Goal: Task Accomplishment & Management: Complete application form

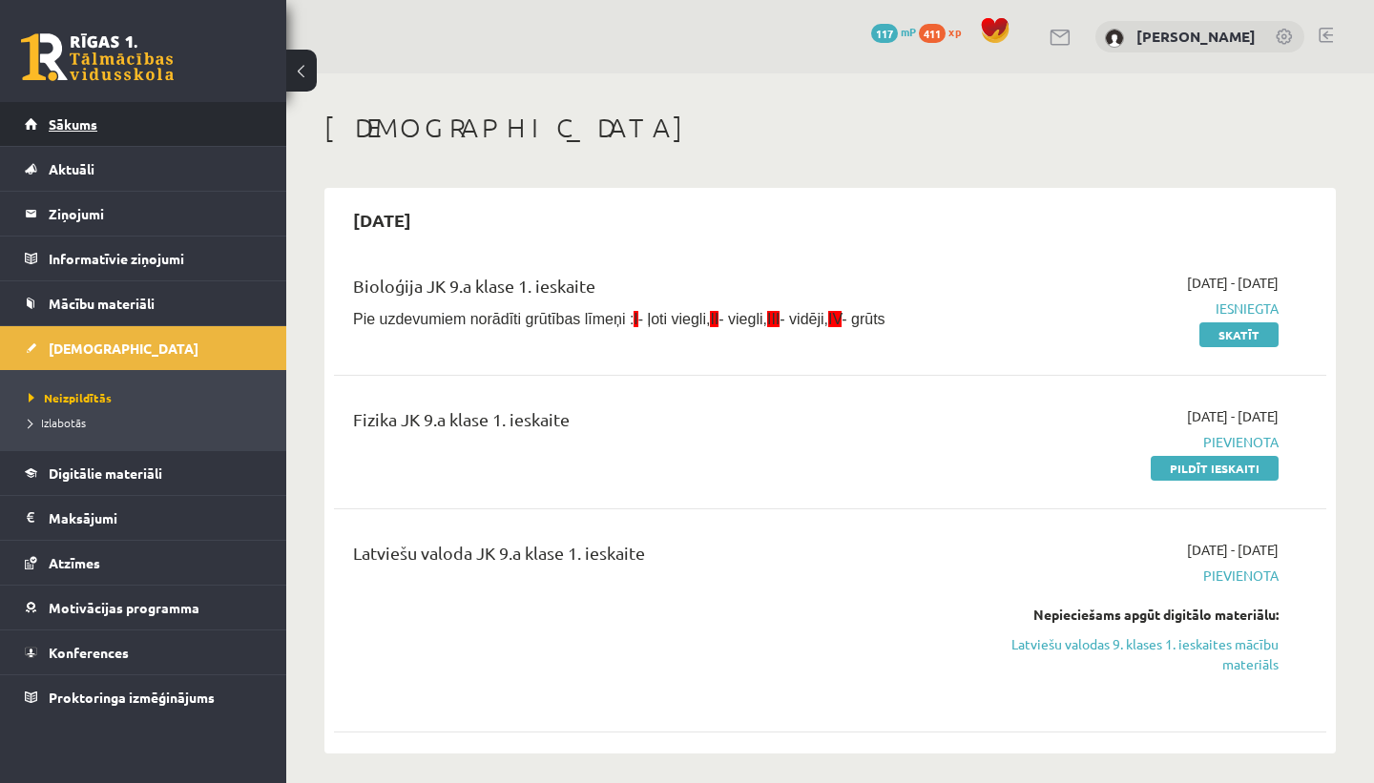
click at [119, 123] on link "Sākums" at bounding box center [144, 124] width 238 height 44
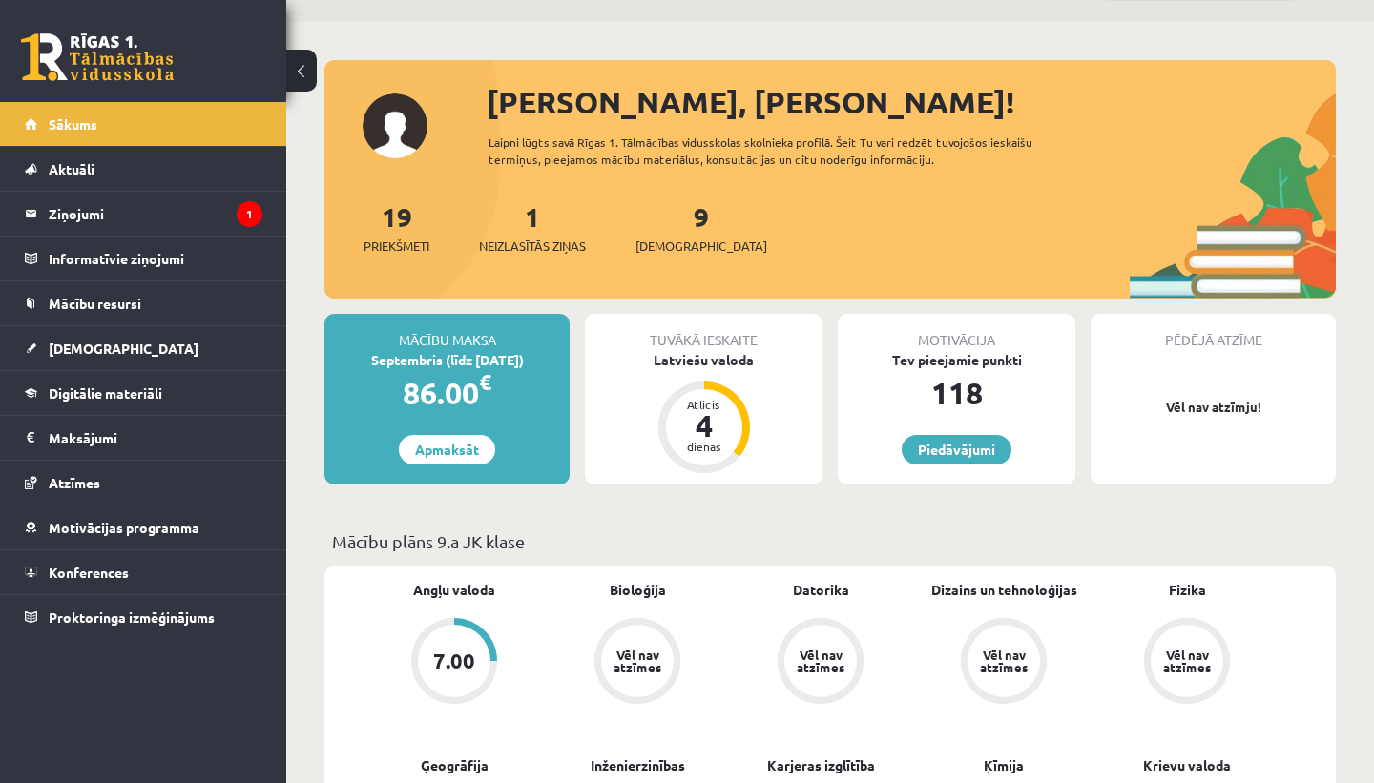
scroll to position [115, 0]
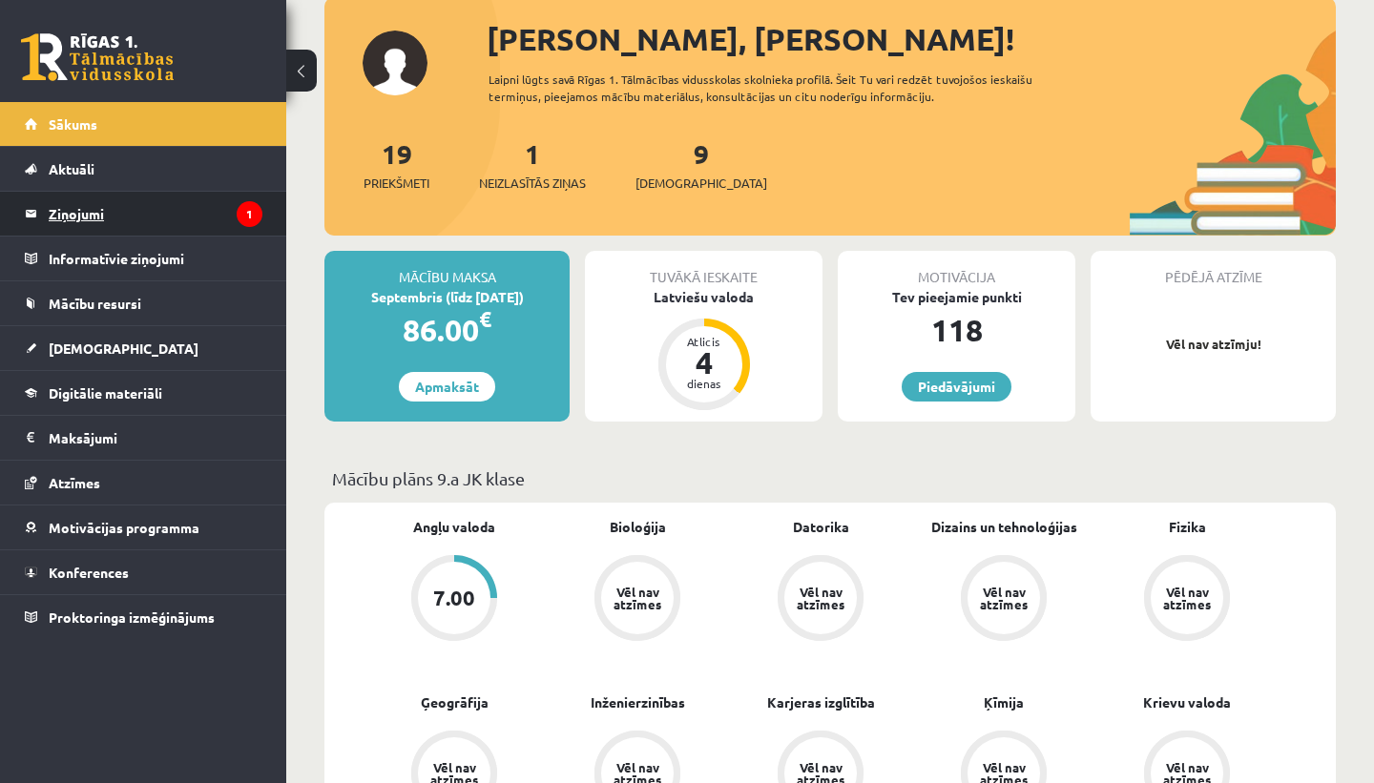
click at [198, 206] on legend "Ziņojumi 1" at bounding box center [156, 214] width 214 height 44
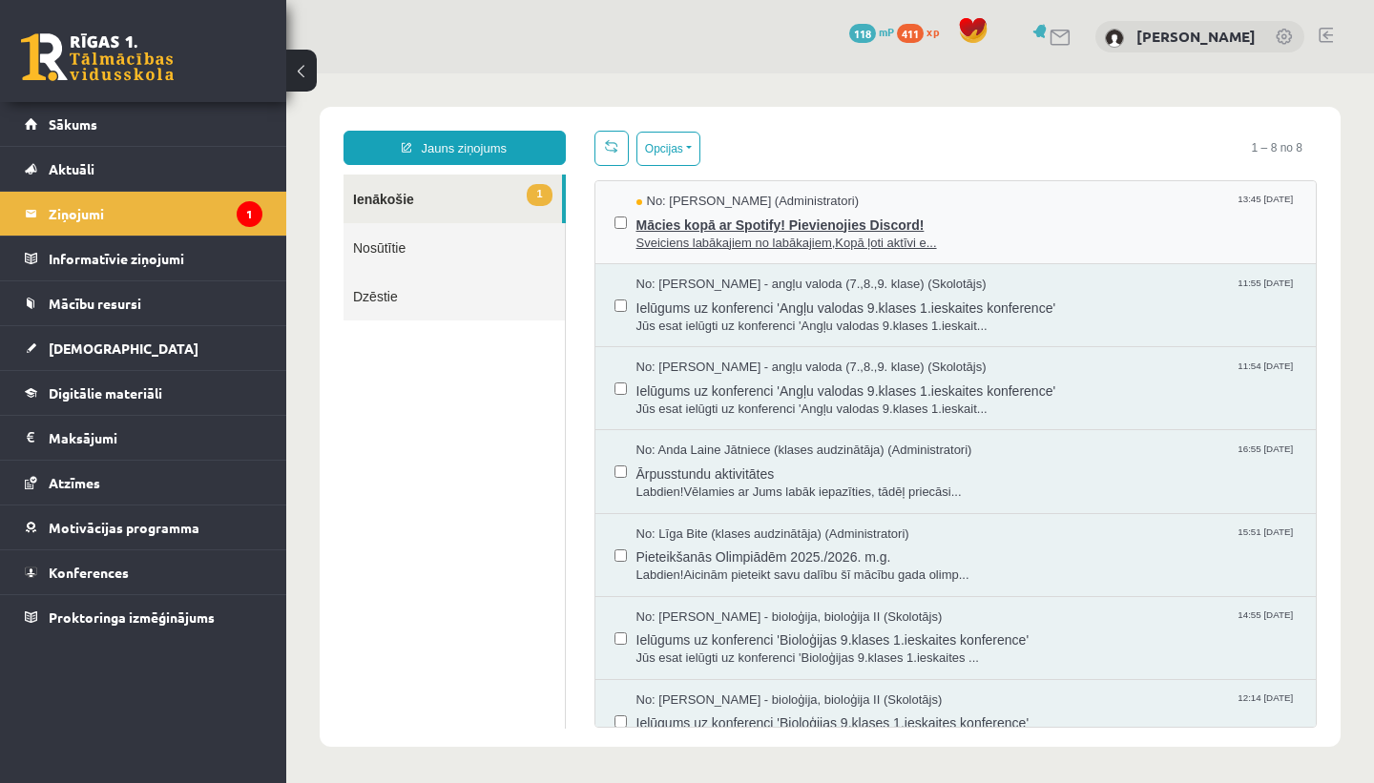
click at [756, 225] on span "Mācies kopā ar Spotify! Pievienojies Discord!" at bounding box center [966, 223] width 661 height 24
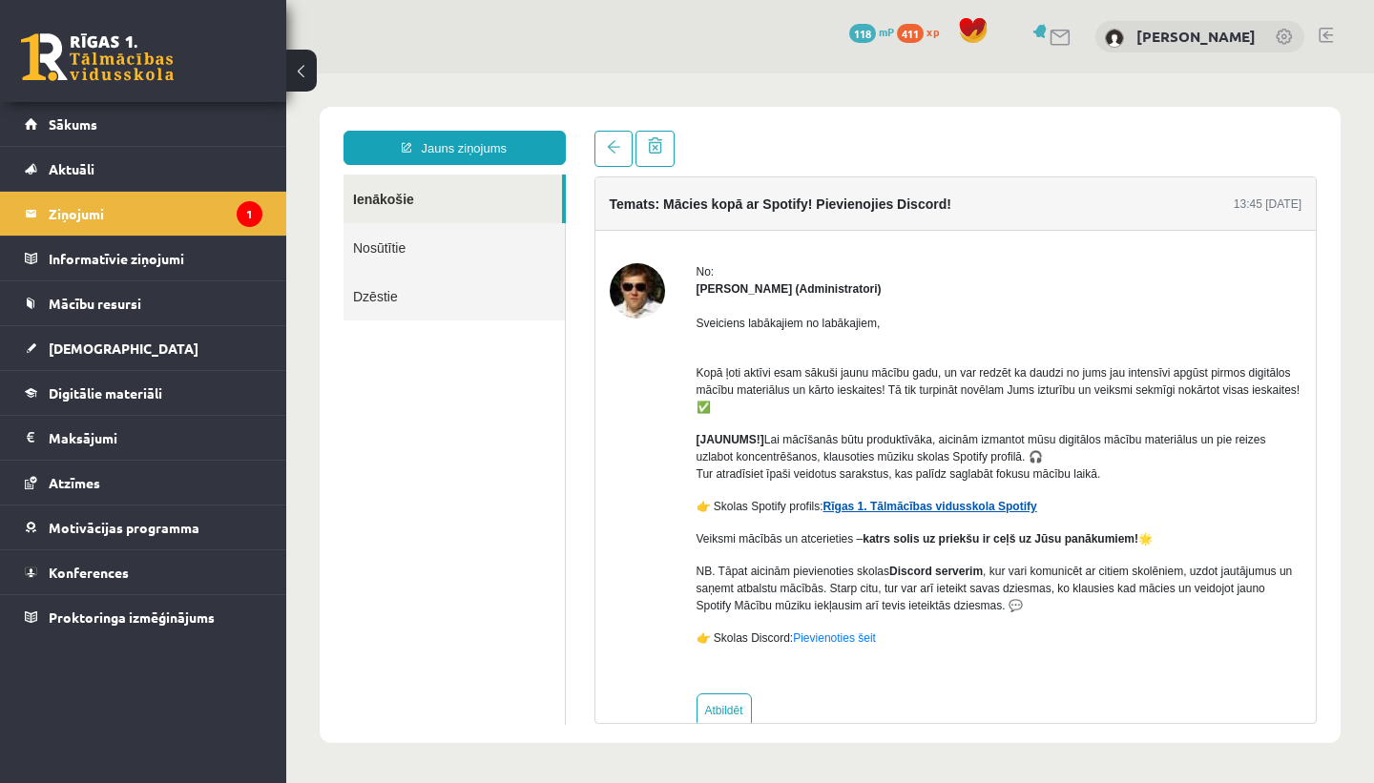
click at [1032, 508] on link "Rīgas 1. Tālmācības vidusskola Spotify" at bounding box center [931, 506] width 214 height 13
click at [882, 508] on link "Rīgas 1. Tālmācības vidusskola Spotify" at bounding box center [931, 506] width 214 height 13
click at [89, 154] on link "Aktuāli" at bounding box center [144, 169] width 238 height 44
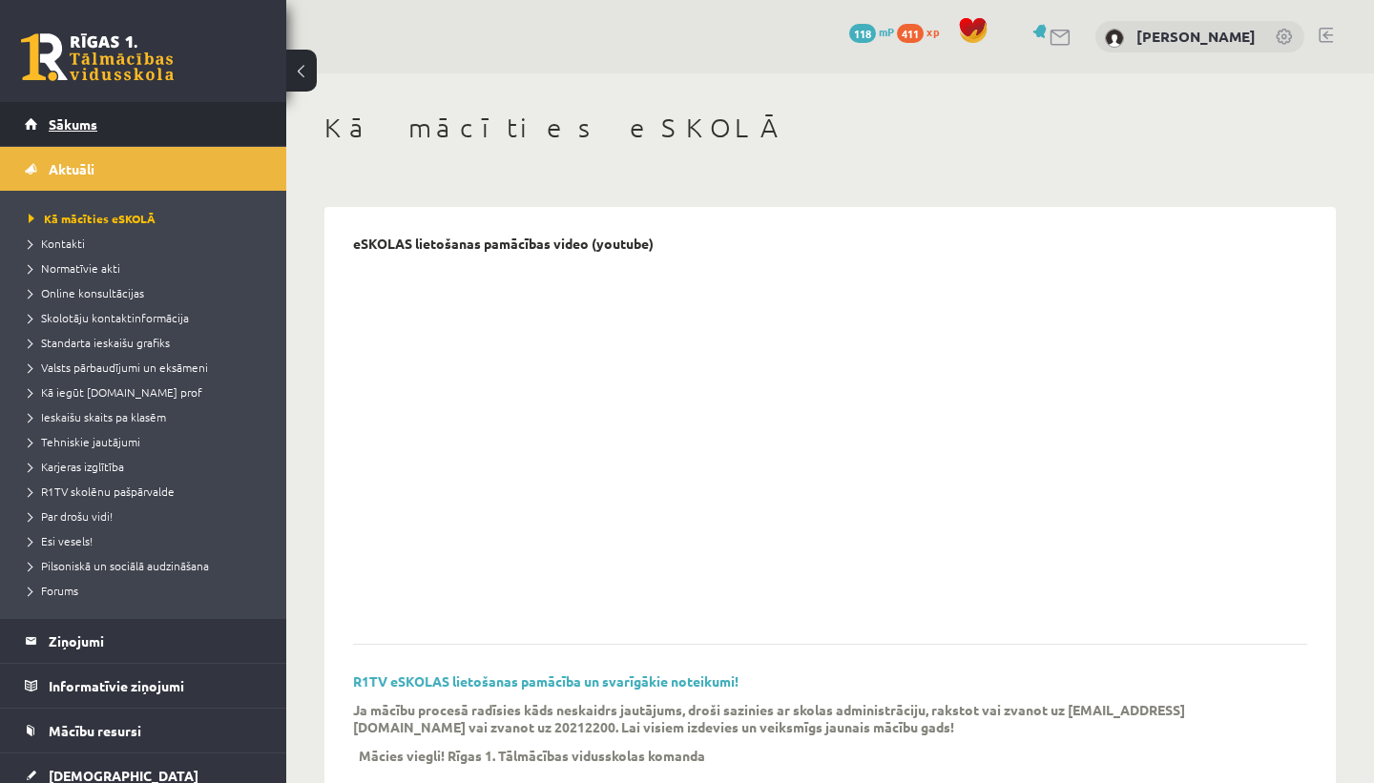
click at [111, 115] on link "Sākums" at bounding box center [144, 124] width 238 height 44
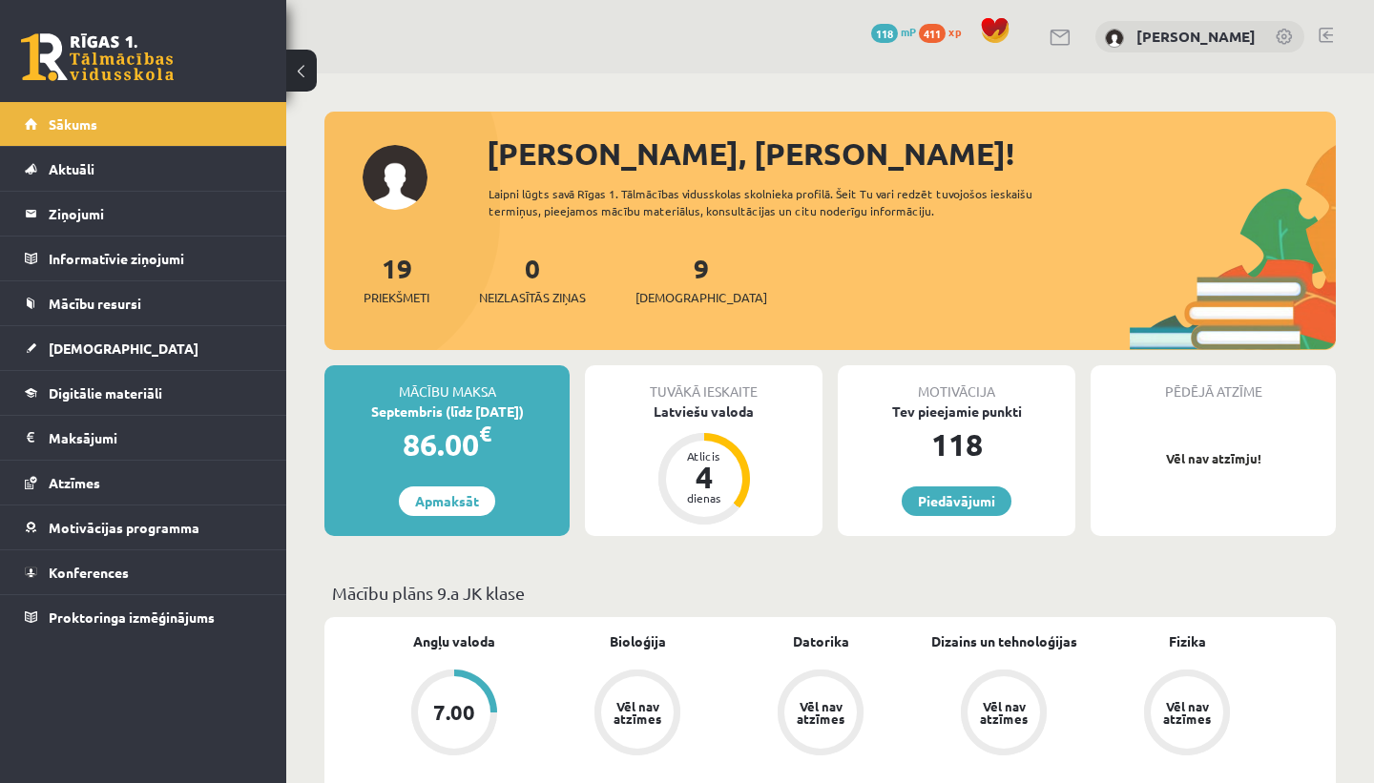
scroll to position [211, 0]
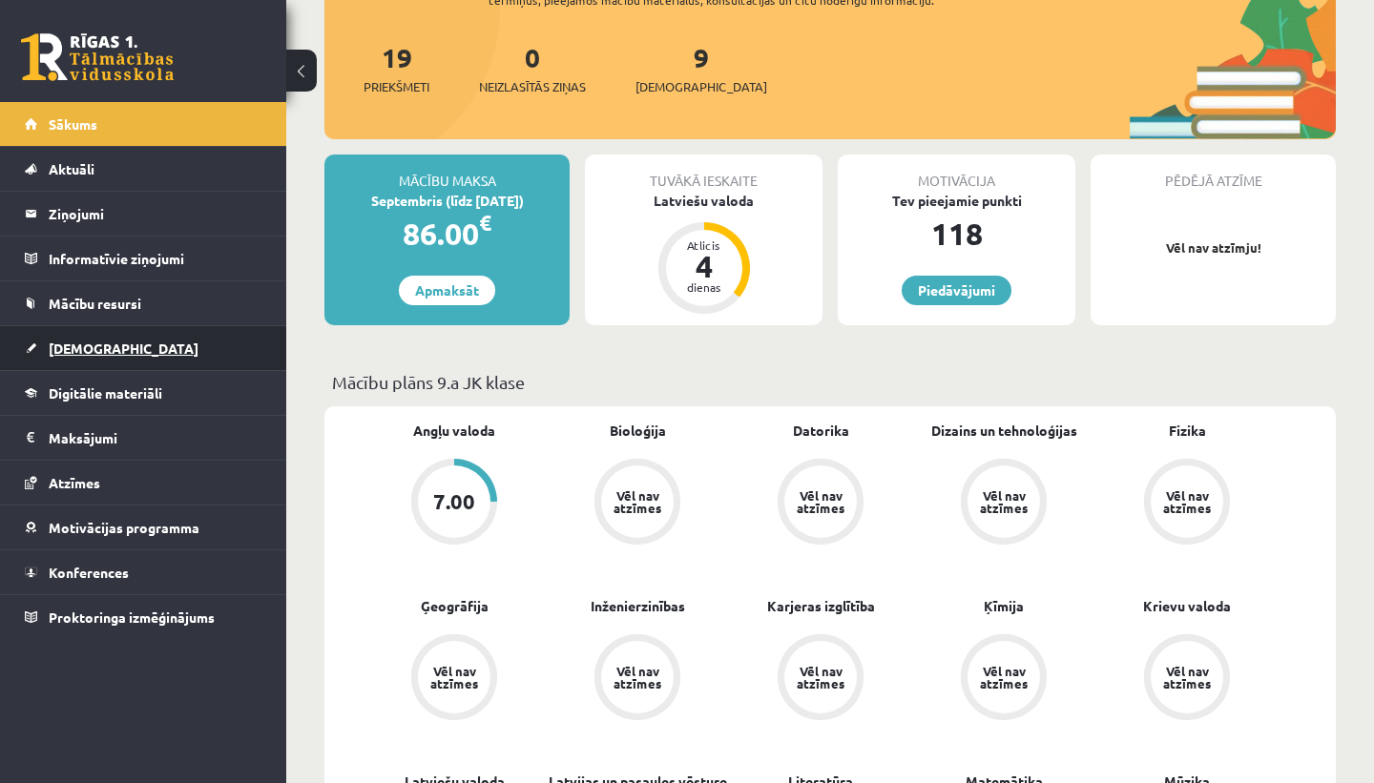
click at [94, 348] on span "[DEMOGRAPHIC_DATA]" at bounding box center [124, 348] width 150 height 17
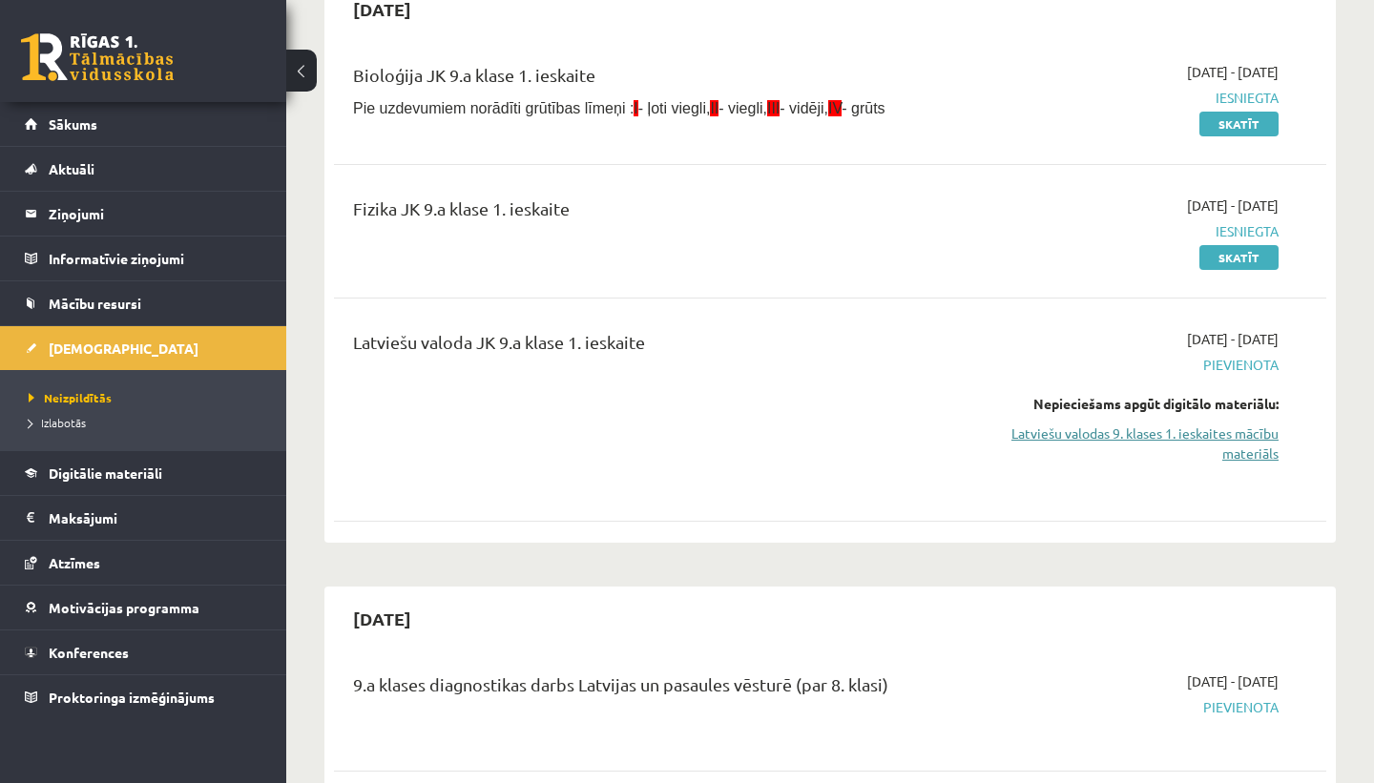
click at [1166, 432] on link "Latviešu valodas 9. klases 1. ieskaites mācību materiāls" at bounding box center [1134, 444] width 289 height 40
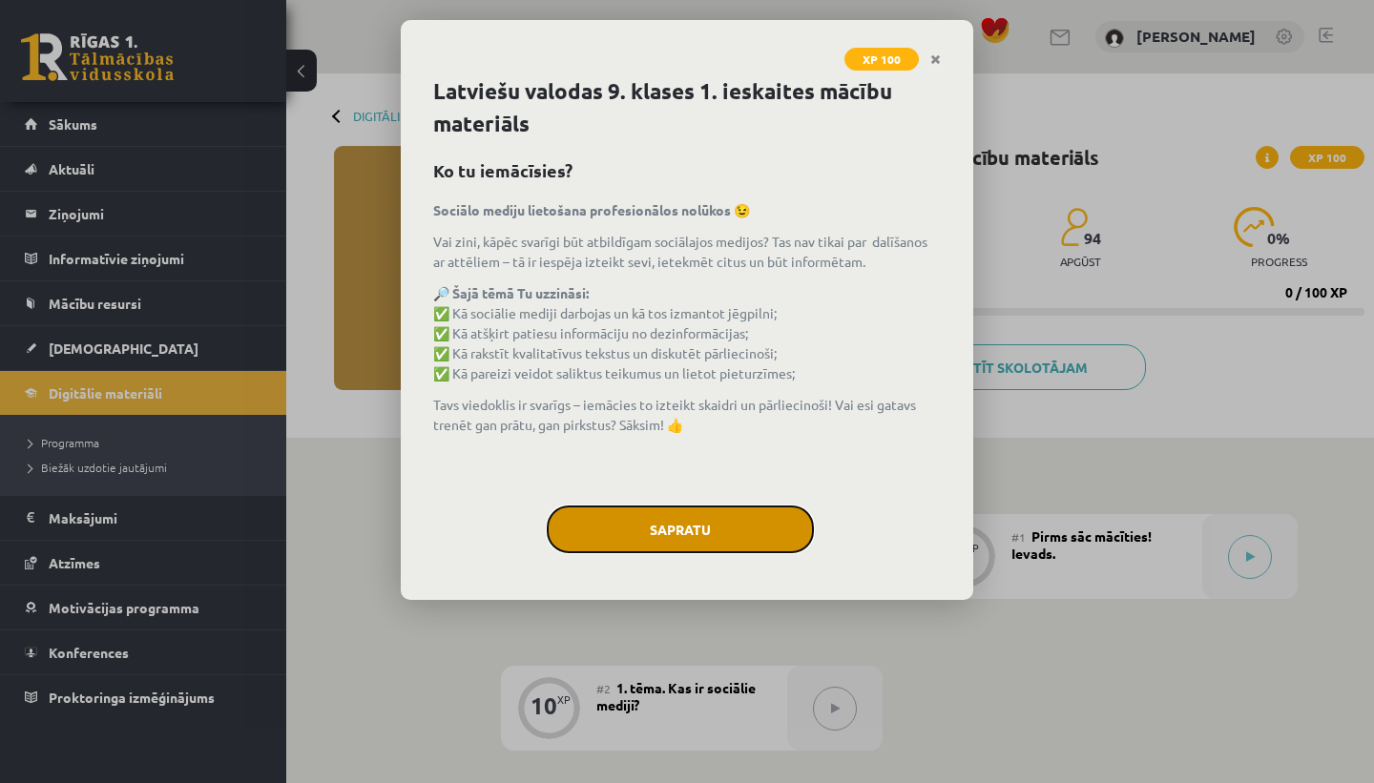
click at [717, 524] on button "Sapratu" at bounding box center [680, 530] width 267 height 48
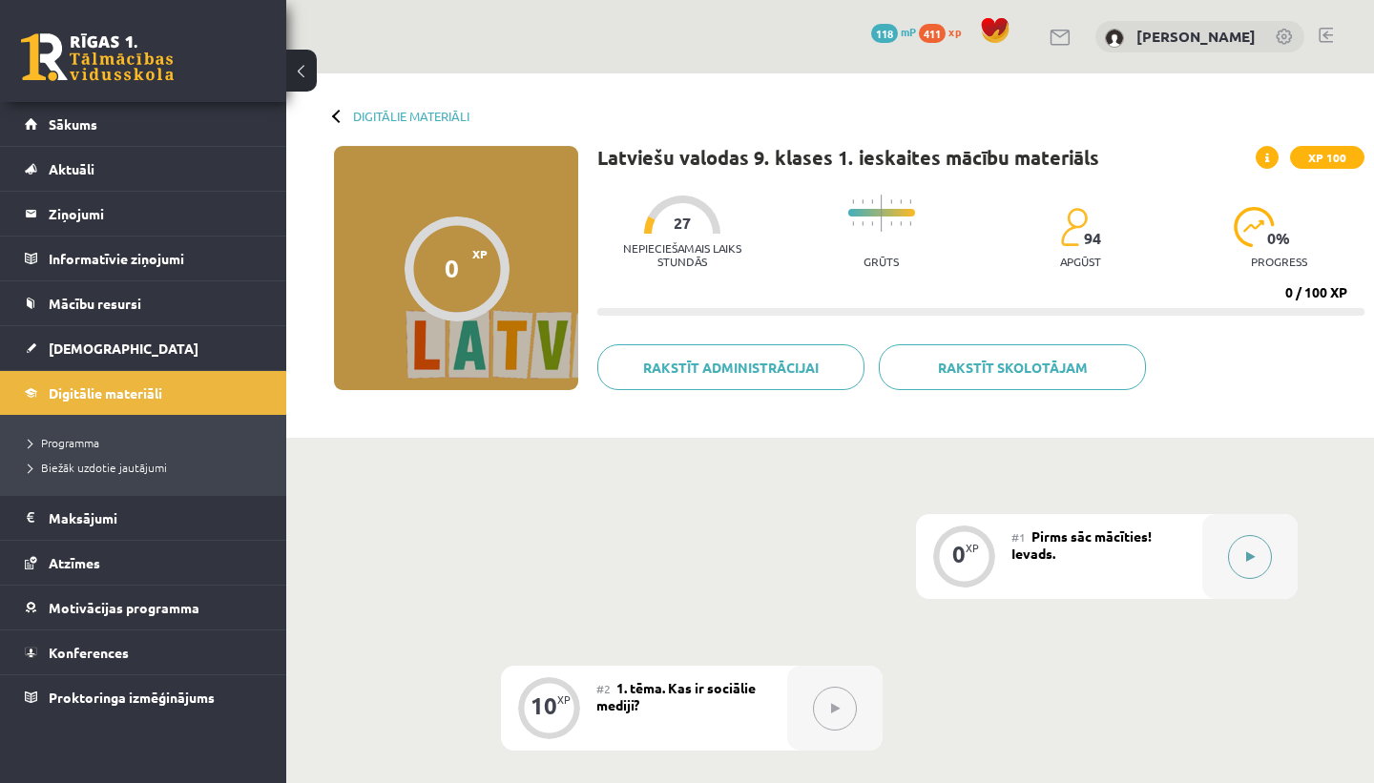
click at [1243, 553] on button at bounding box center [1250, 557] width 44 height 44
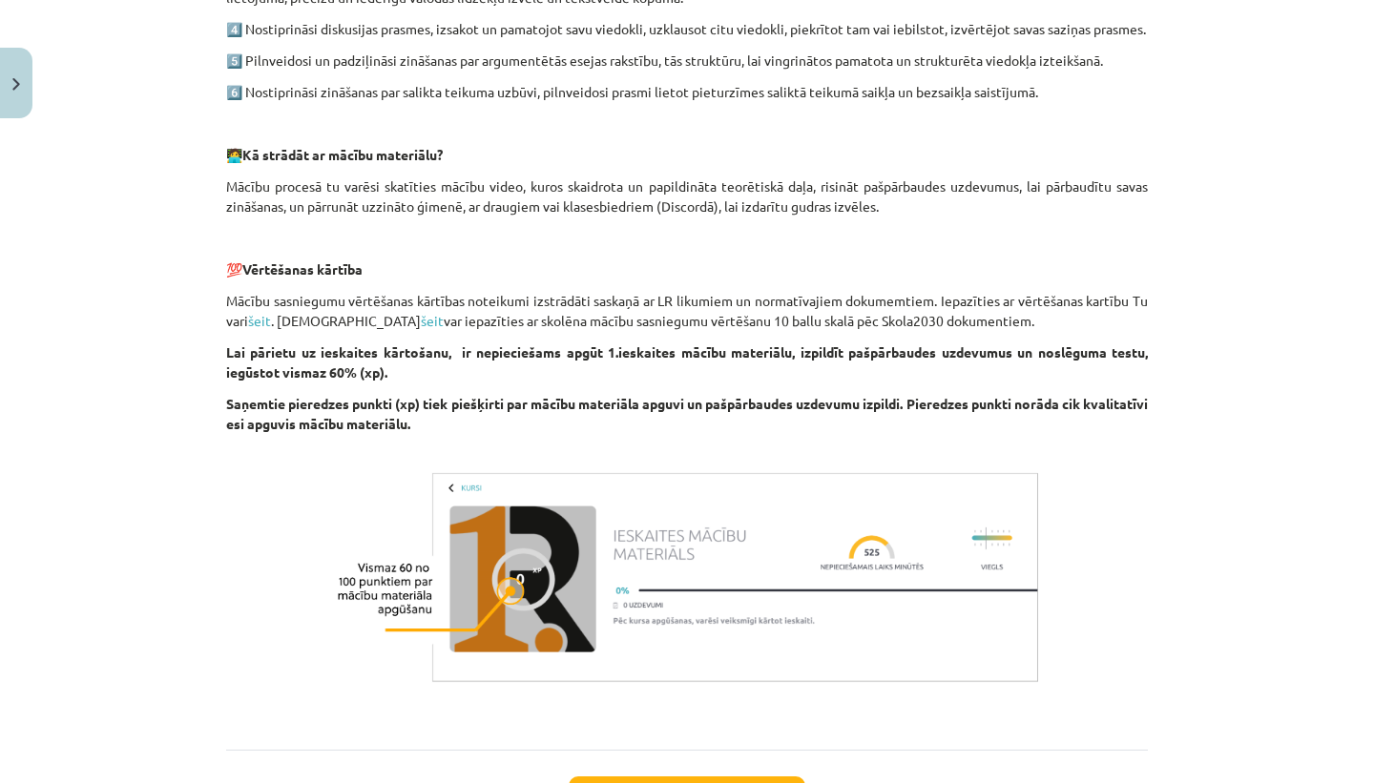
scroll to position [1032, 0]
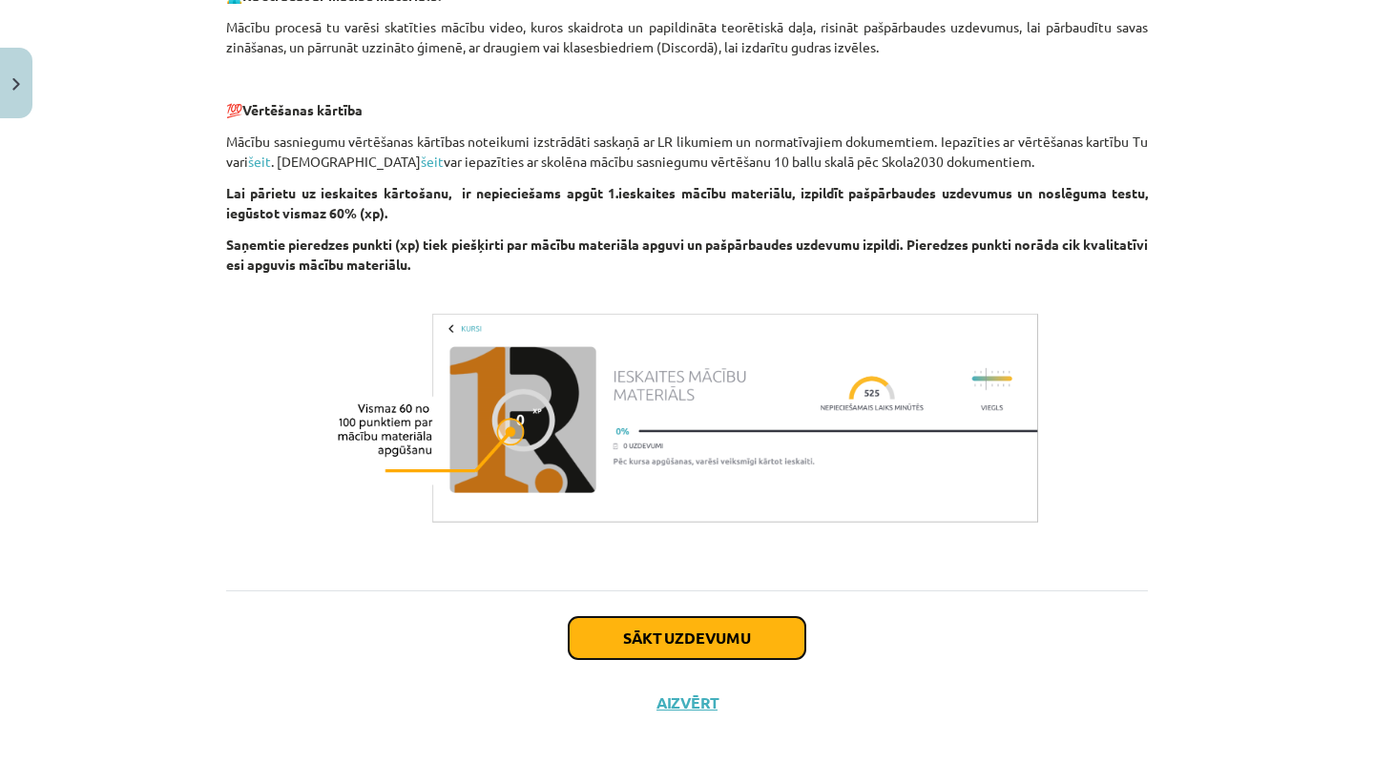
click at [761, 640] on button "Sākt uzdevumu" at bounding box center [687, 638] width 237 height 42
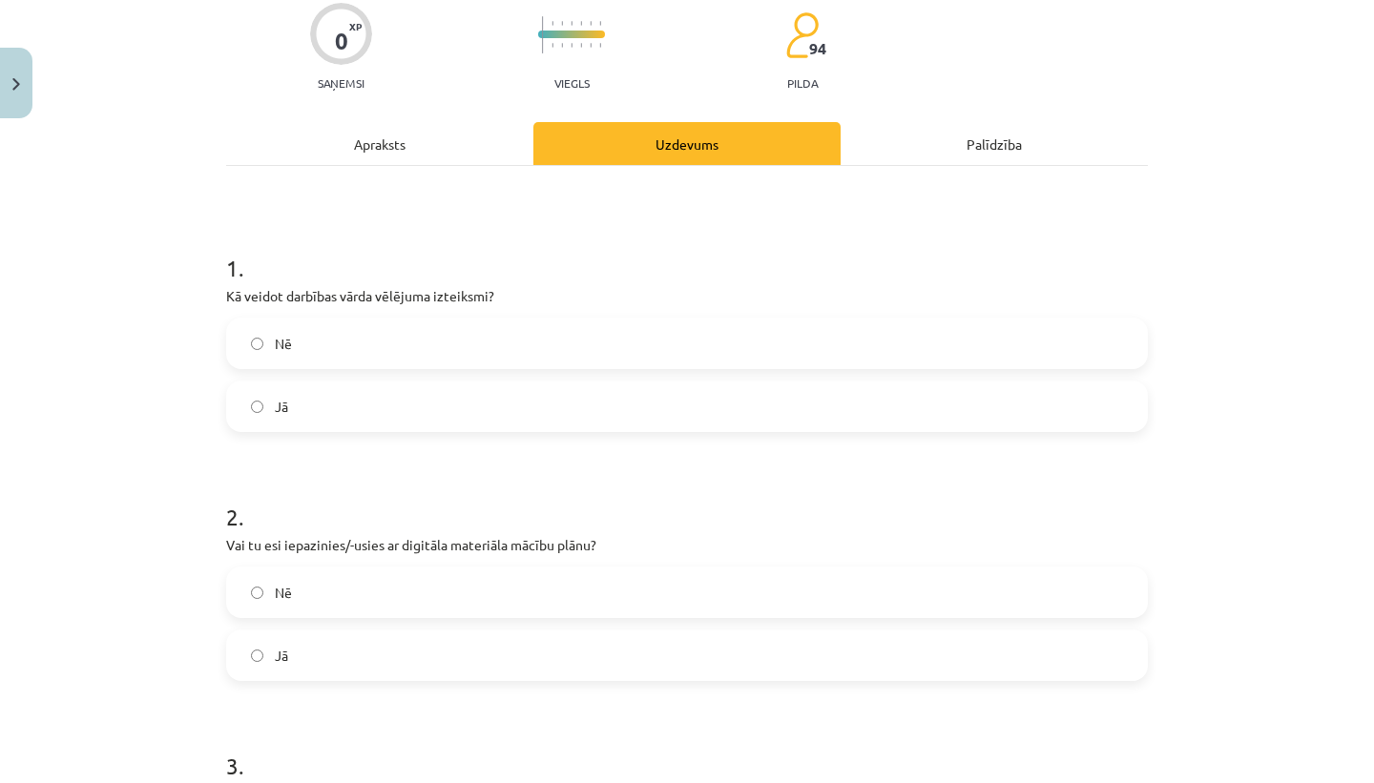
scroll to position [268, 0]
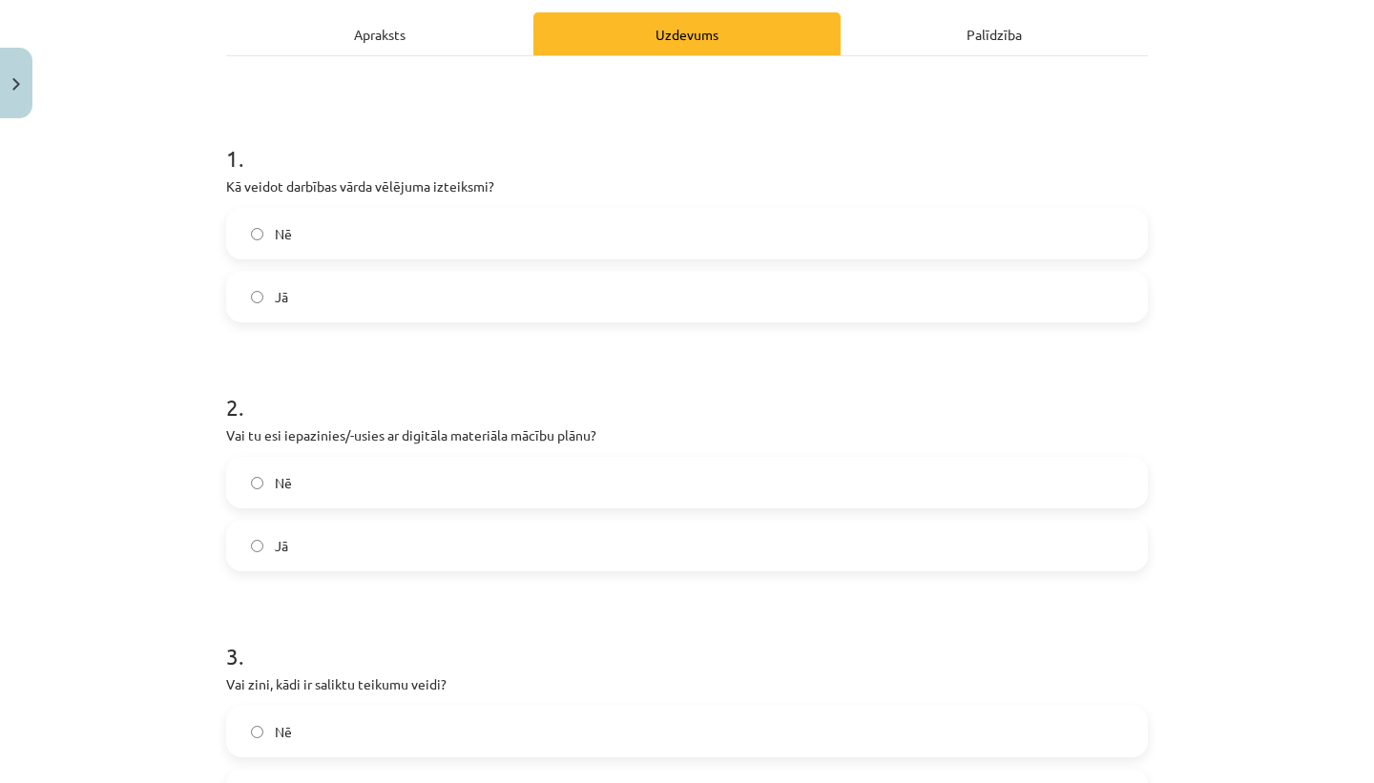
click at [725, 536] on label "Jā" at bounding box center [687, 546] width 918 height 48
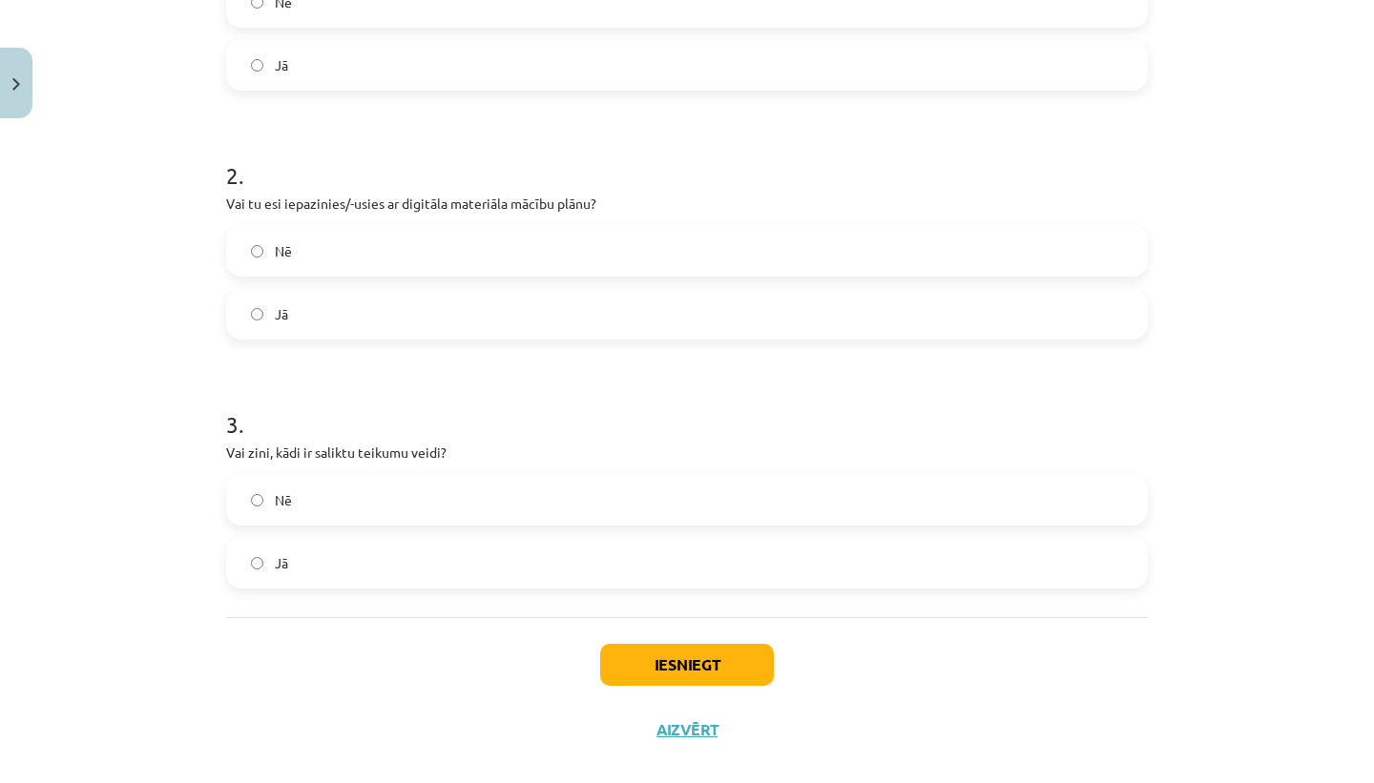
scroll to position [518, 0]
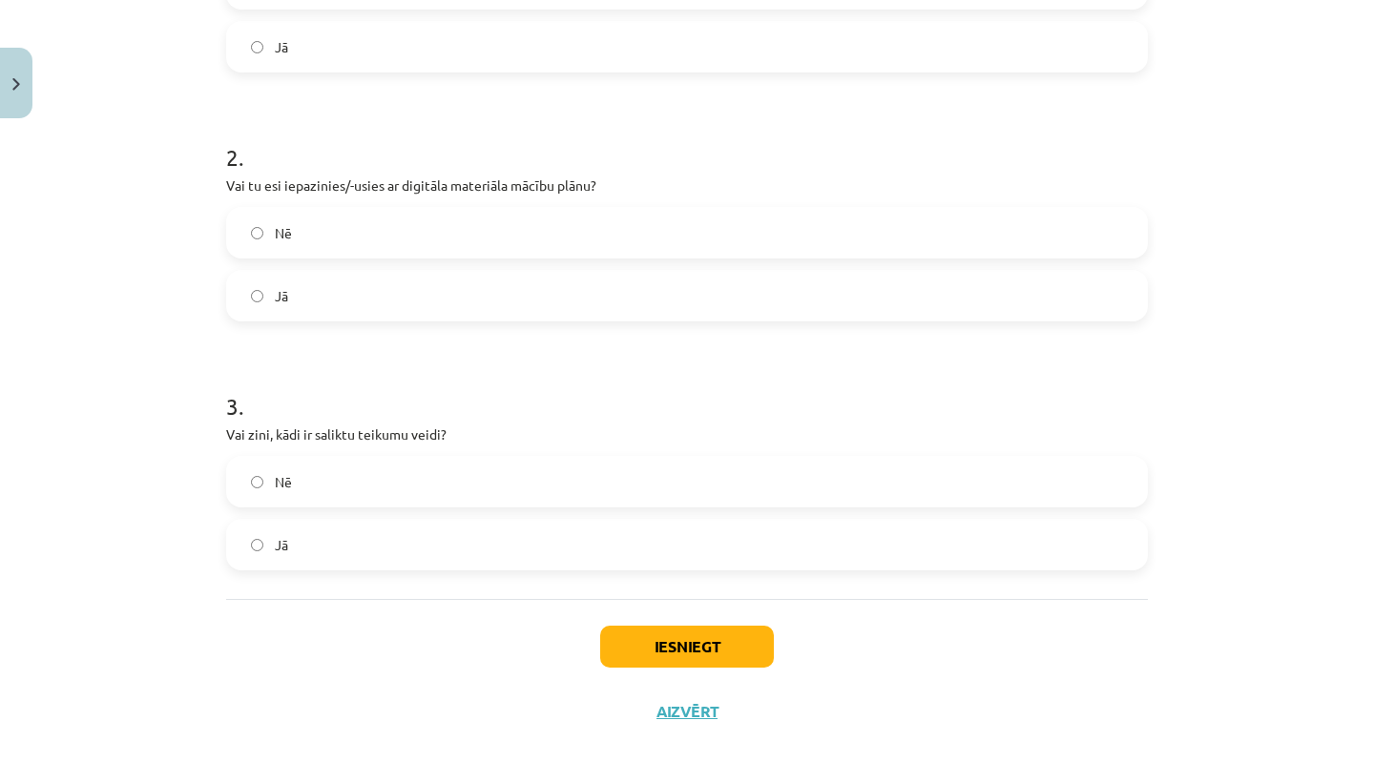
click at [611, 537] on label "Jā" at bounding box center [687, 545] width 918 height 48
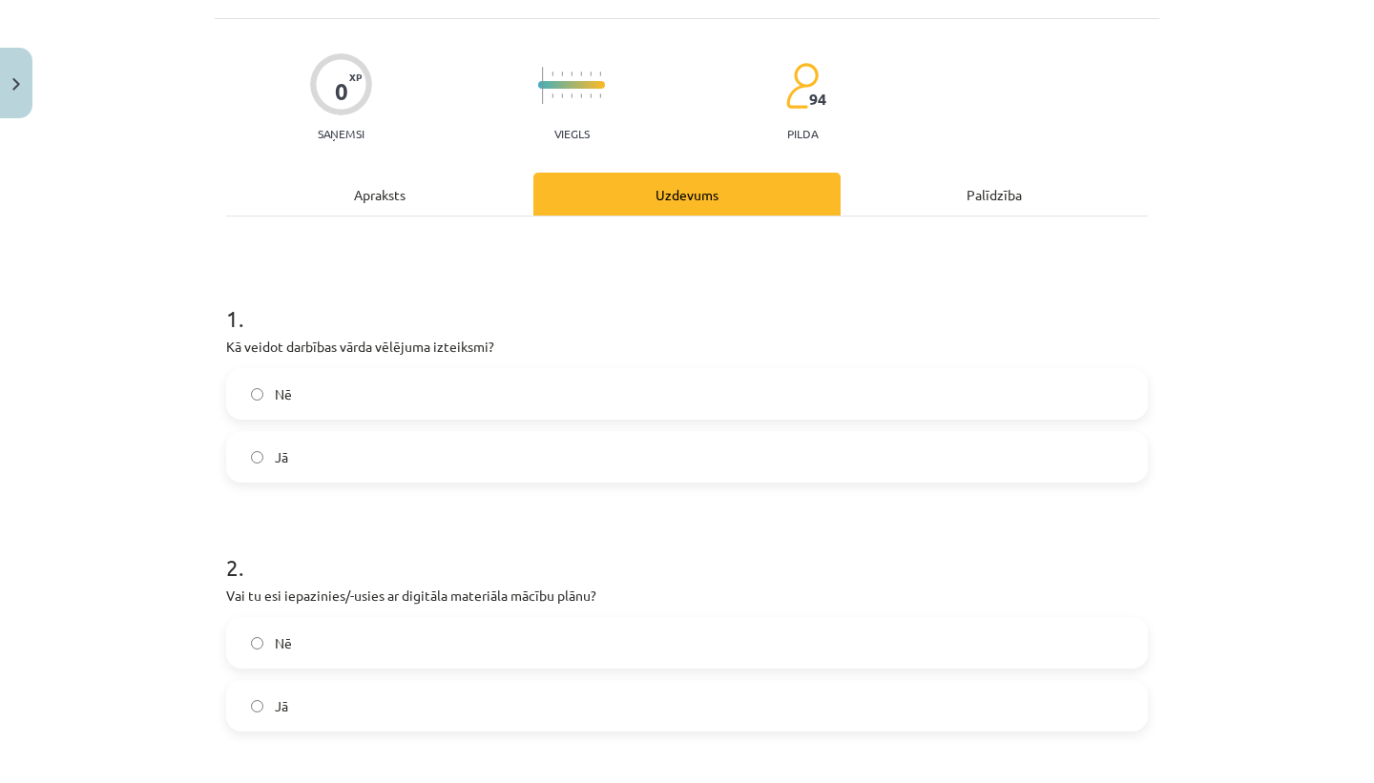
scroll to position [144, 0]
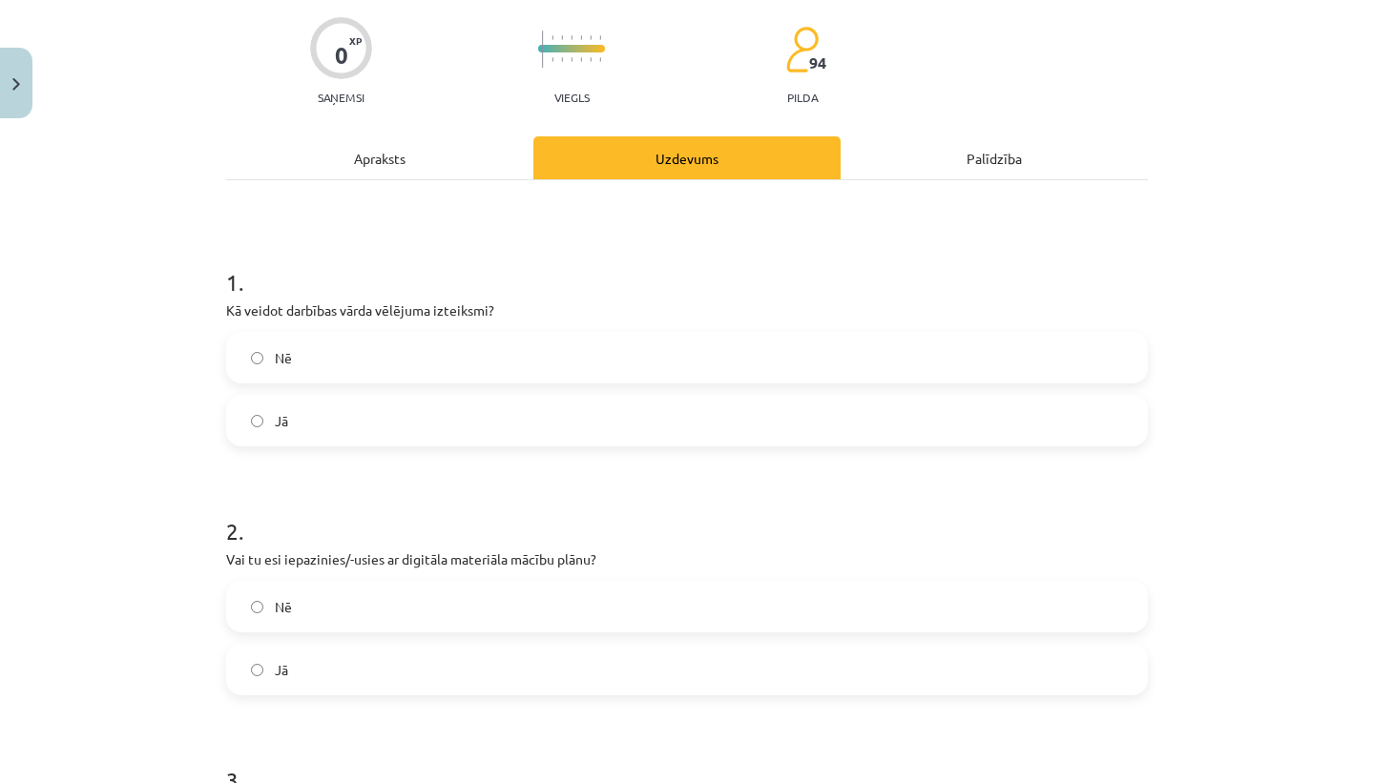
click at [593, 420] on label "Jā" at bounding box center [687, 421] width 918 height 48
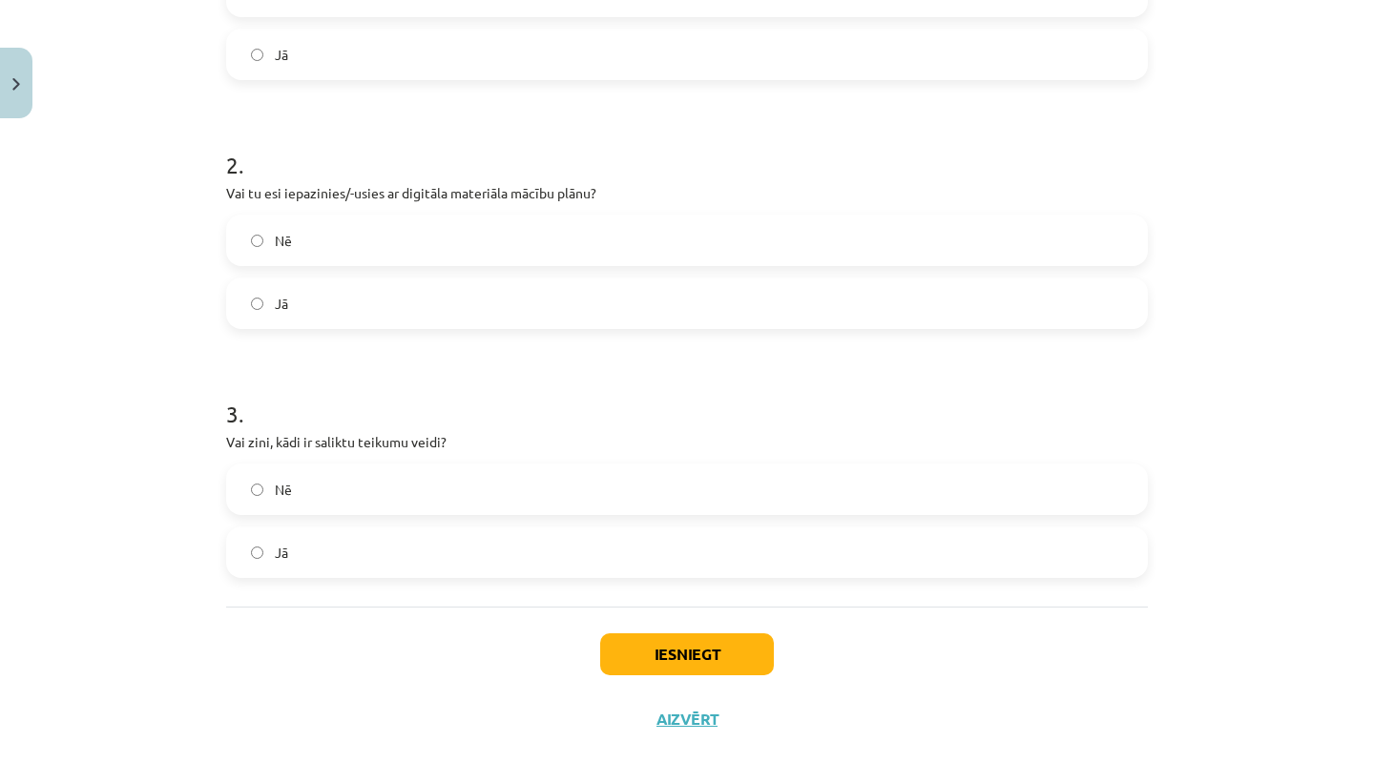
scroll to position [527, 0]
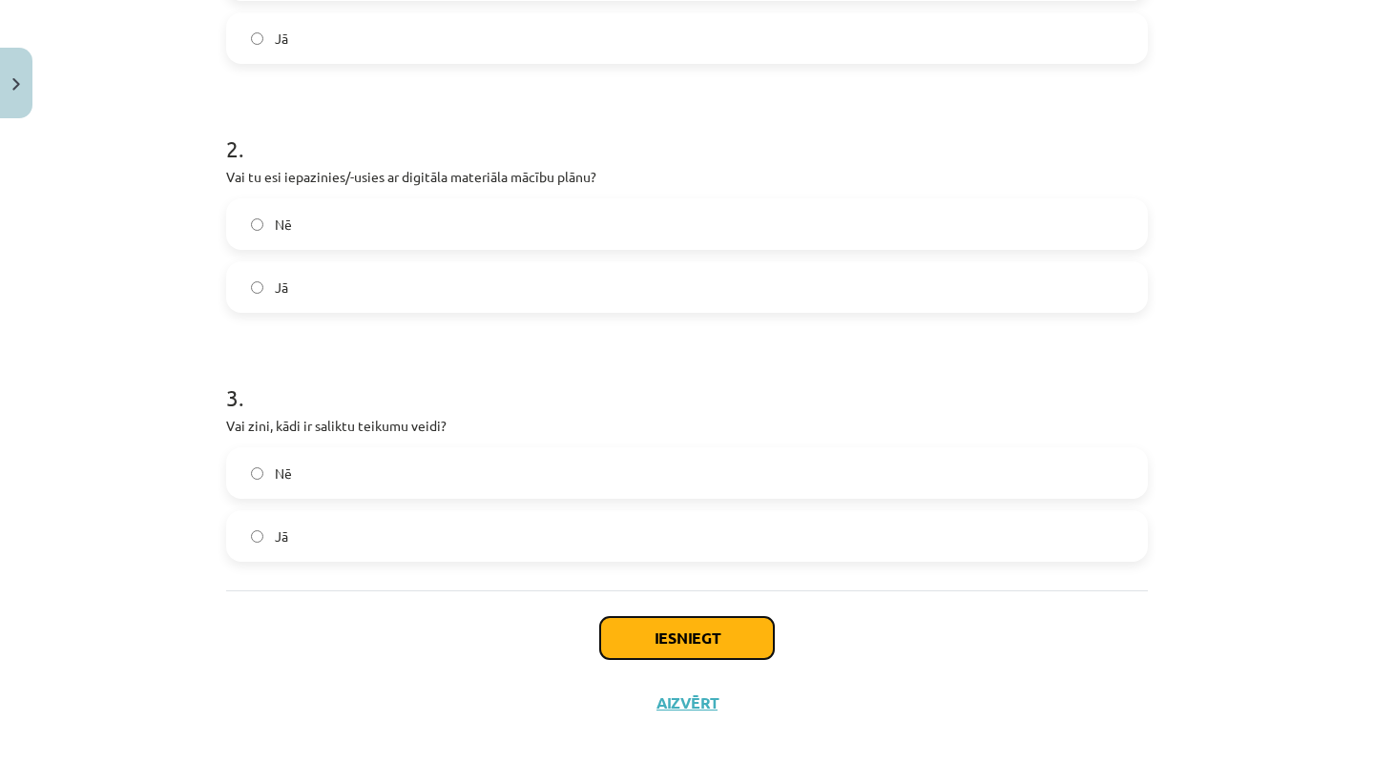
click at [684, 622] on button "Iesniegt" at bounding box center [687, 638] width 174 height 42
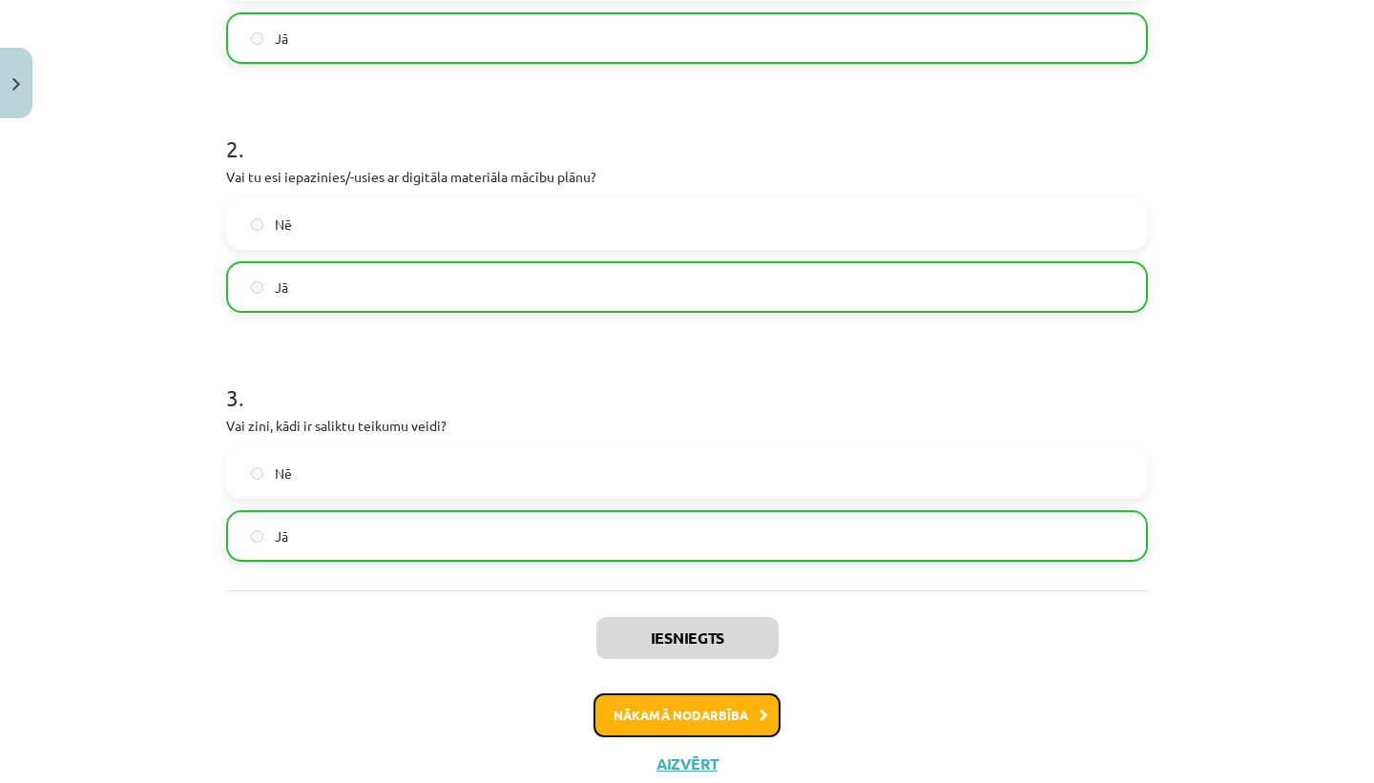
click at [756, 714] on button "Nākamā nodarbība" at bounding box center [687, 716] width 187 height 44
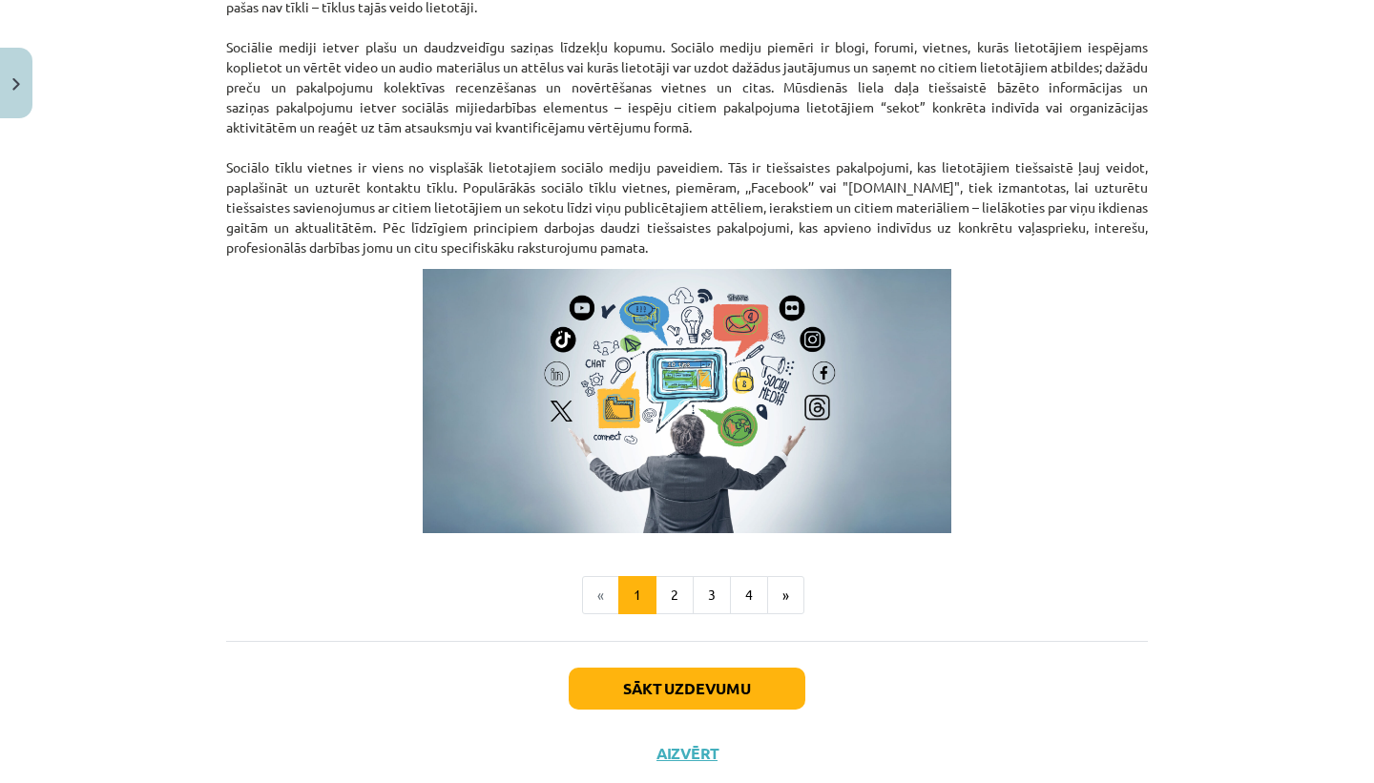
scroll to position [1149, 0]
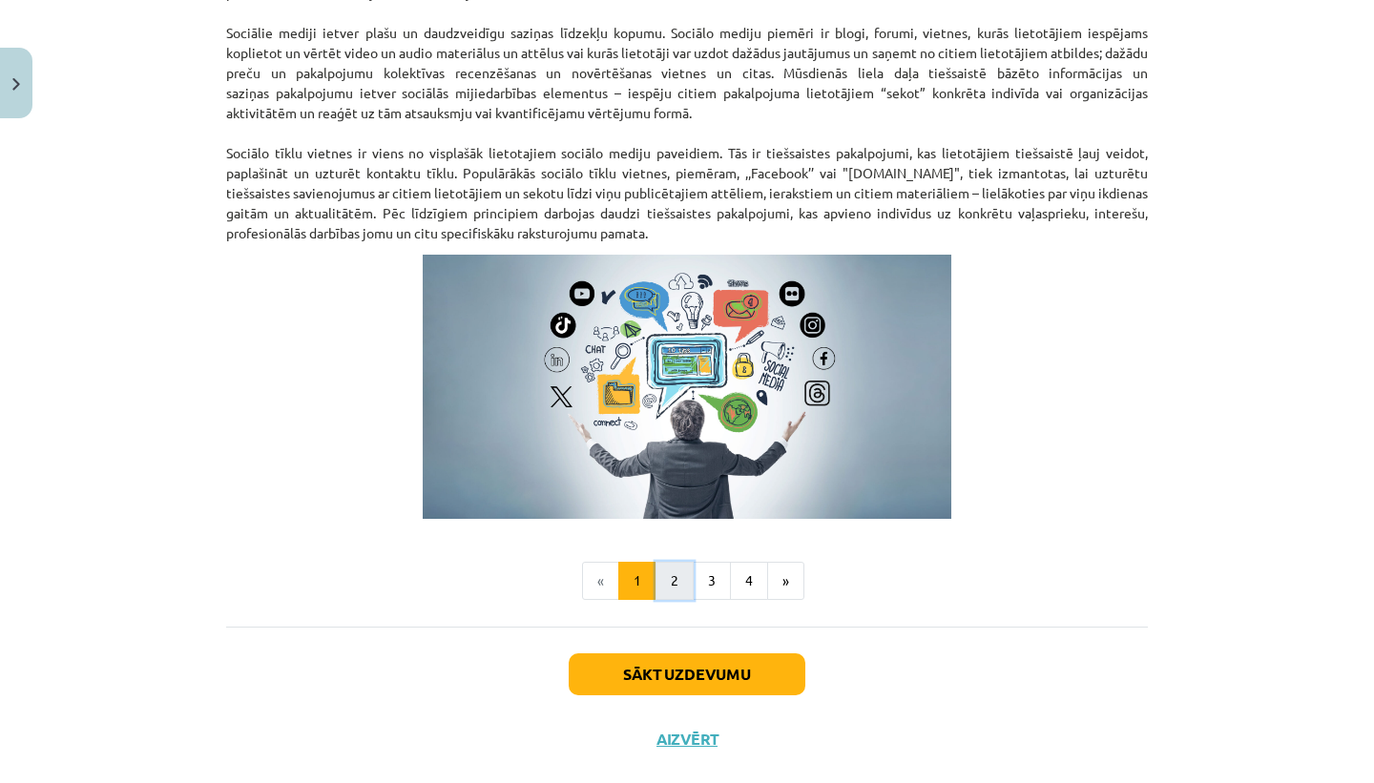
click at [681, 585] on button "2" at bounding box center [675, 581] width 38 height 38
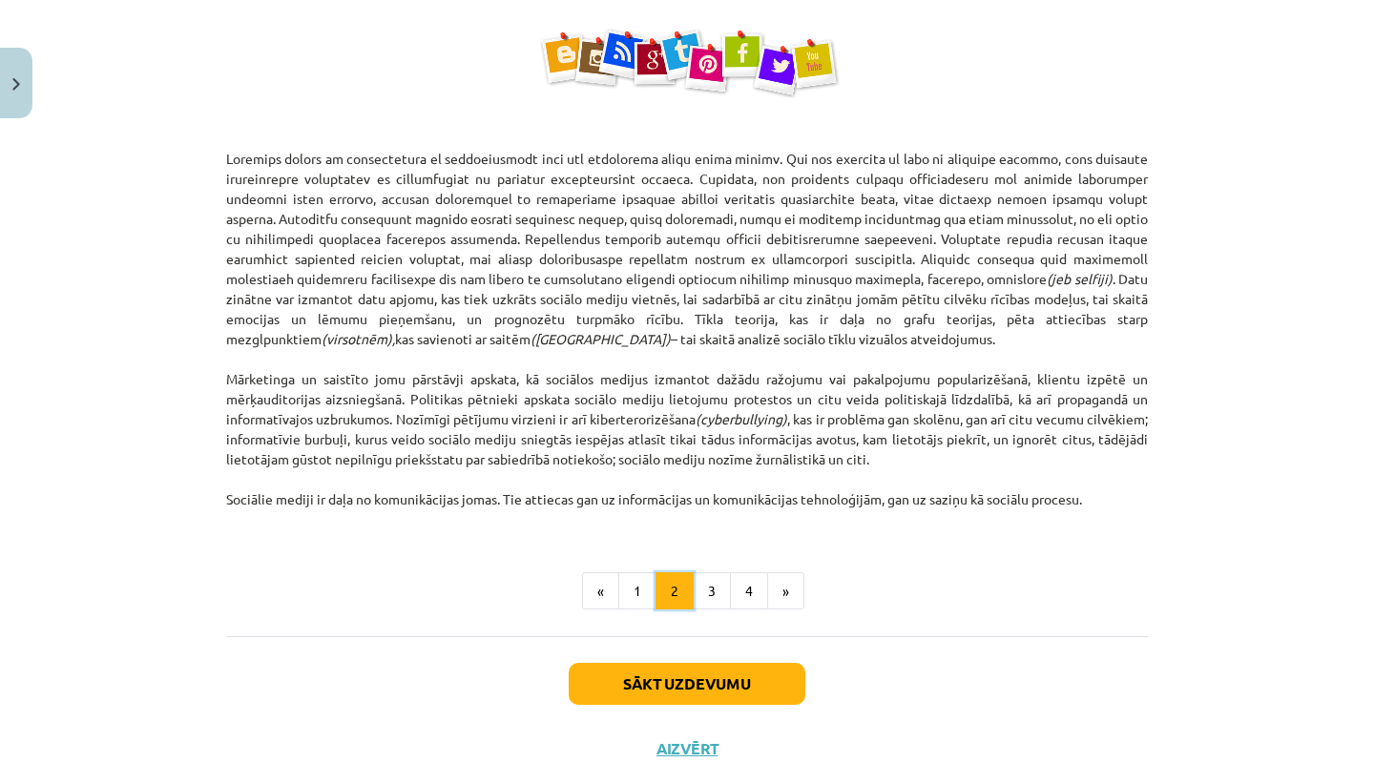
scroll to position [1131, 0]
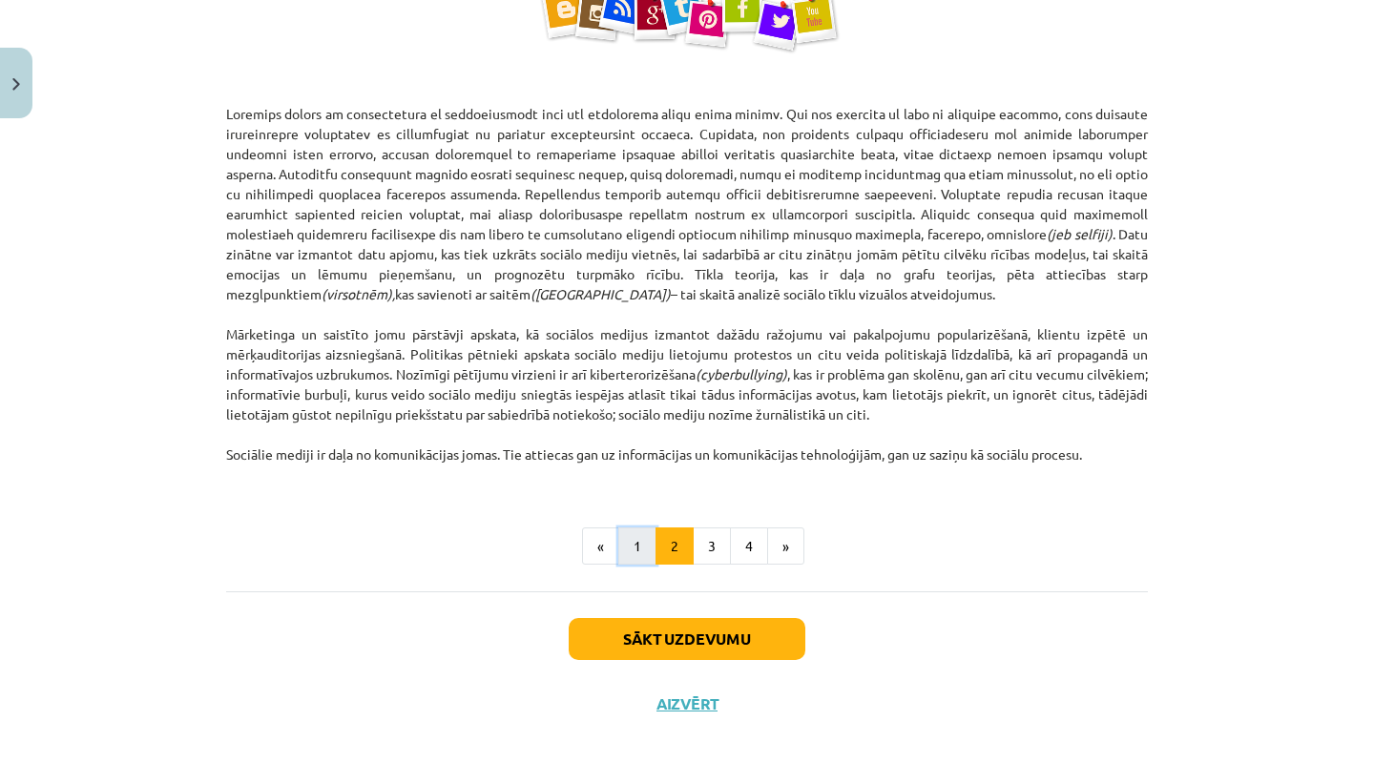
click at [645, 541] on button "1" at bounding box center [637, 547] width 38 height 38
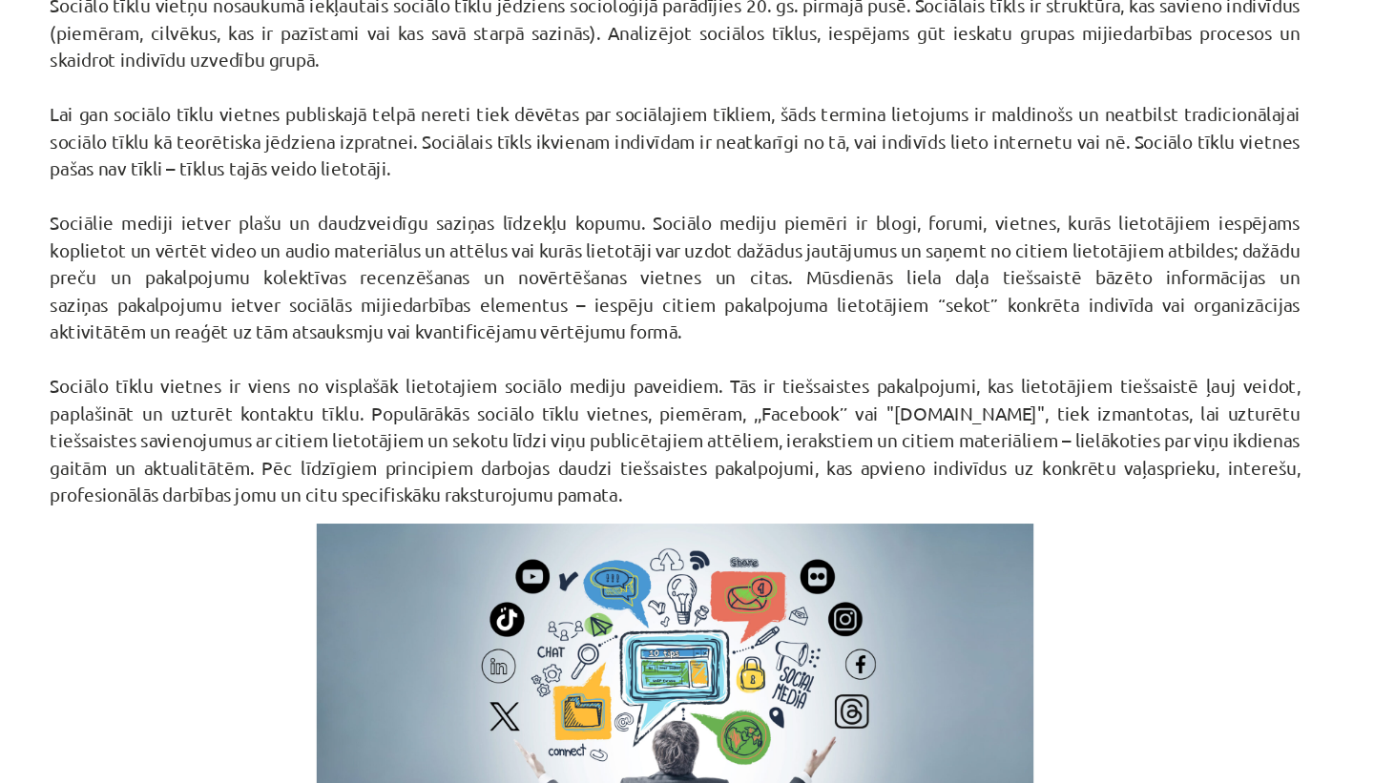
scroll to position [1184, 0]
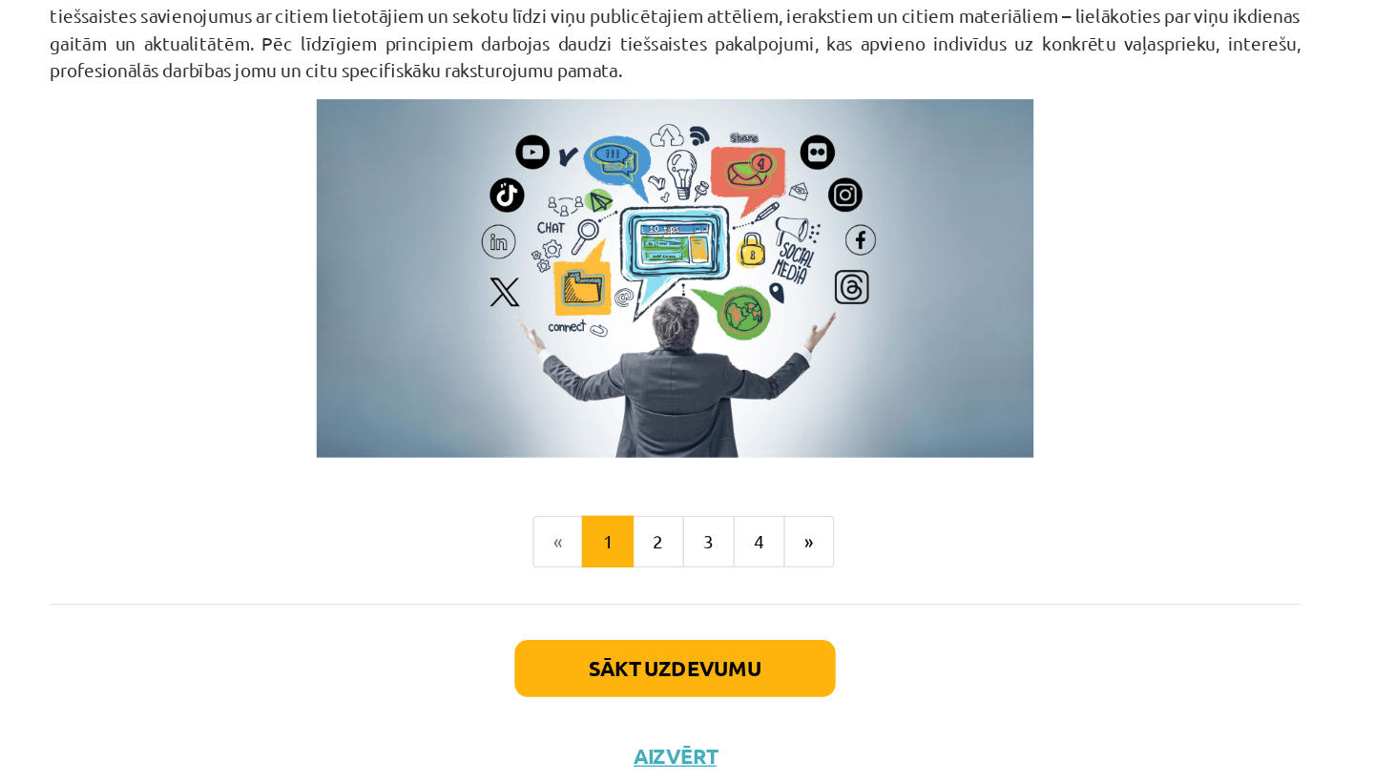
click at [598, 540] on li "«" at bounding box center [600, 546] width 37 height 38
click at [641, 545] on button "1" at bounding box center [637, 546] width 38 height 38
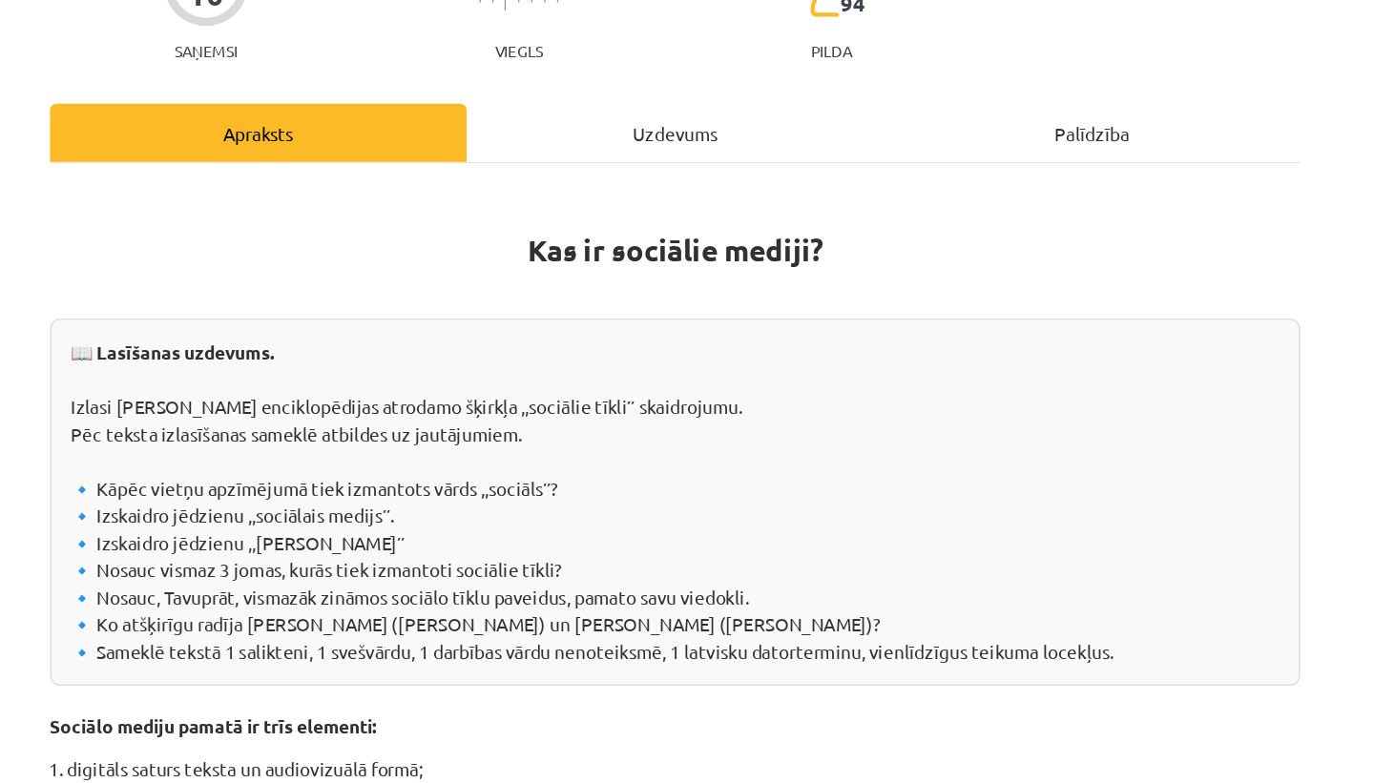
scroll to position [201, 0]
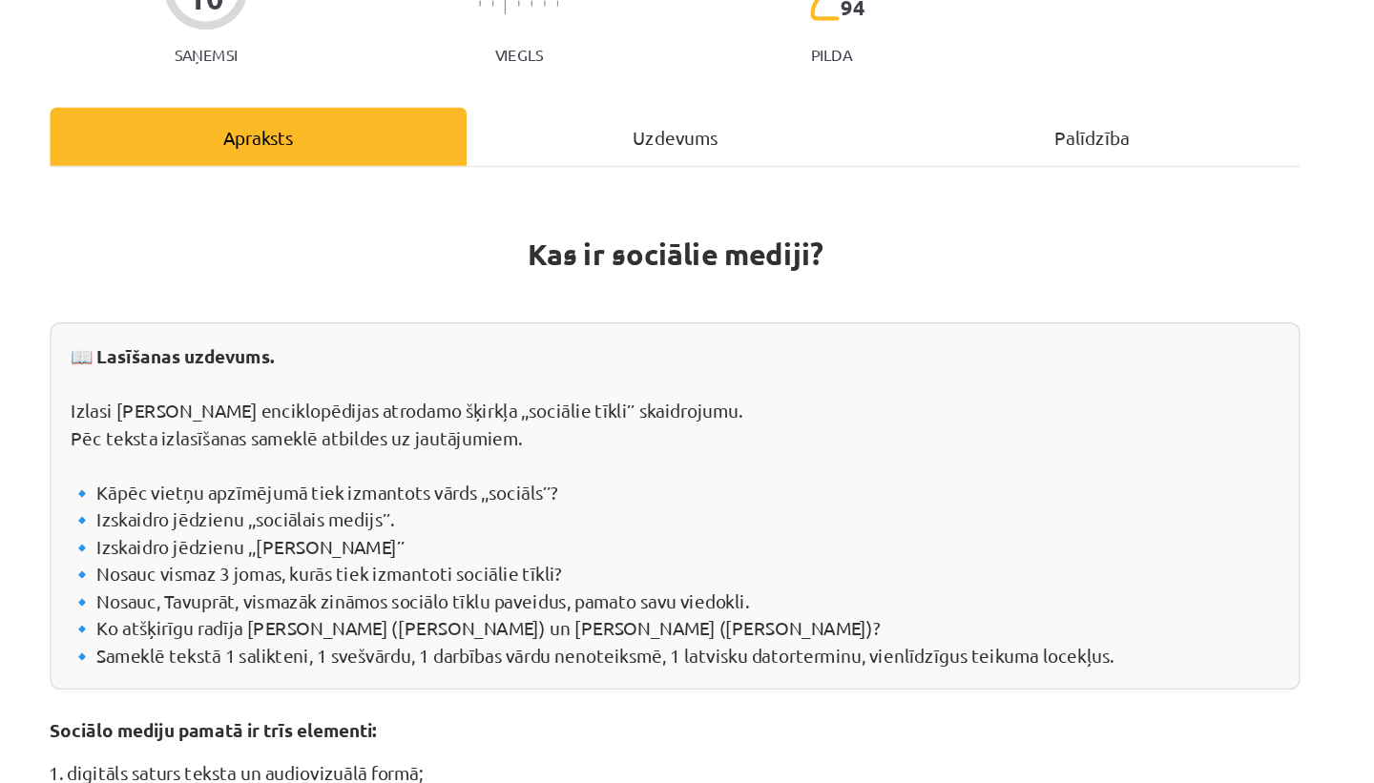
click at [693, 97] on div "Uzdevums" at bounding box center [686, 100] width 307 height 43
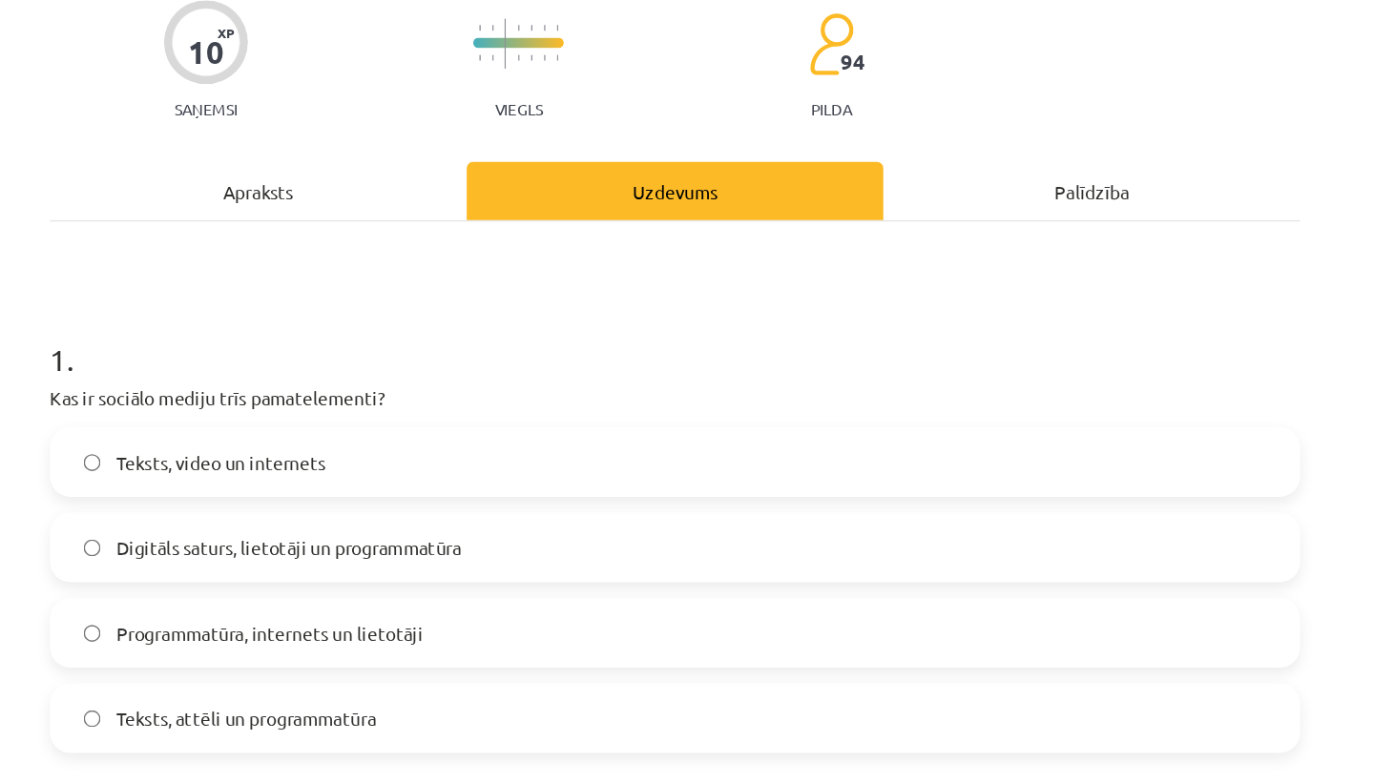
scroll to position [176, 0]
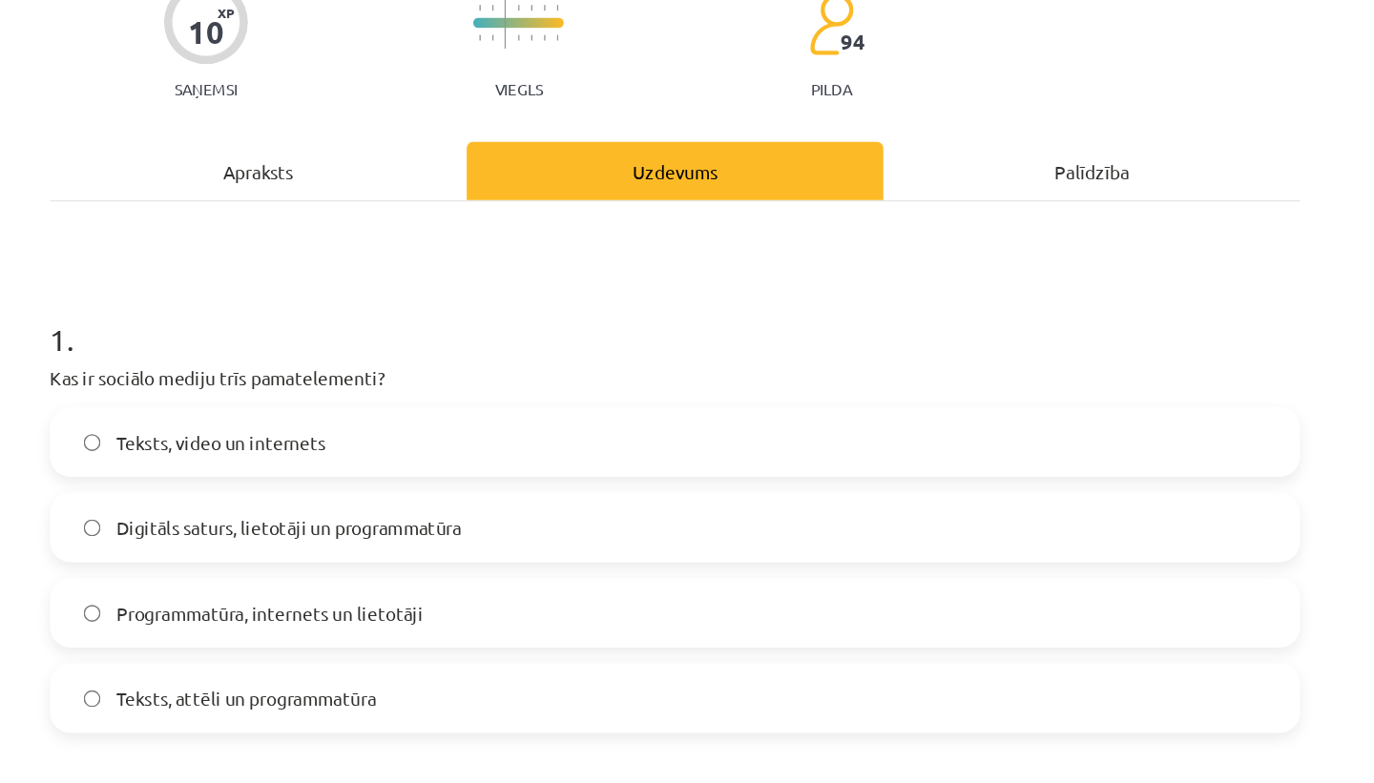
click at [387, 132] on div "Apraksts" at bounding box center [379, 126] width 307 height 43
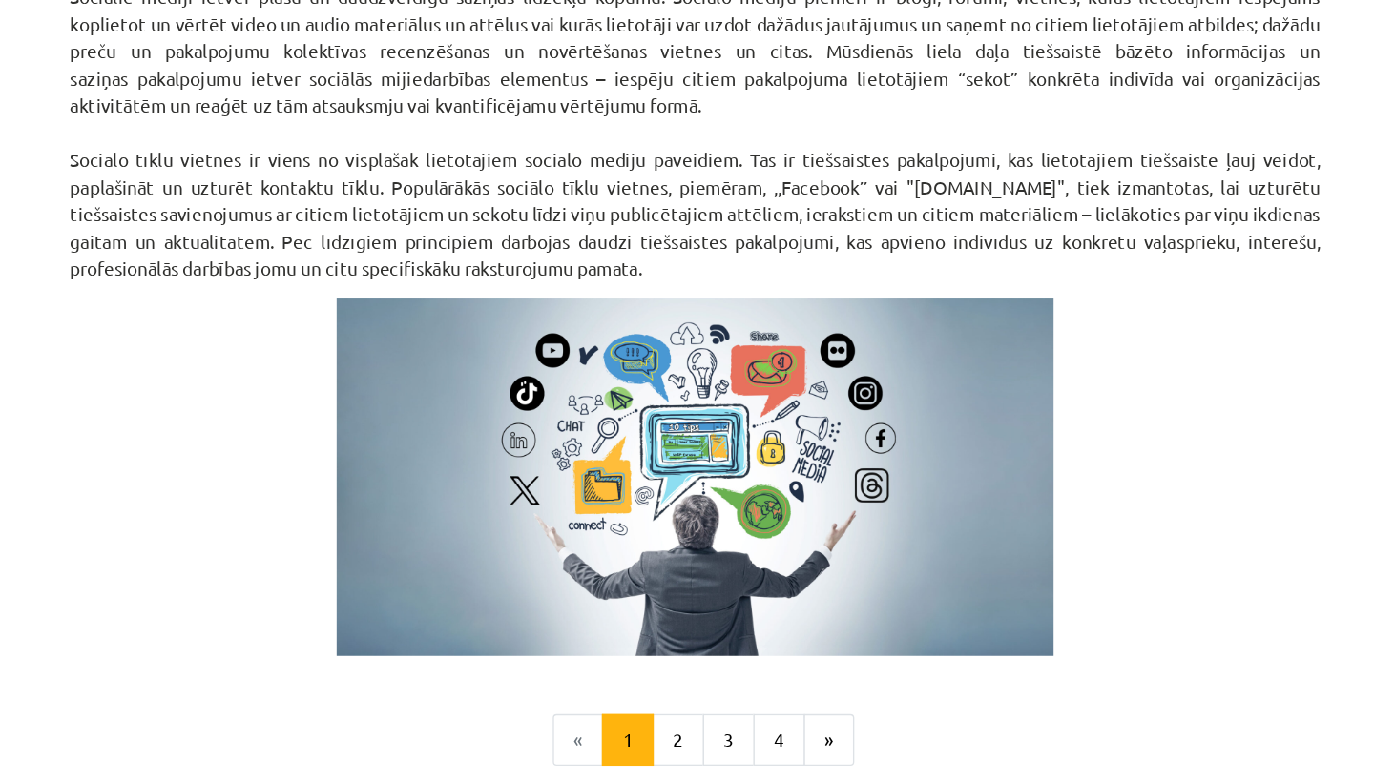
scroll to position [1105, 0]
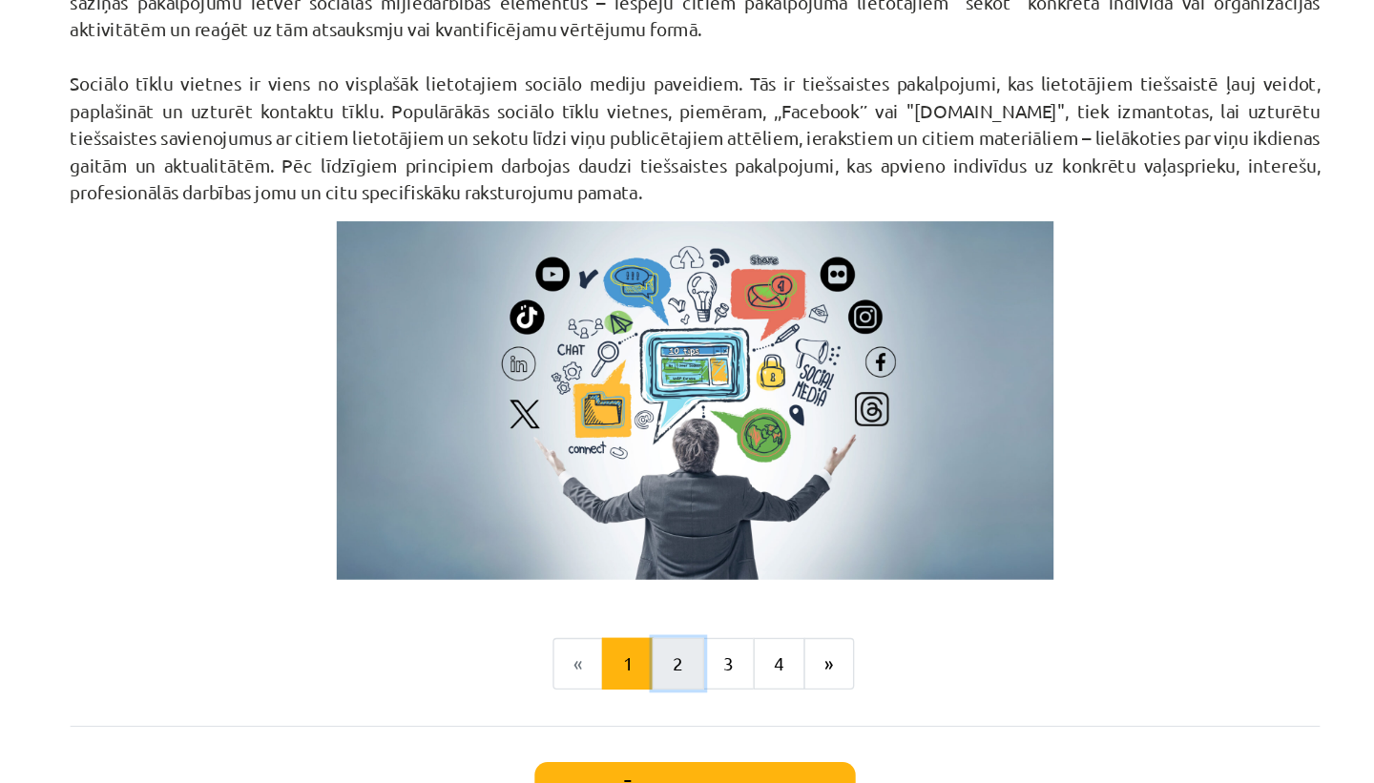
click at [677, 630] on button "2" at bounding box center [675, 625] width 38 height 38
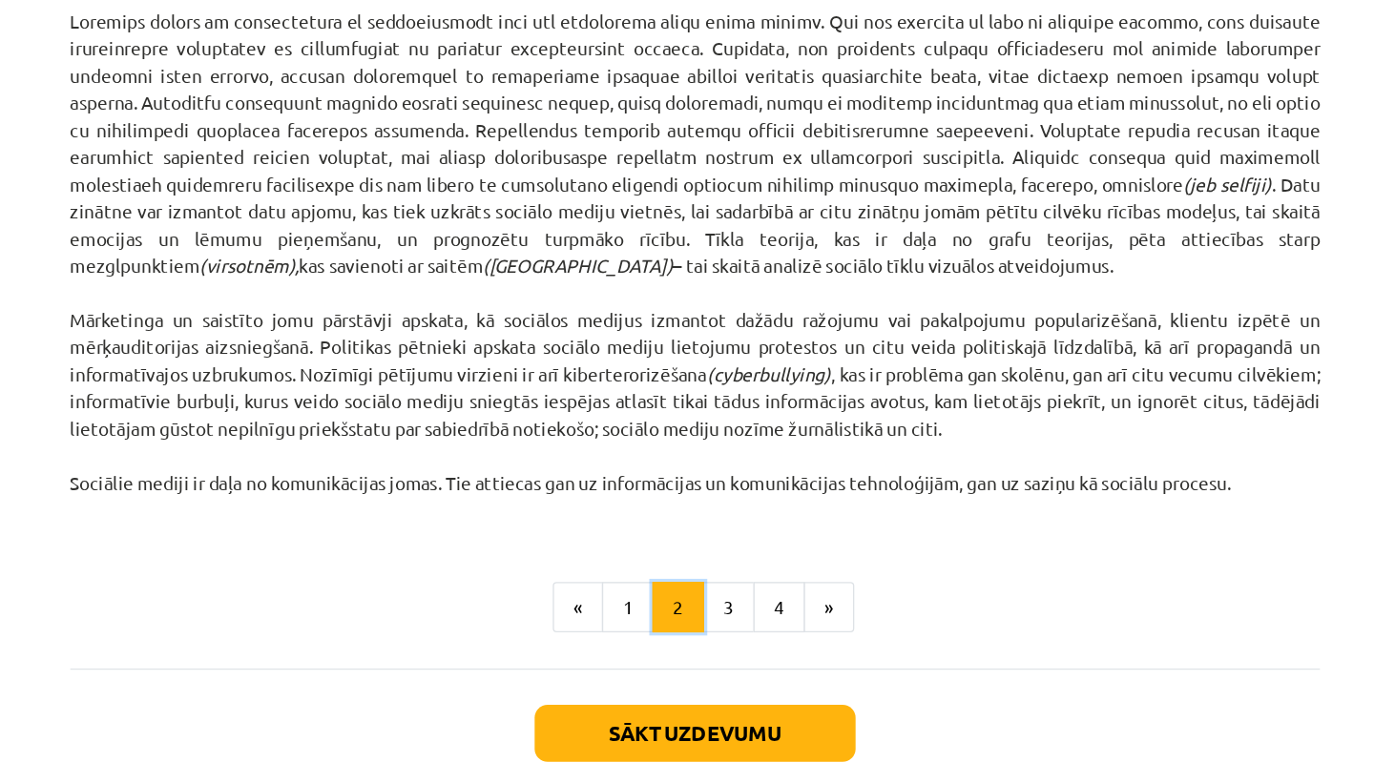
scroll to position [1131, 0]
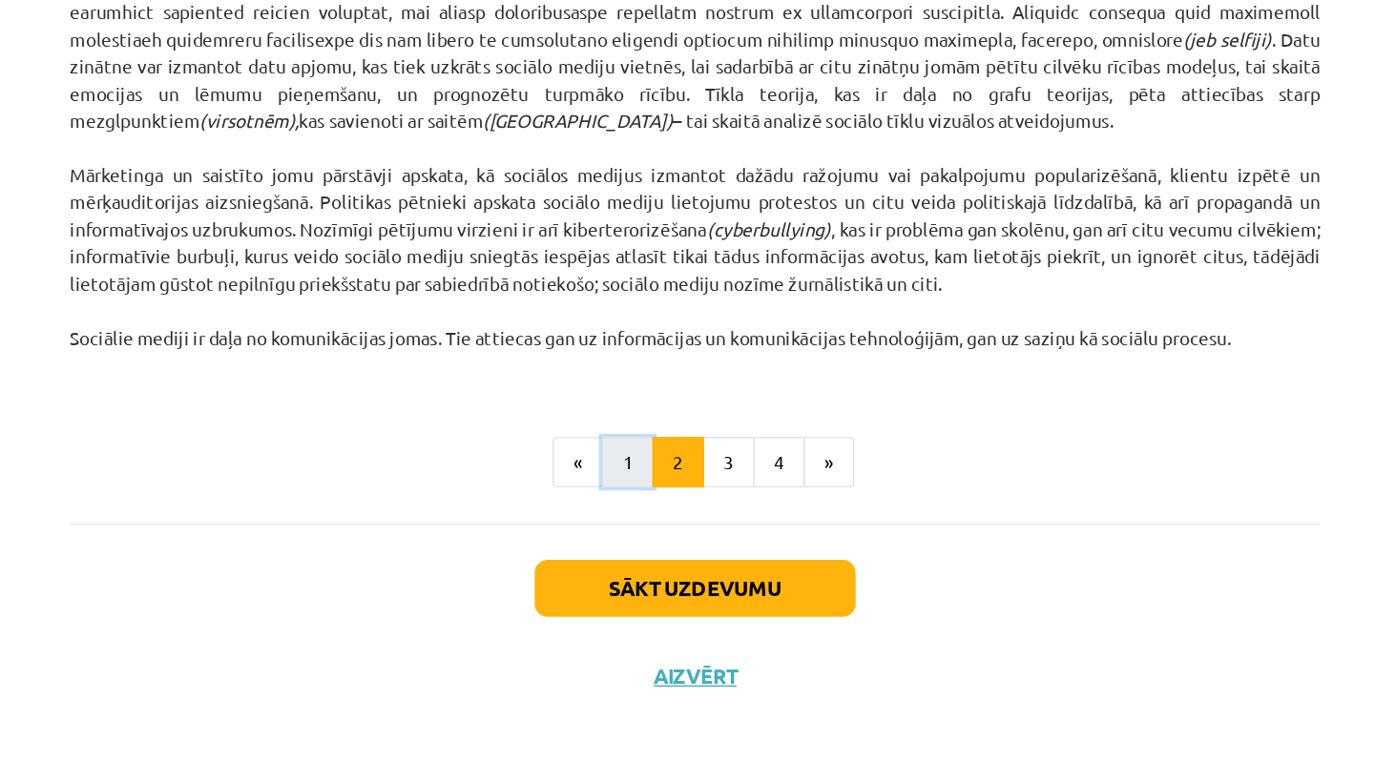
click at [645, 558] on button "1" at bounding box center [637, 547] width 38 height 38
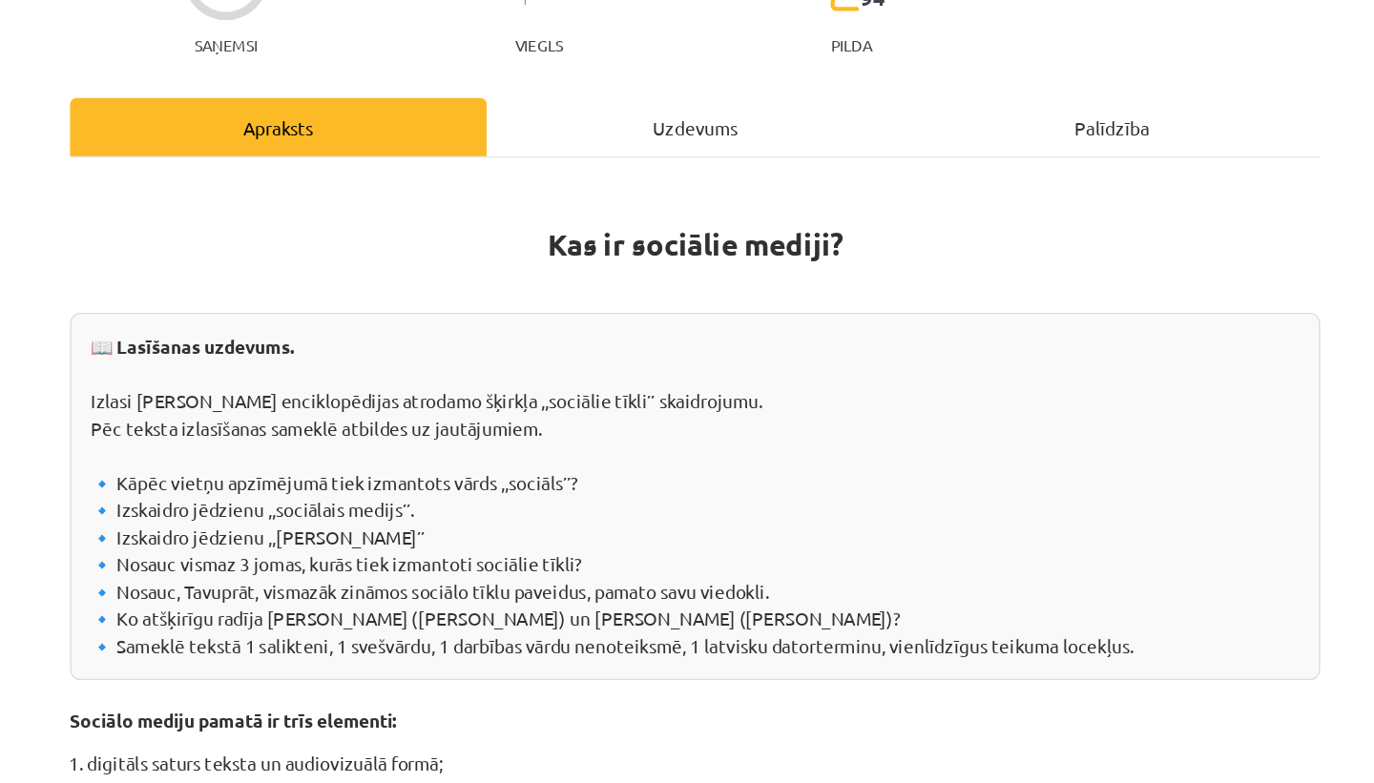
scroll to position [201, 0]
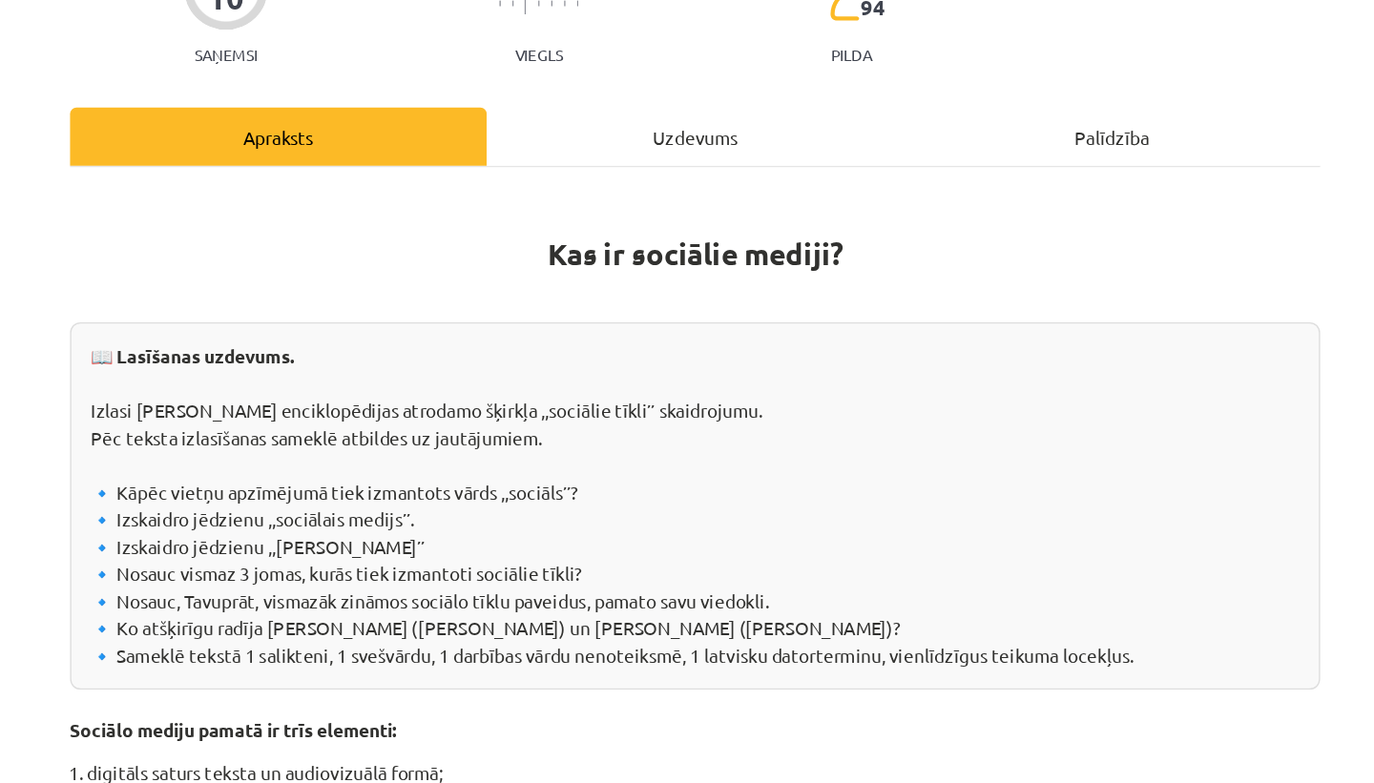
click at [718, 116] on div "Uzdevums" at bounding box center [686, 100] width 307 height 43
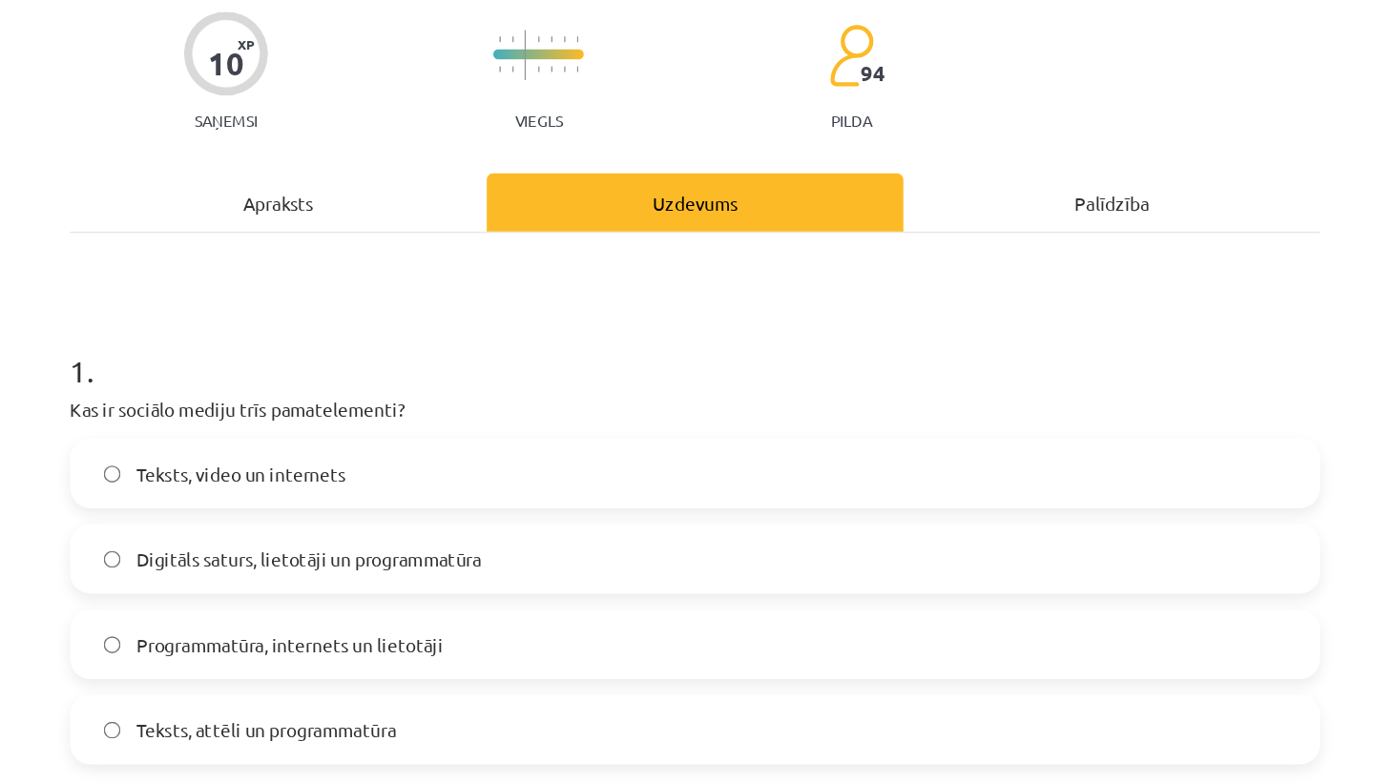
scroll to position [157, 0]
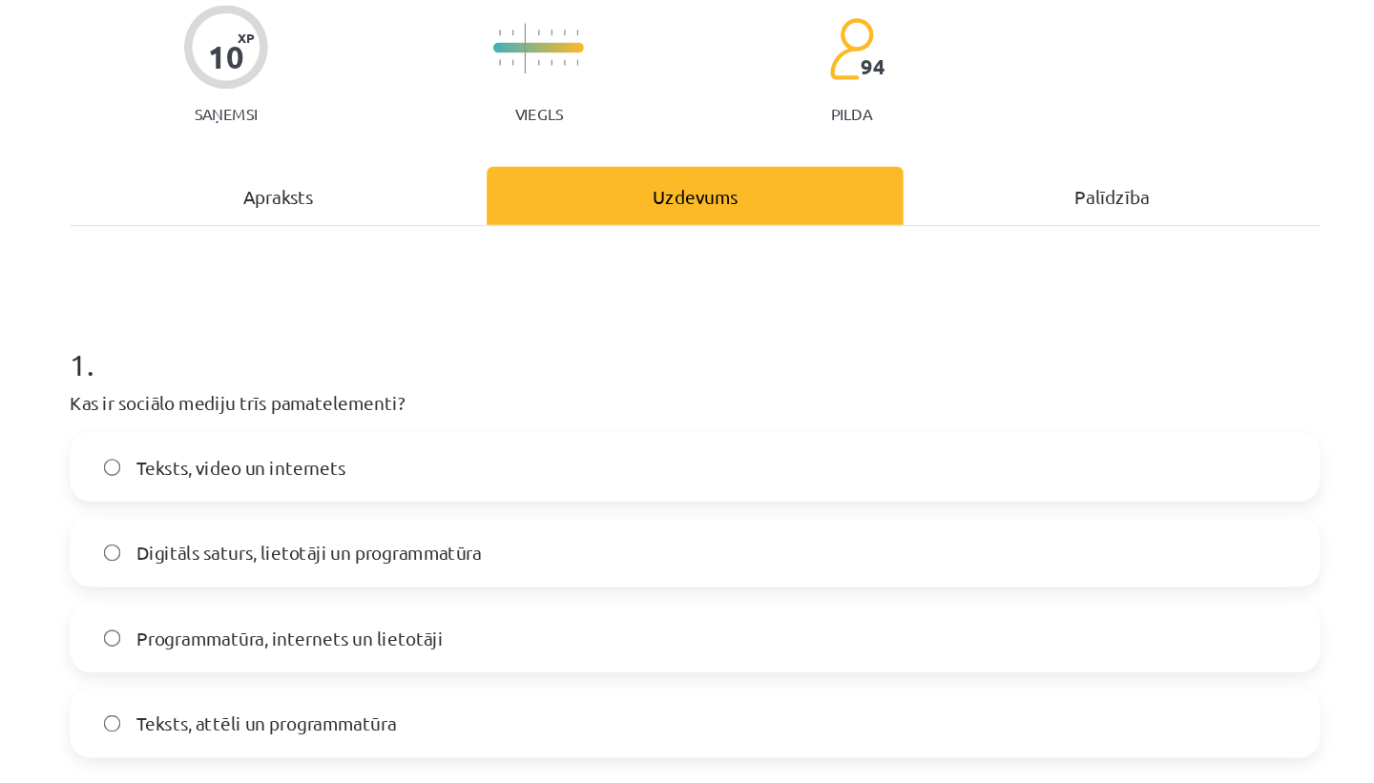
click at [532, 406] on label "Digitāls saturs, lietotāji un programmatūra" at bounding box center [687, 408] width 918 height 48
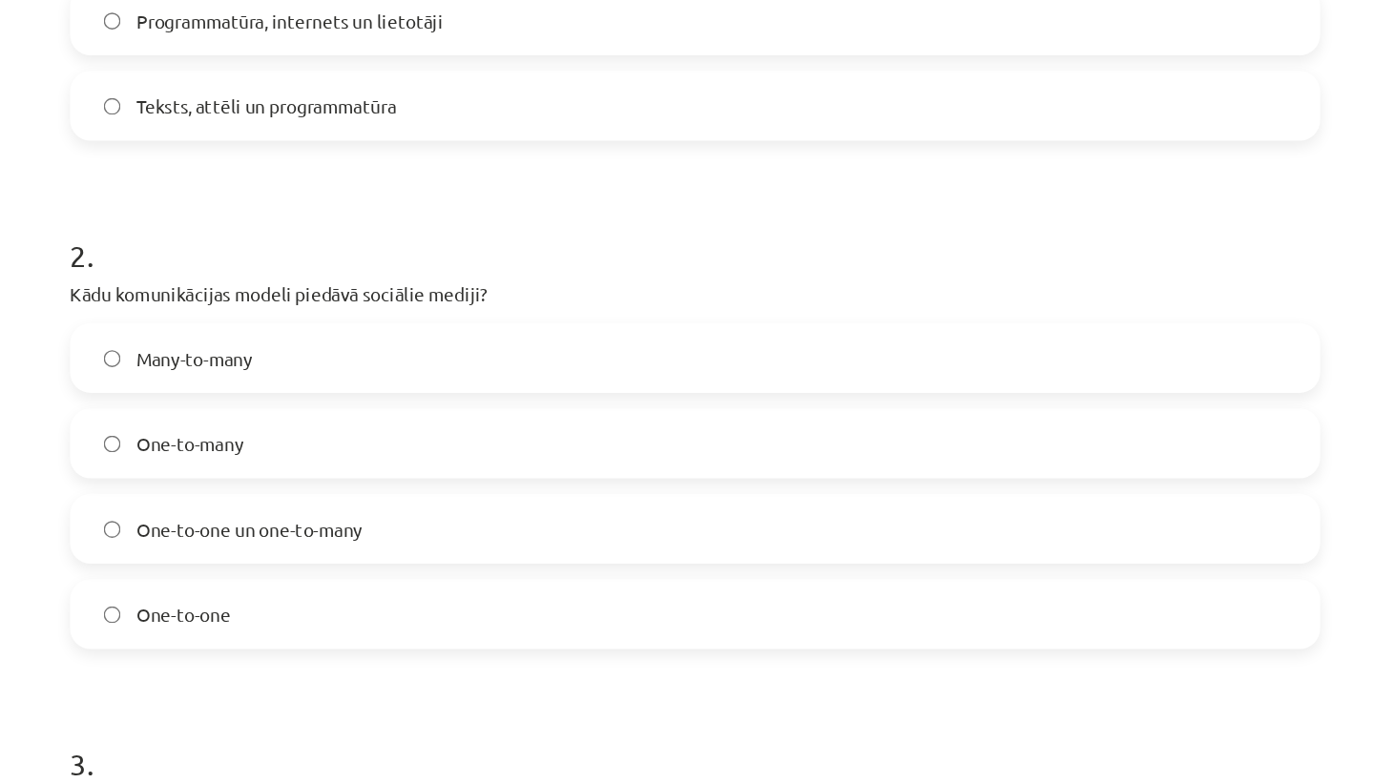
scroll to position [614, 0]
click at [481, 388] on label "One-to-one un one-to-many" at bounding box center [687, 389] width 918 height 48
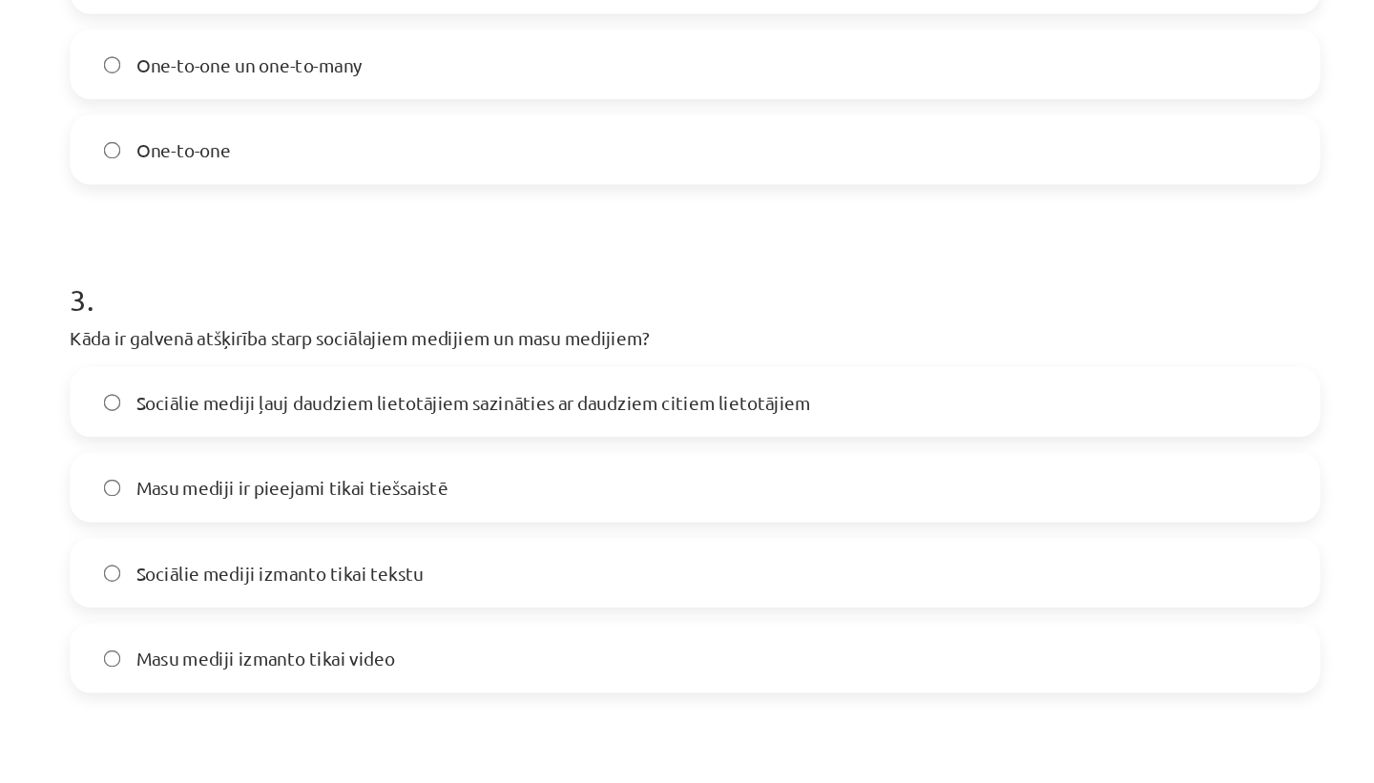
scroll to position [998, 0]
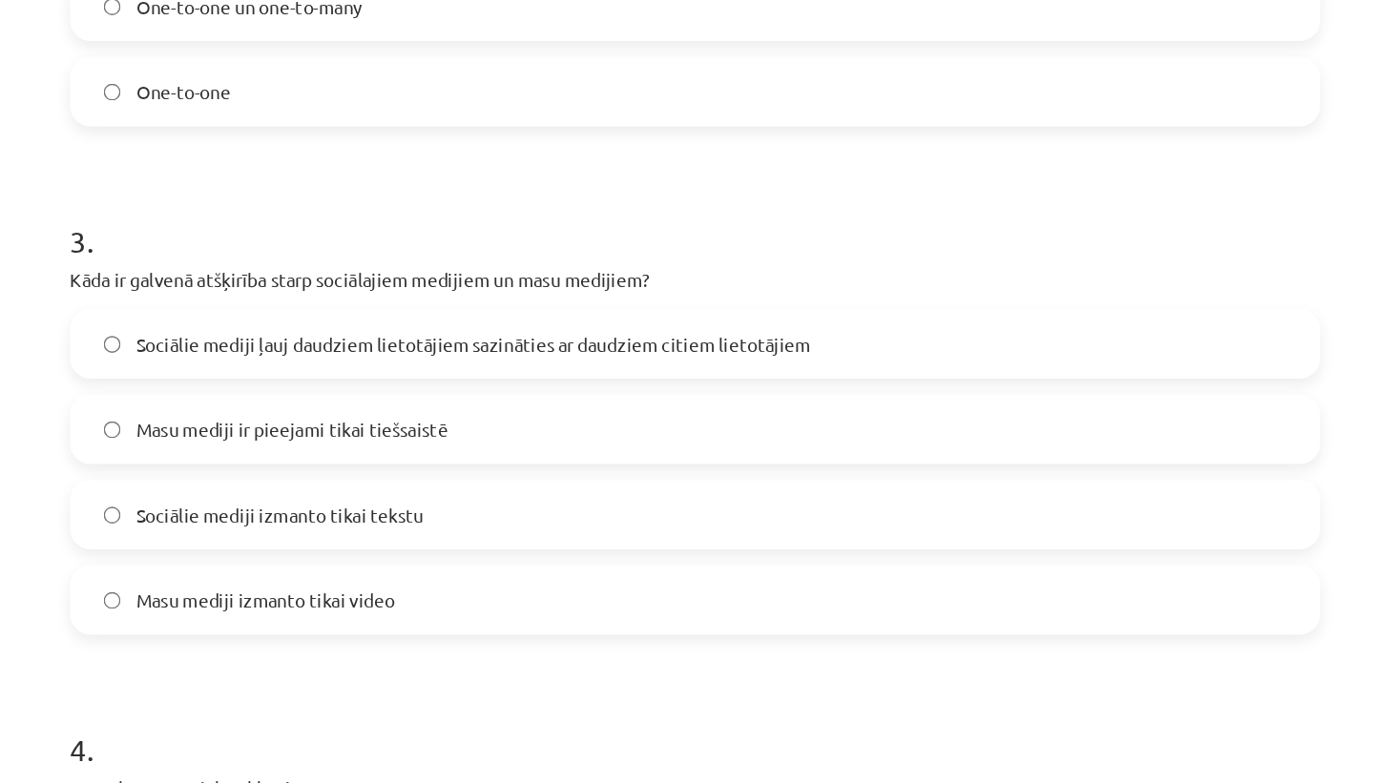
click at [564, 257] on span "Sociālie mediji ļauj daudziem lietotājiem sazināties ar daudziem citiem lietotā…" at bounding box center [523, 254] width 497 height 20
click at [564, 255] on span "Sociālie mediji ļauj daudziem lietotājiem sazināties ar daudziem citiem lietotā…" at bounding box center [523, 254] width 497 height 20
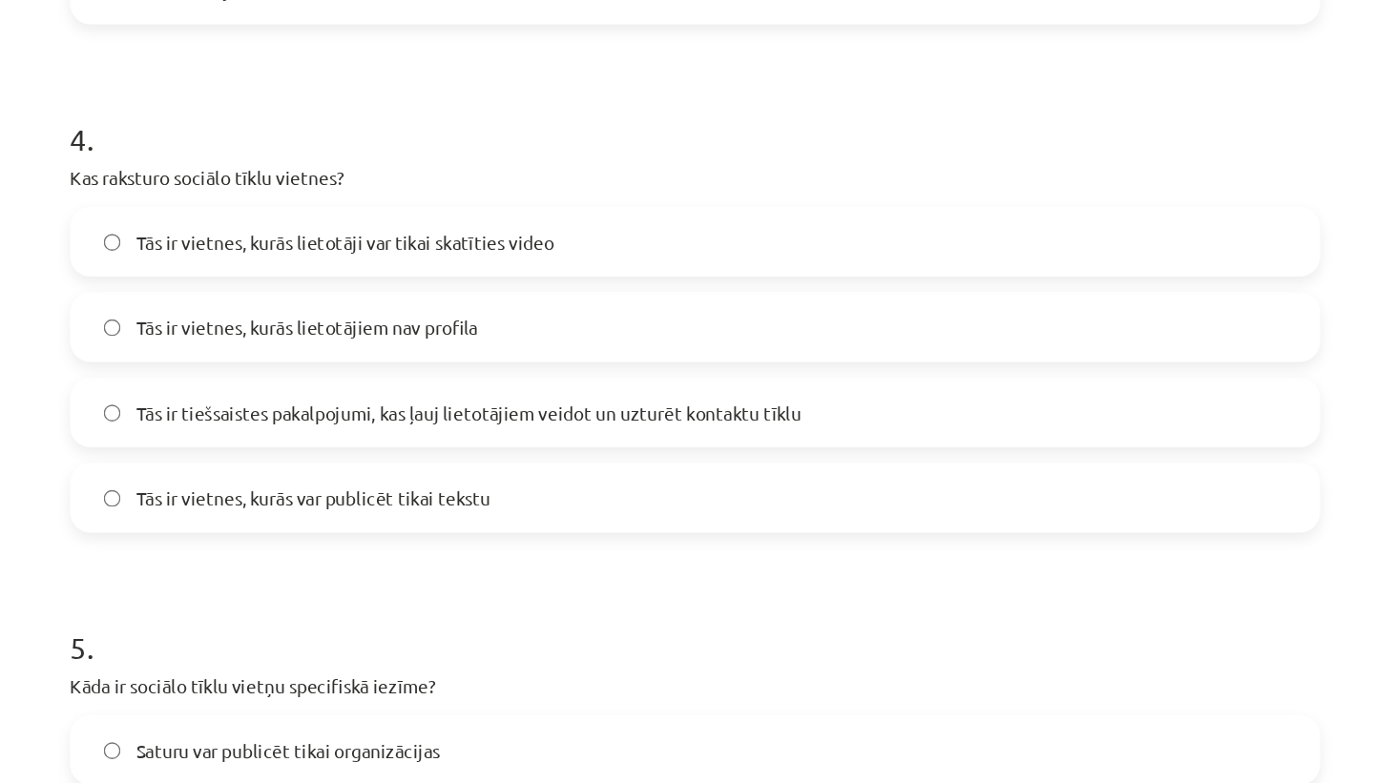
scroll to position [1232, 0]
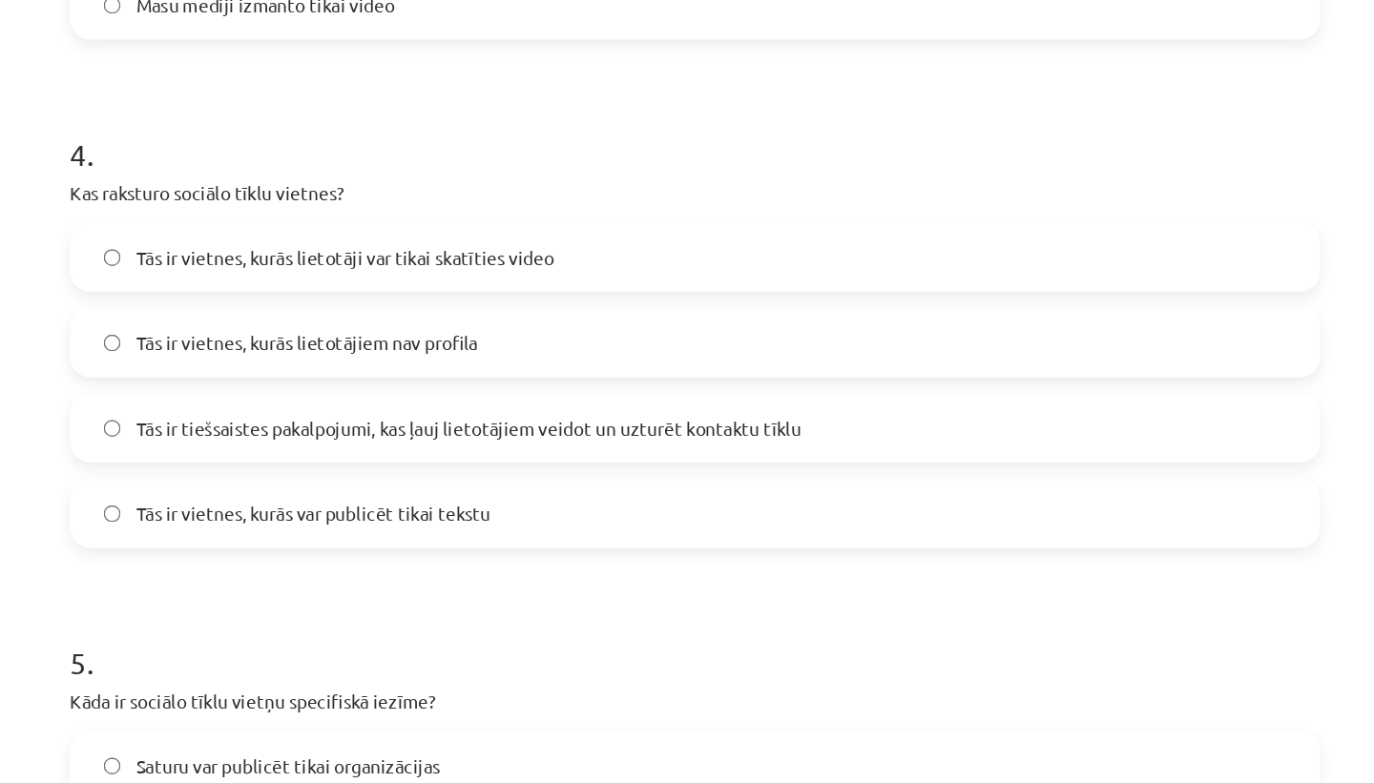
click at [593, 396] on label "Tās ir vietnes, kurās lietotāji var tikai skatīties video" at bounding box center [687, 395] width 918 height 48
click at [698, 524] on span "Tās ir tiešsaistes pakalpojumi, kas ļauj lietotājiem veidot un uzturēt kontaktu…" at bounding box center [520, 521] width 490 height 20
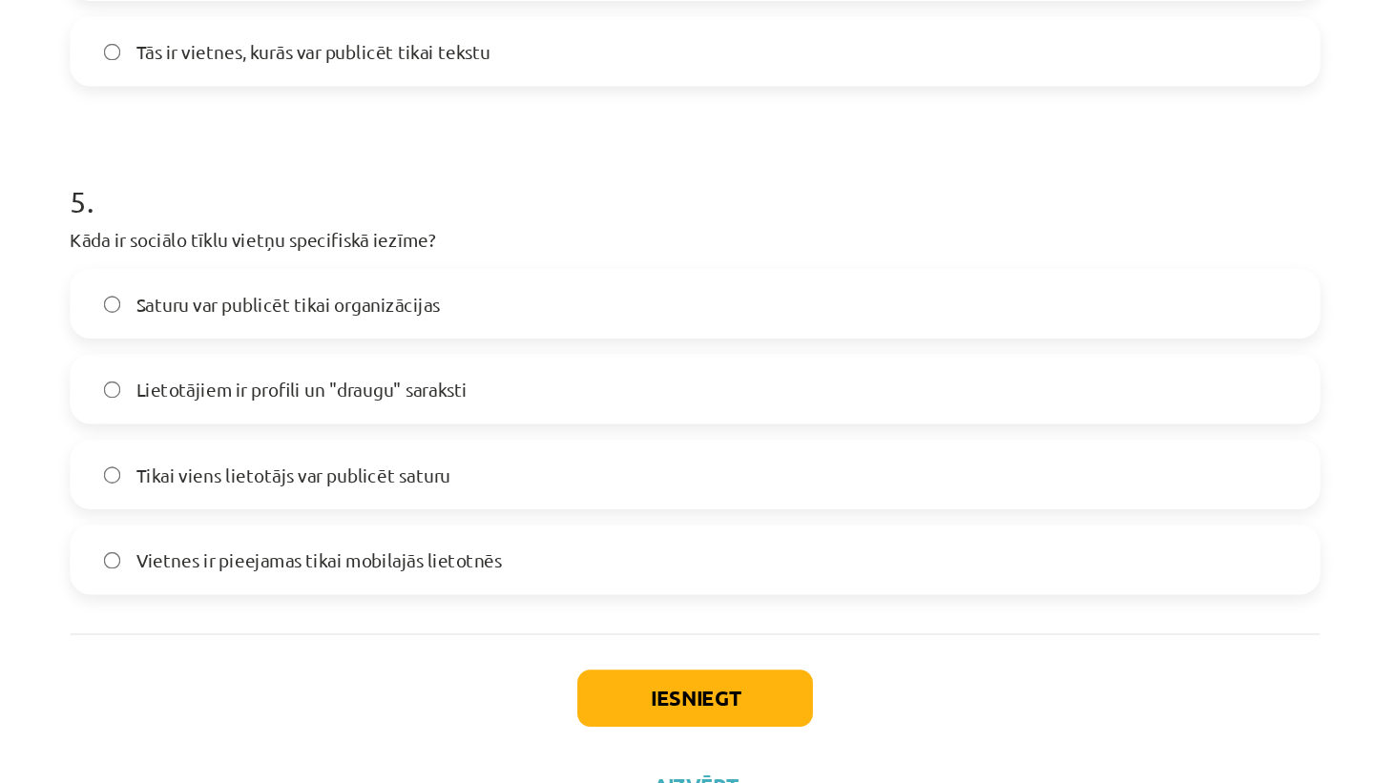
scroll to position [1586, 0]
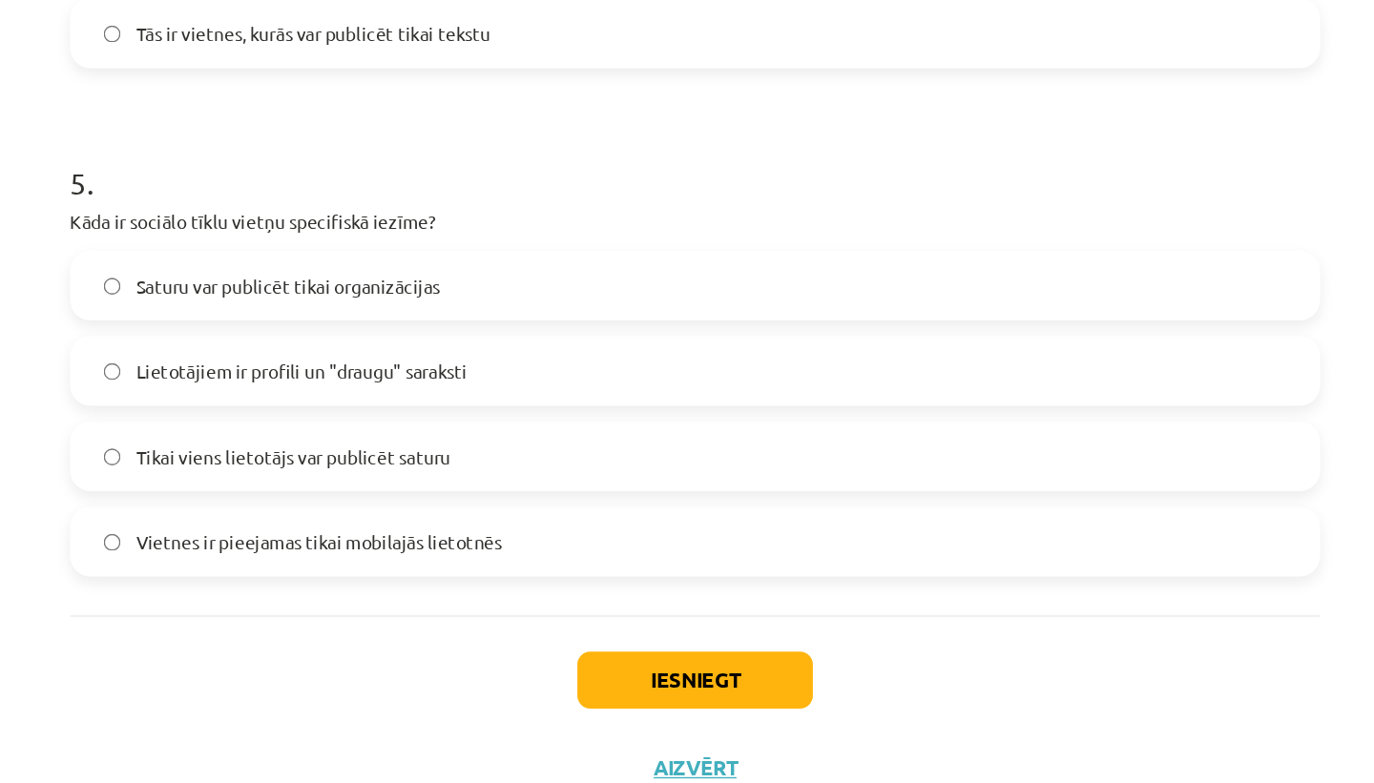
click at [734, 484] on label "Lietotājiem ir profili un "draugu" saraksti" at bounding box center [687, 479] width 918 height 48
click at [718, 704] on button "Iesniegt" at bounding box center [687, 707] width 174 height 42
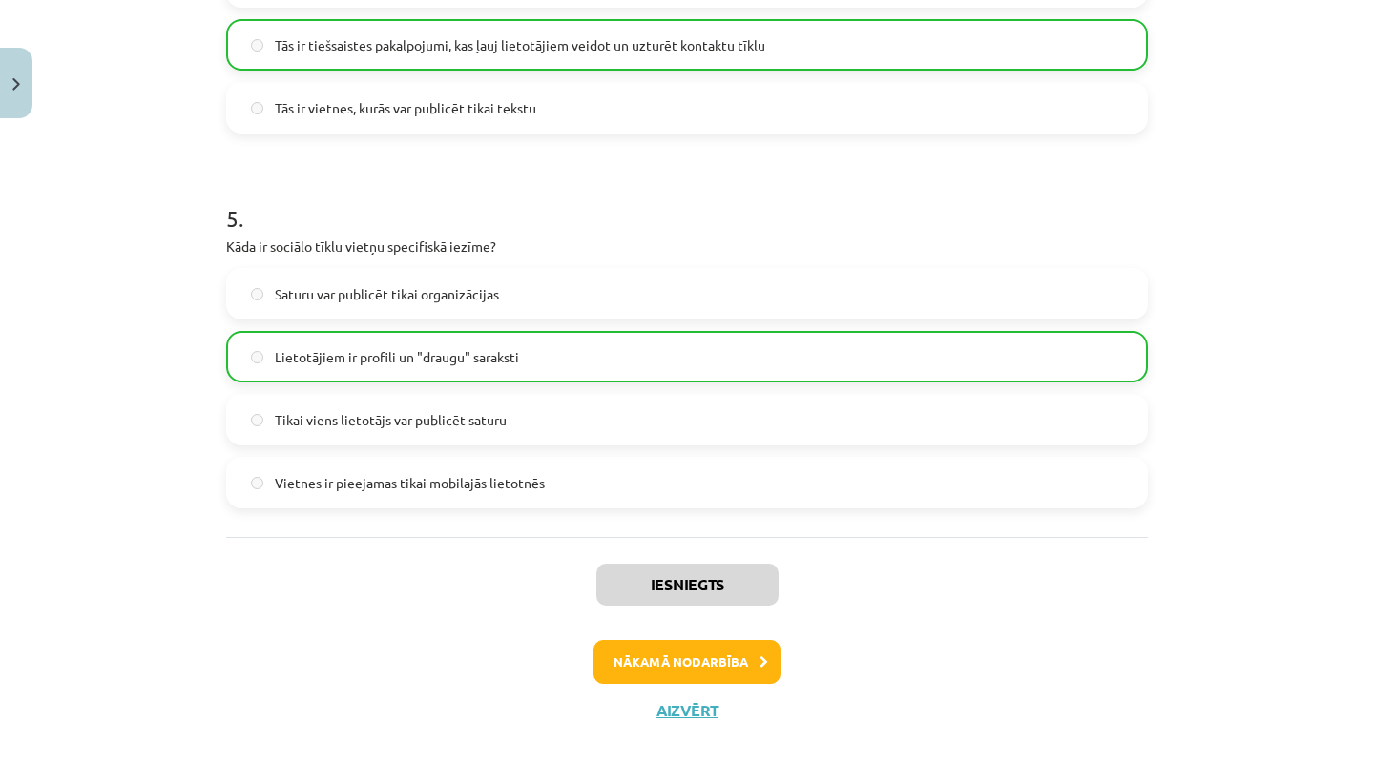
scroll to position [1716, 0]
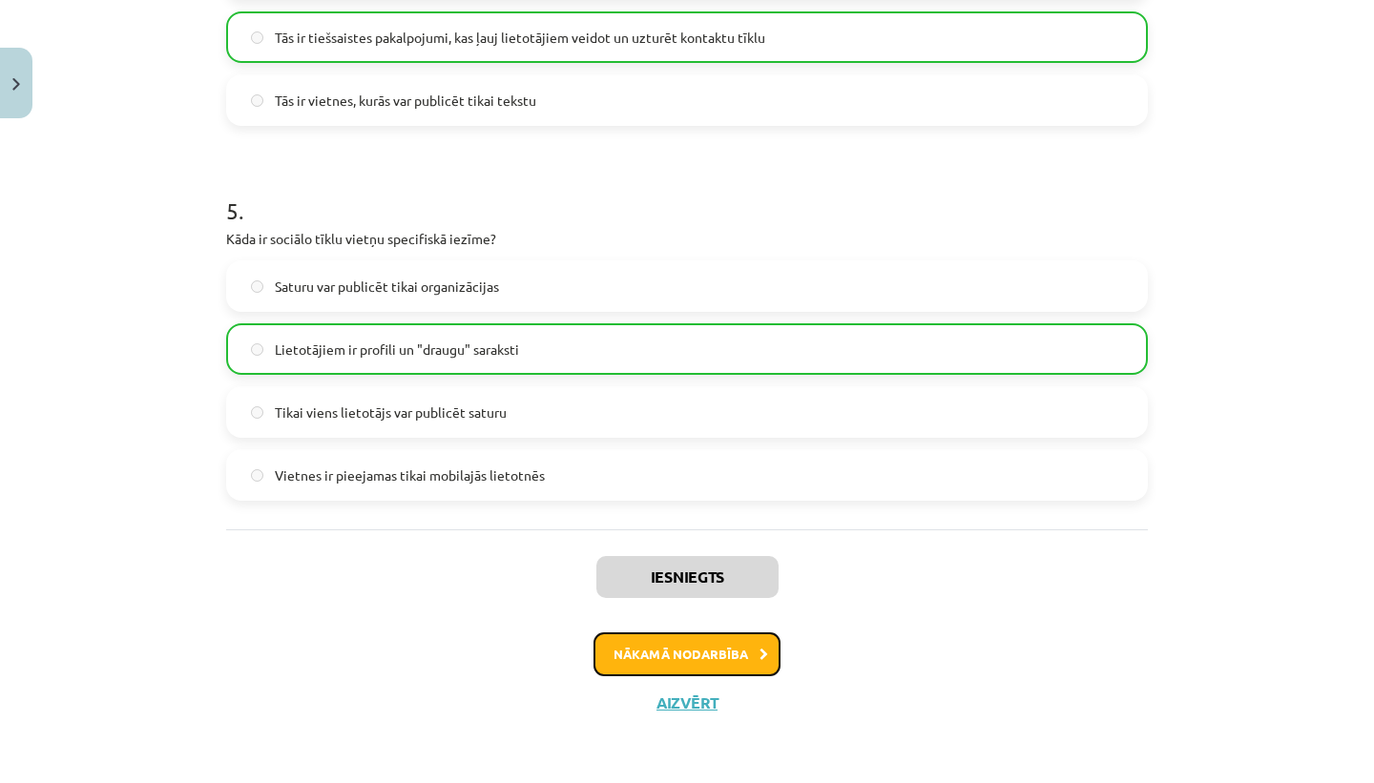
click at [698, 664] on button "Nākamā nodarbība" at bounding box center [687, 655] width 187 height 44
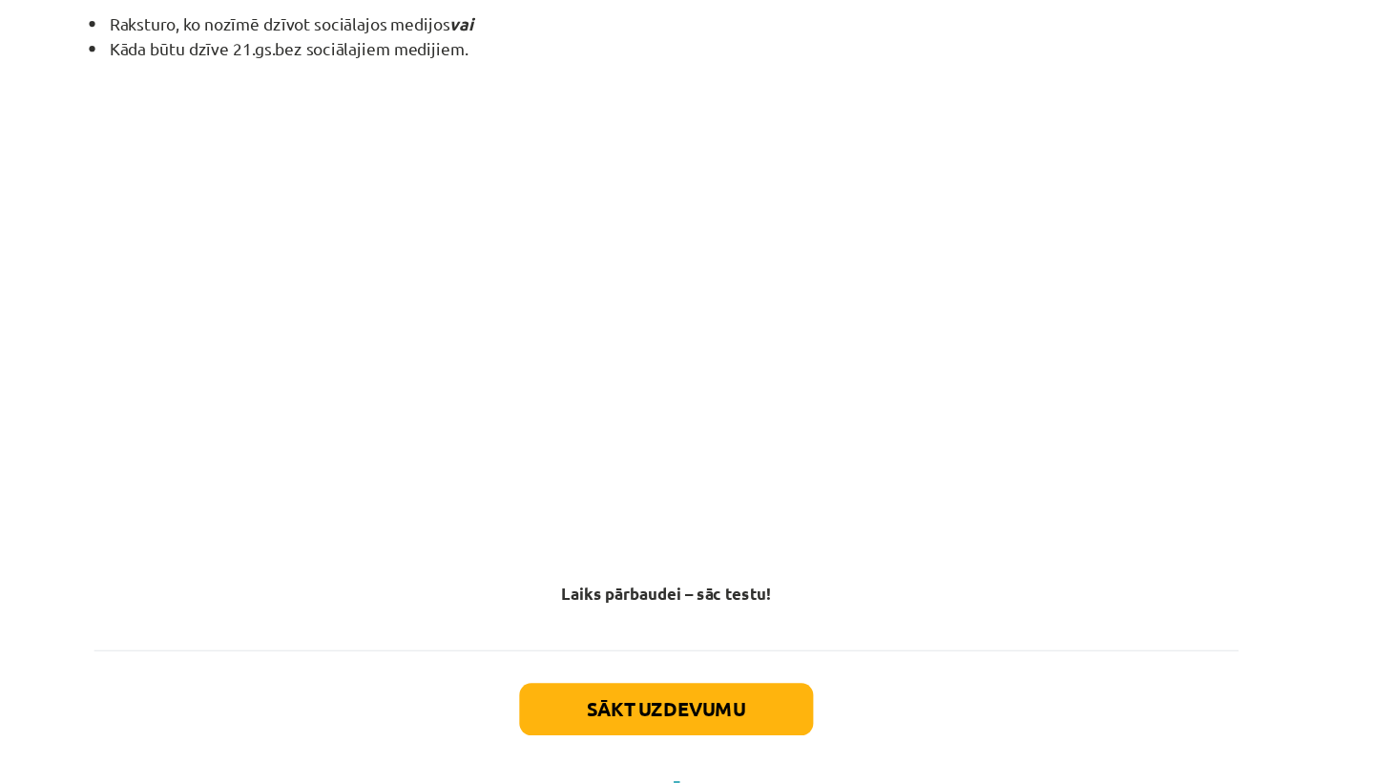
scroll to position [1651, 0]
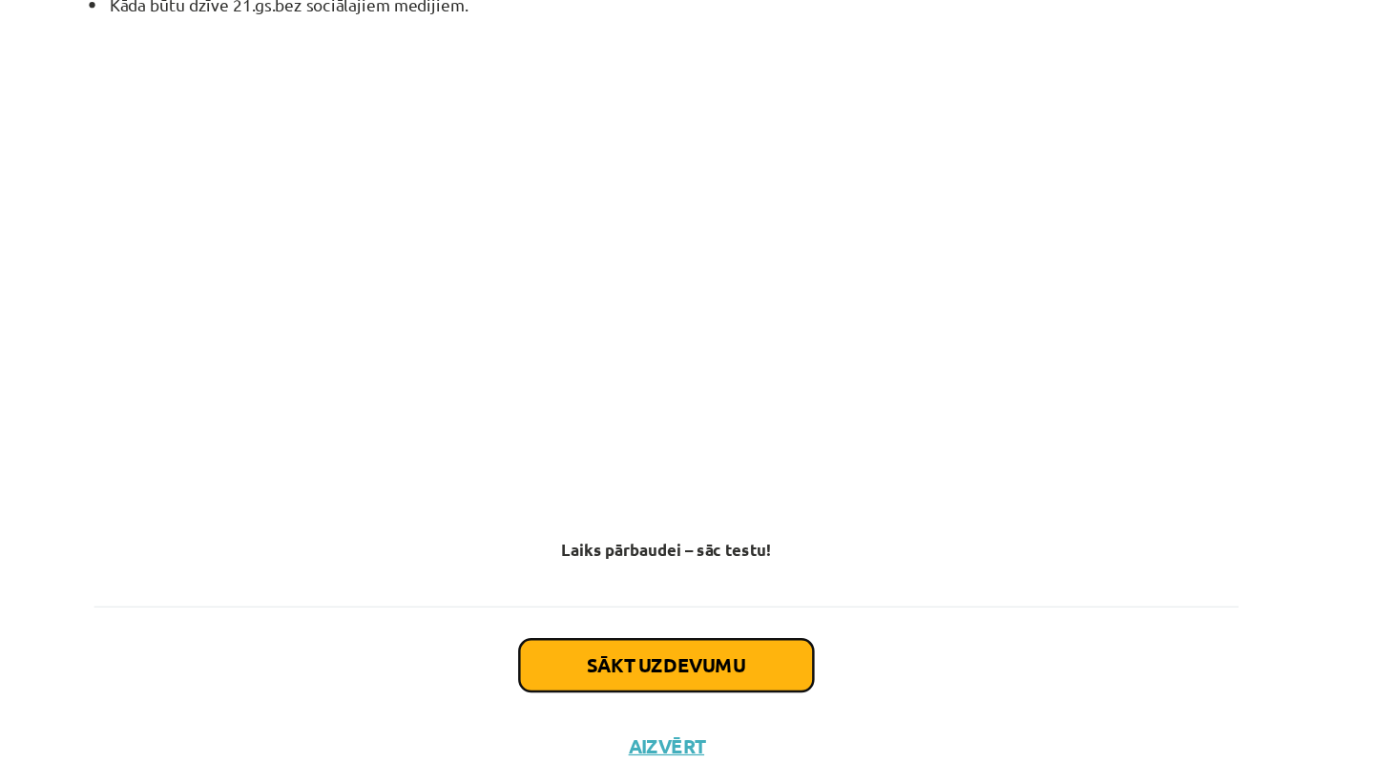
click at [718, 632] on button "Sākt uzdevumu" at bounding box center [687, 638] width 237 height 42
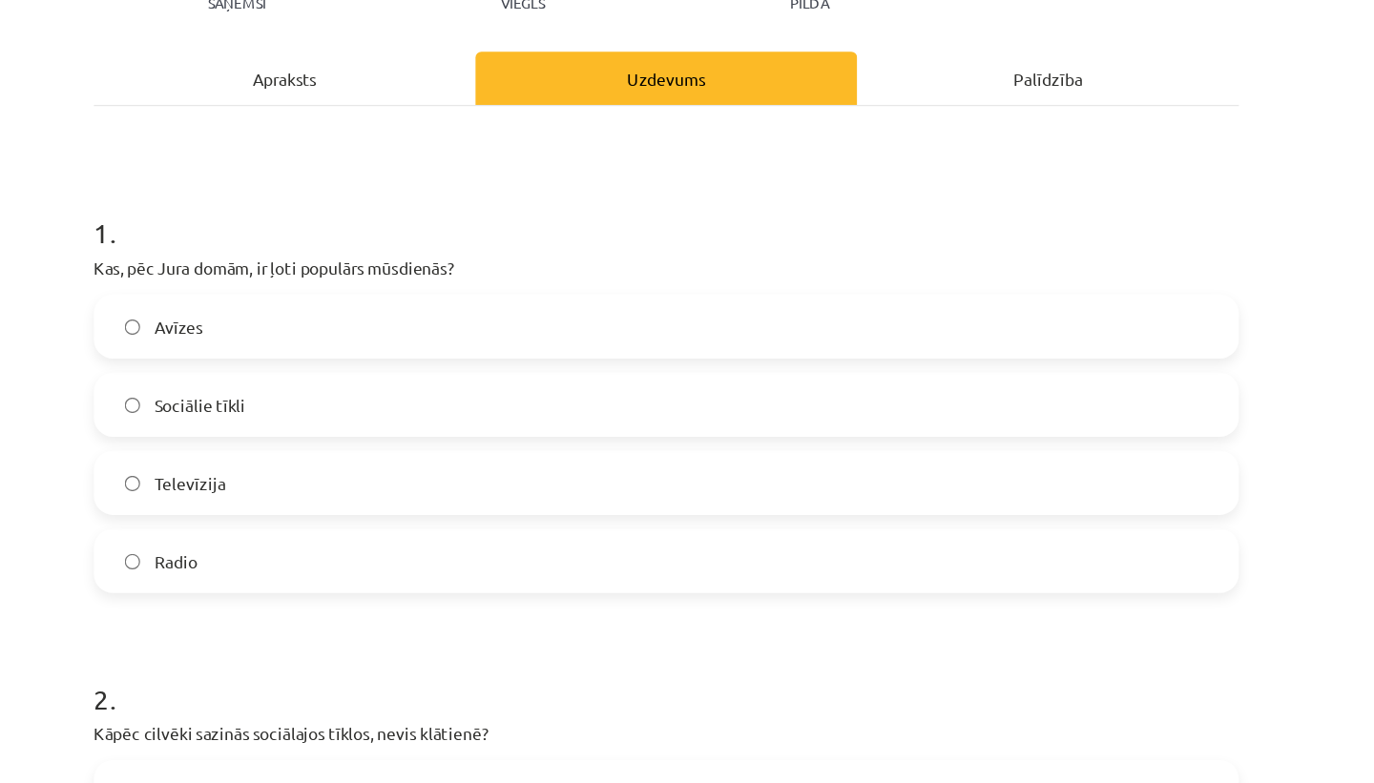
scroll to position [244, 0]
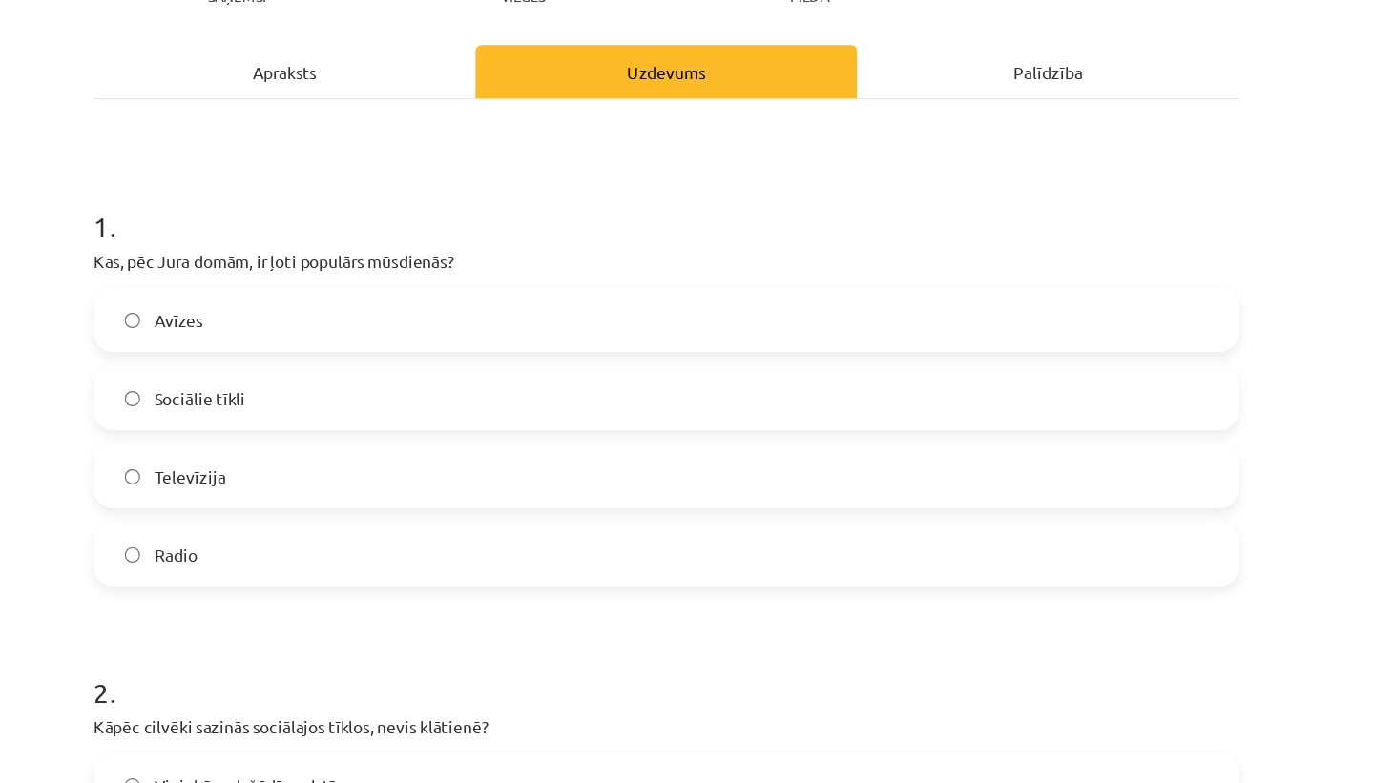
click at [434, 58] on div "Apraksts" at bounding box center [379, 57] width 307 height 43
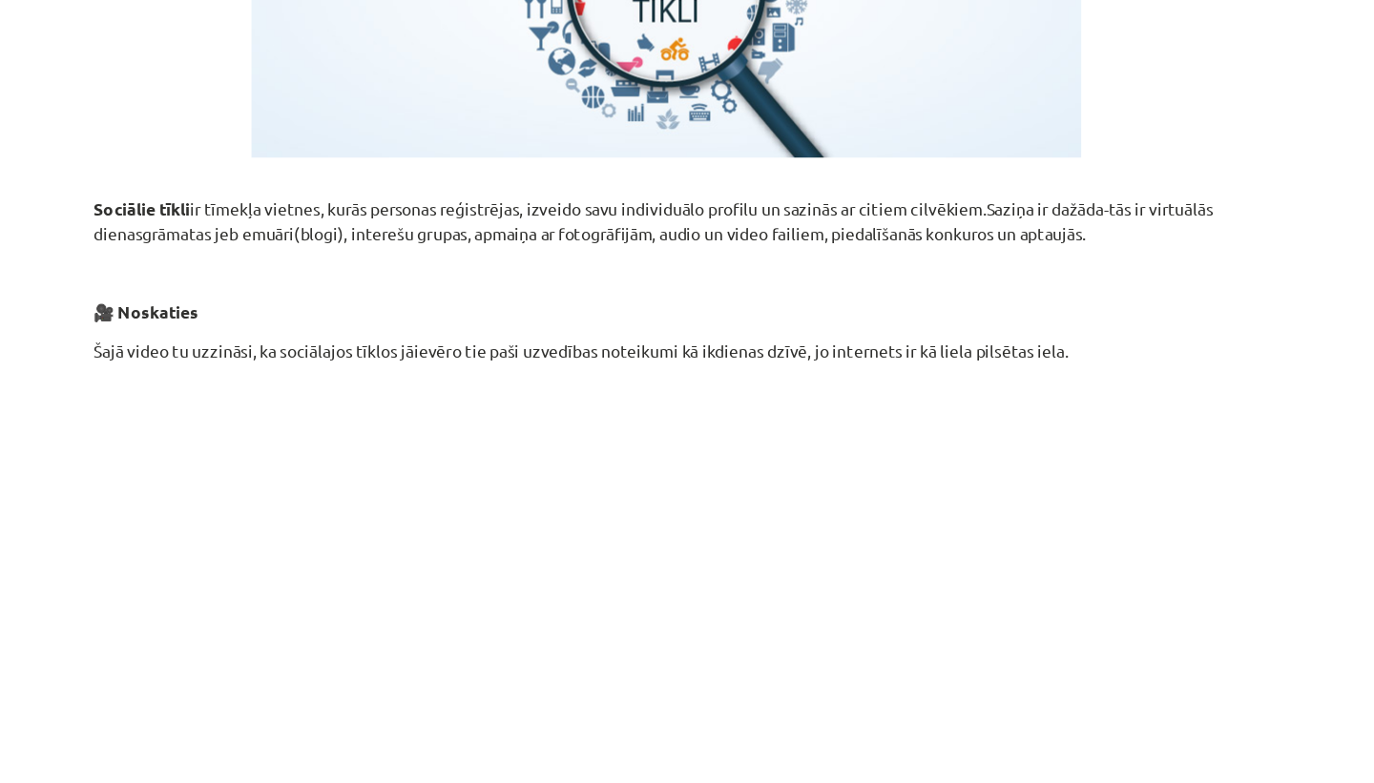
scroll to position [152, 0]
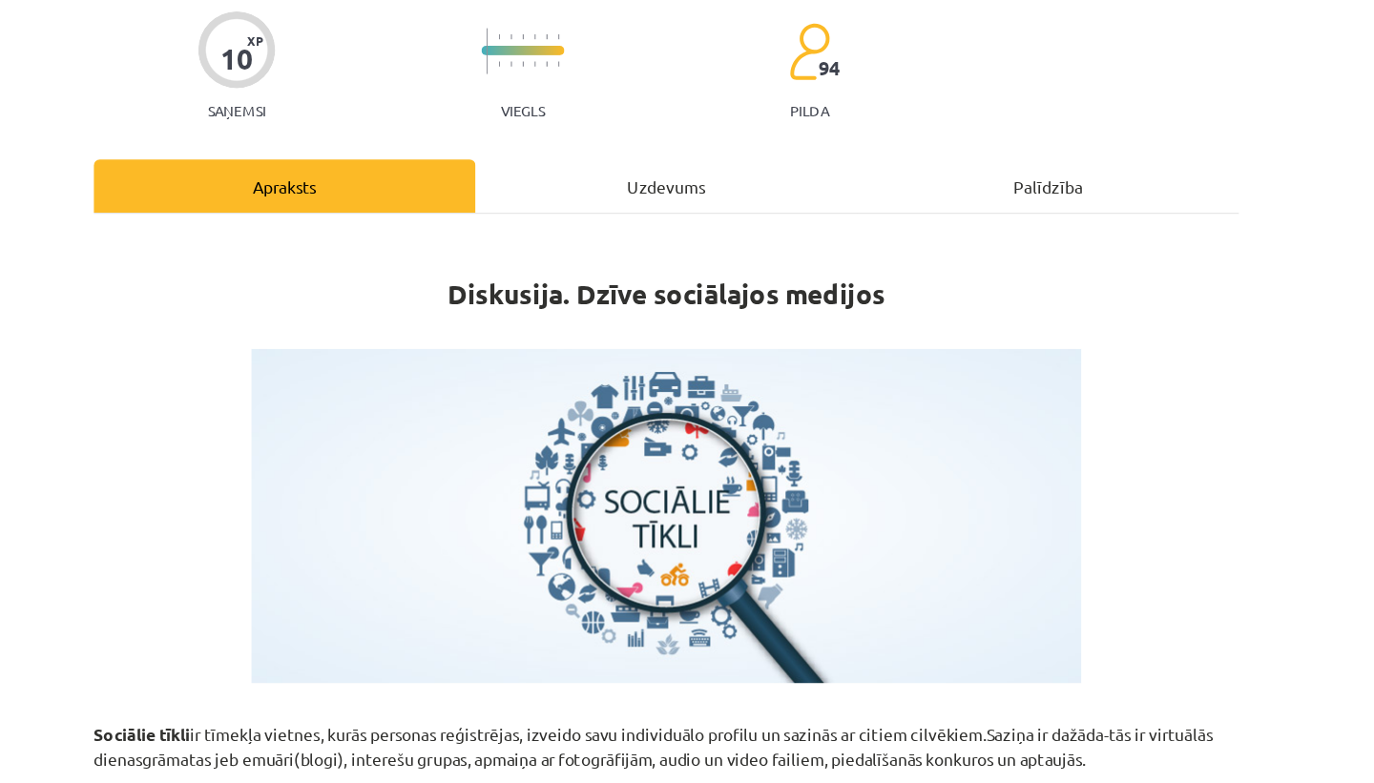
click at [676, 160] on div "Uzdevums" at bounding box center [686, 150] width 307 height 43
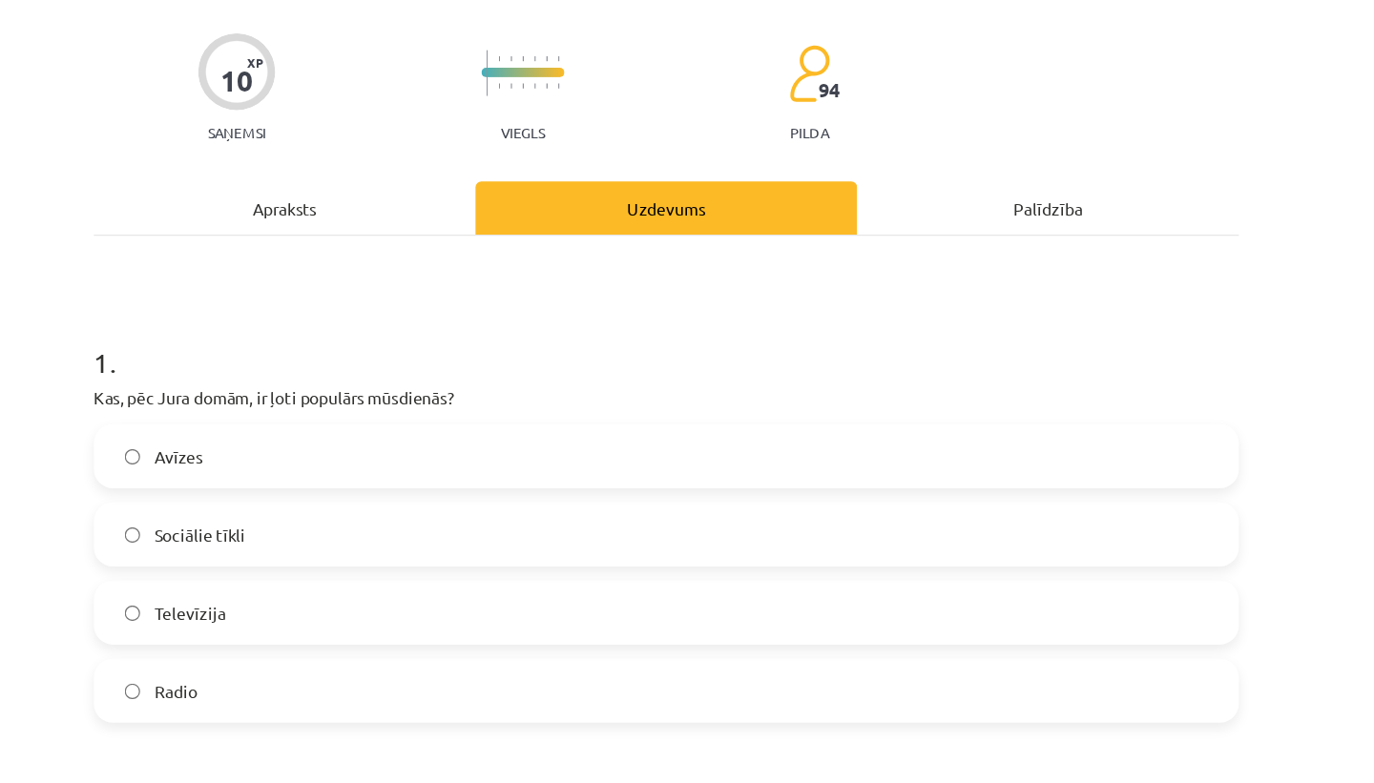
scroll to position [140, 0]
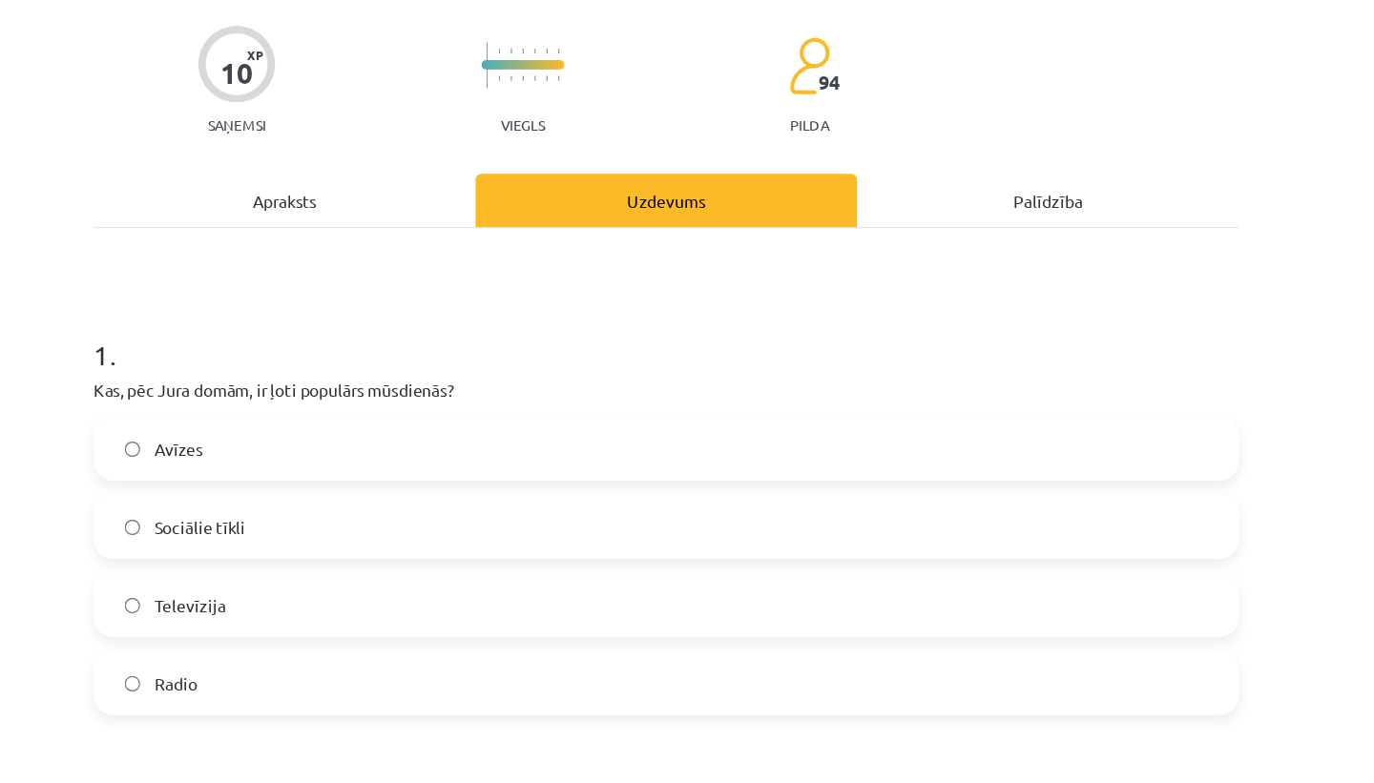
click at [516, 421] on label "Sociālie tīkli" at bounding box center [687, 425] width 918 height 48
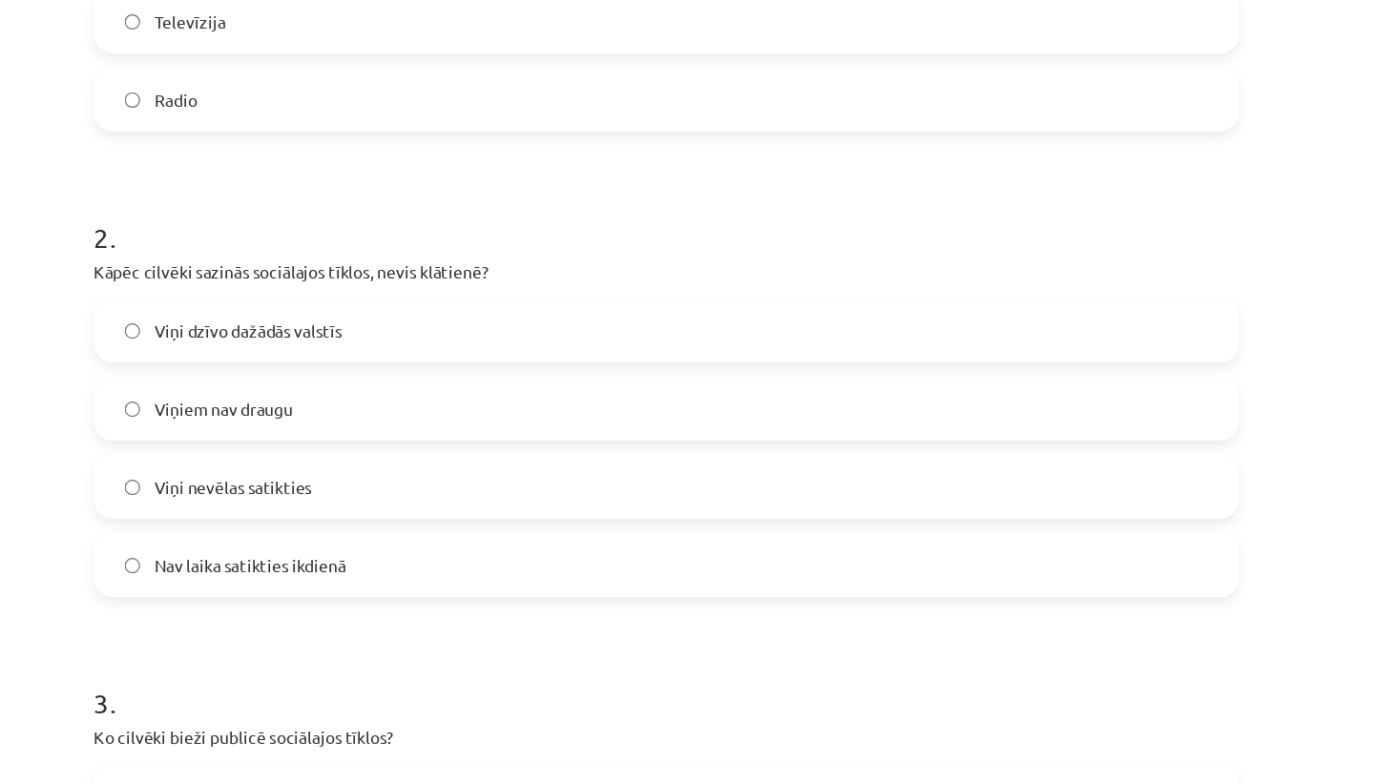
scroll to position [613, 0]
click at [503, 456] on label "Nav laika satikties ikdienā" at bounding box center [687, 453] width 918 height 48
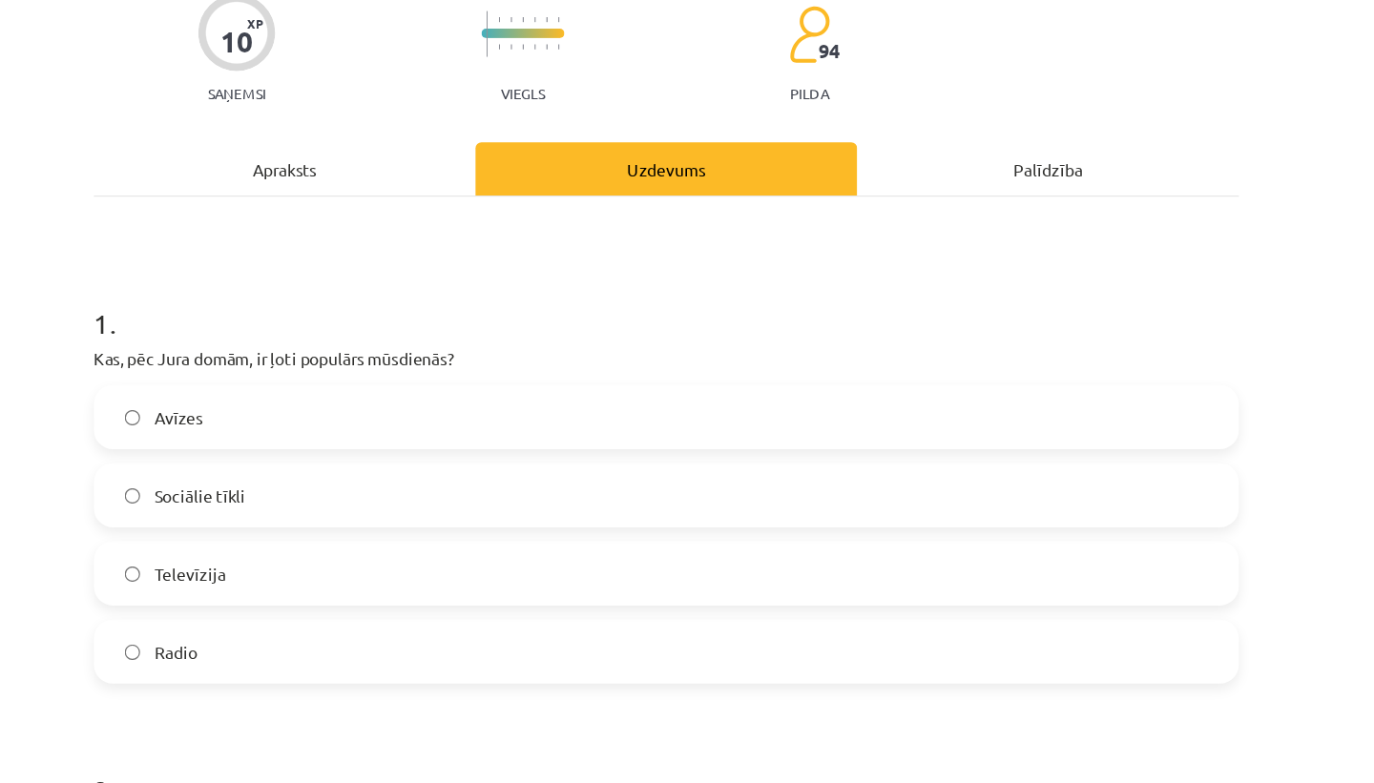
click at [444, 144] on div "Apraksts" at bounding box center [379, 136] width 307 height 43
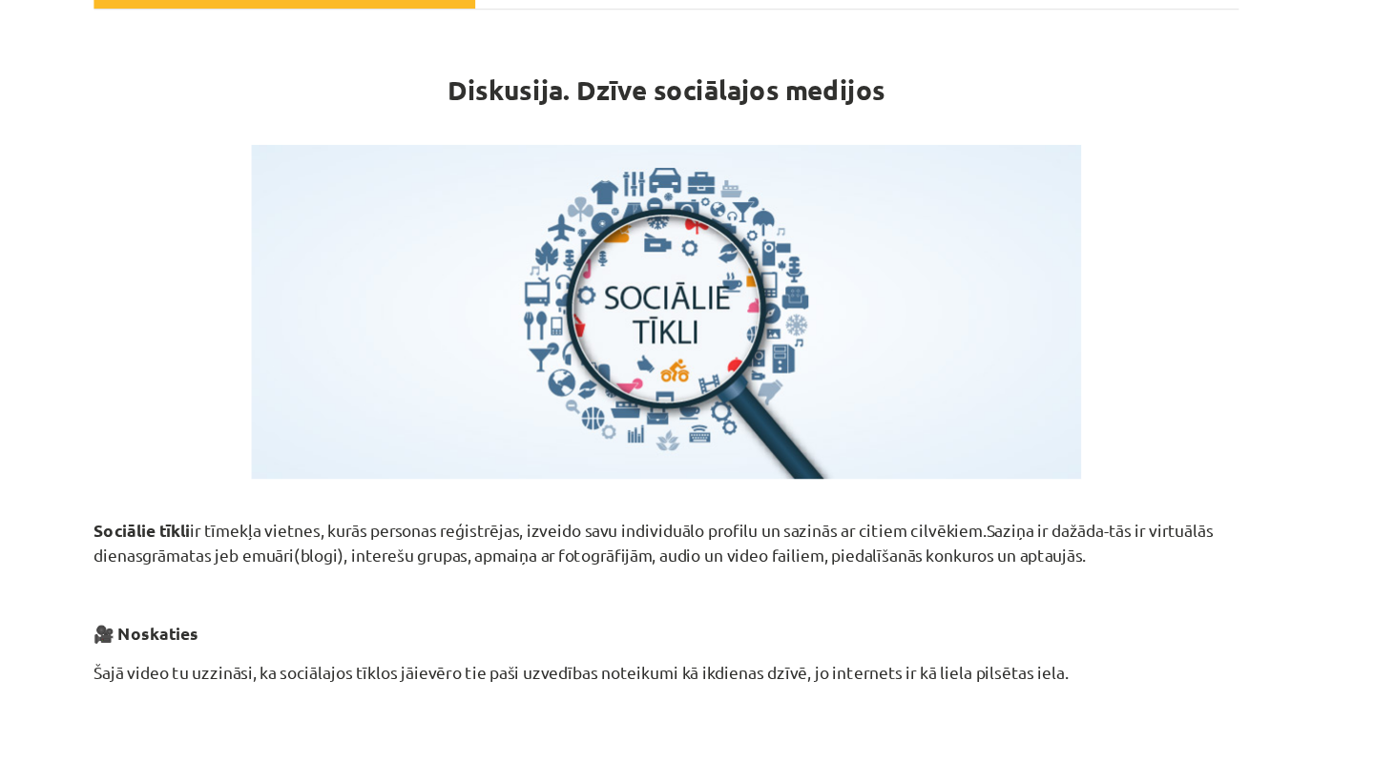
scroll to position [238, 0]
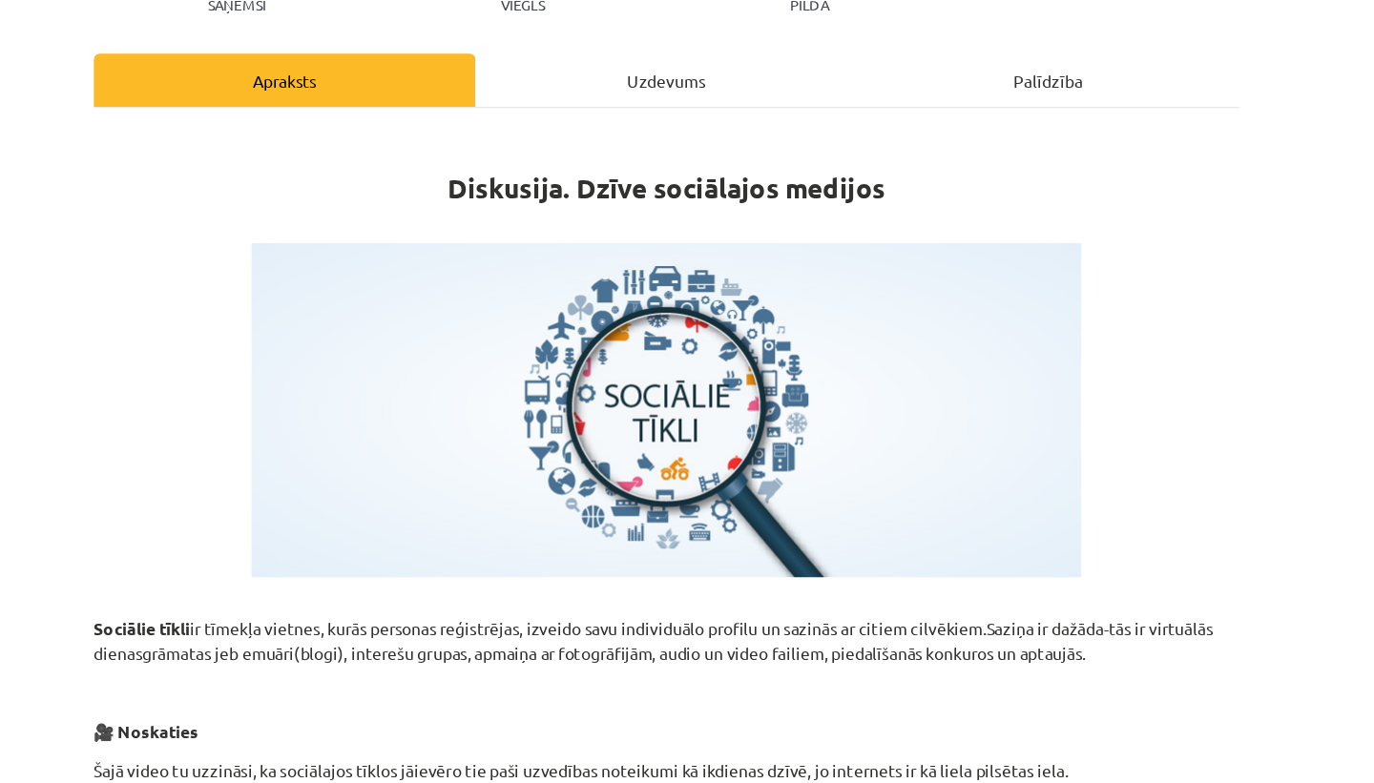
click at [683, 71] on div "Uzdevums" at bounding box center [686, 64] width 307 height 43
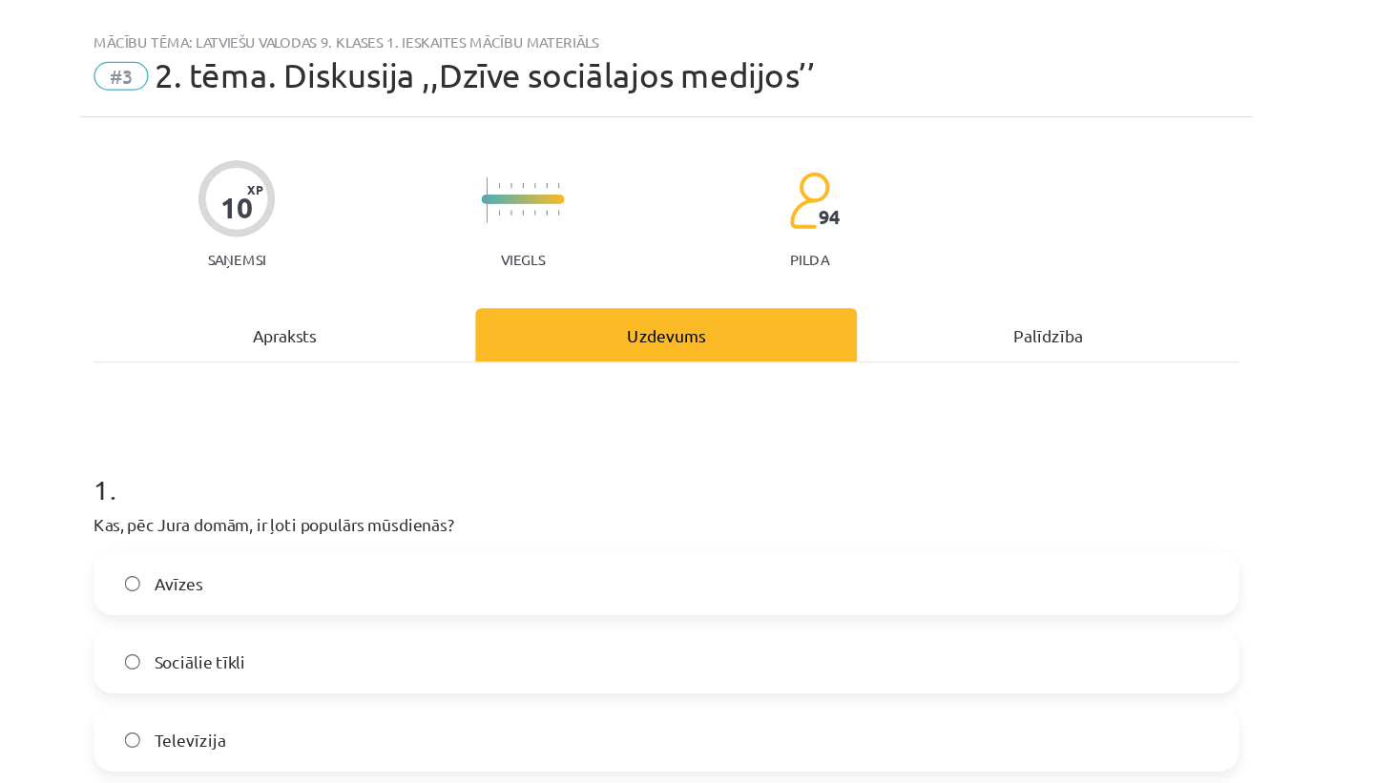
scroll to position [0, 0]
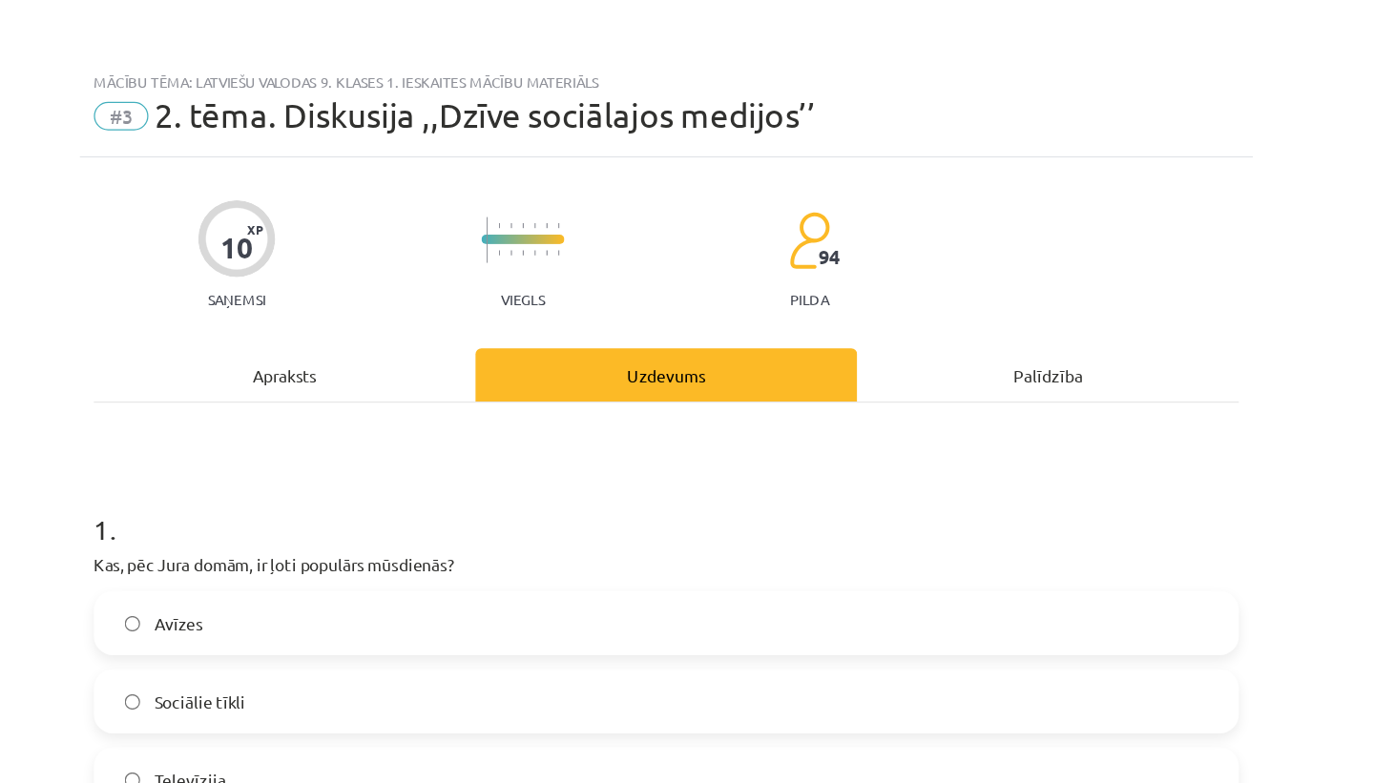
click at [476, 321] on div "Apraksts" at bounding box center [379, 302] width 307 height 43
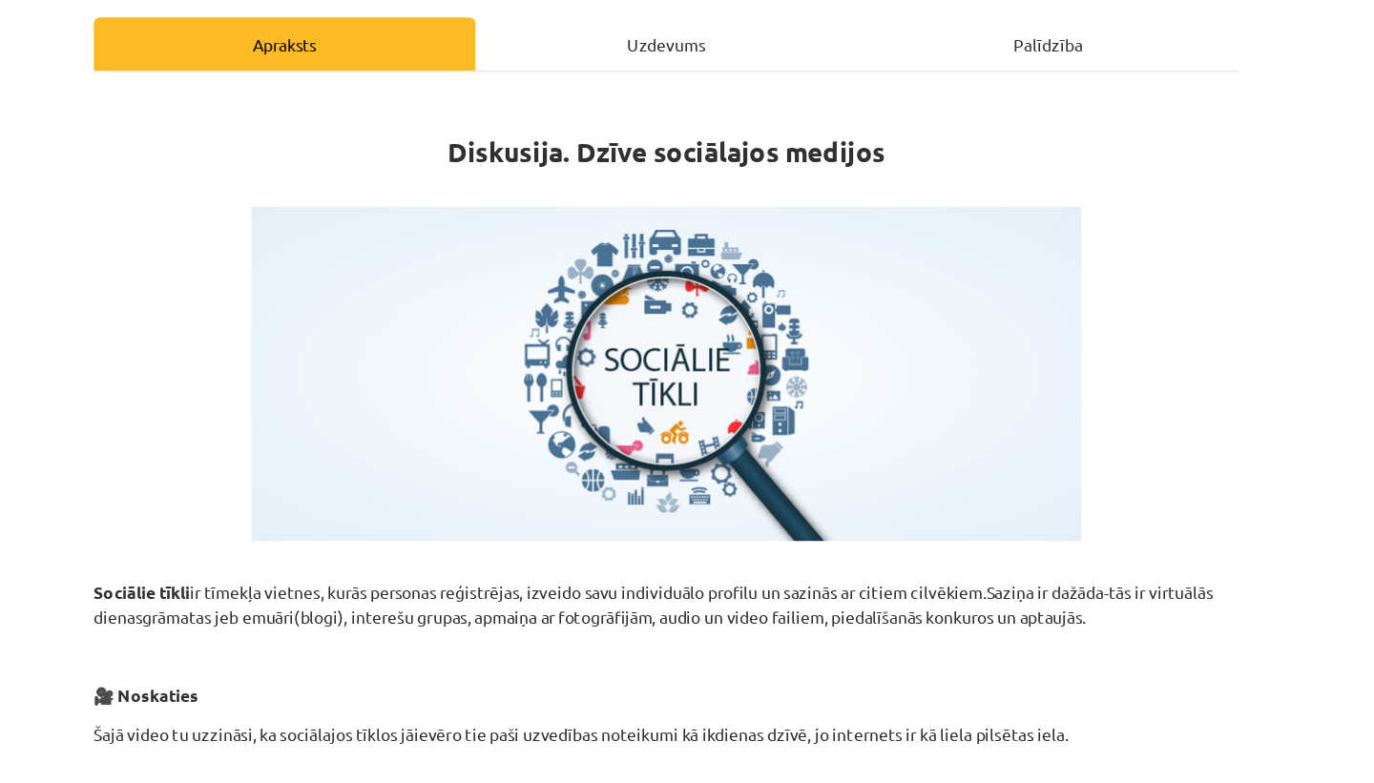
scroll to position [224, 0]
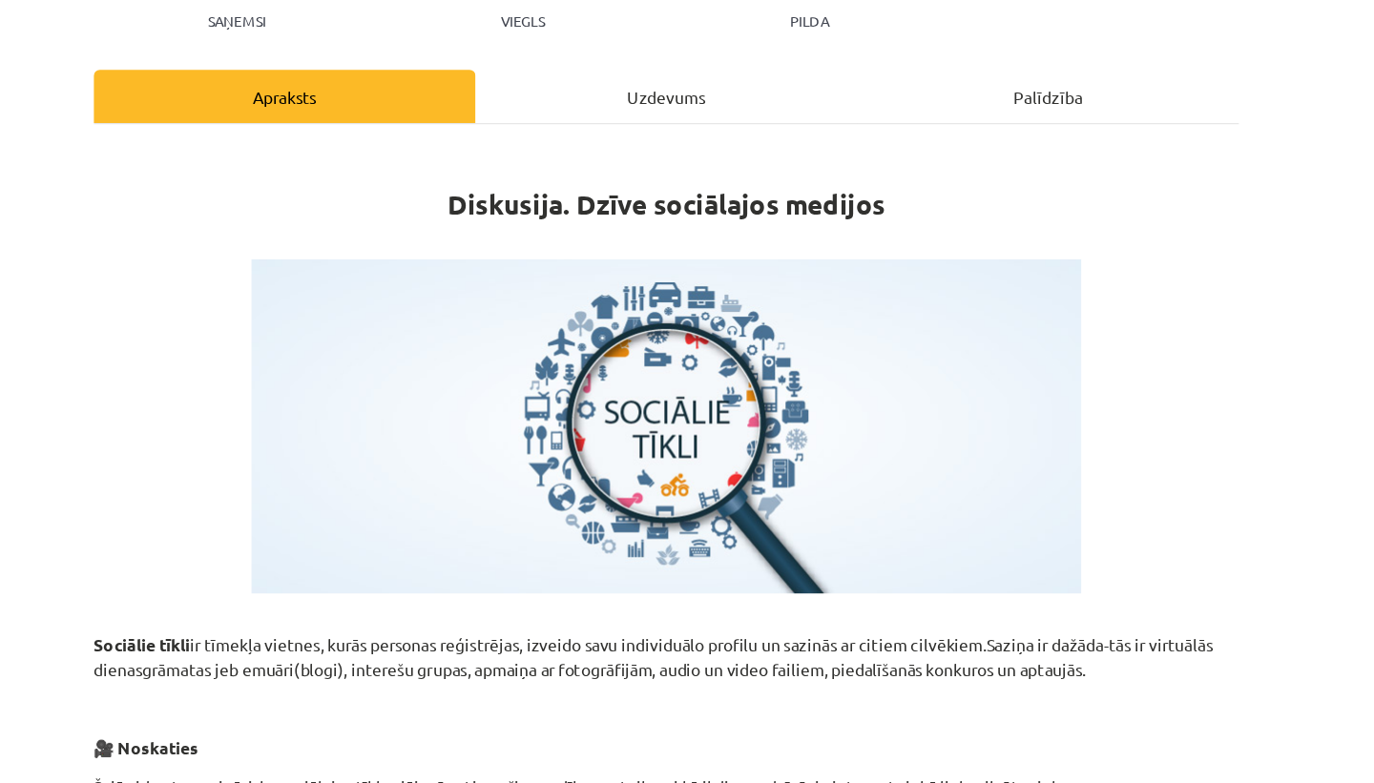
click at [696, 69] on div "Uzdevums" at bounding box center [686, 77] width 307 height 43
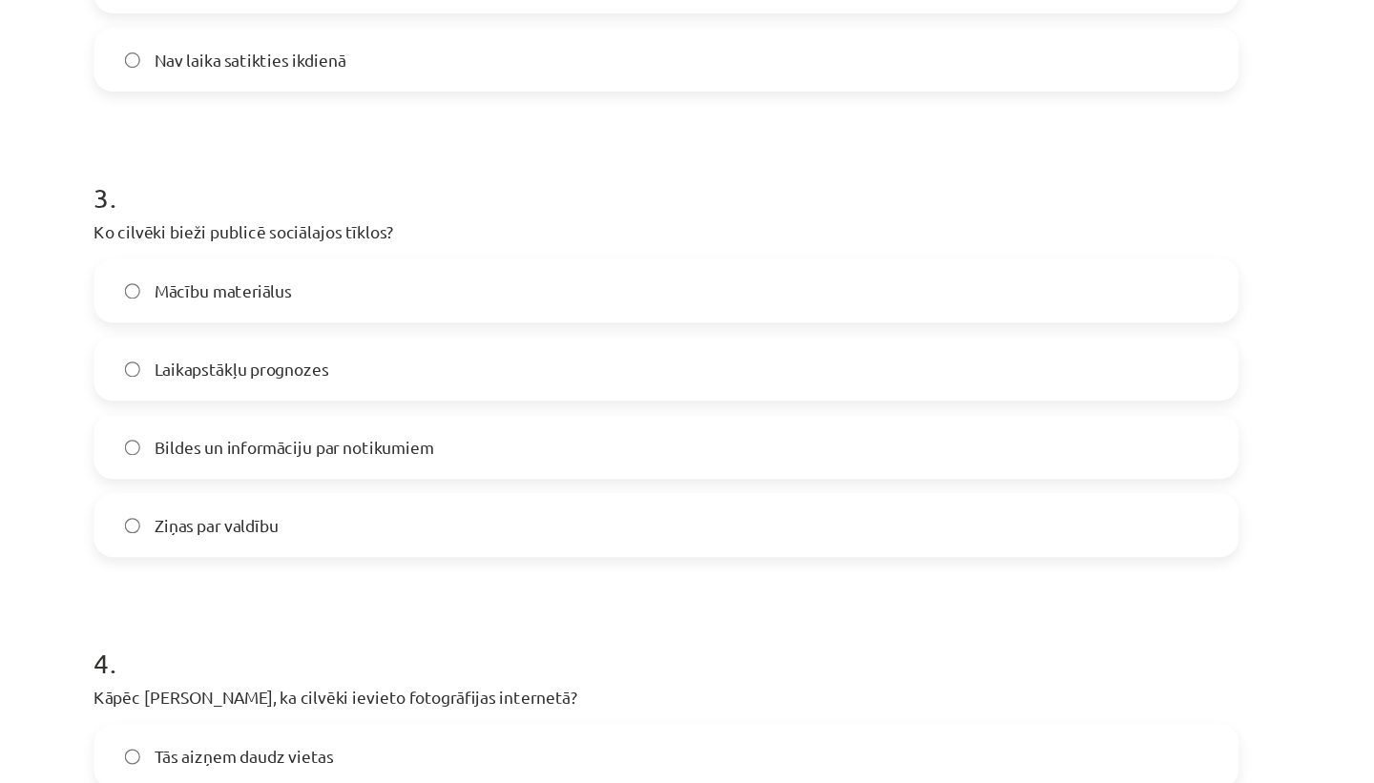
scroll to position [1030, 0]
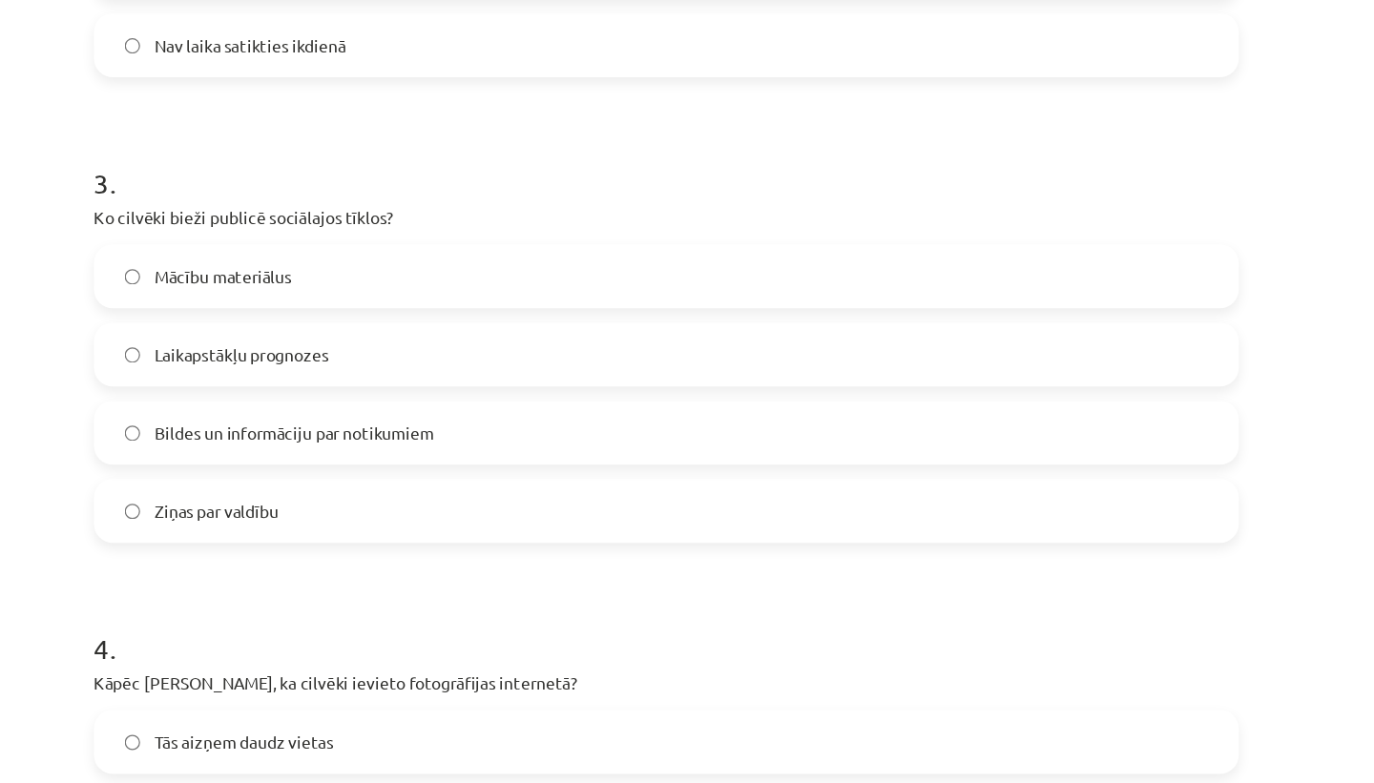
click at [732, 343] on label "Bildes un informāciju par notikumiem" at bounding box center [687, 348] width 918 height 48
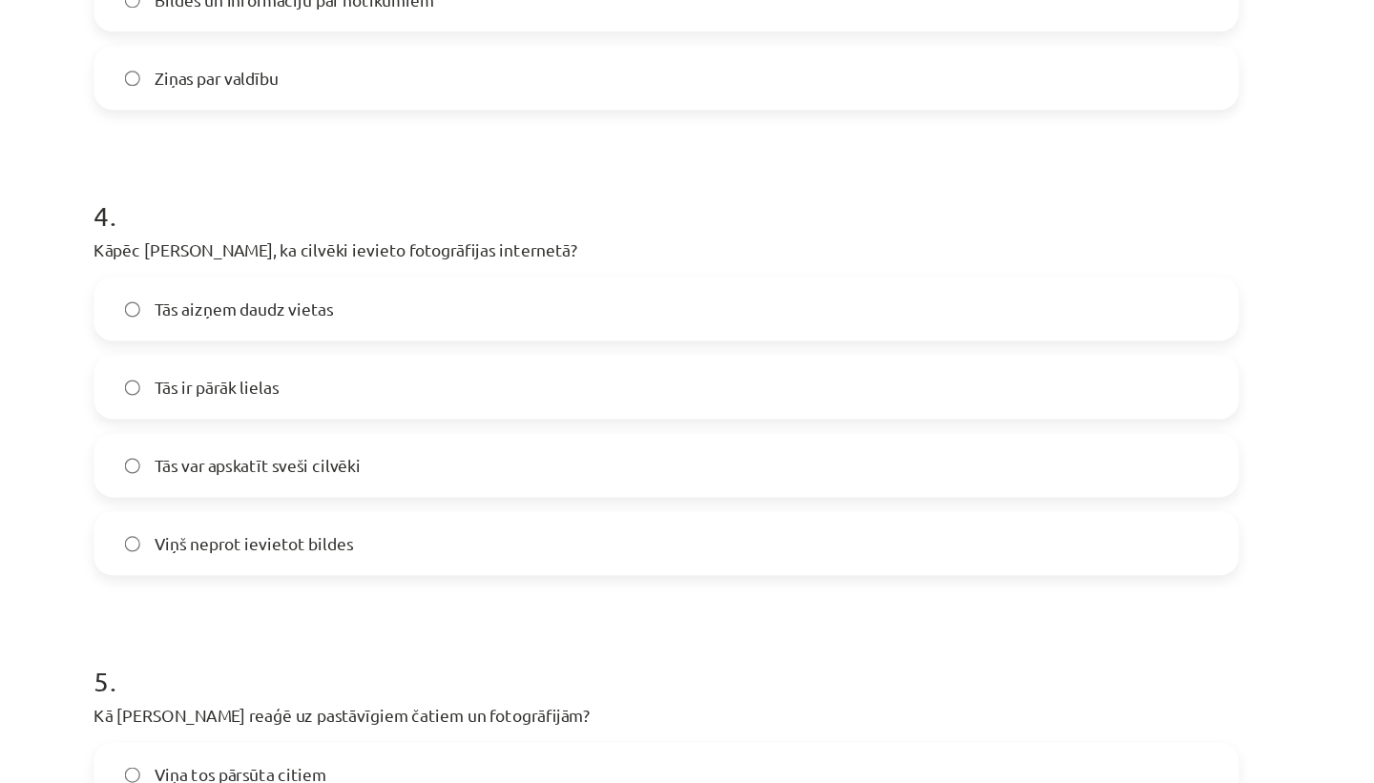
scroll to position [1414, 0]
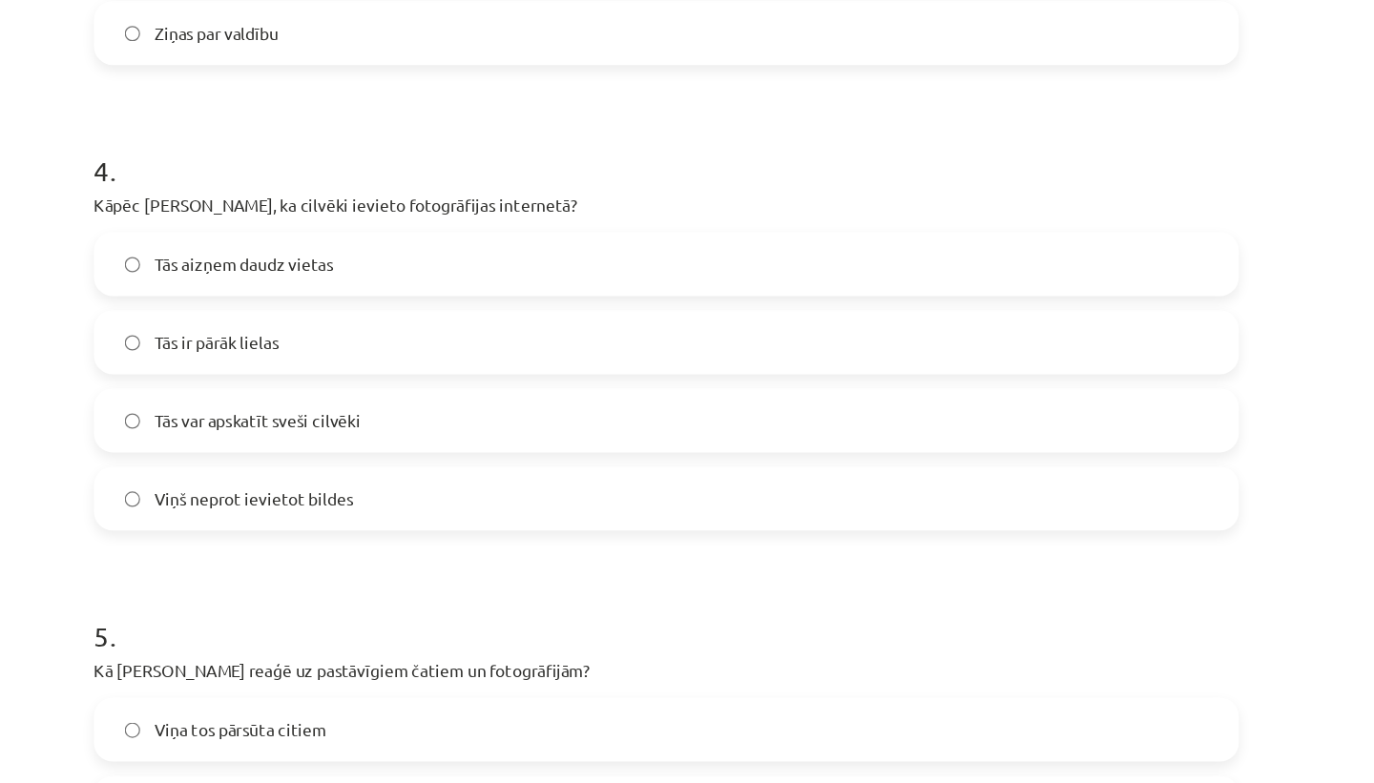
click at [544, 334] on label "Tās var apskatīt sveši cilvēki" at bounding box center [687, 339] width 918 height 48
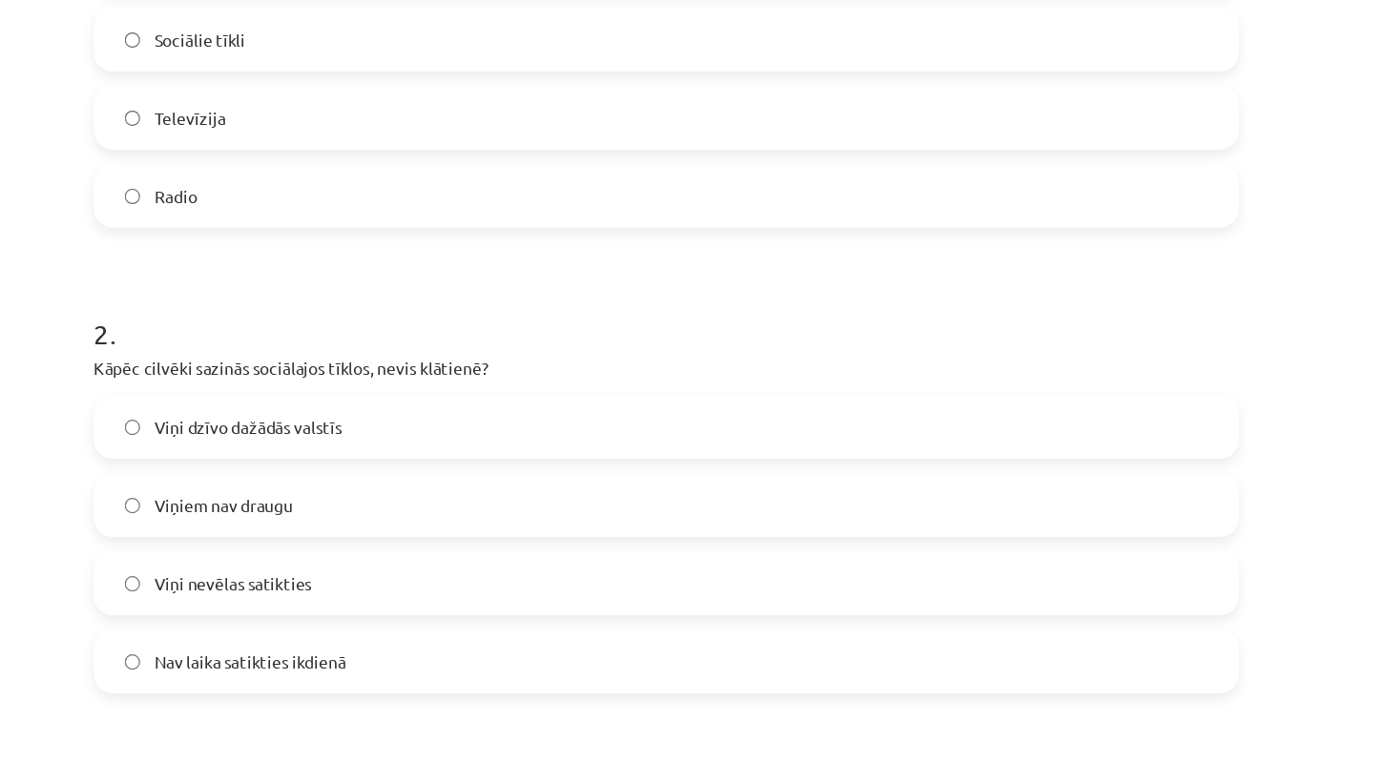
scroll to position [0, 0]
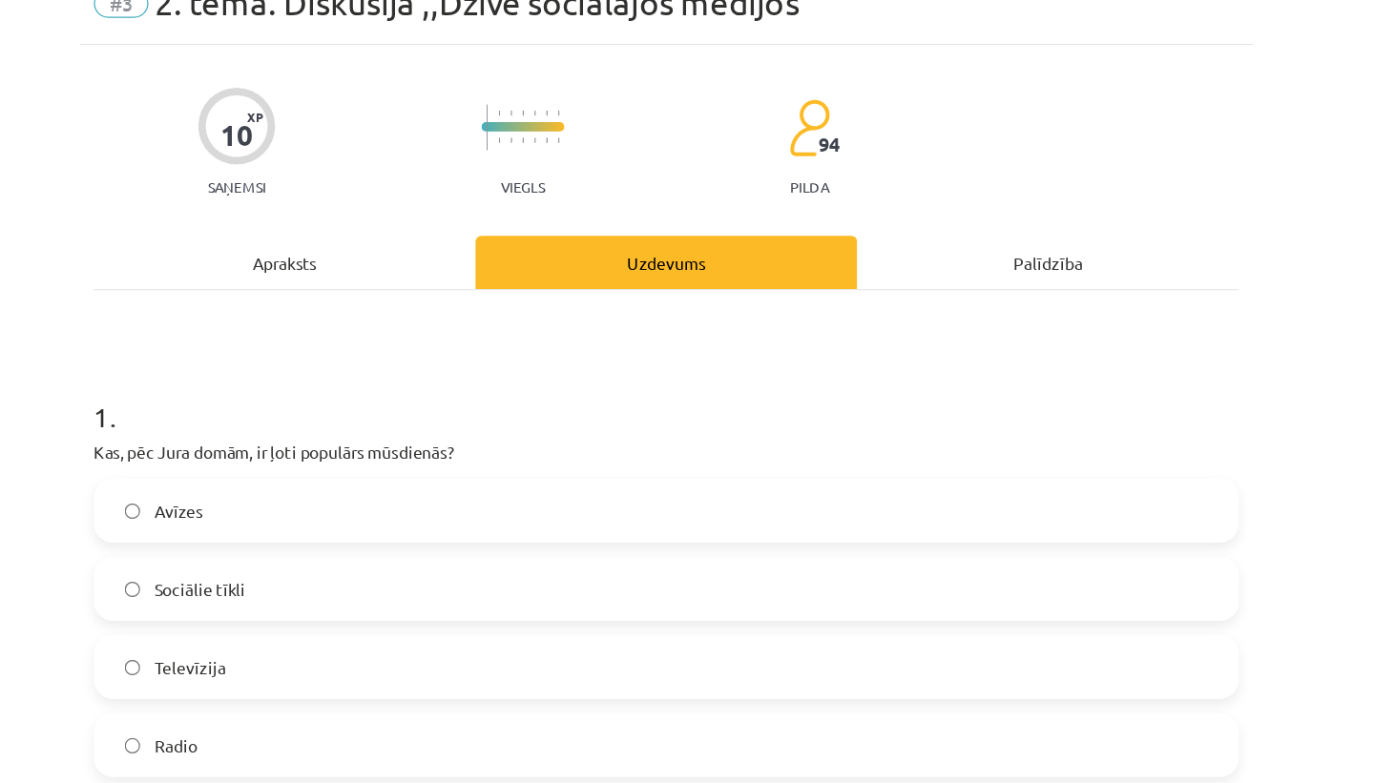
click at [434, 302] on div "Apraksts" at bounding box center [379, 302] width 307 height 43
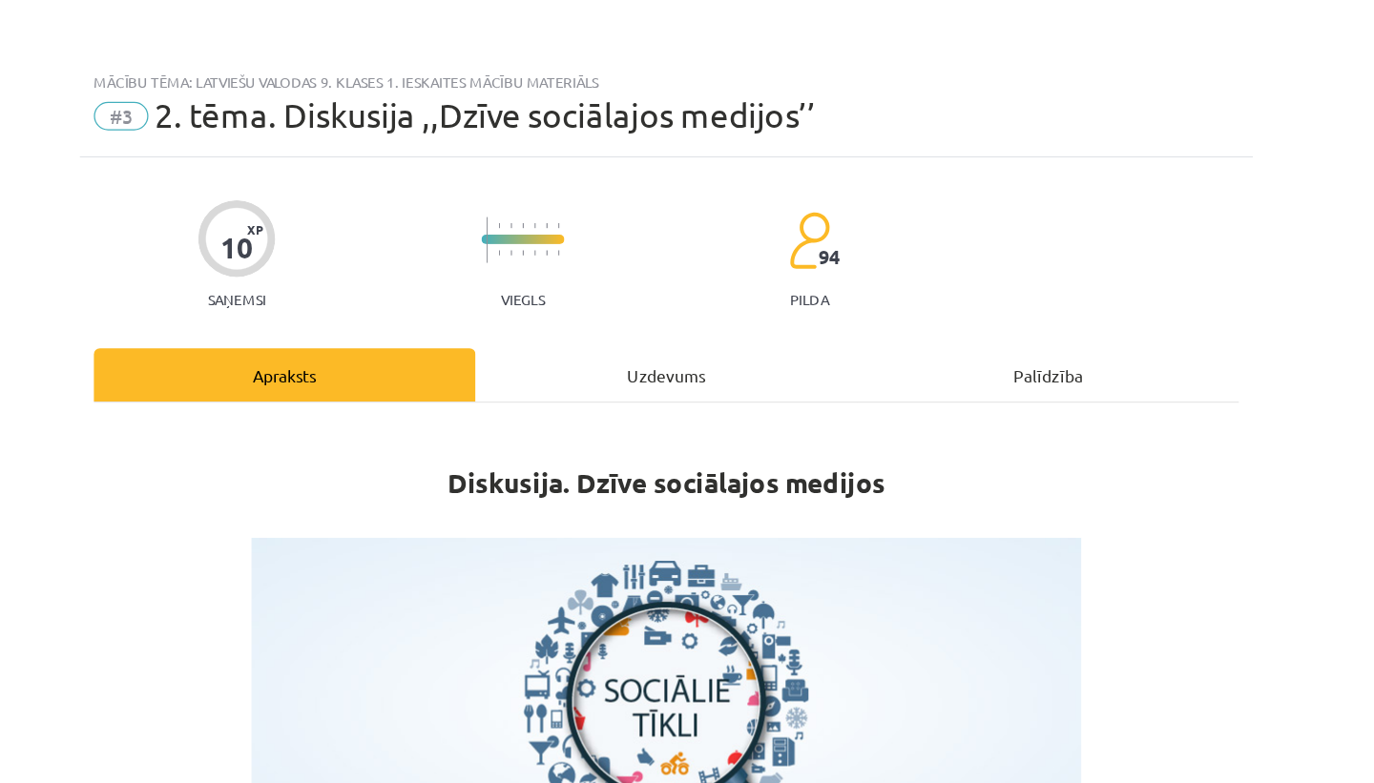
click at [679, 299] on div "Uzdevums" at bounding box center [686, 302] width 307 height 43
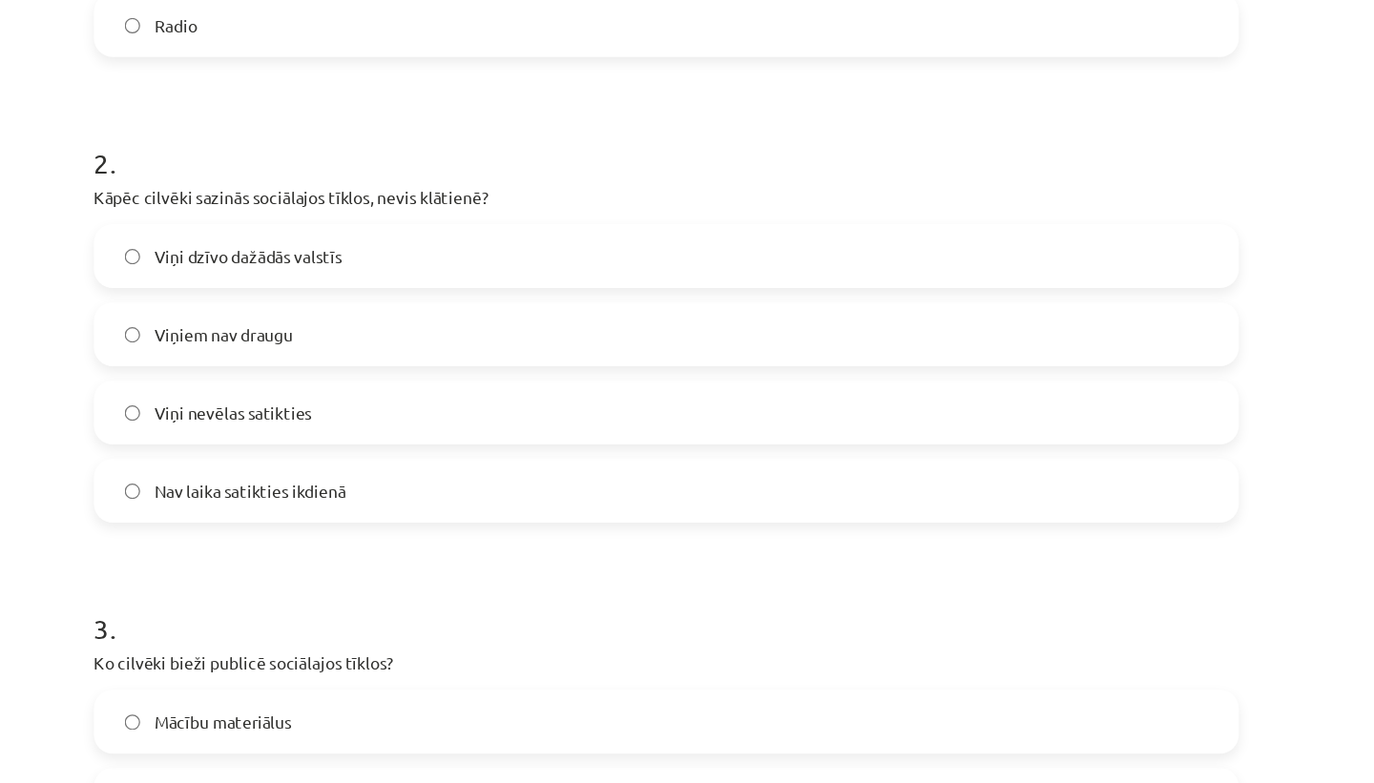
scroll to position [1655, 0]
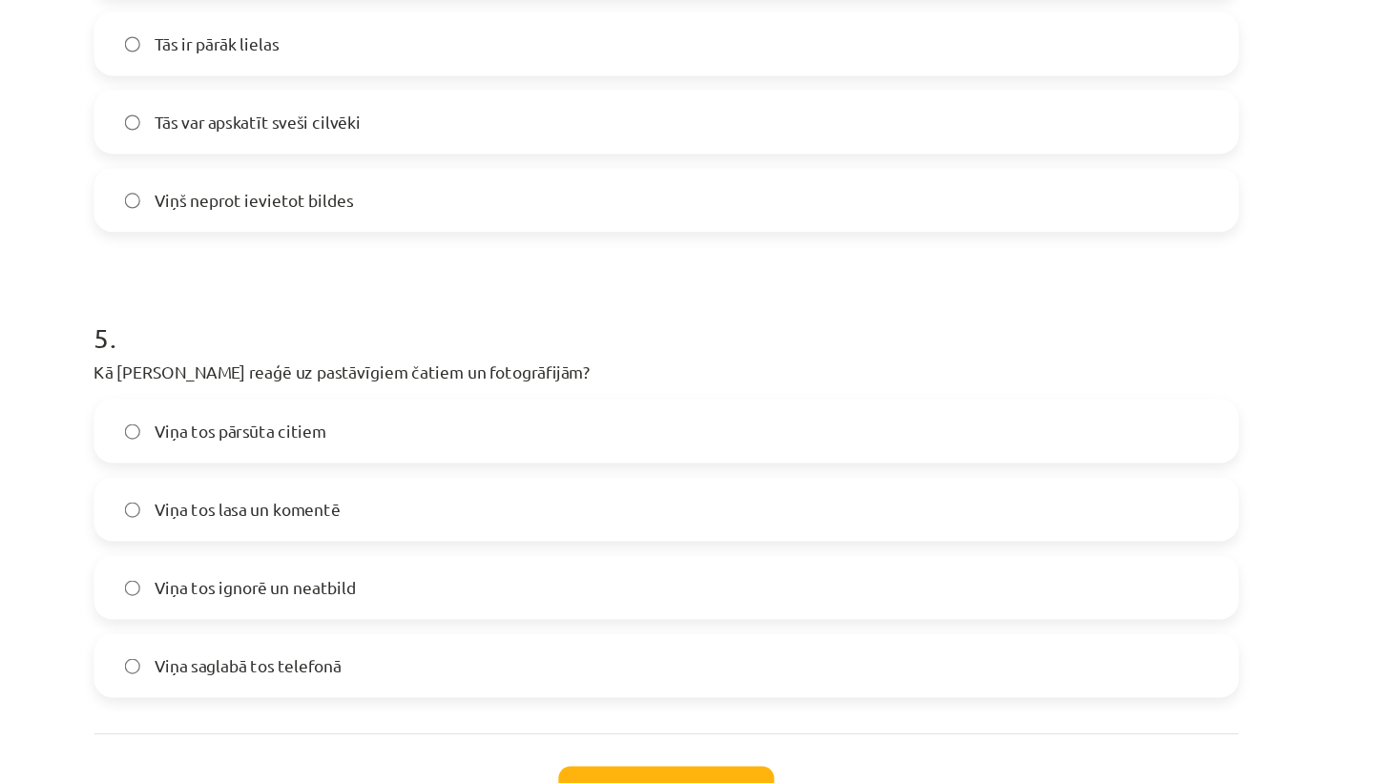
click at [599, 470] on label "Viņa tos ignorē un neatbild" at bounding box center [687, 473] width 918 height 48
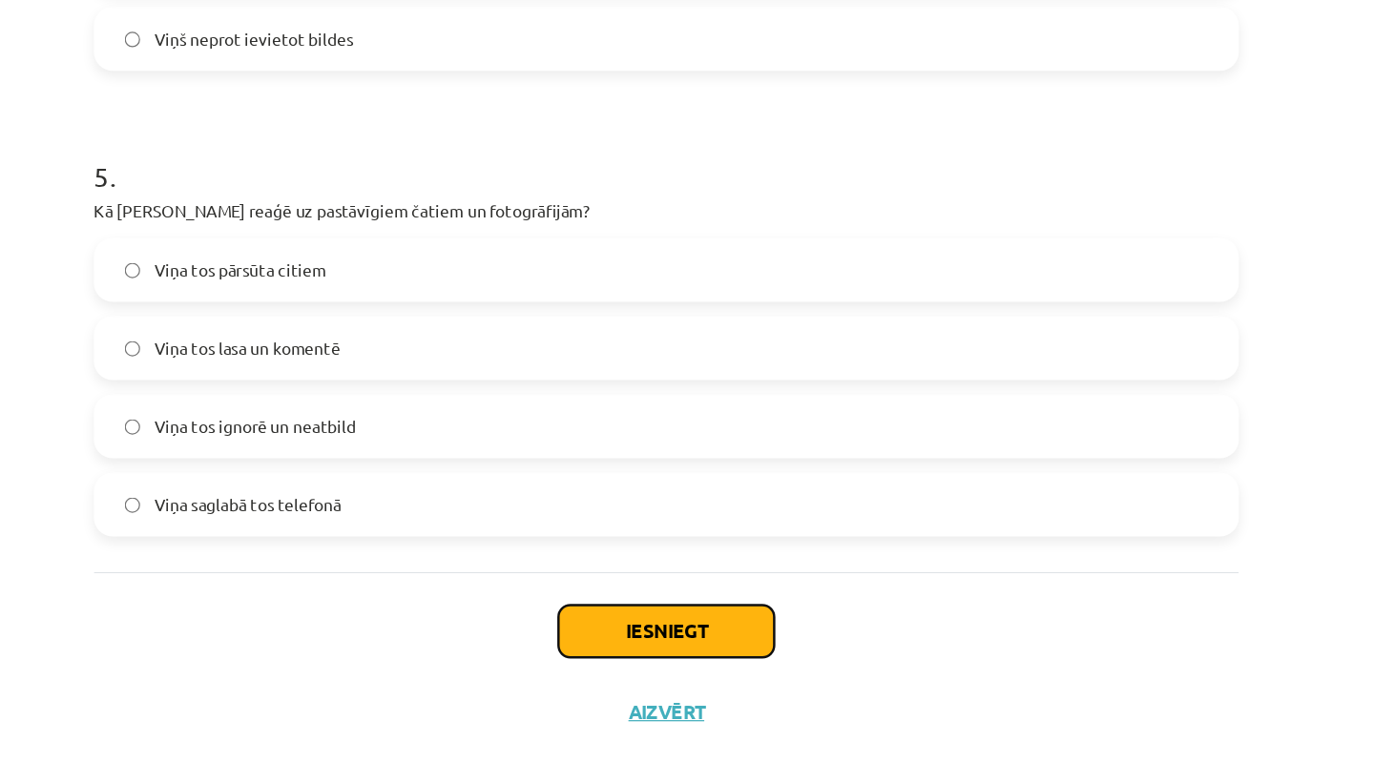
click at [686, 636] on button "Iesniegt" at bounding box center [687, 638] width 174 height 42
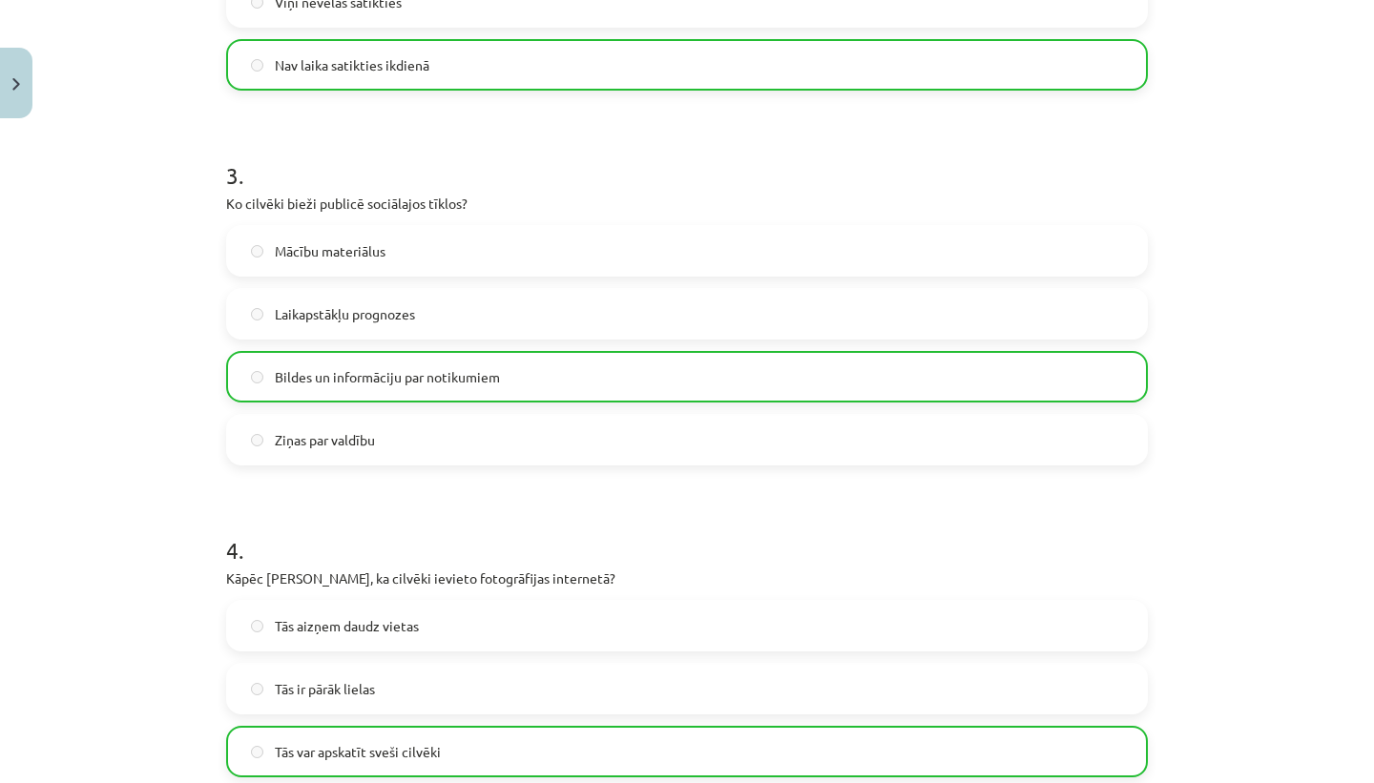
scroll to position [1716, 0]
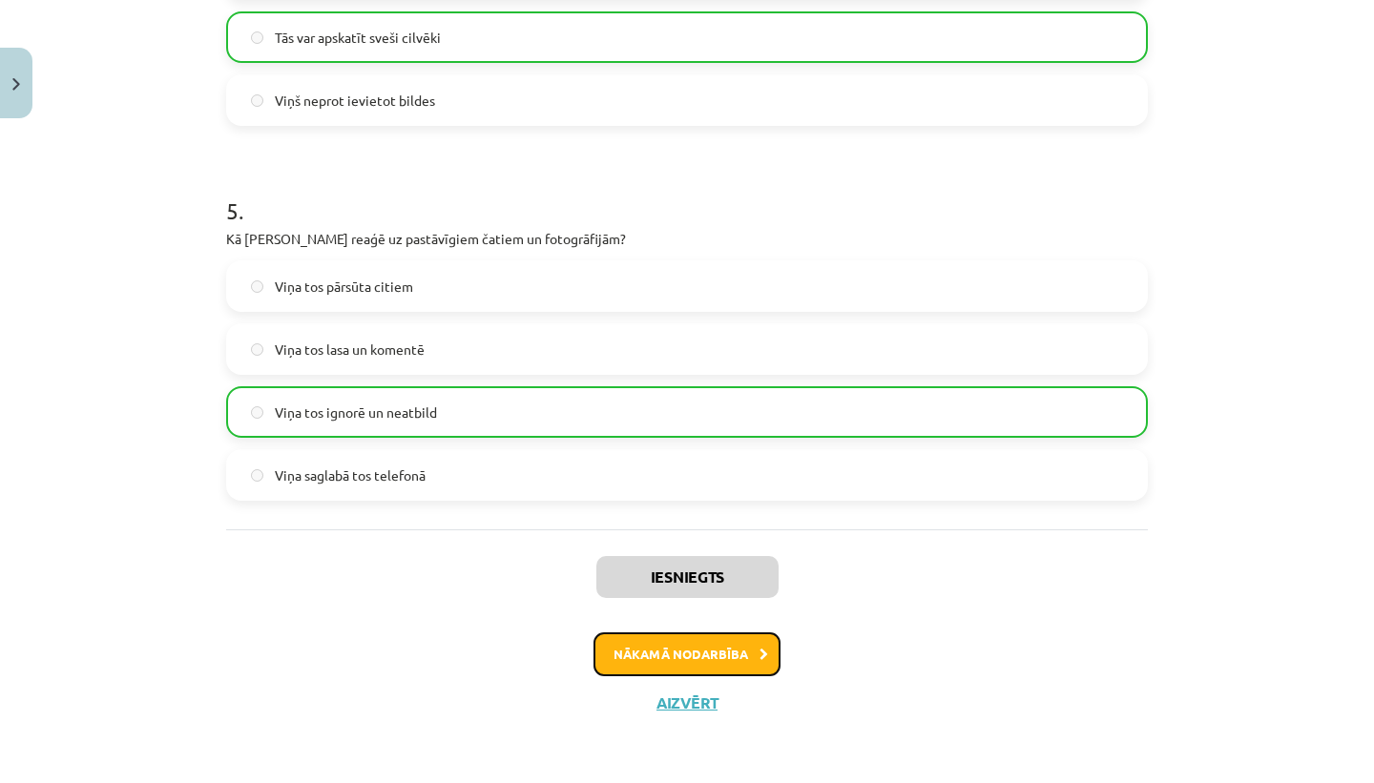
click at [740, 658] on button "Nākamā nodarbība" at bounding box center [687, 655] width 187 height 44
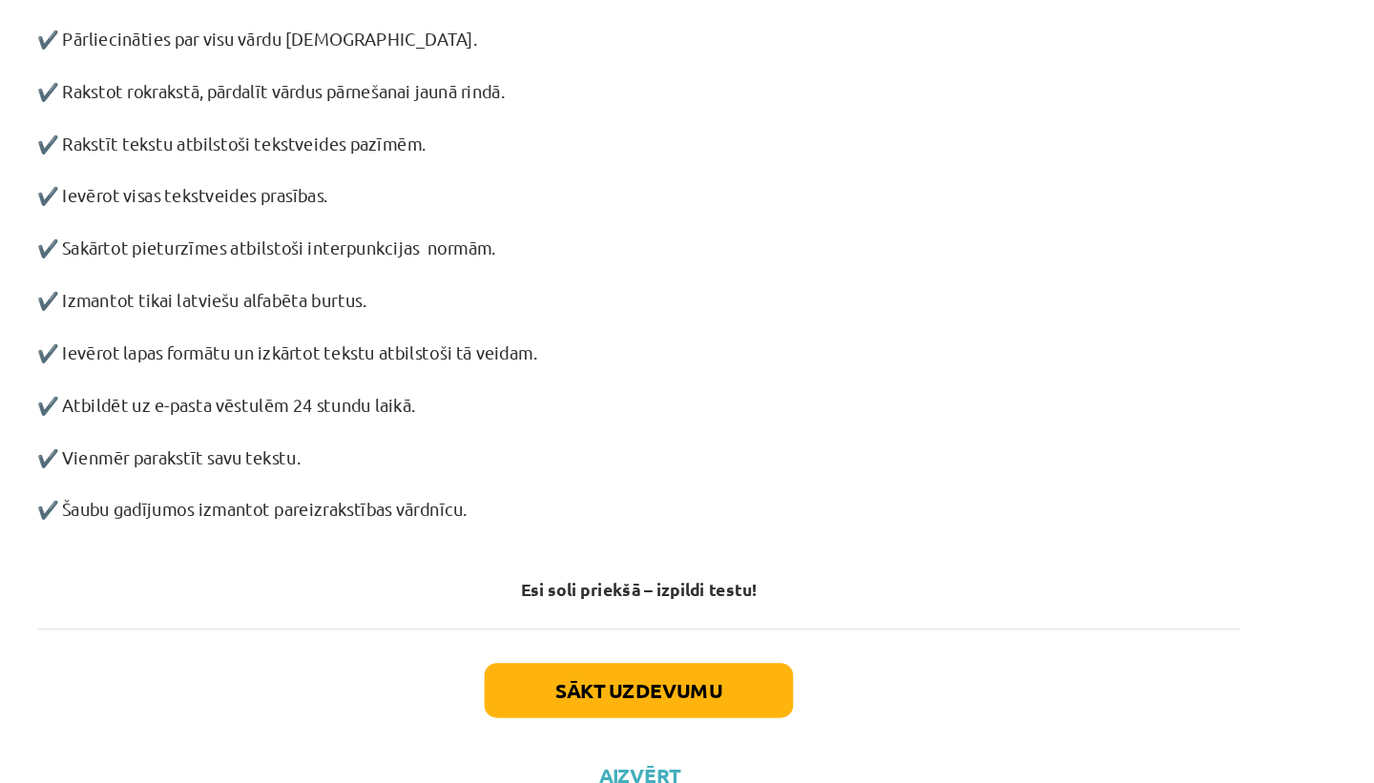
scroll to position [866, 0]
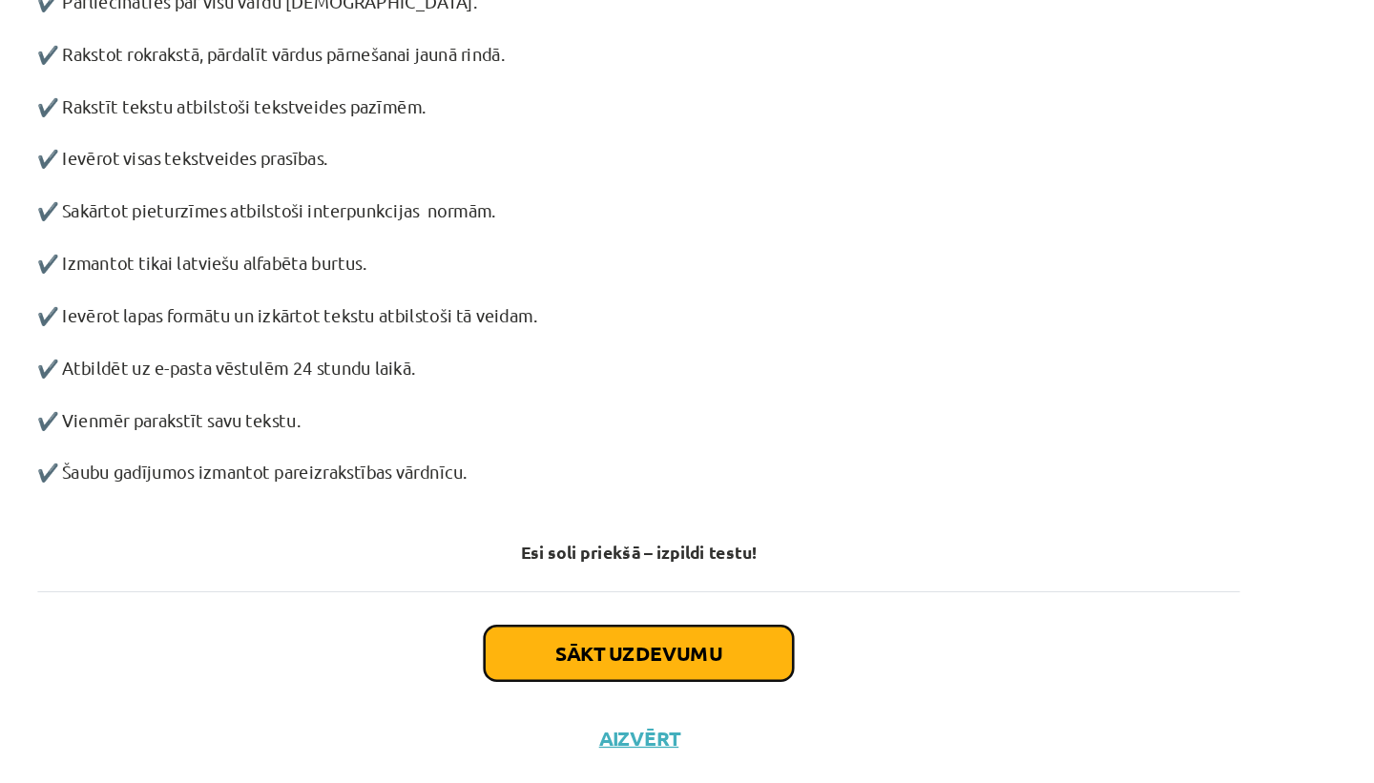
click at [750, 634] on button "Sākt uzdevumu" at bounding box center [687, 639] width 237 height 42
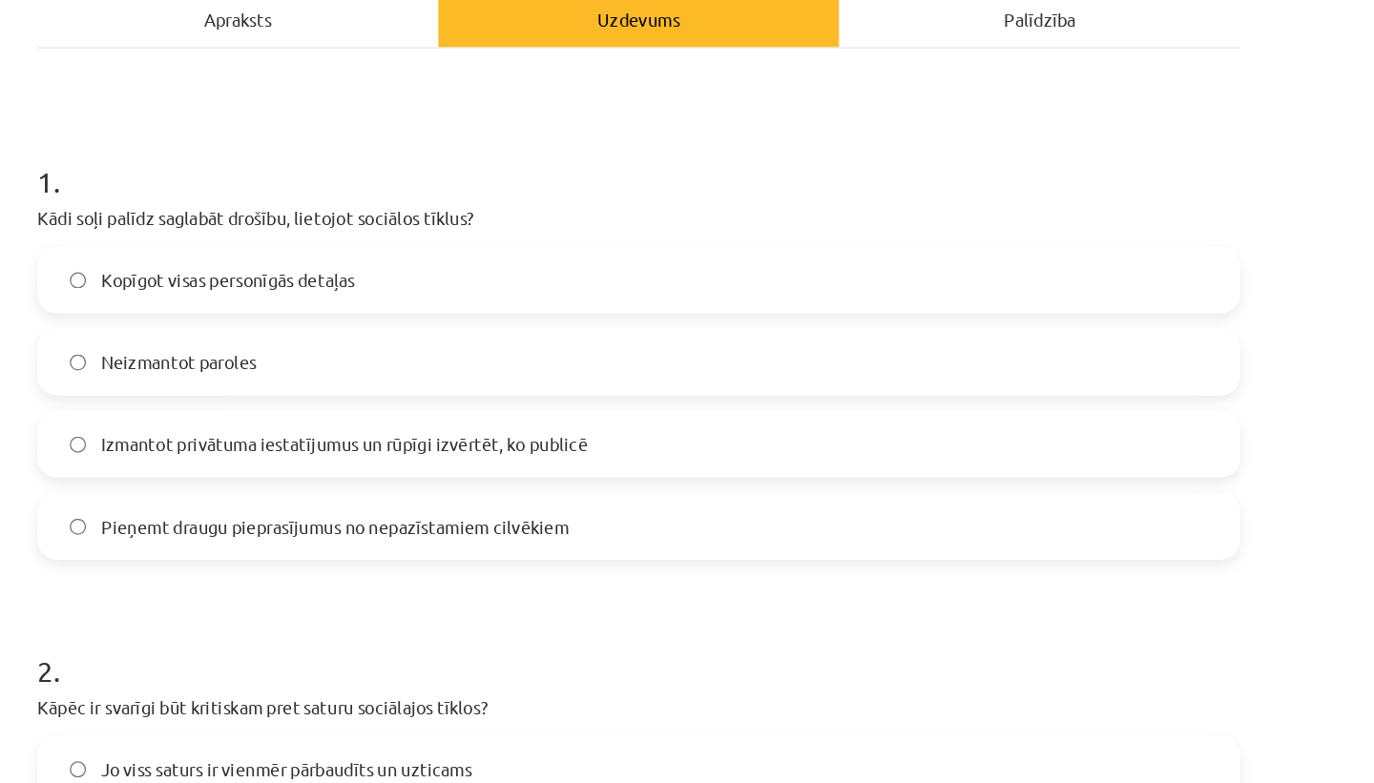
scroll to position [290, 0]
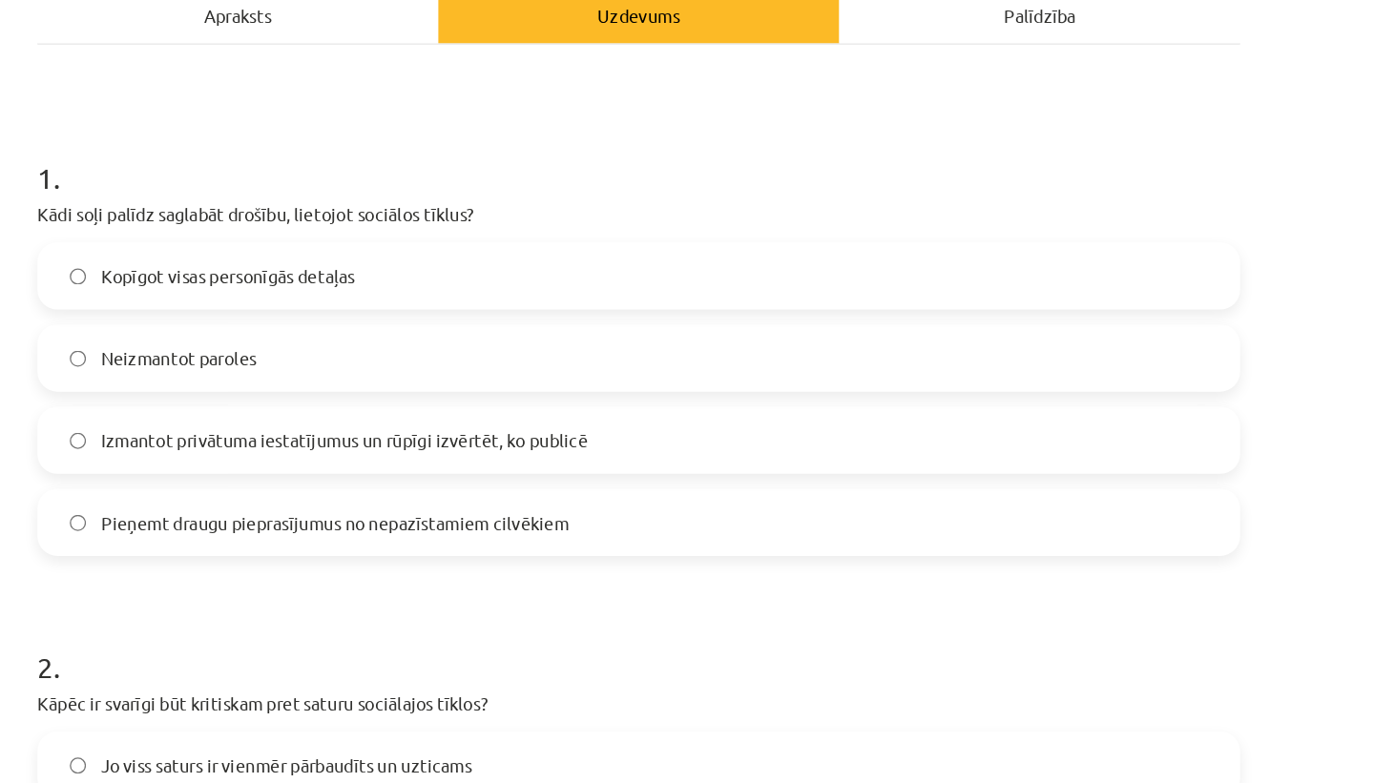
click at [757, 351] on label "Izmantot privātuma iestatījumus un rūpīgi izvērtēt, ko publicē" at bounding box center [687, 338] width 918 height 48
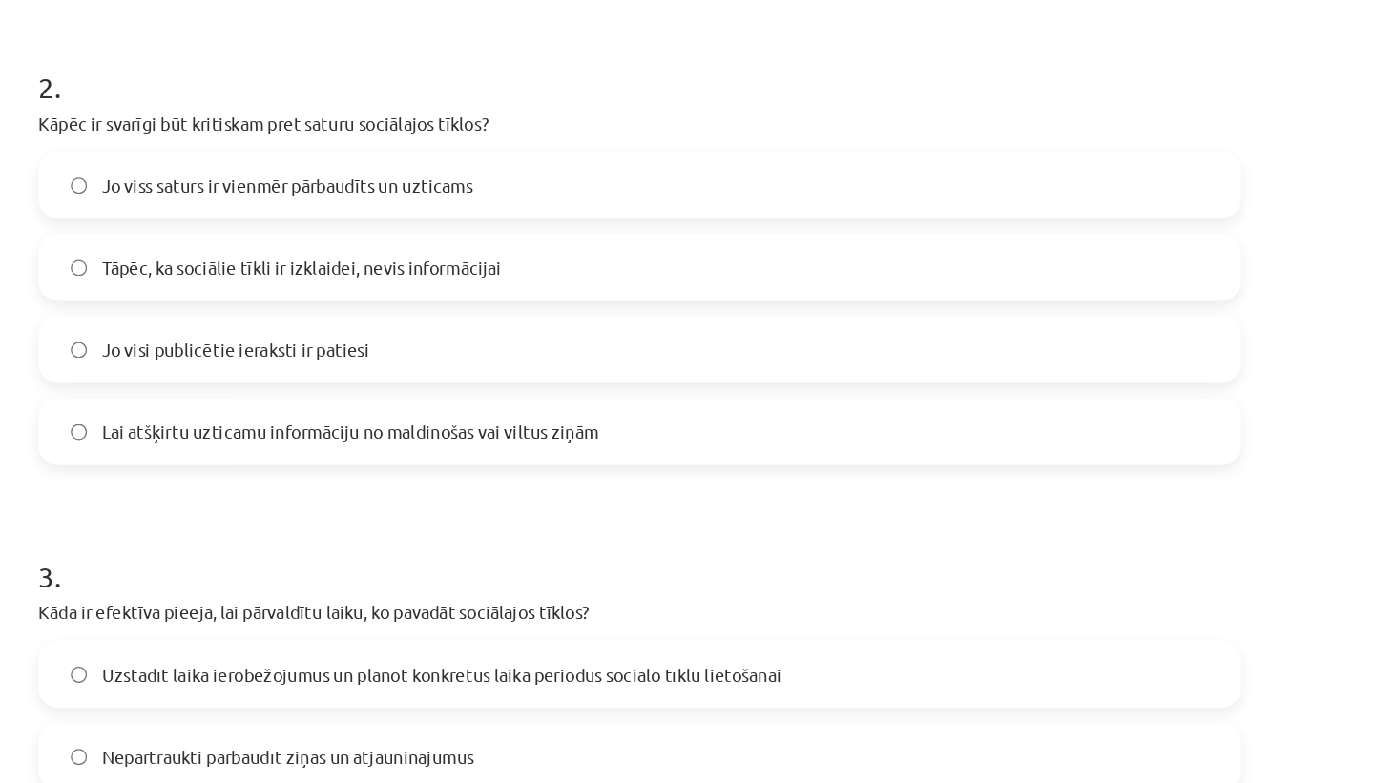
scroll to position [739, 0]
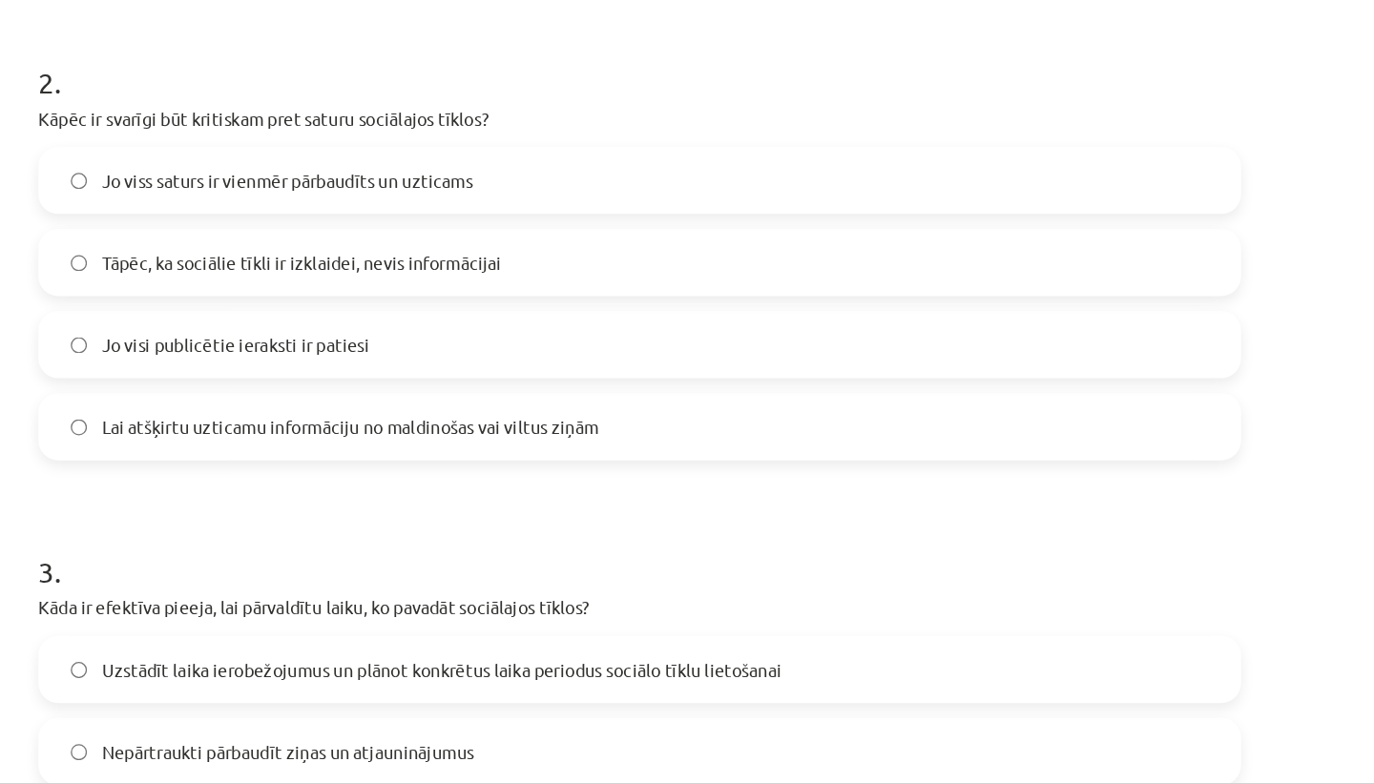
click at [681, 344] on label "Lai atšķirtu uzticamu informāciju no maldinošas vai viltus ziņām" at bounding box center [687, 327] width 918 height 48
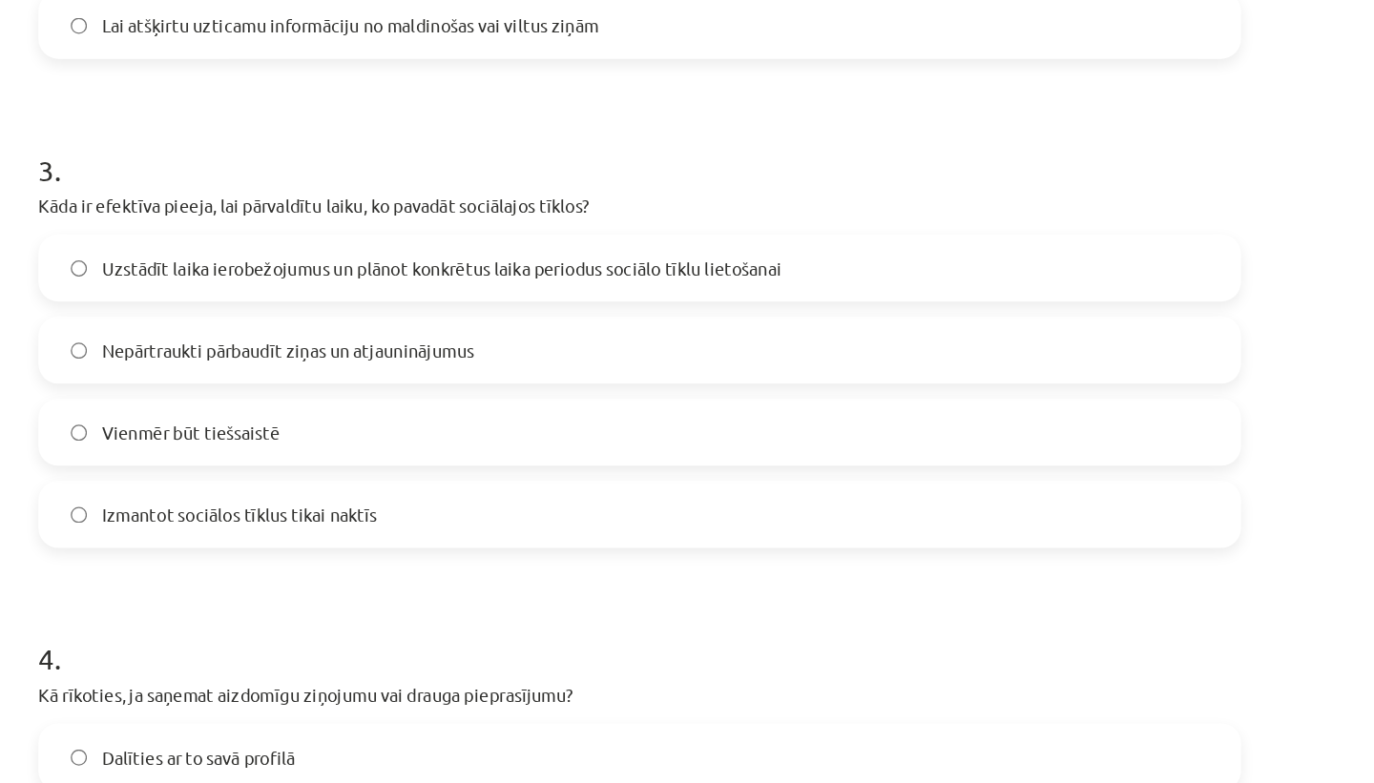
scroll to position [1055, 0]
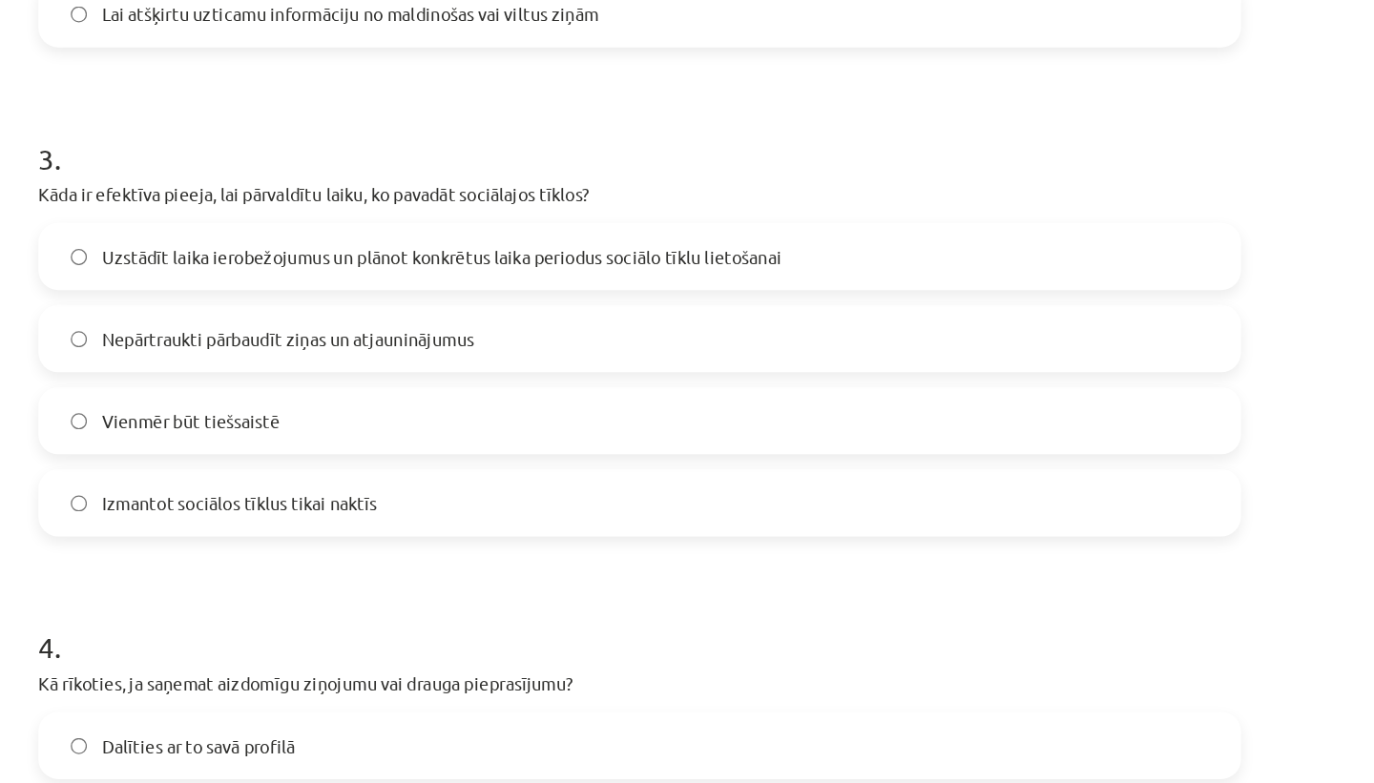
click at [722, 203] on span "Uzstādīt laika ierobežojumus un plānot konkrētus laika periodus sociālo tīklu l…" at bounding box center [535, 197] width 521 height 20
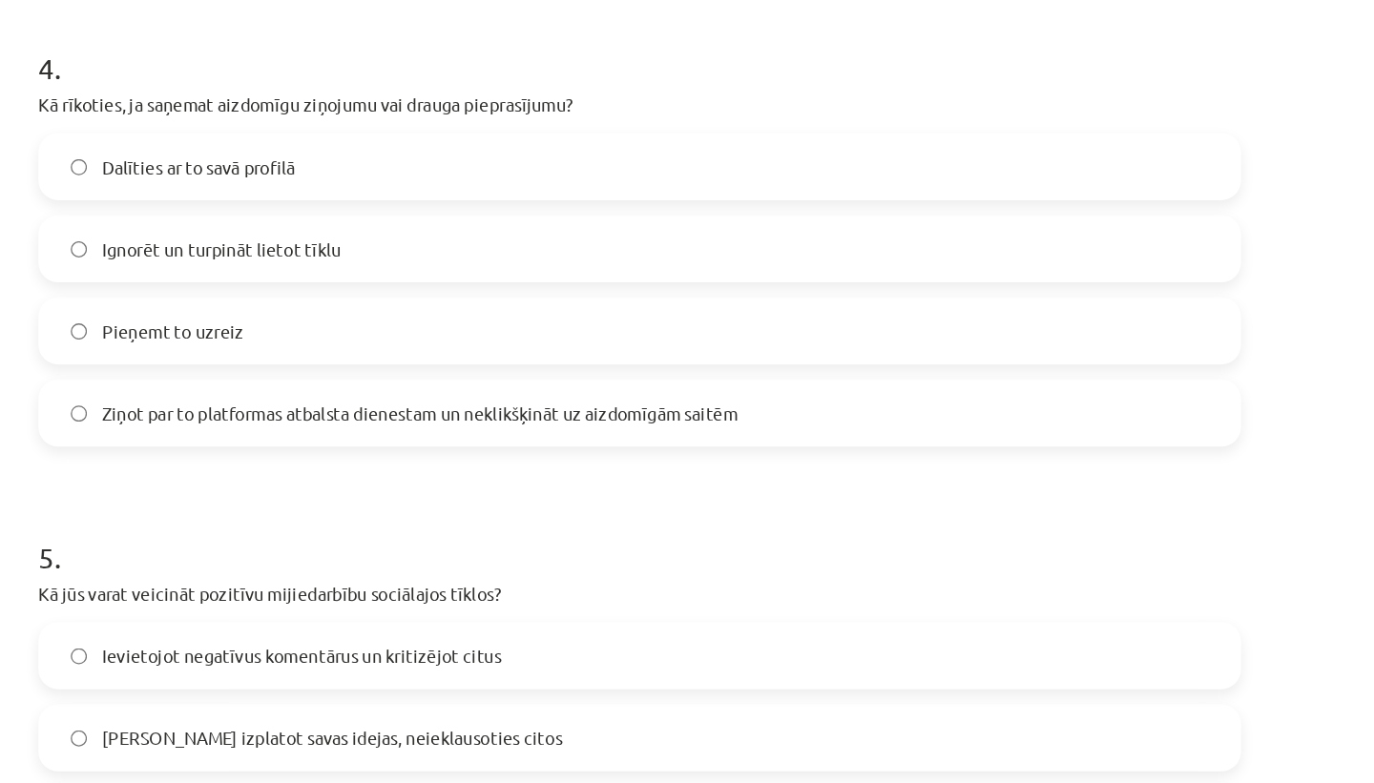
scroll to position [1509, 0]
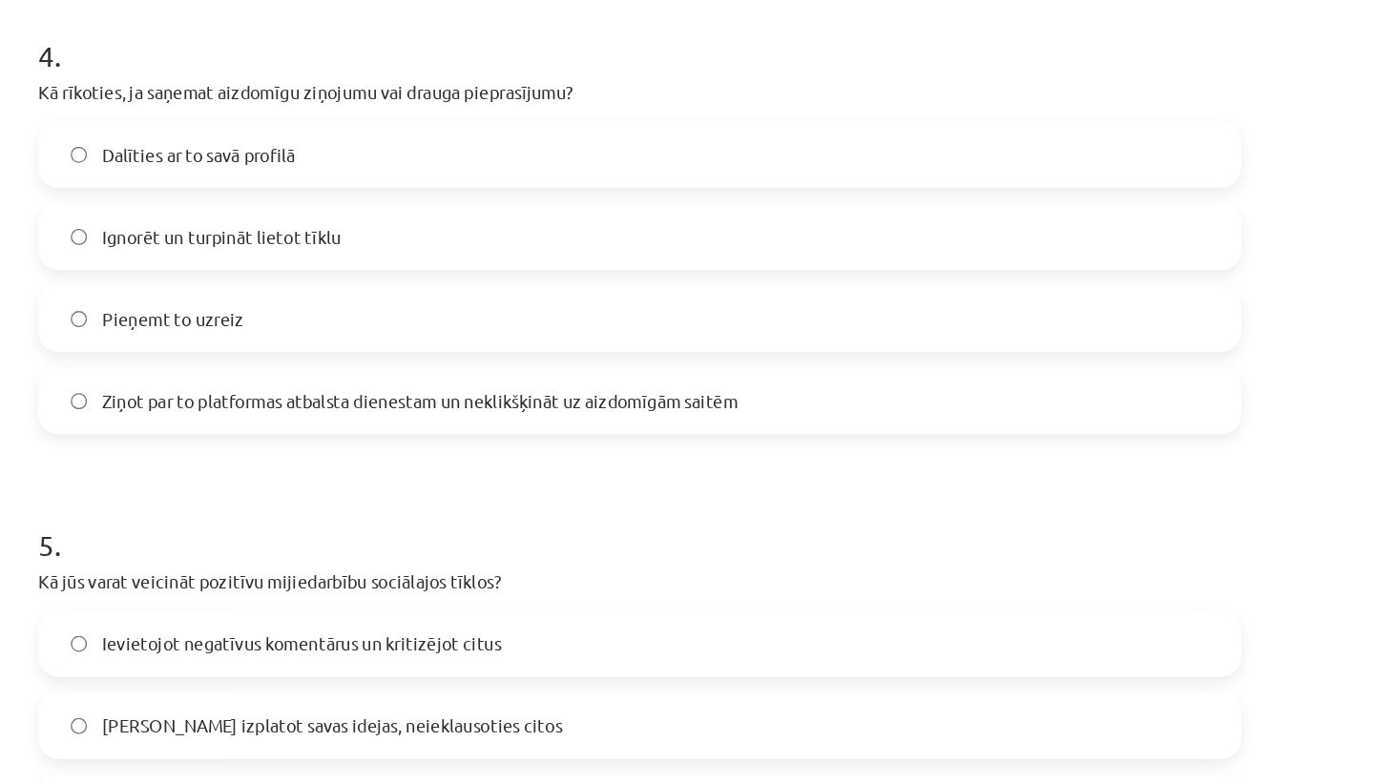
click at [681, 316] on span "Ziņot par to platformas atbalsta dienestam un neklikšķināt uz aizdomīgām saitēm" at bounding box center [519, 308] width 488 height 20
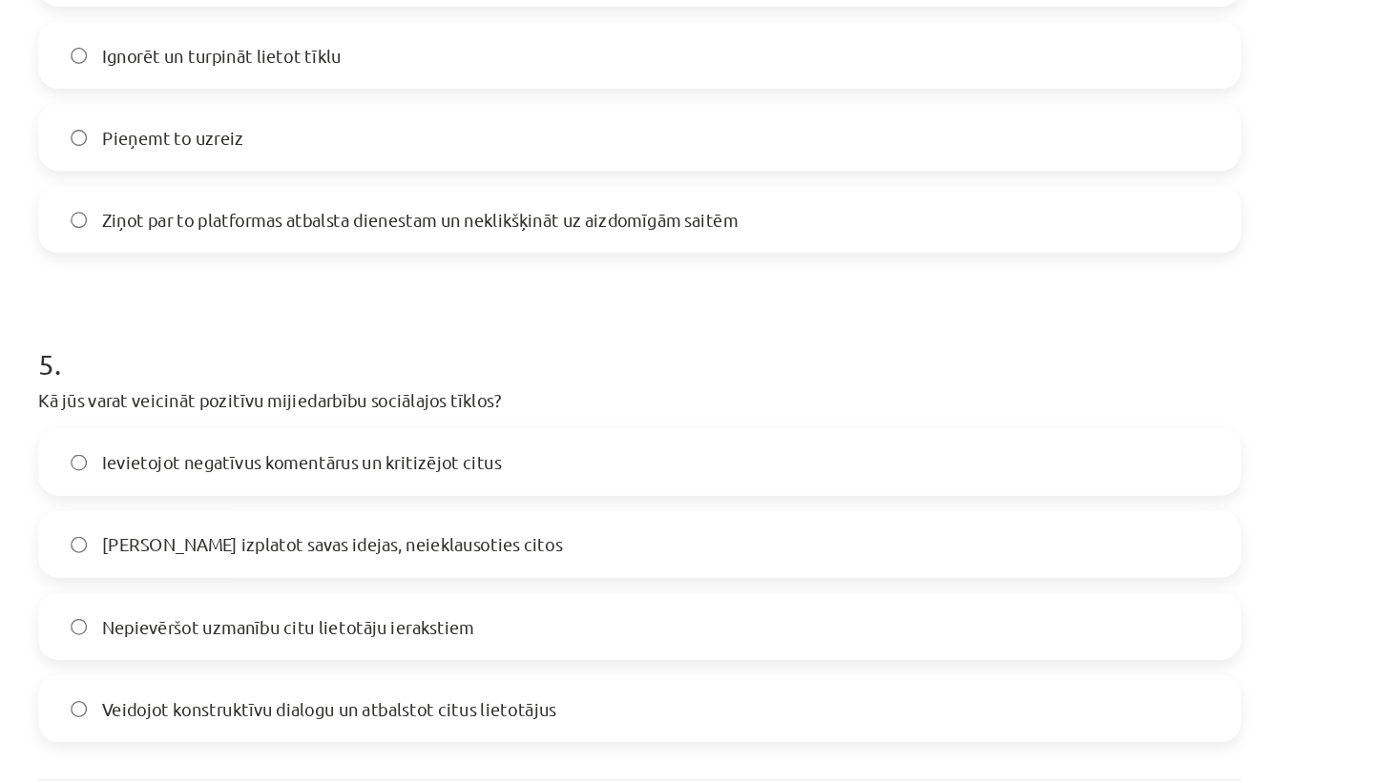
scroll to position [1655, 0]
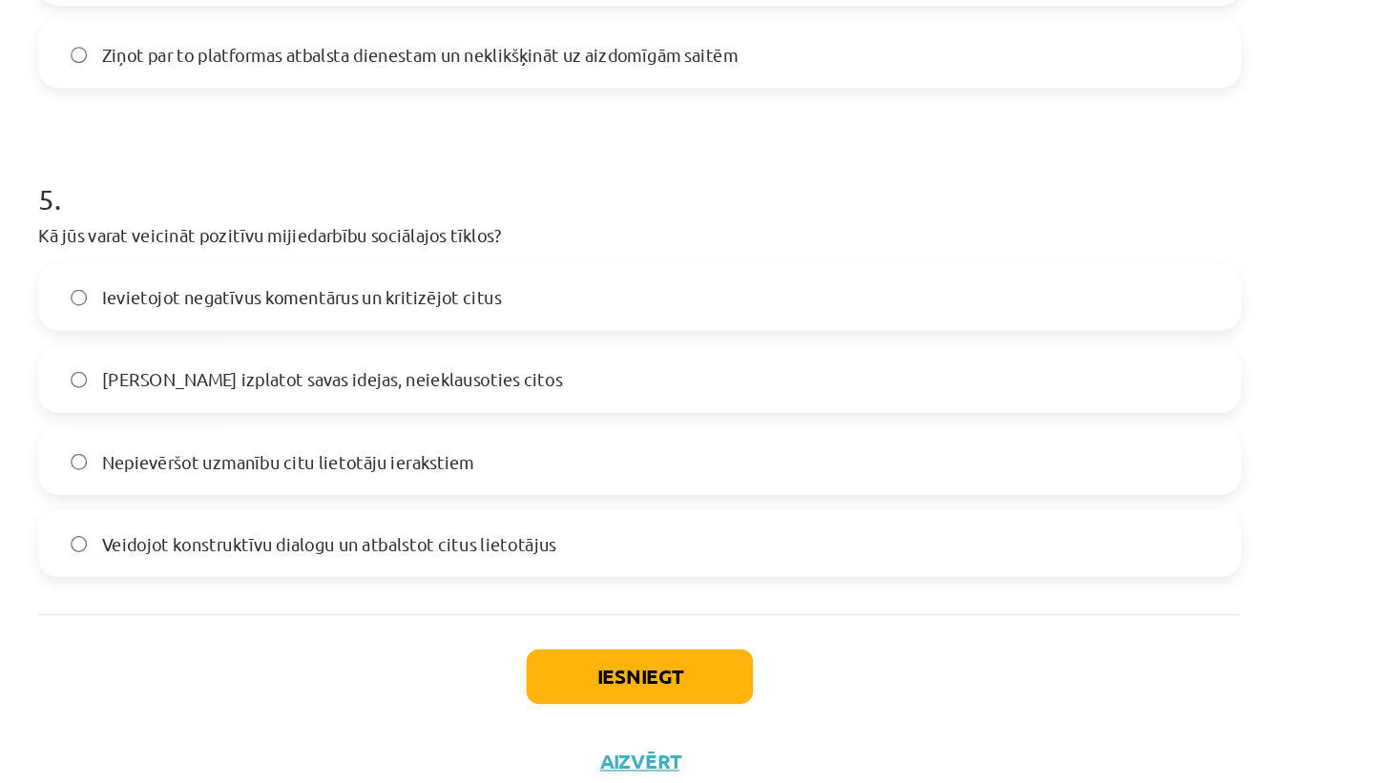
click at [633, 532] on label "Veidojot konstruktīvu dialogu un atbalstot citus lietotājus" at bounding box center [687, 536] width 918 height 48
click at [686, 635] on button "Iesniegt" at bounding box center [687, 638] width 174 height 42
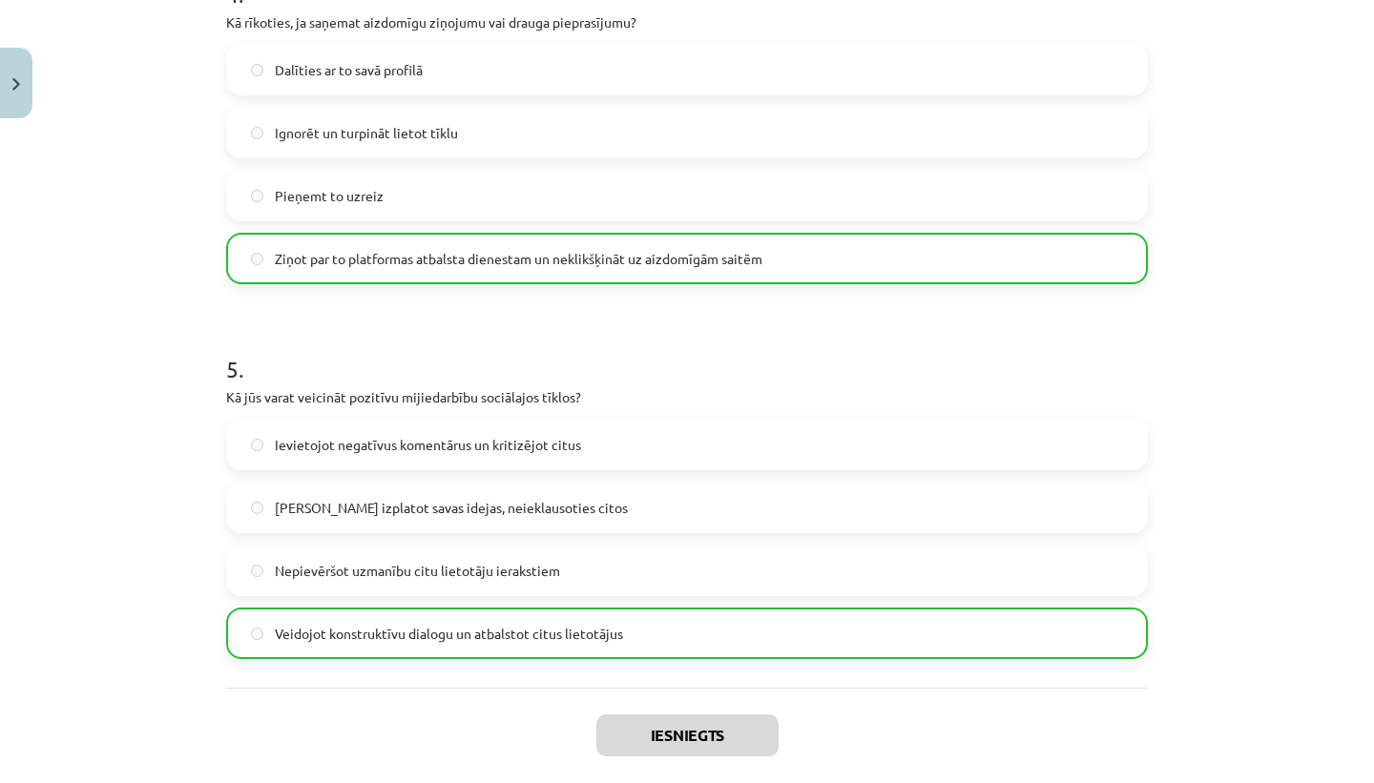
scroll to position [1716, 0]
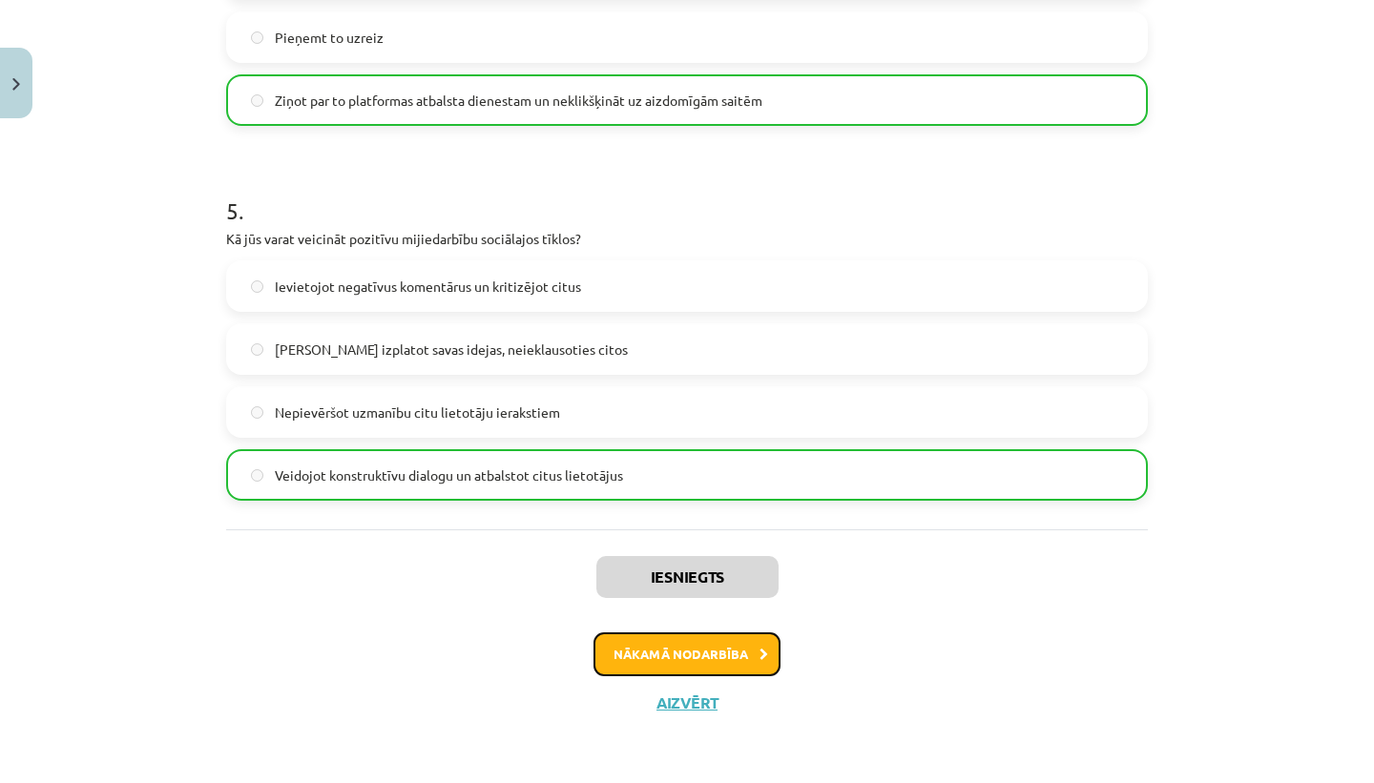
click at [732, 665] on button "Nākamā nodarbība" at bounding box center [687, 655] width 187 height 44
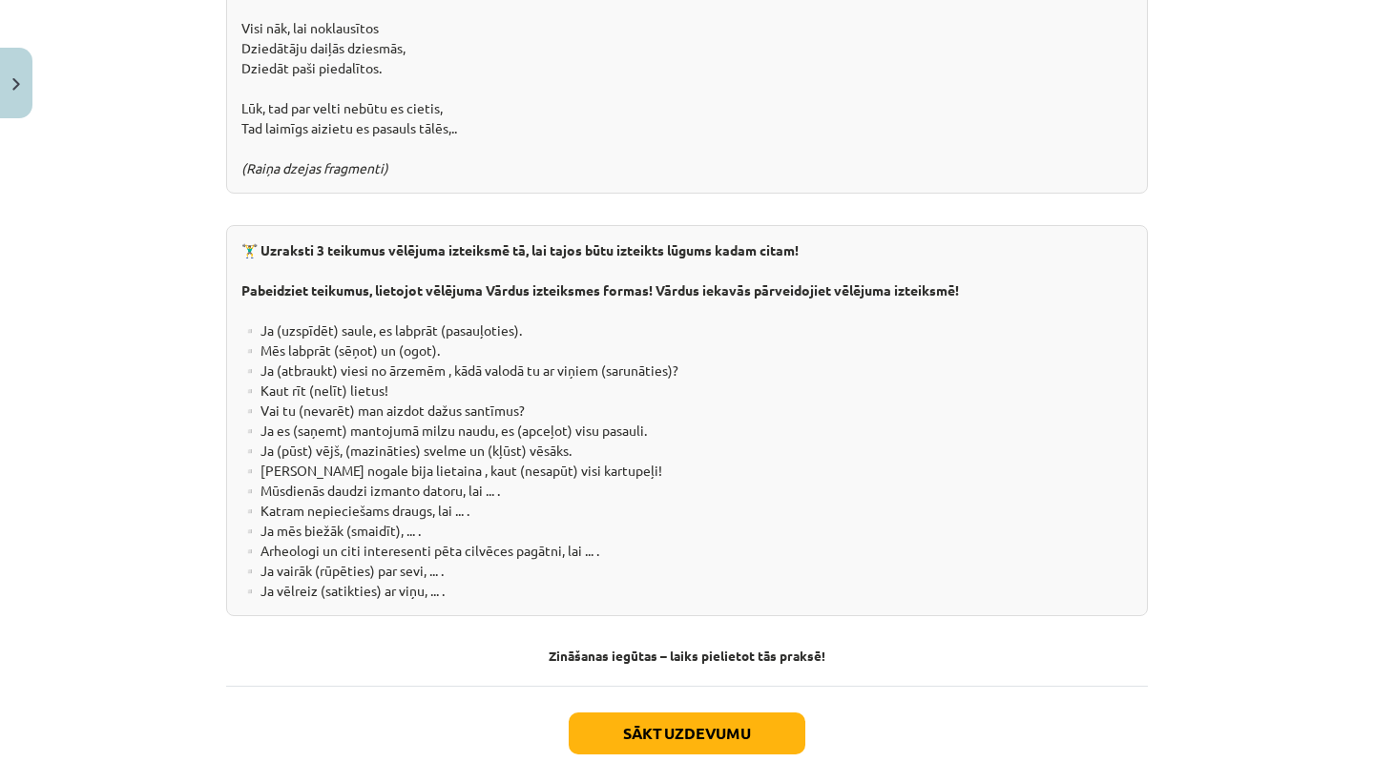
scroll to position [3447, 0]
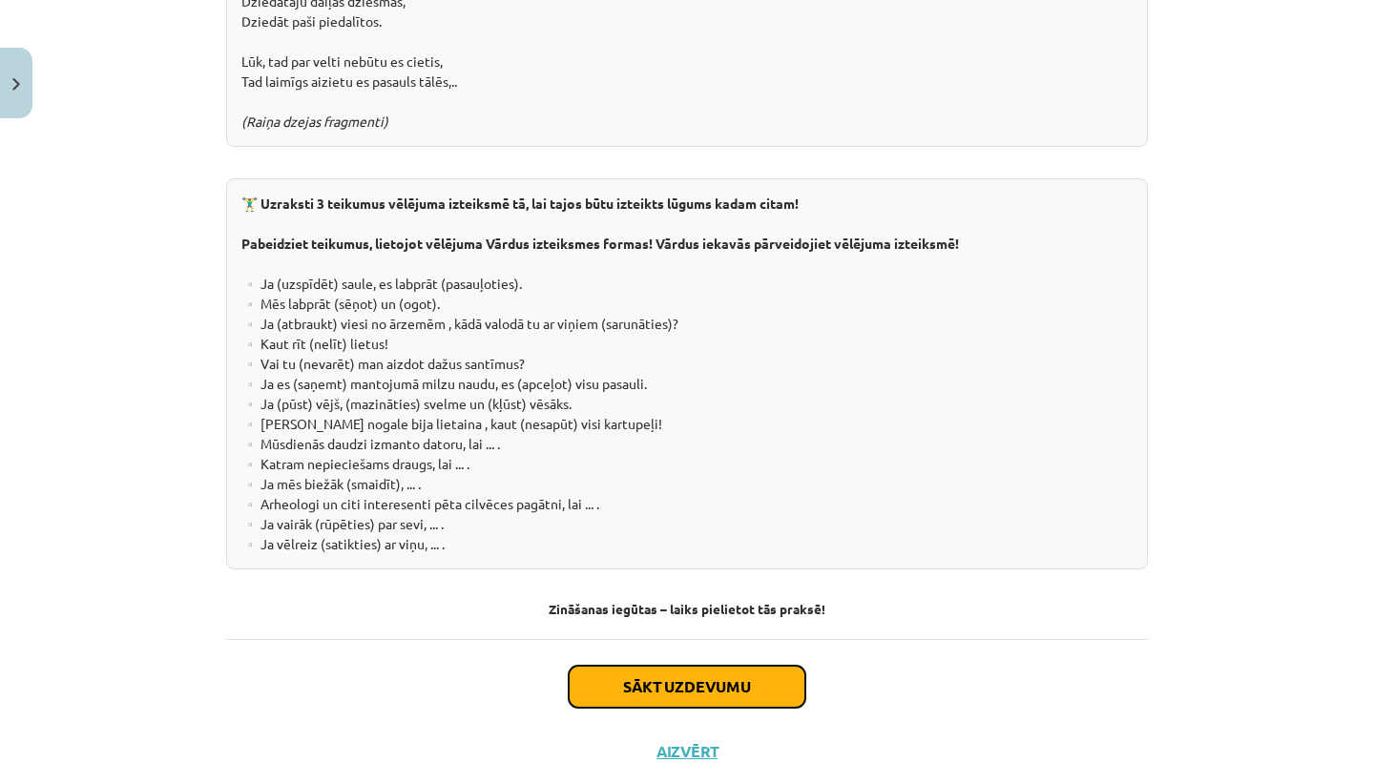
click at [729, 666] on button "Sākt uzdevumu" at bounding box center [687, 687] width 237 height 42
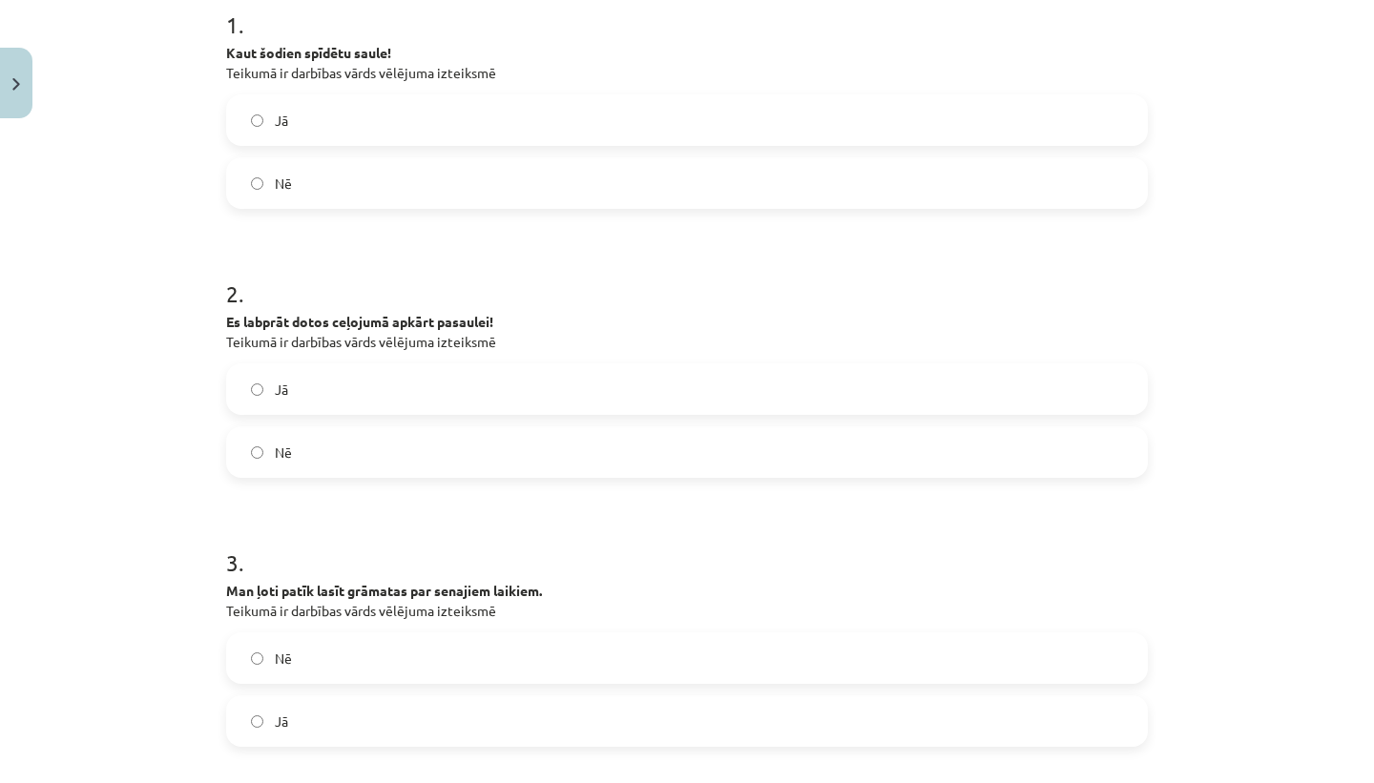
scroll to position [403, 0]
click at [664, 108] on label "Jā" at bounding box center [687, 119] width 918 height 48
click at [571, 396] on label "Jā" at bounding box center [687, 389] width 918 height 48
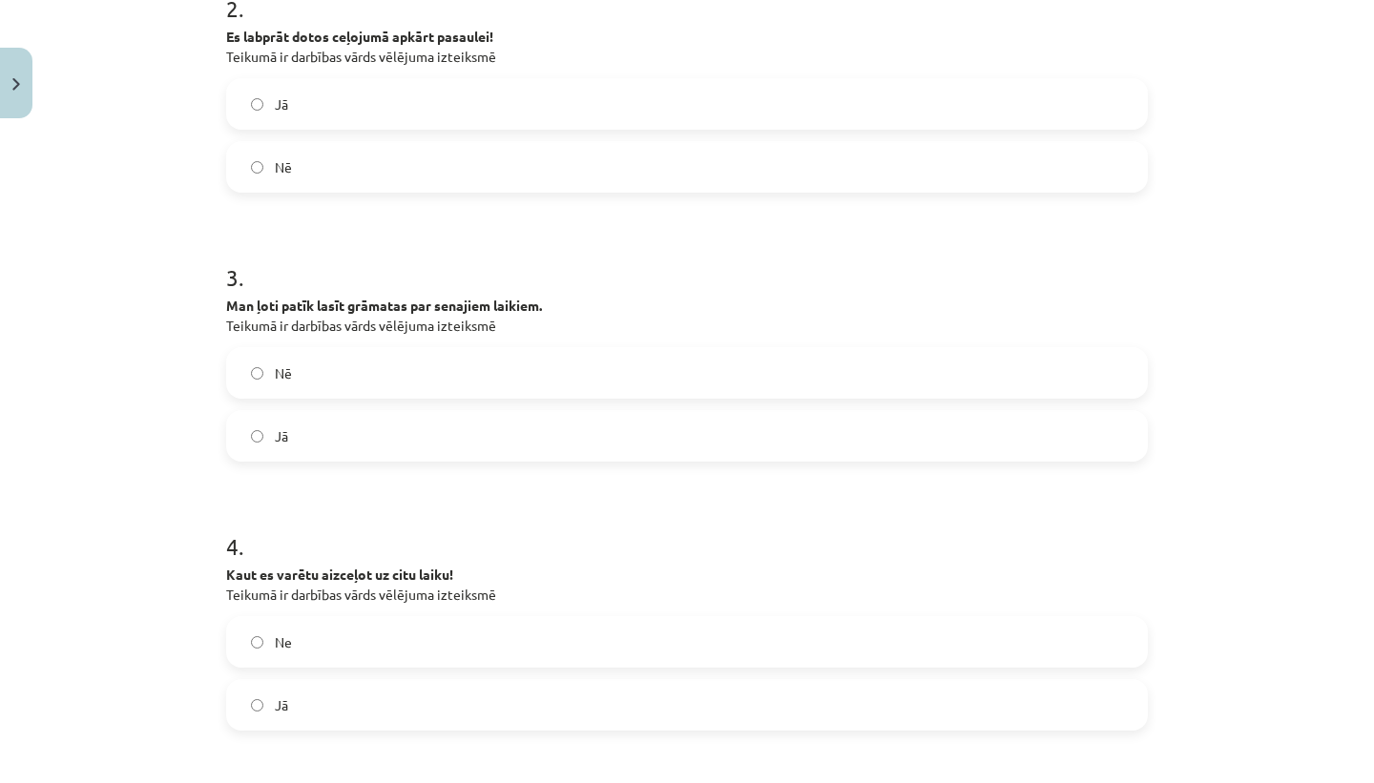
click at [534, 378] on label "Nē" at bounding box center [687, 373] width 918 height 48
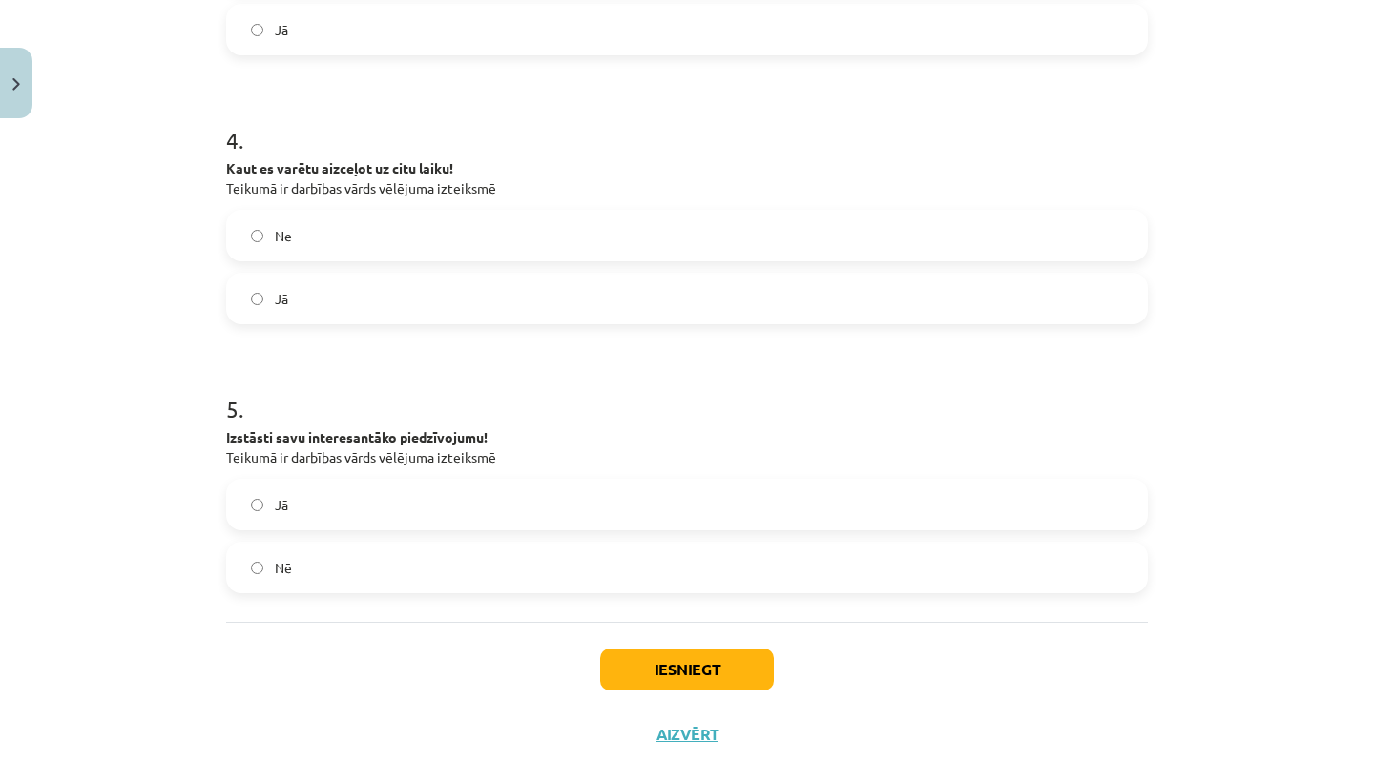
scroll to position [1125, 0]
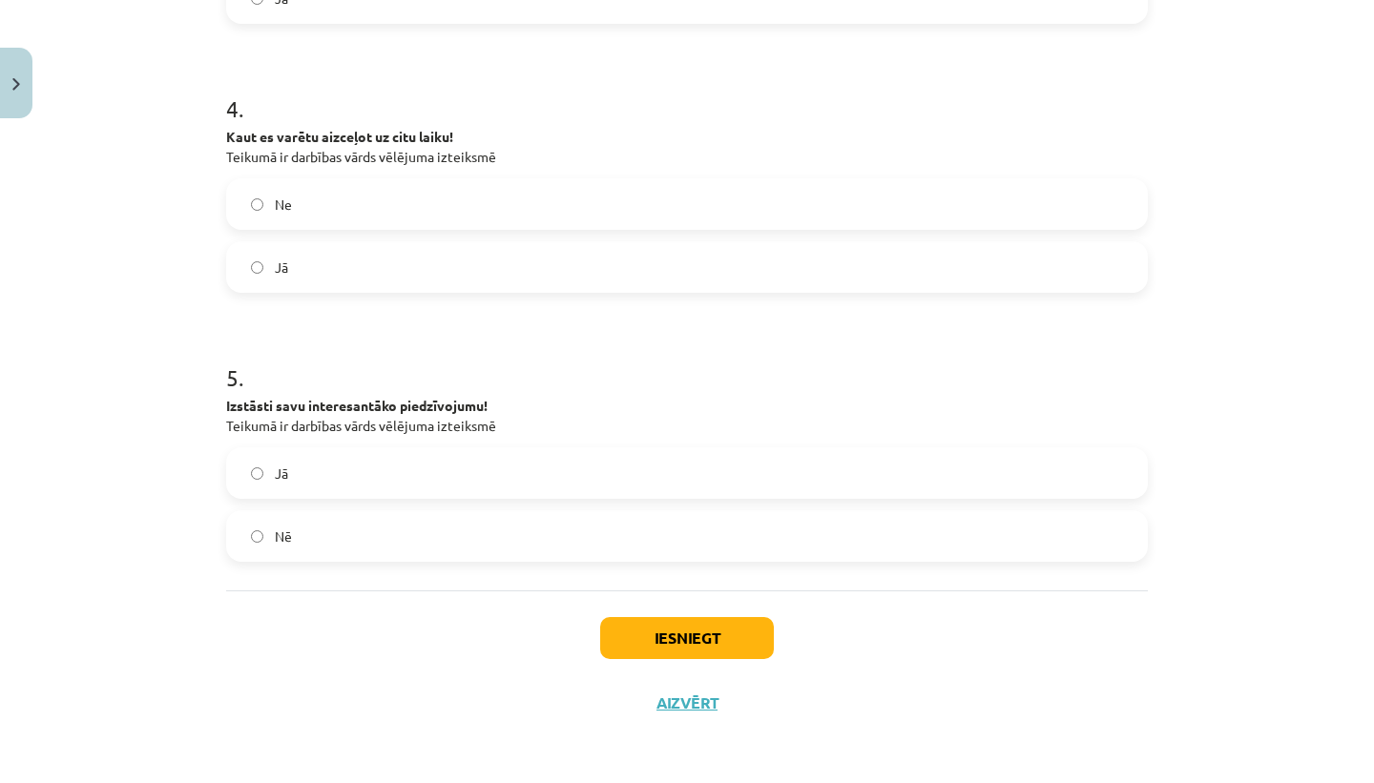
click at [557, 199] on label "Ne" at bounding box center [687, 204] width 918 height 48
click at [448, 477] on label "Jā" at bounding box center [687, 473] width 918 height 48
click at [657, 627] on button "Iesniegt" at bounding box center [687, 638] width 174 height 42
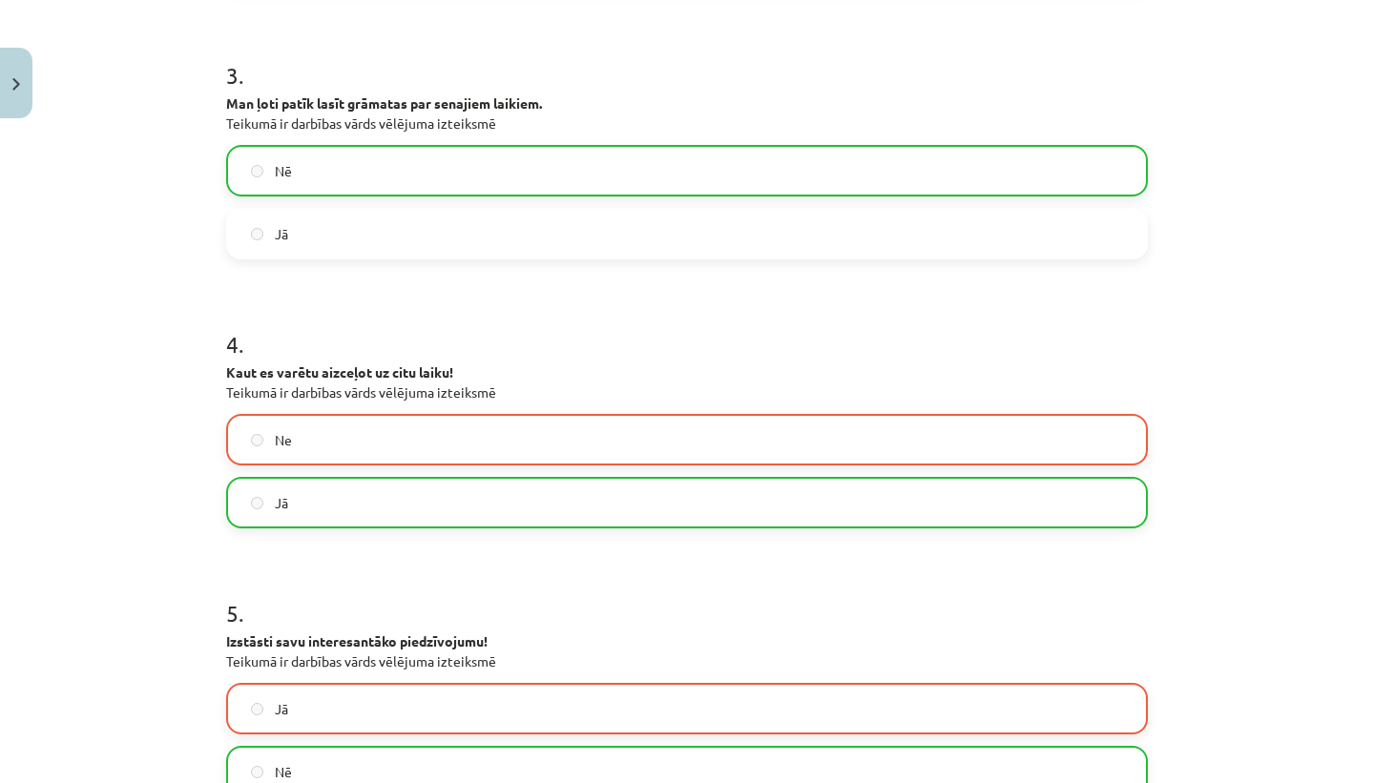
scroll to position [1186, 0]
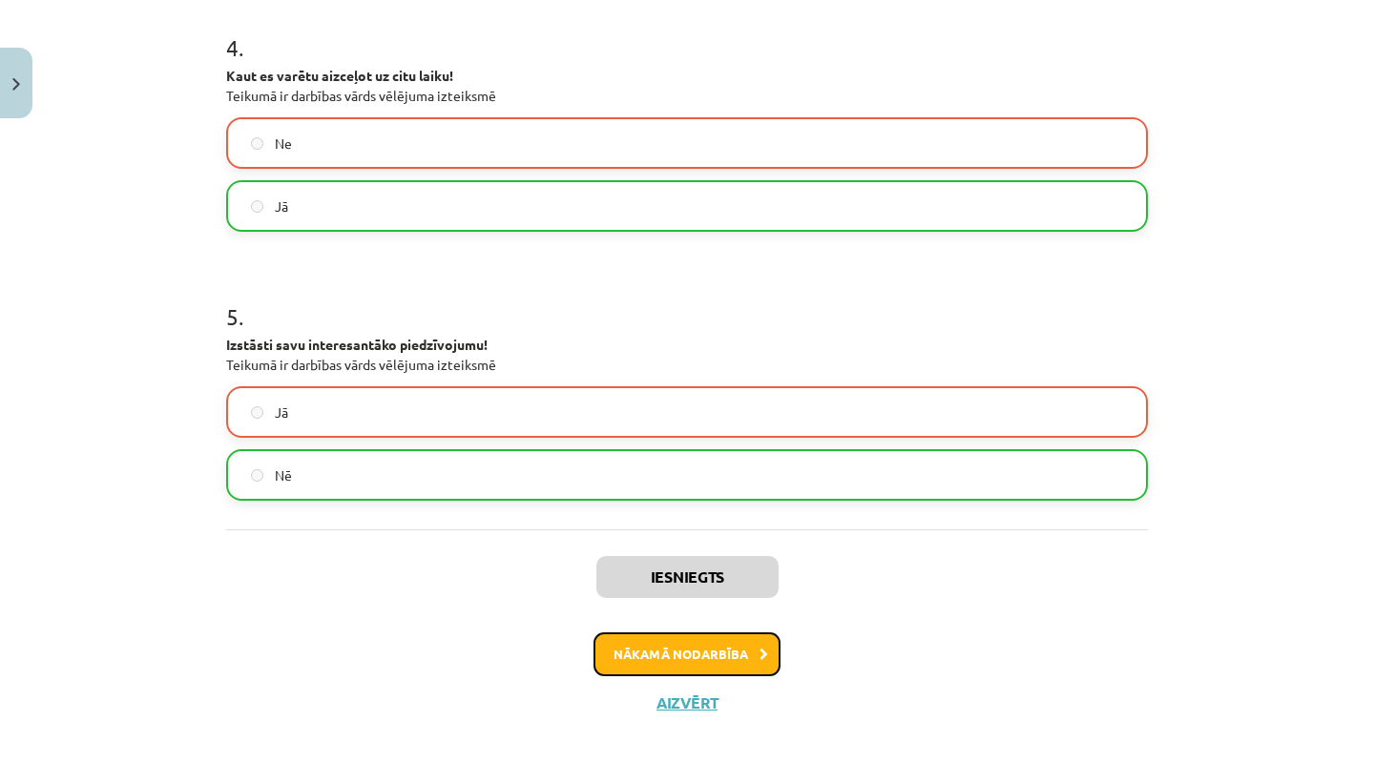
click at [729, 650] on button "Nākamā nodarbība" at bounding box center [687, 655] width 187 height 44
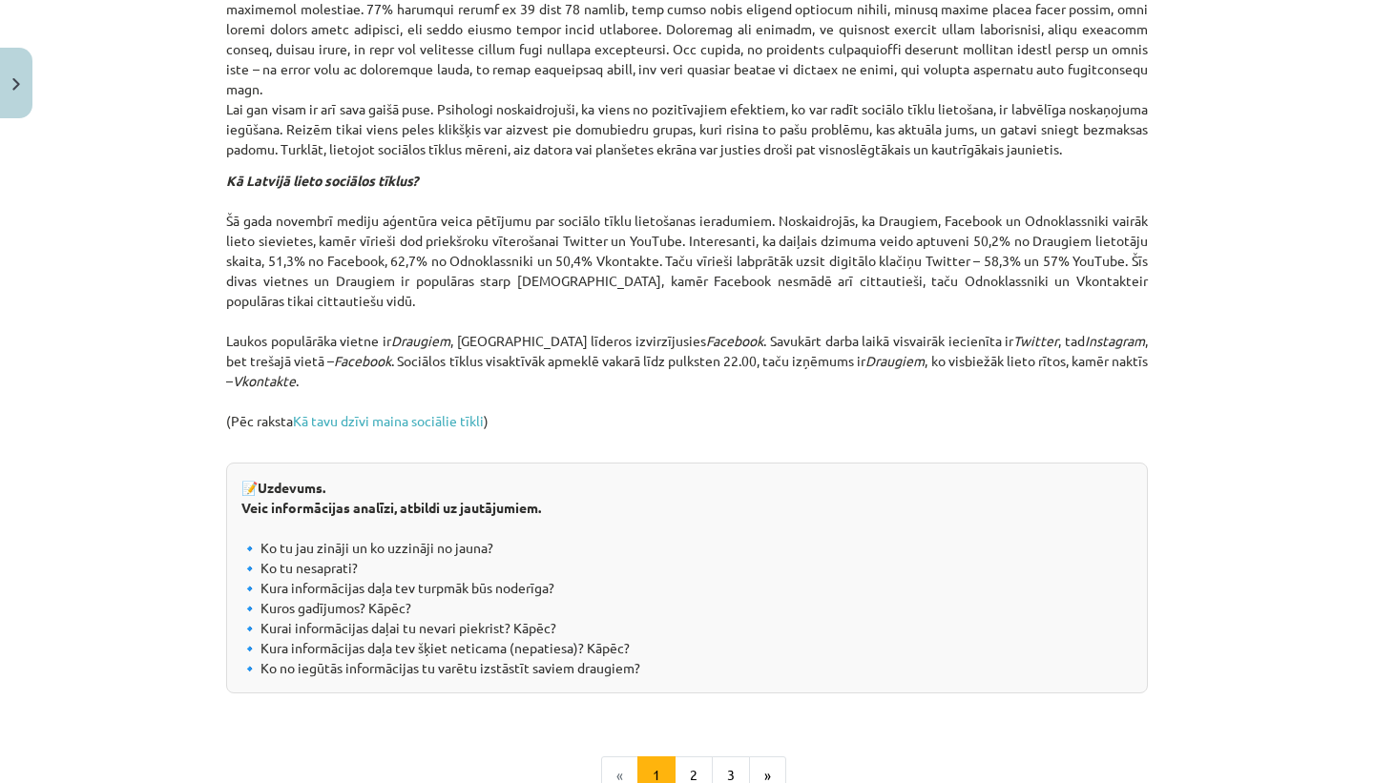
scroll to position [2049, 0]
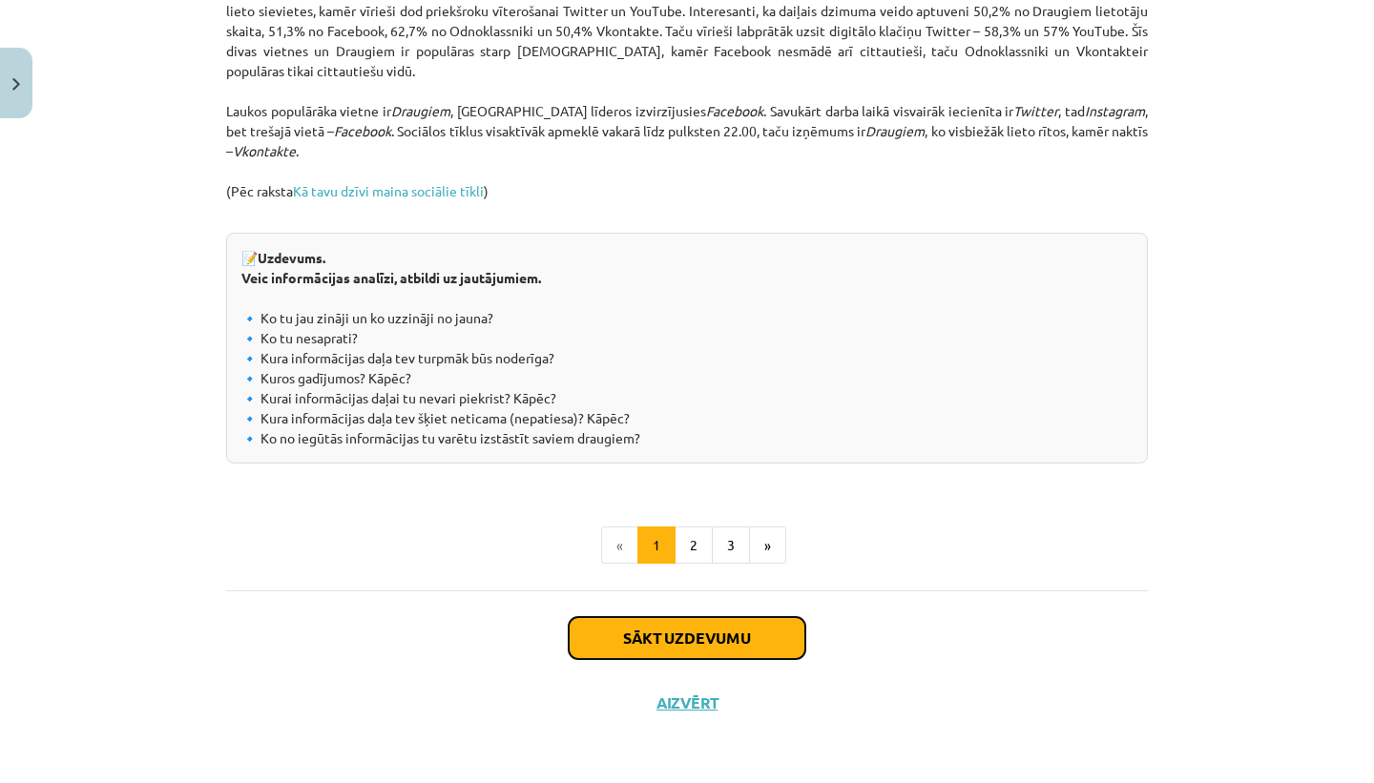
click at [733, 638] on button "Sākt uzdevumu" at bounding box center [687, 638] width 237 height 42
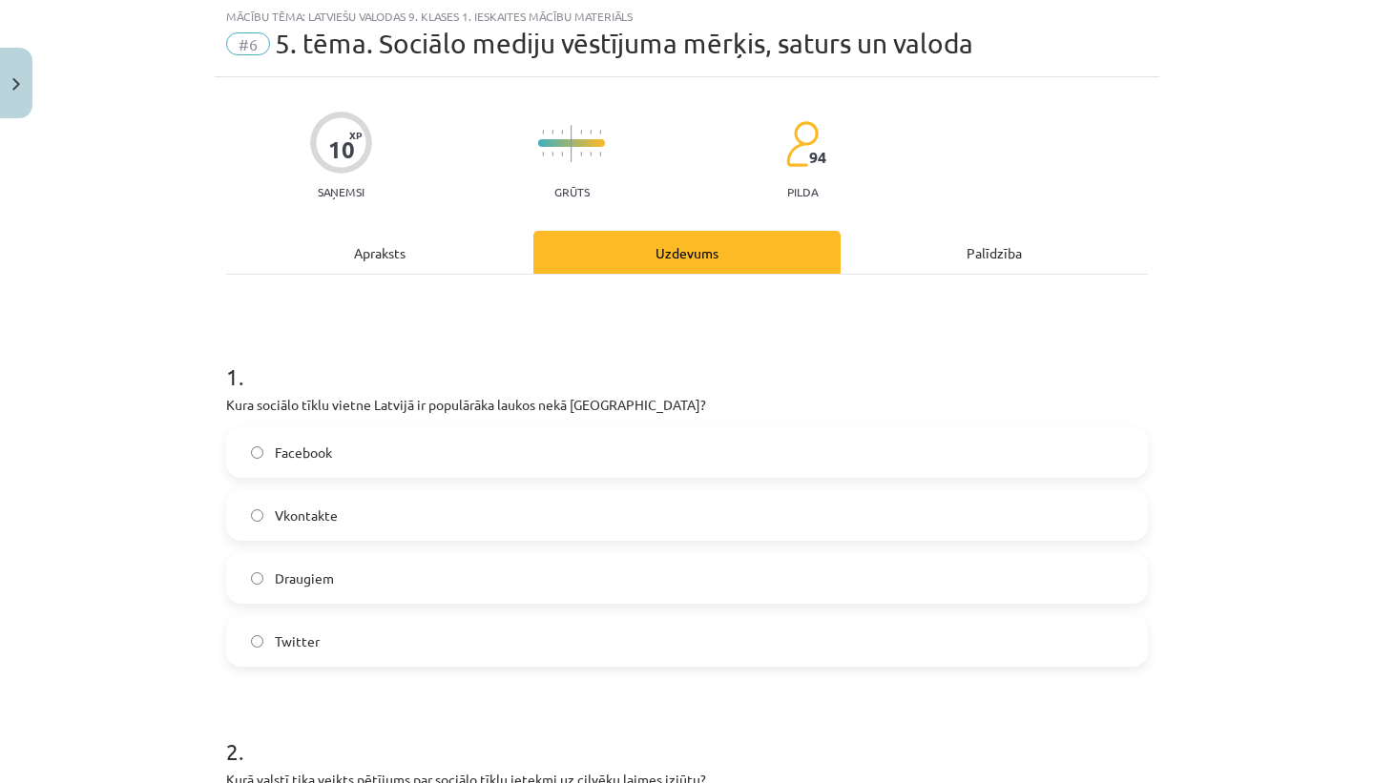
scroll to position [48, 0]
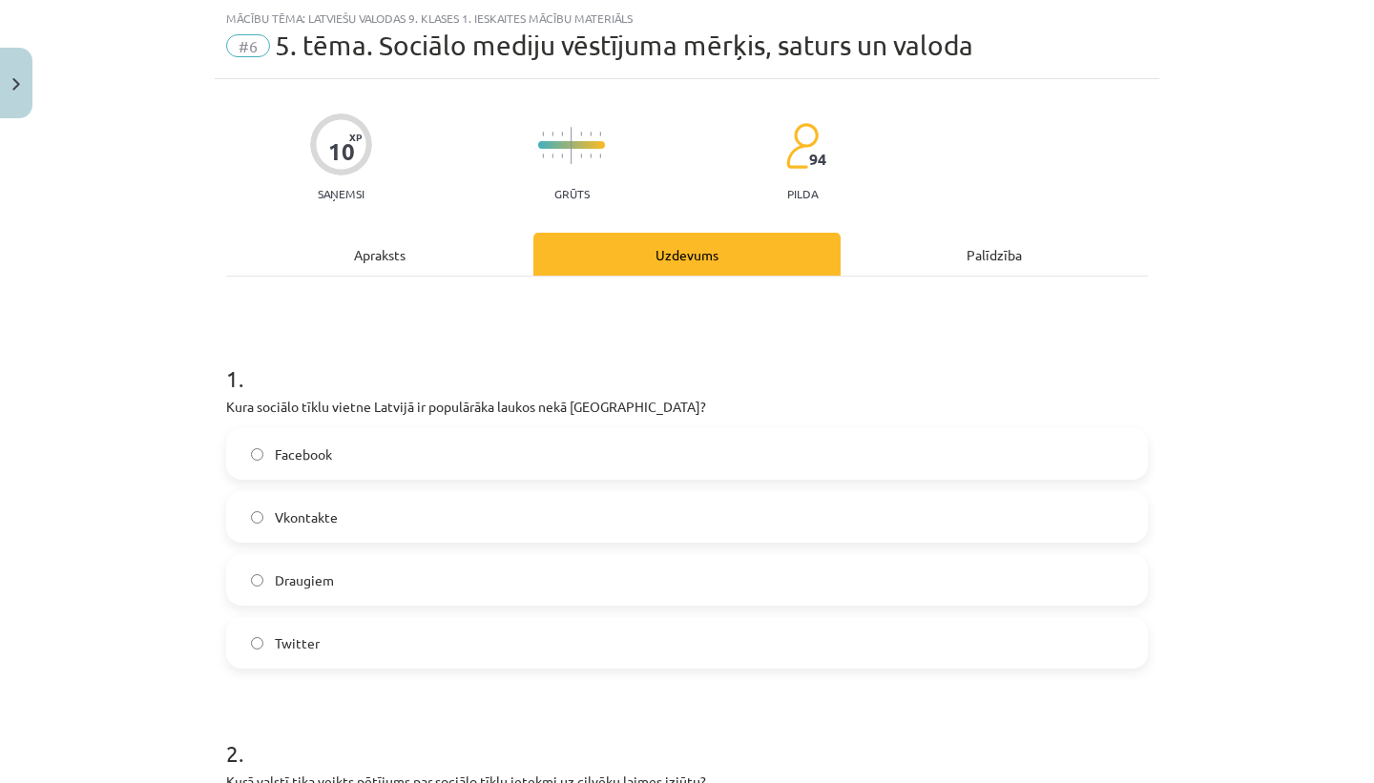
click at [701, 573] on label "Draugiem" at bounding box center [687, 580] width 918 height 48
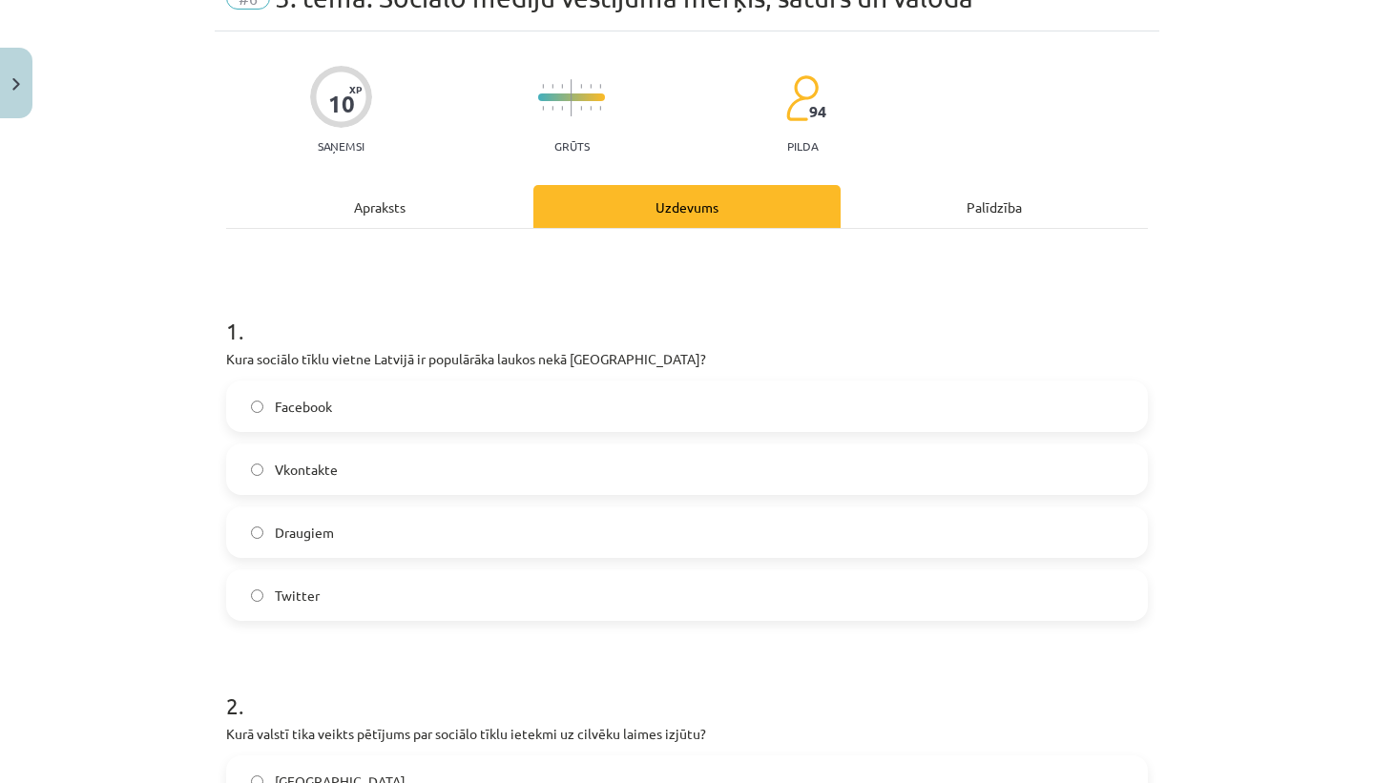
scroll to position [20, 0]
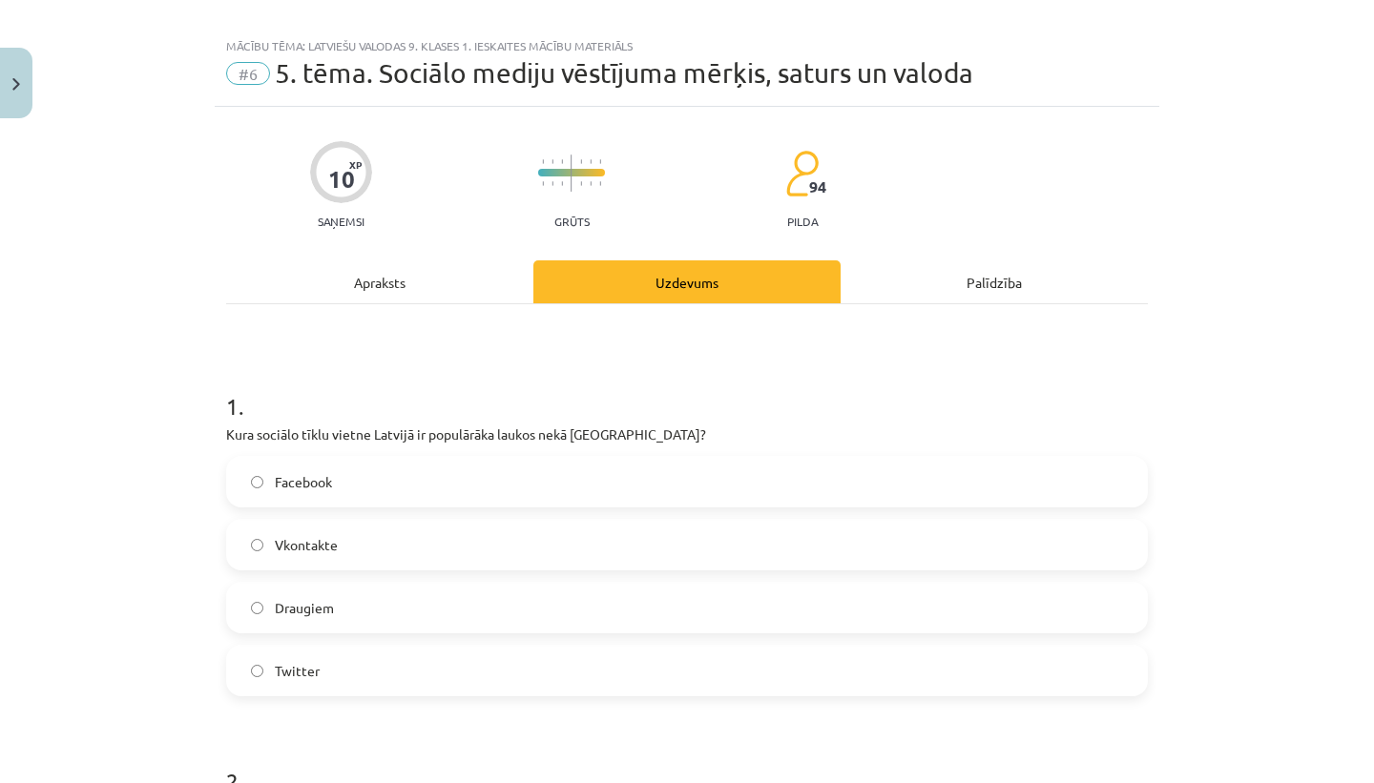
click at [440, 281] on div "Apraksts" at bounding box center [379, 282] width 307 height 43
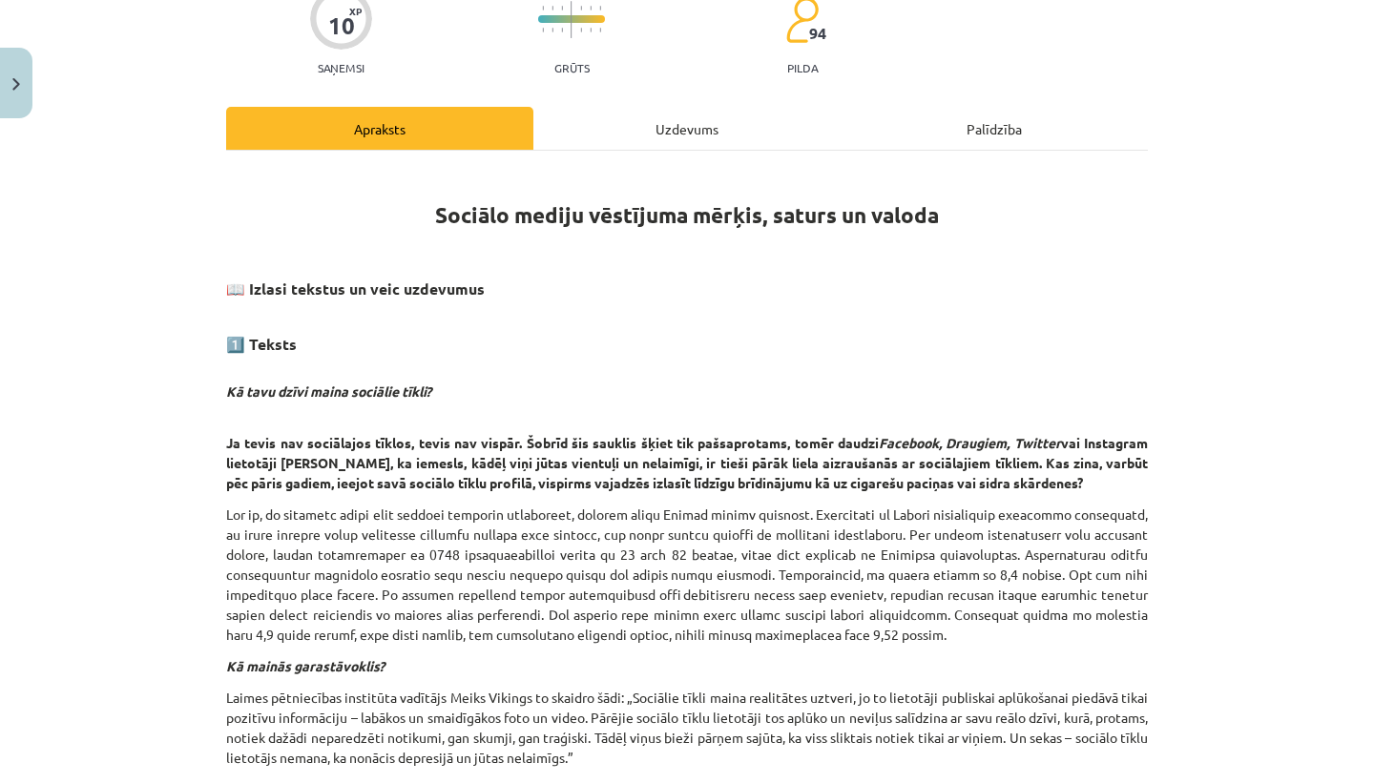
scroll to position [104, 0]
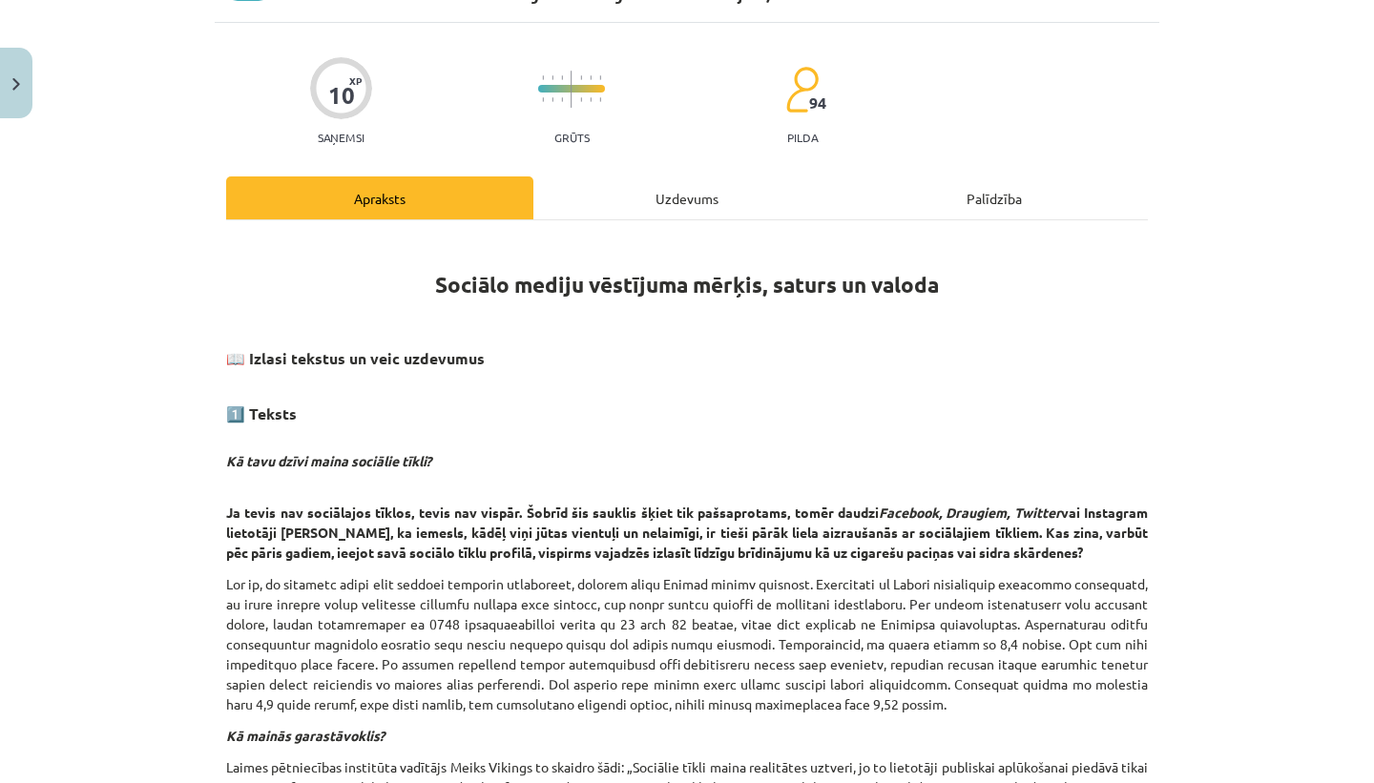
click at [709, 204] on div "Uzdevums" at bounding box center [686, 198] width 307 height 43
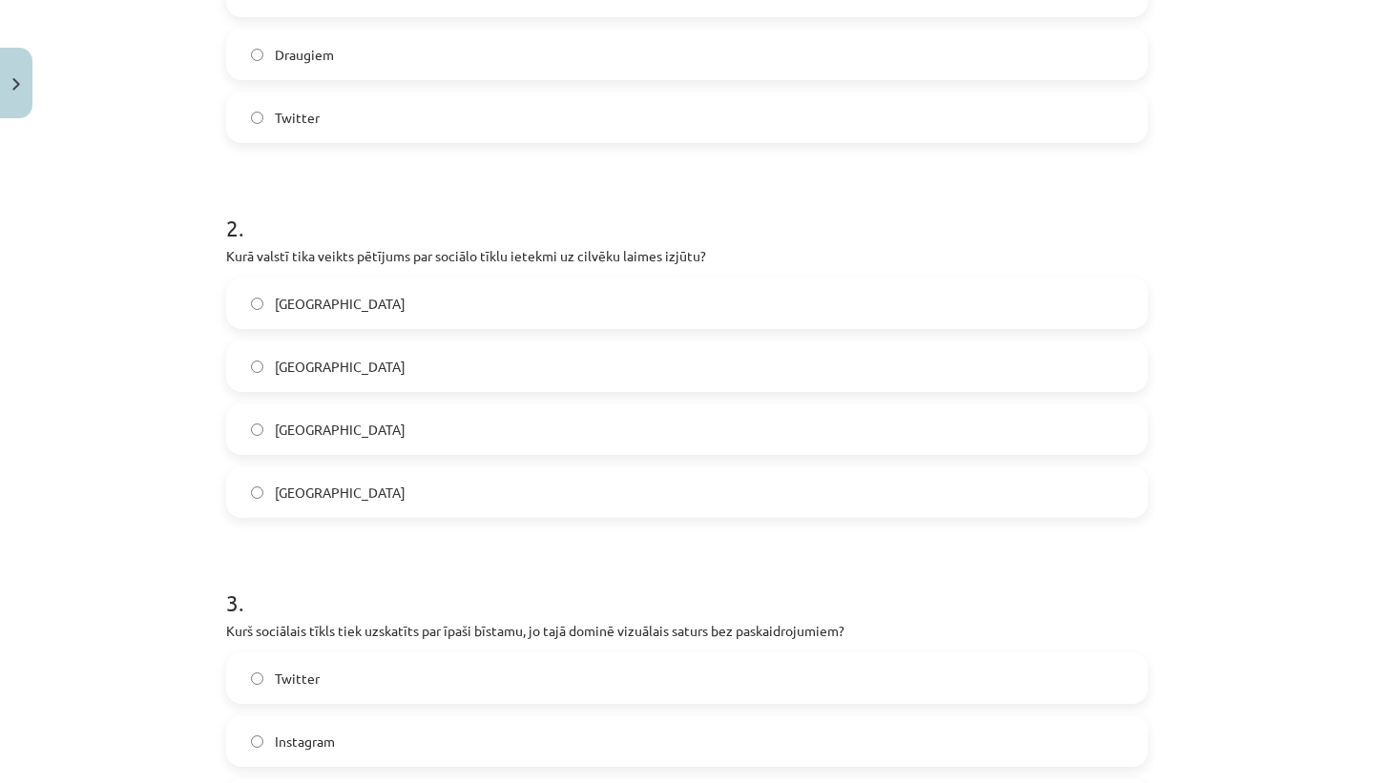
scroll to position [578, 0]
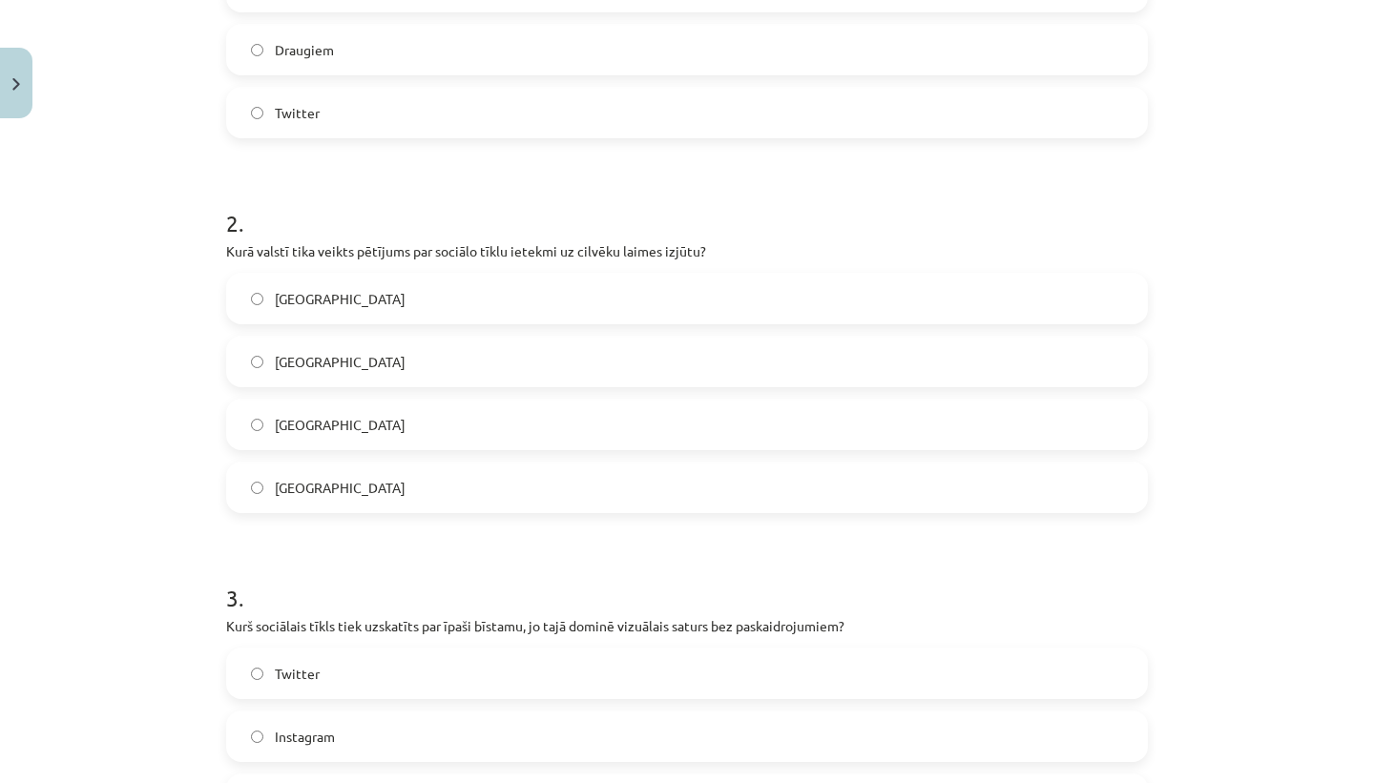
click at [501, 429] on label "Dānijā" at bounding box center [687, 425] width 918 height 48
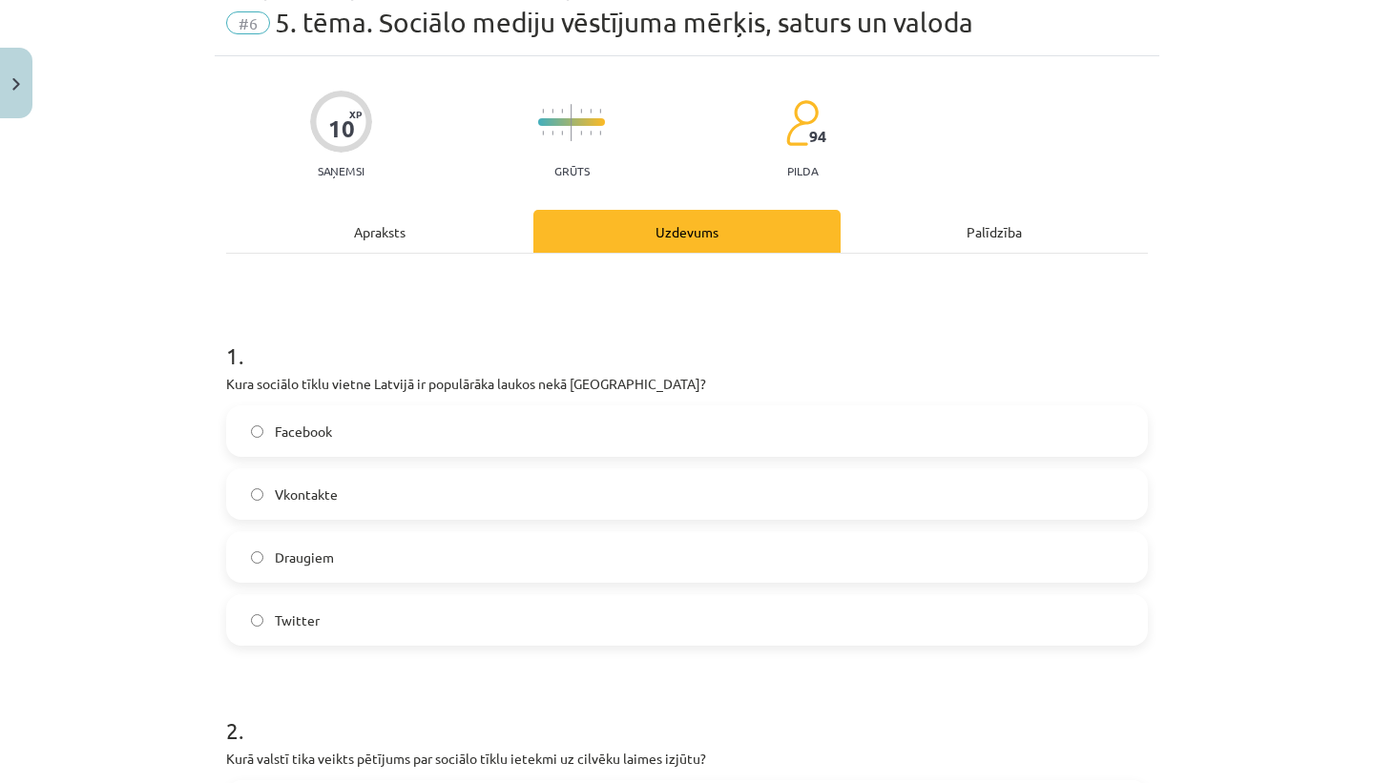
scroll to position [0, 0]
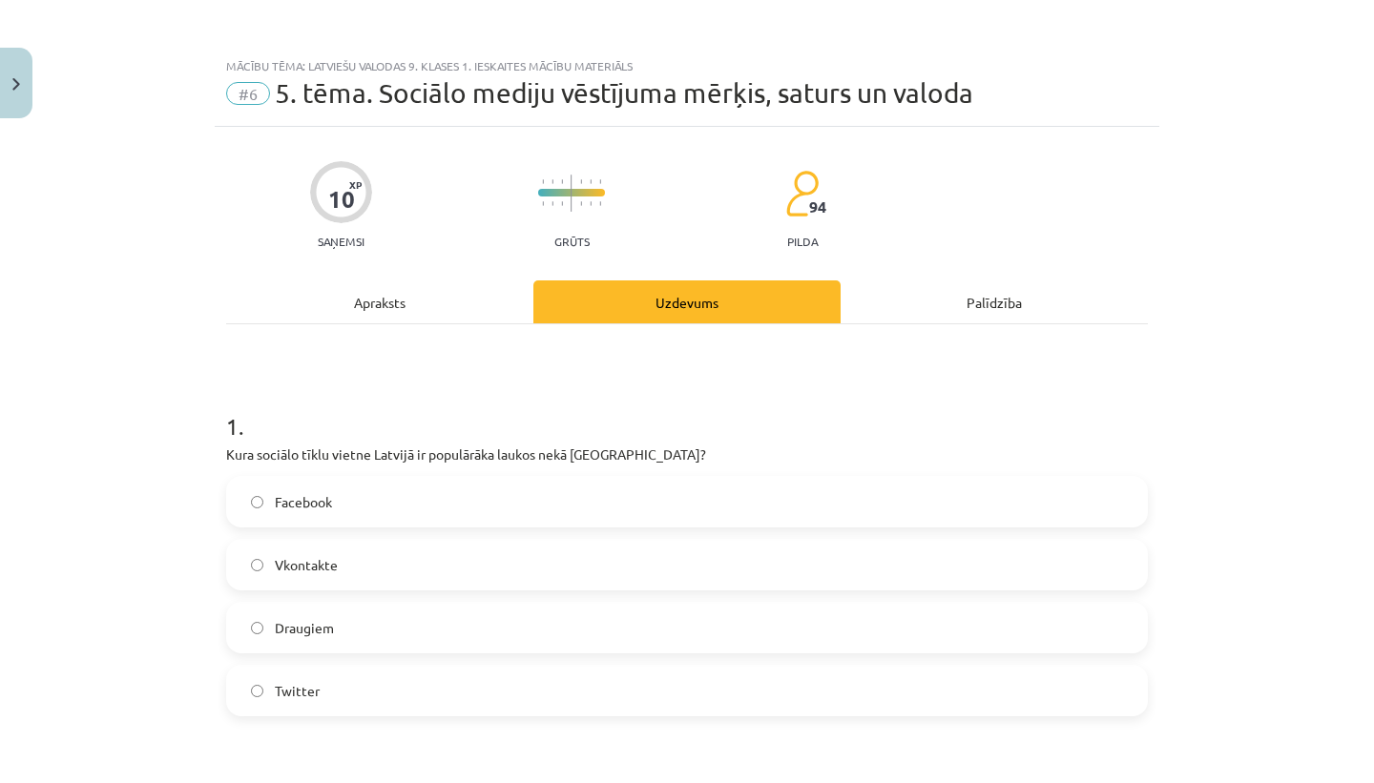
click at [406, 312] on div "Apraksts" at bounding box center [379, 302] width 307 height 43
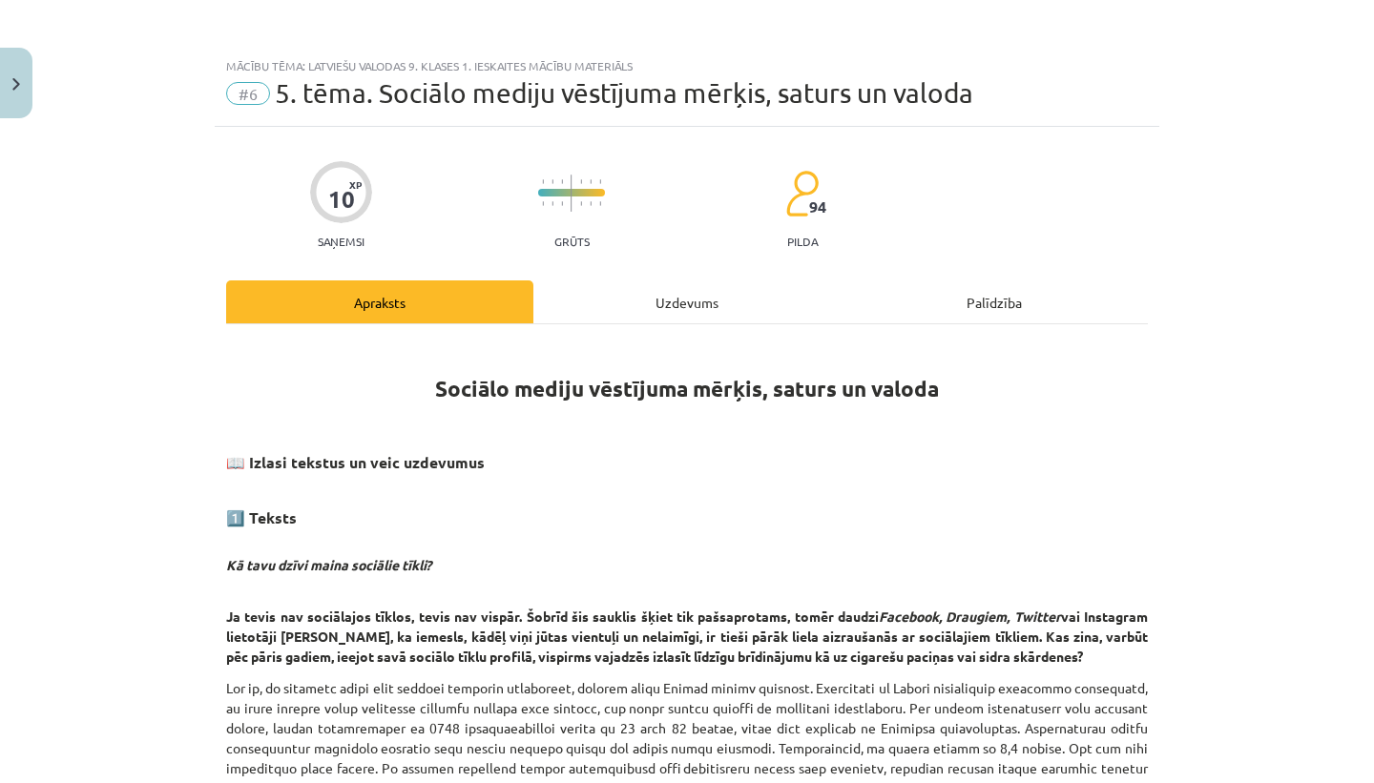
click at [740, 316] on div "Uzdevums" at bounding box center [686, 302] width 307 height 43
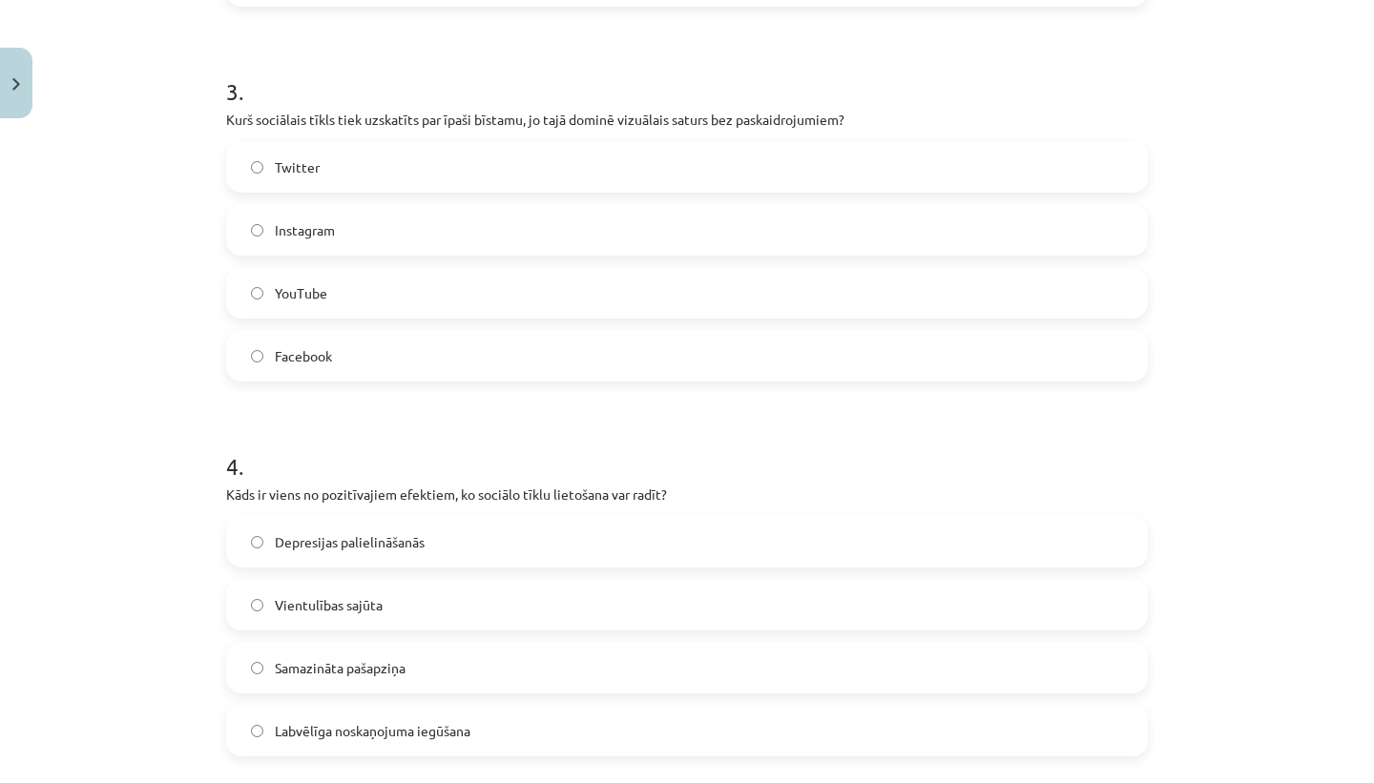
scroll to position [1100, 0]
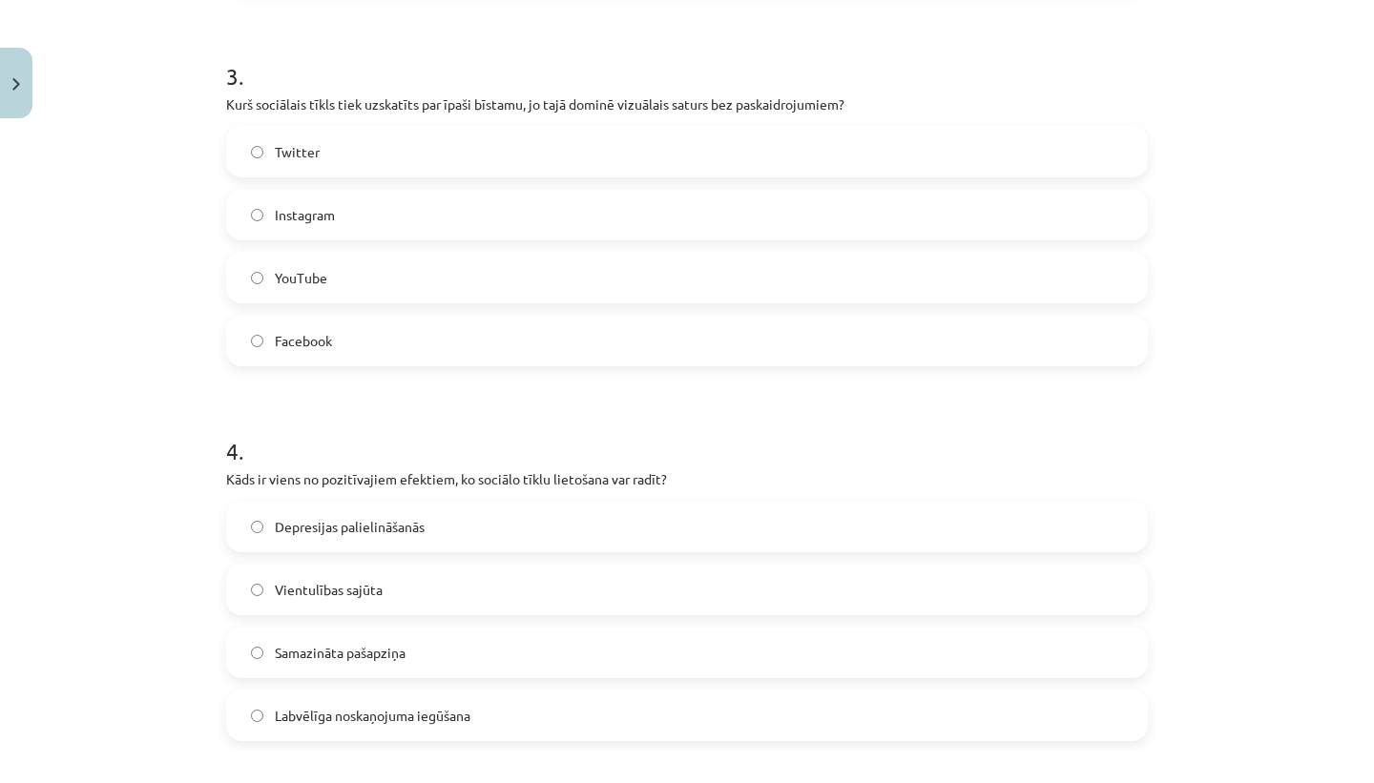
click at [556, 220] on label "Instagram" at bounding box center [687, 215] width 918 height 48
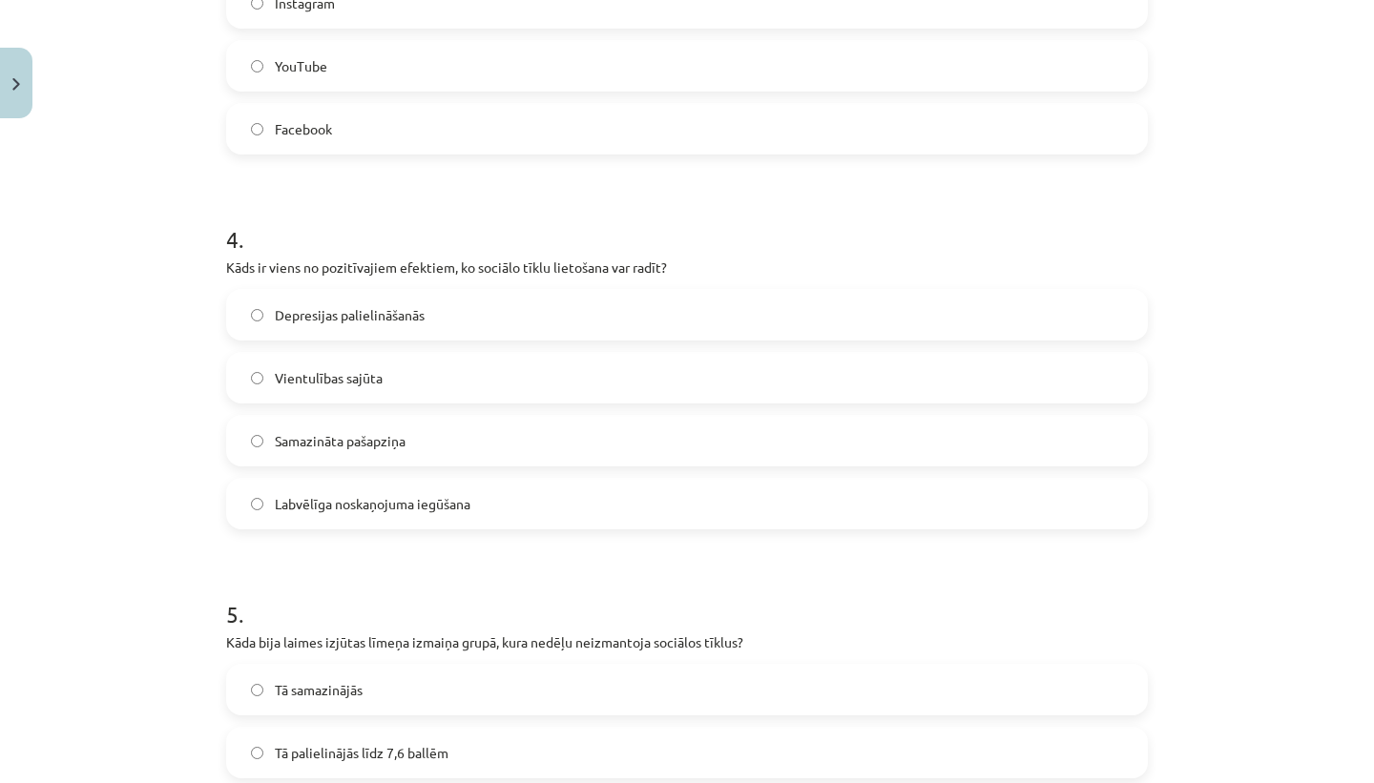
scroll to position [1311, 0]
click at [562, 506] on label "Labvēlīga noskaņojuma iegūšana" at bounding box center [687, 505] width 918 height 48
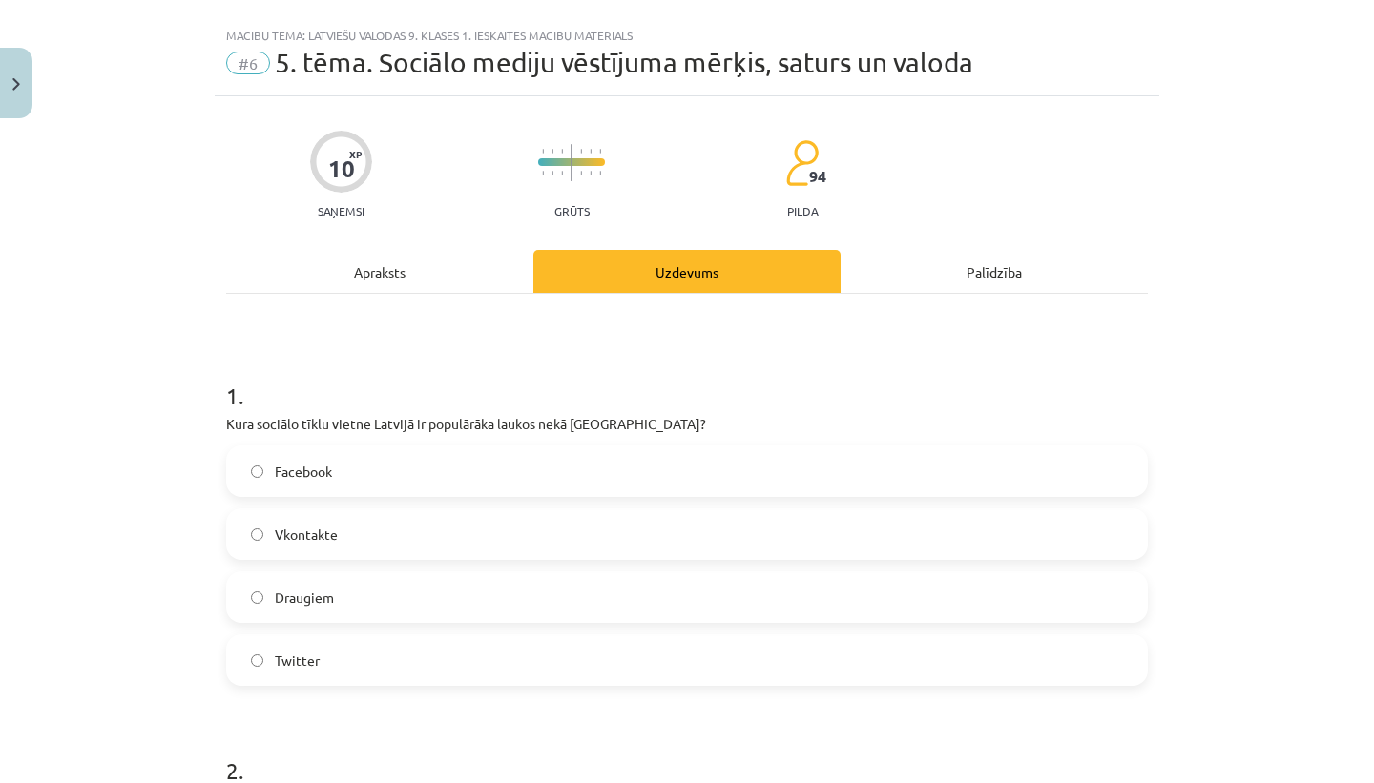
scroll to position [0, 0]
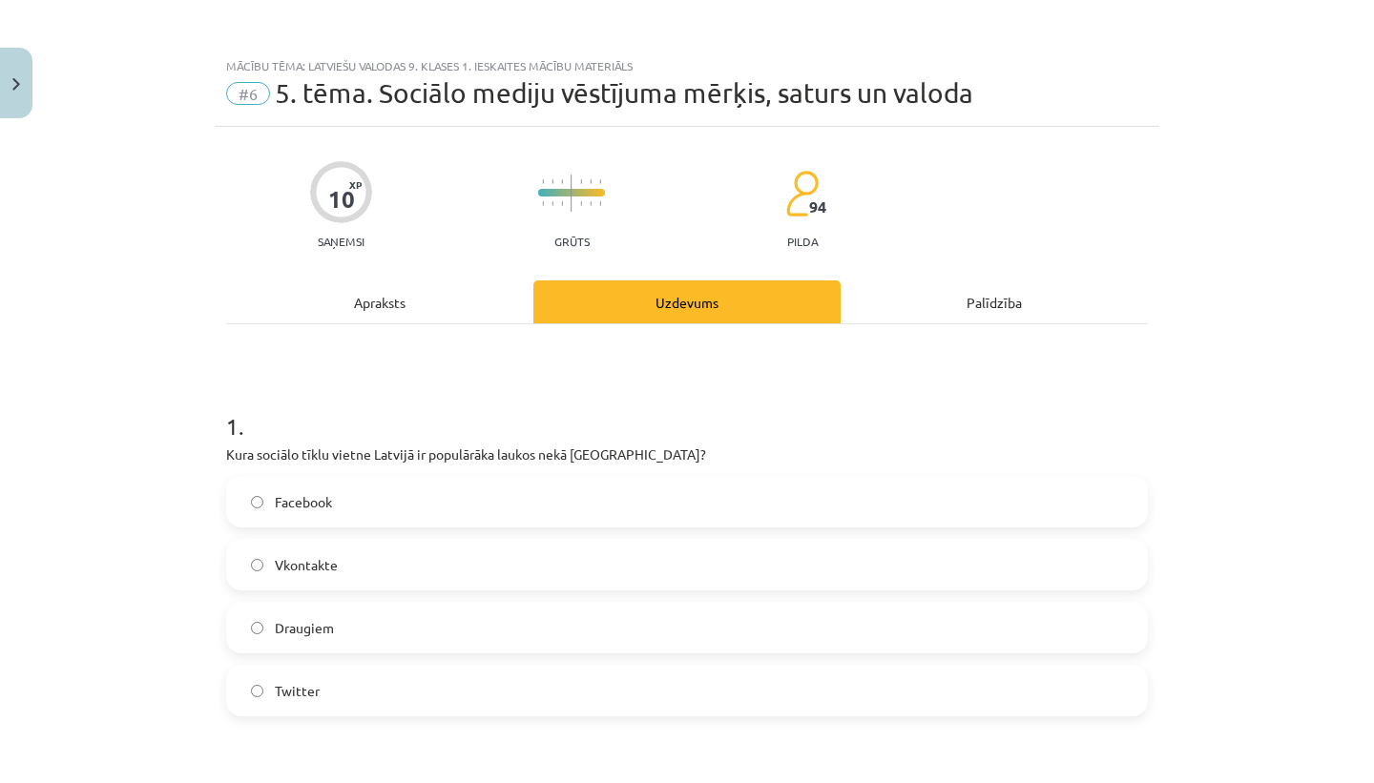
click at [398, 297] on div "Apraksts" at bounding box center [379, 302] width 307 height 43
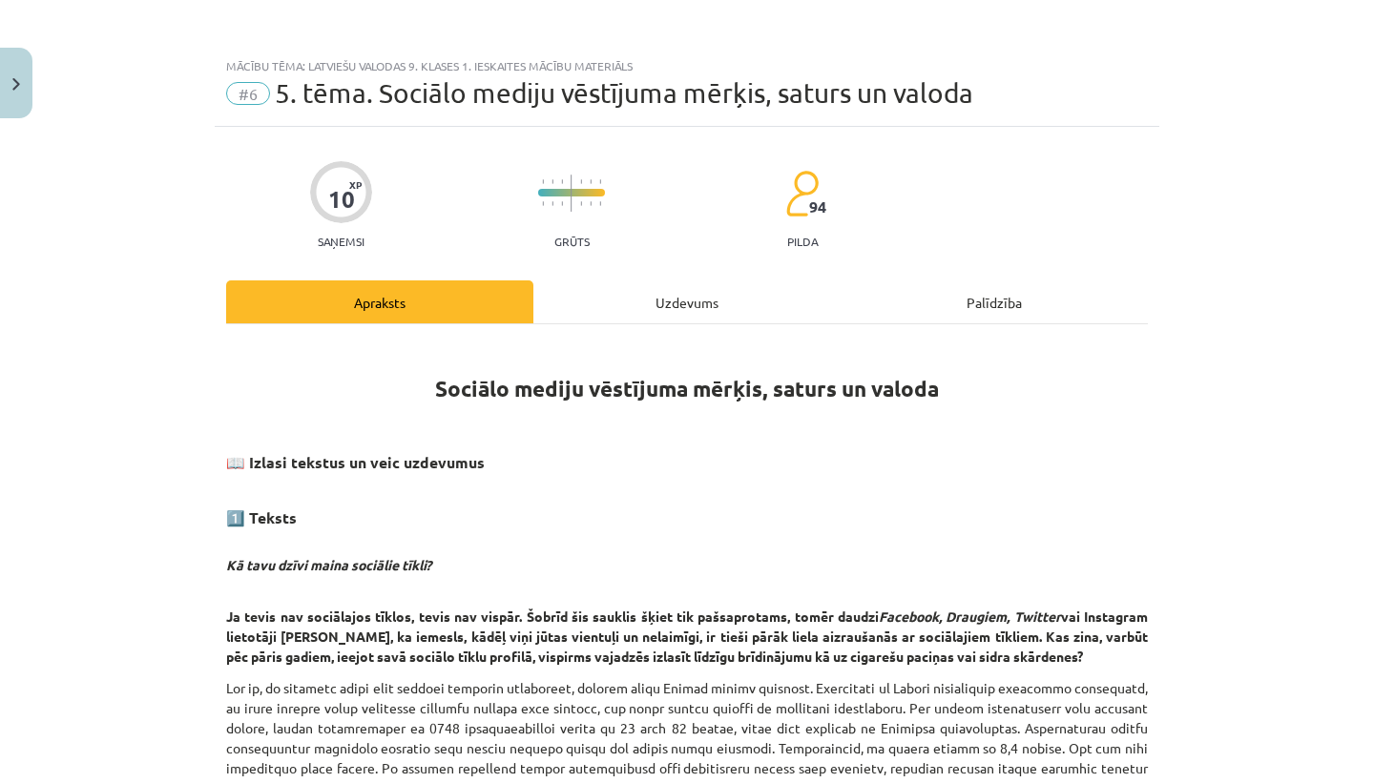
click at [741, 319] on div "Uzdevums" at bounding box center [686, 302] width 307 height 43
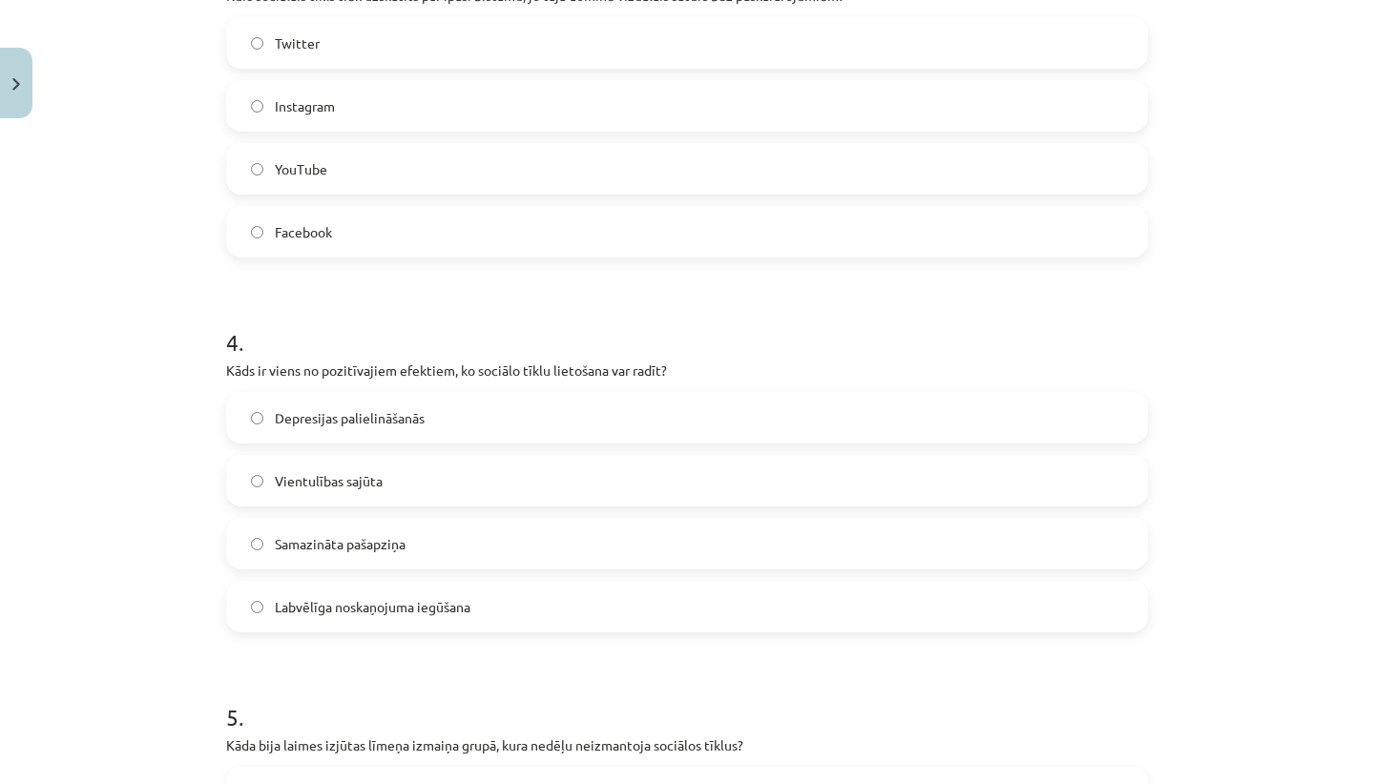
scroll to position [1655, 0]
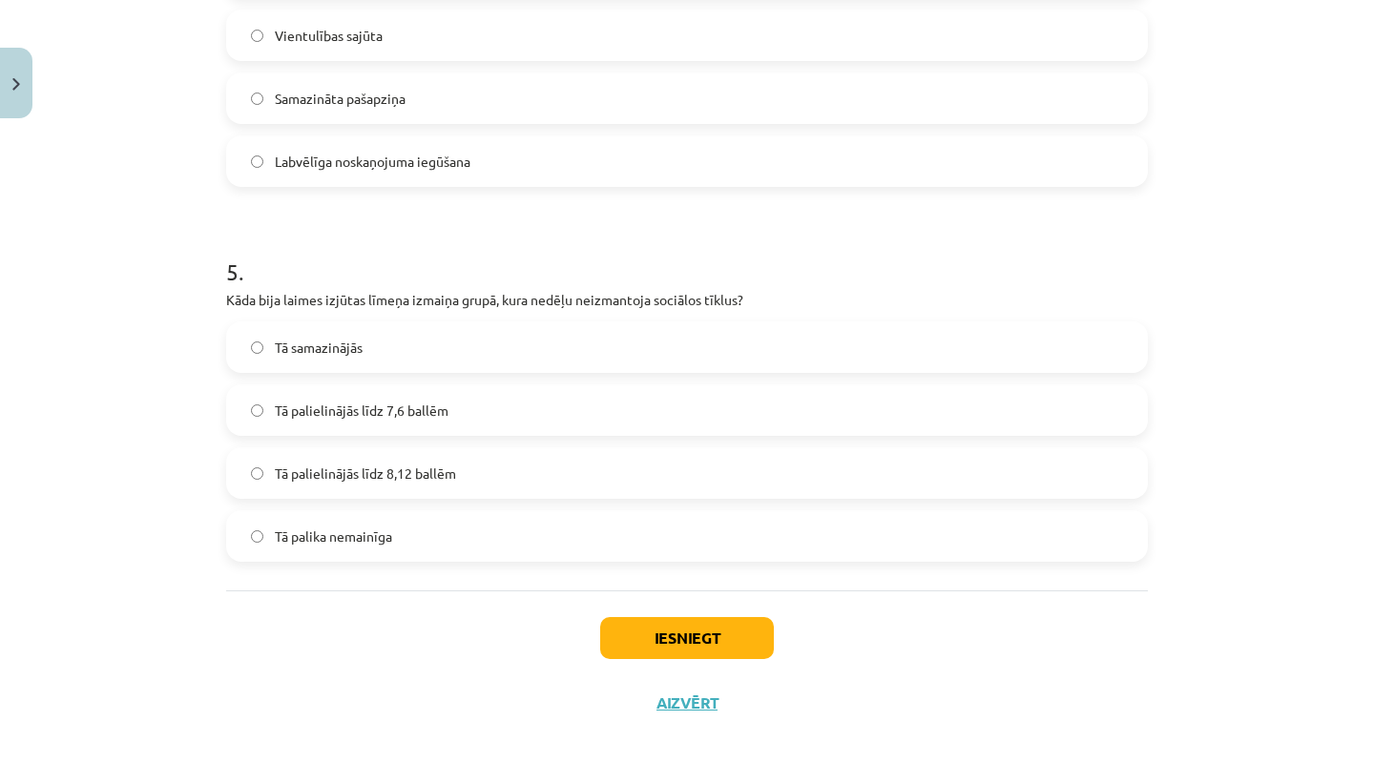
click at [539, 422] on label "Tā palielinājās līdz 7,6 ballēm" at bounding box center [687, 410] width 918 height 48
click at [682, 629] on button "Iesniegt" at bounding box center [687, 638] width 174 height 42
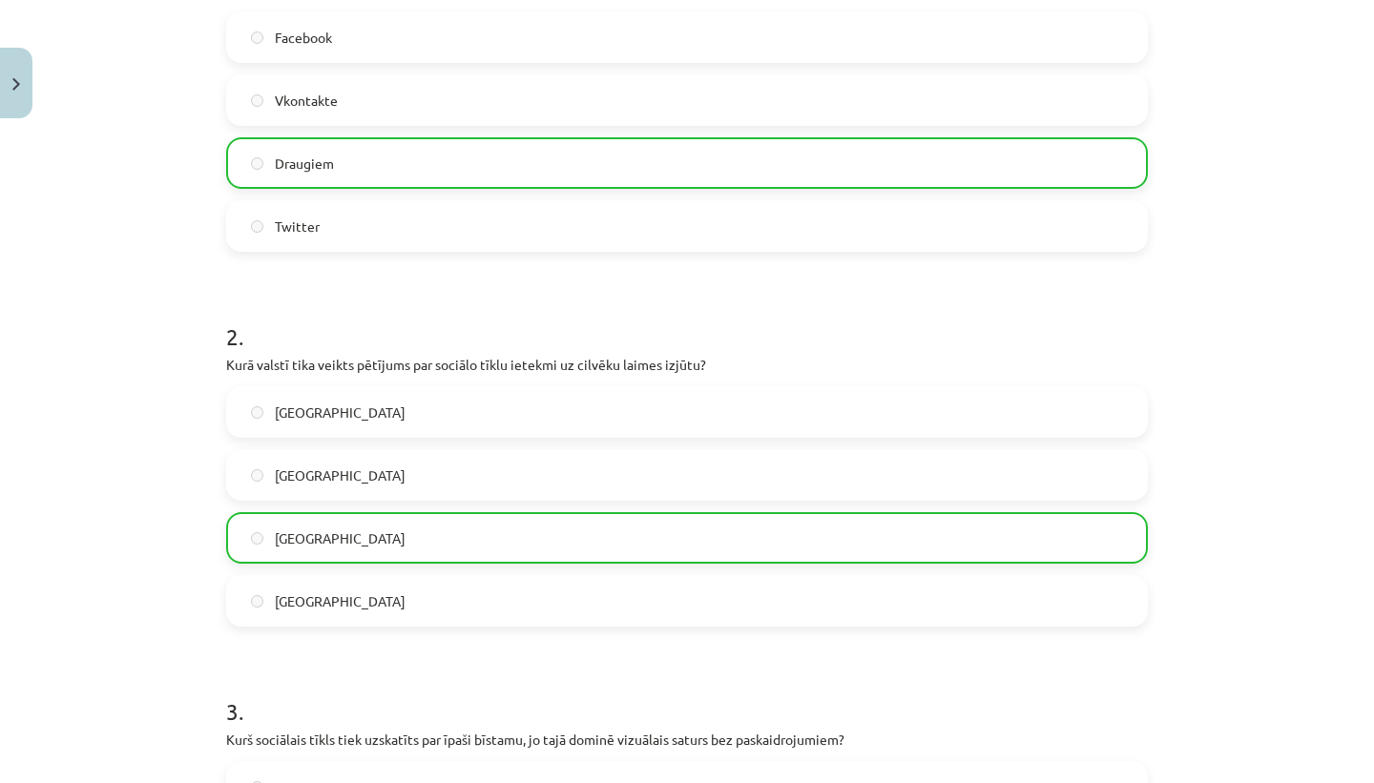
scroll to position [1716, 0]
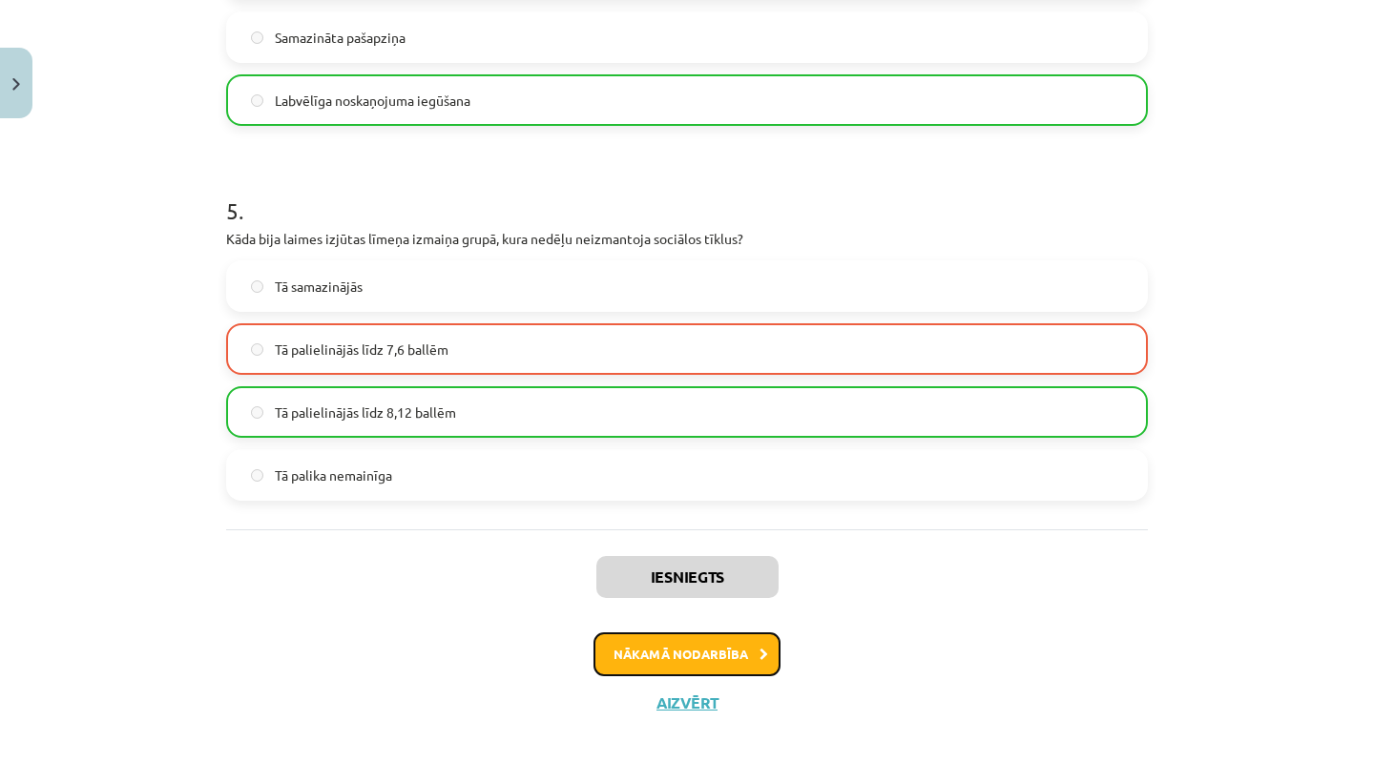
click at [723, 656] on button "Nākamā nodarbība" at bounding box center [687, 655] width 187 height 44
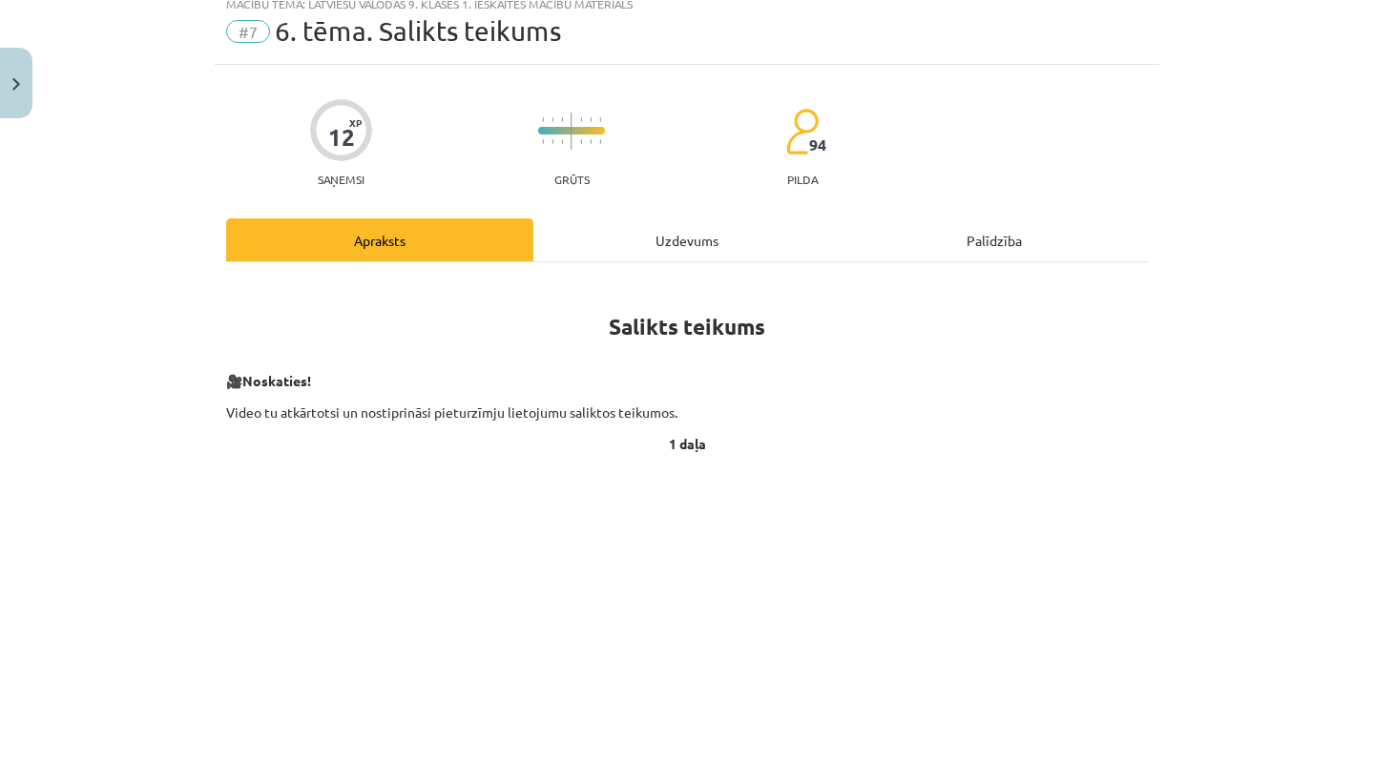
scroll to position [48, 0]
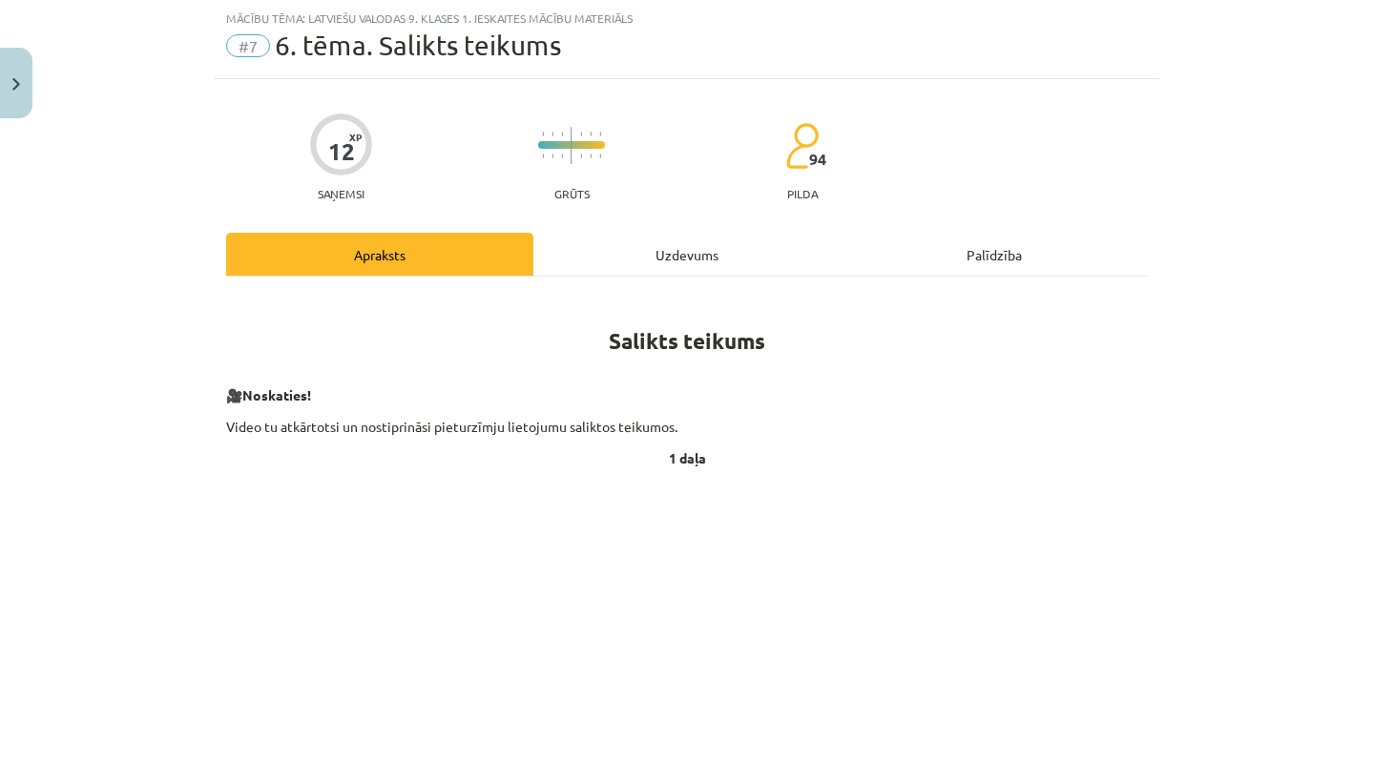
click at [698, 260] on div "Uzdevums" at bounding box center [686, 254] width 307 height 43
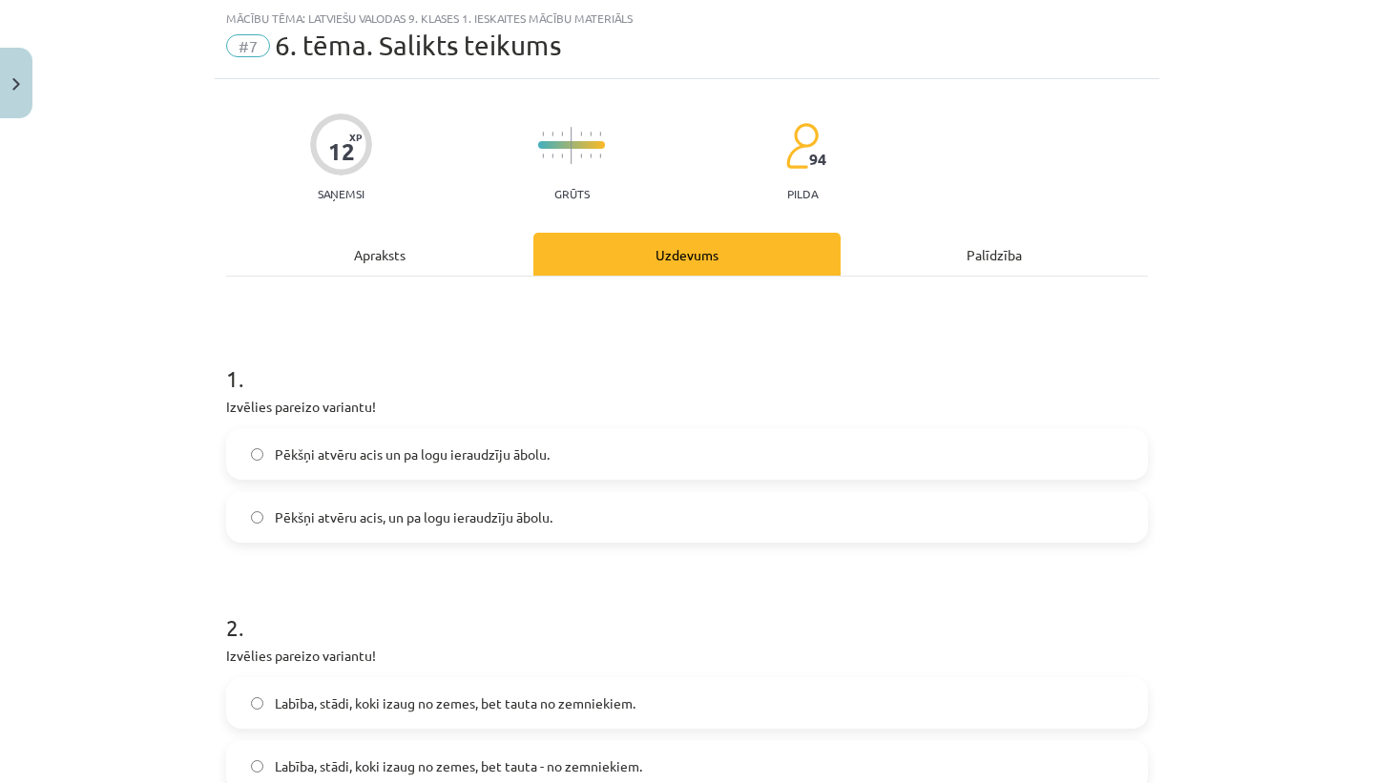
scroll to position [167, 0]
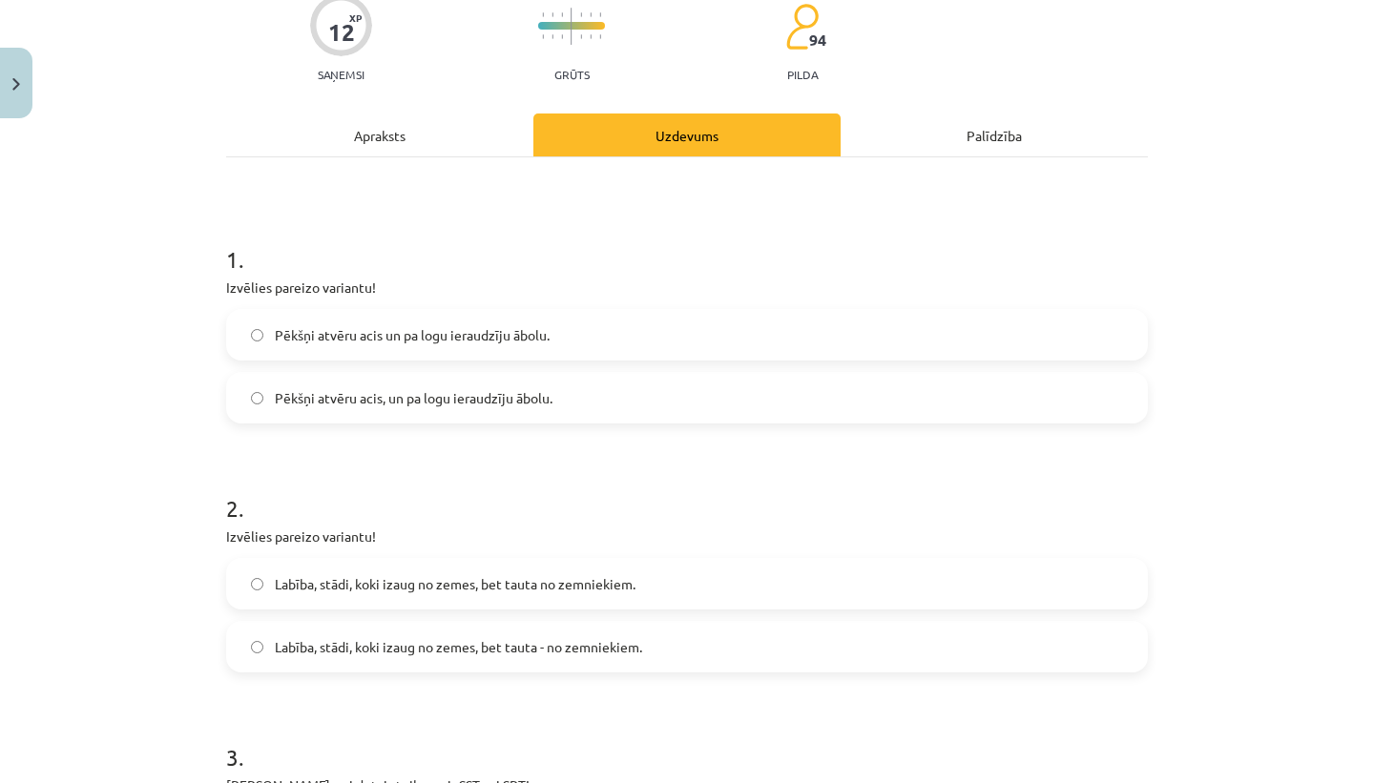
click at [594, 334] on label "Pēkšņi atvēru acis un pa logu ieraudzīju ābolu." at bounding box center [687, 335] width 918 height 48
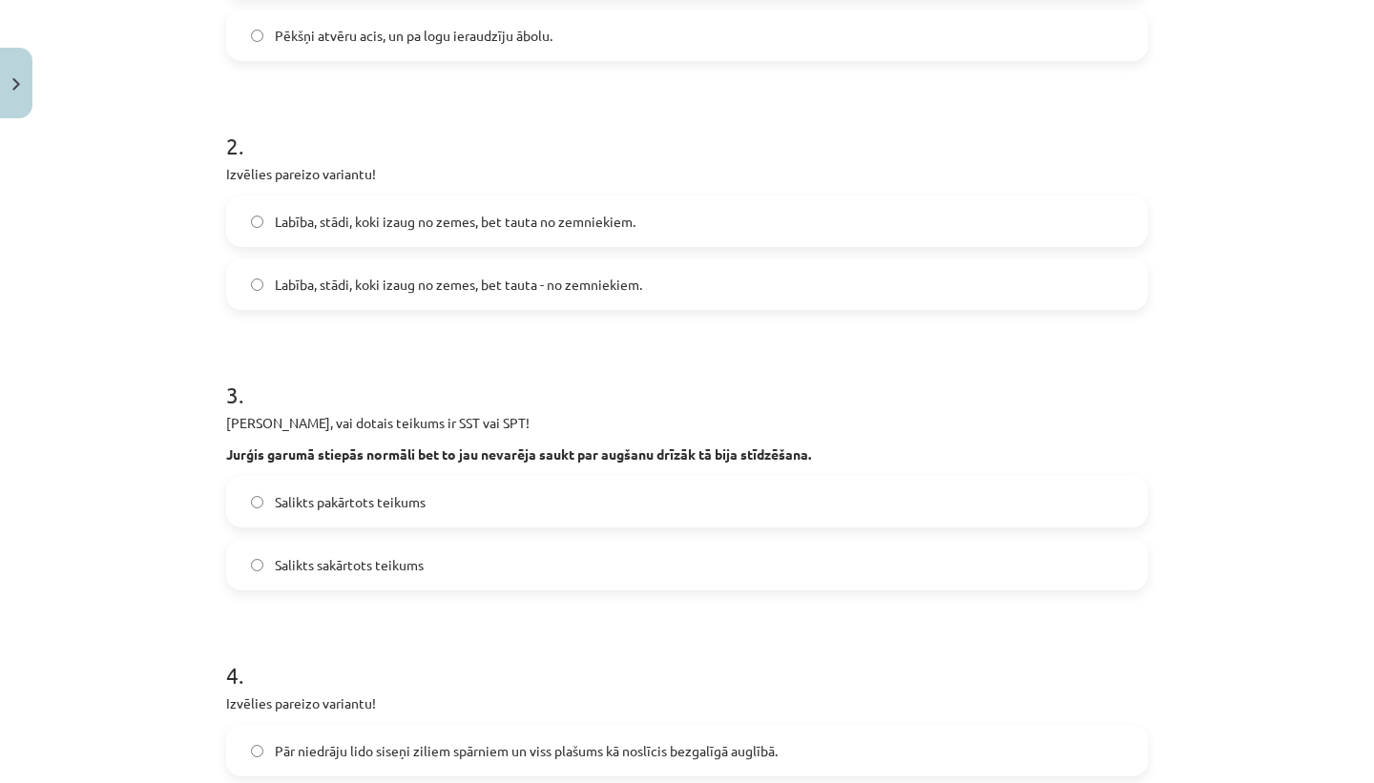
scroll to position [533, 0]
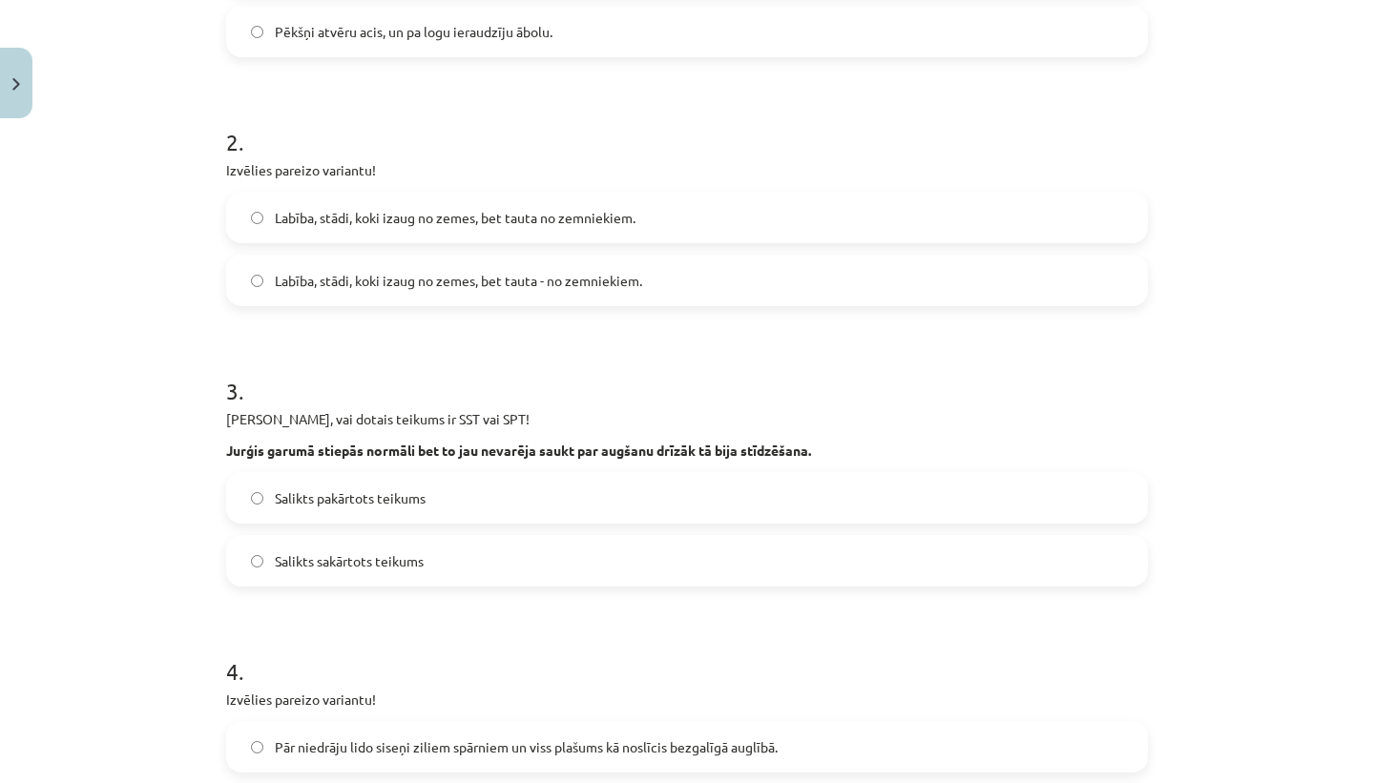
click at [616, 259] on label "Labība, stādi, koki izaug no zemes, bet tauta - no zemniekiem." at bounding box center [687, 281] width 918 height 48
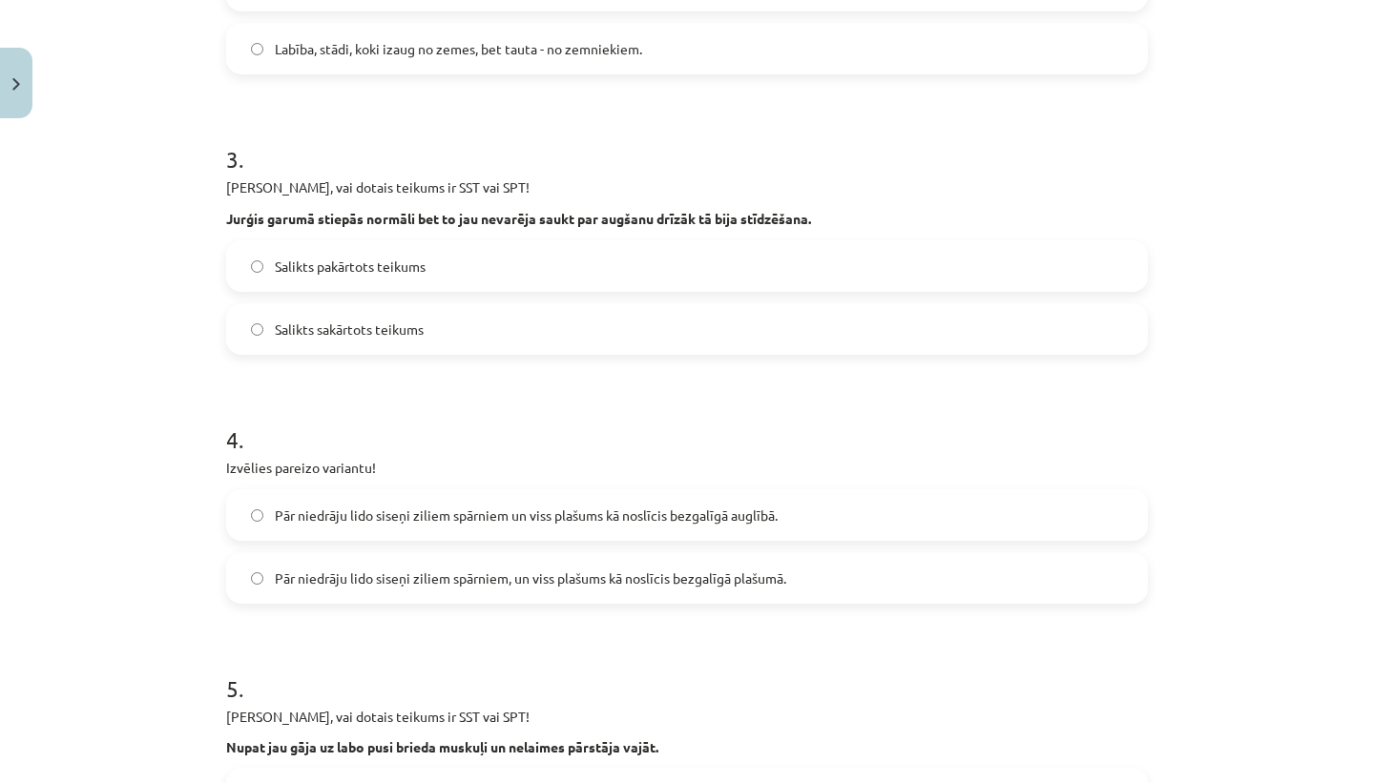
scroll to position [844, 0]
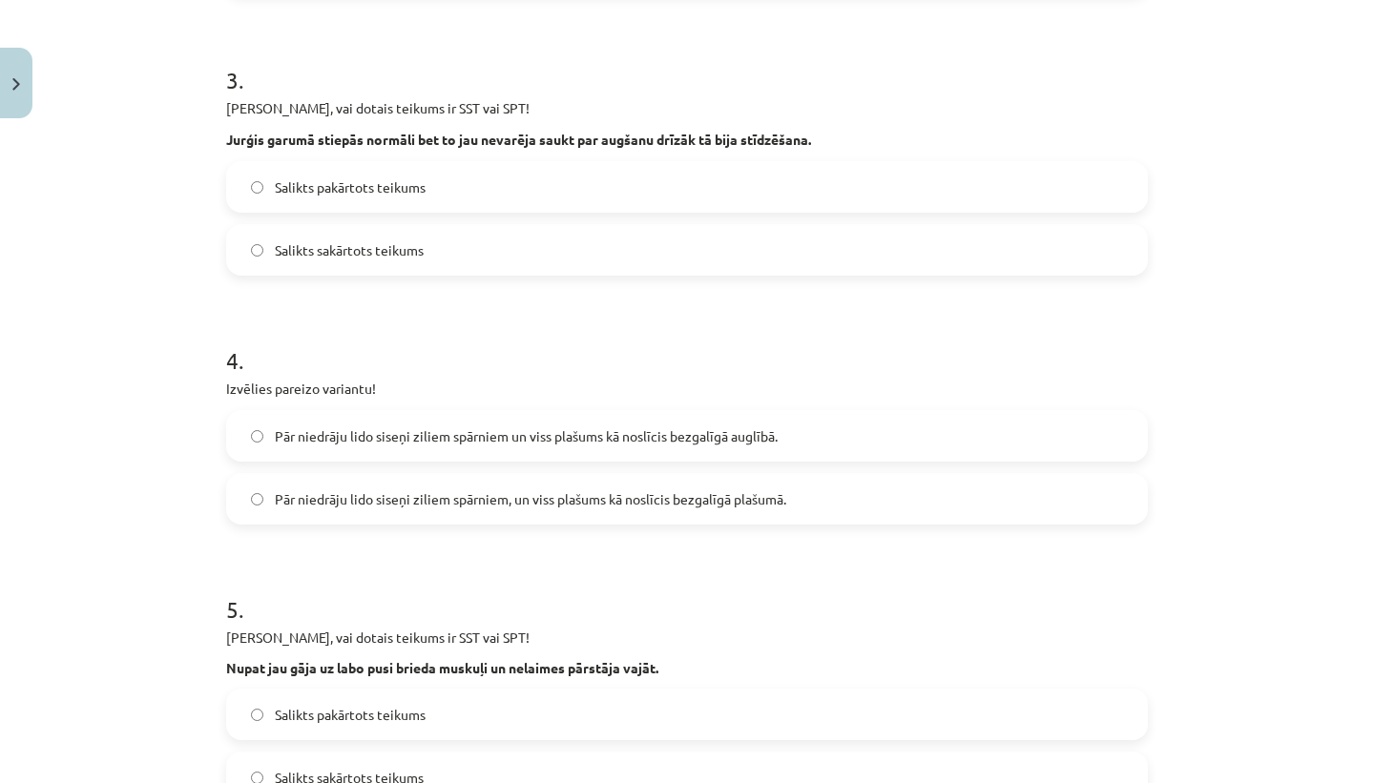
click at [557, 189] on label "Salikts pakārtots teikums" at bounding box center [687, 187] width 918 height 48
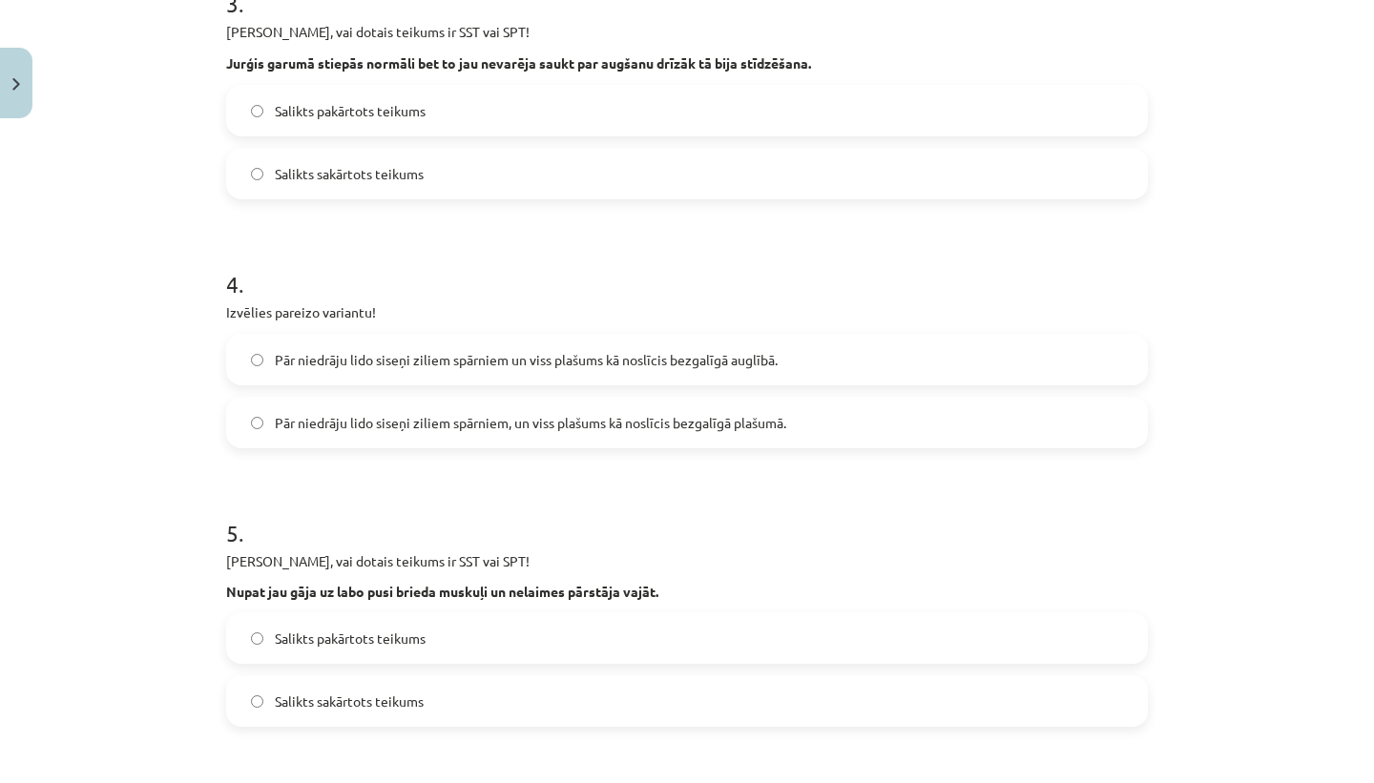
scroll to position [925, 0]
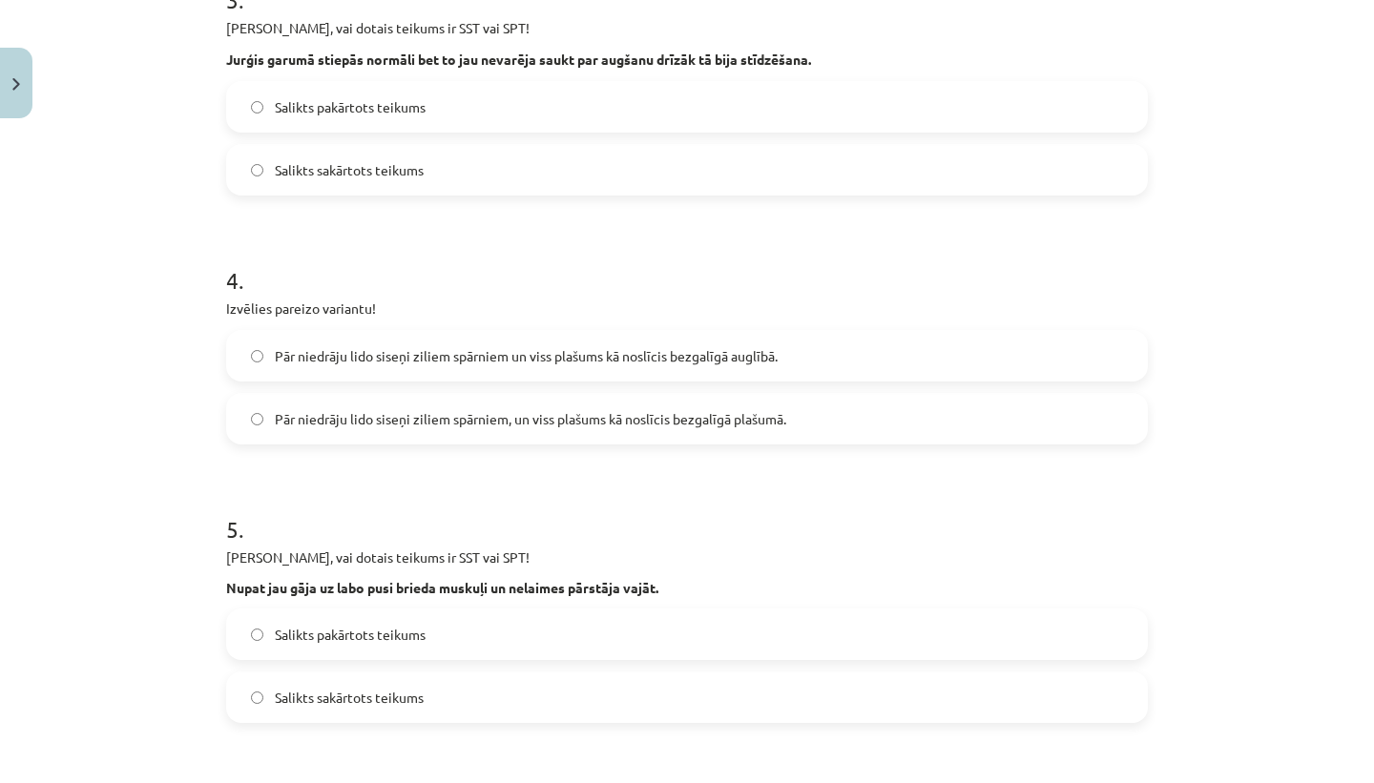
click at [610, 349] on span "Pār niedrāju lido siseņi ziliem spārniem un viss plašums kā noslīcis bezgalīgā …" at bounding box center [526, 356] width 503 height 20
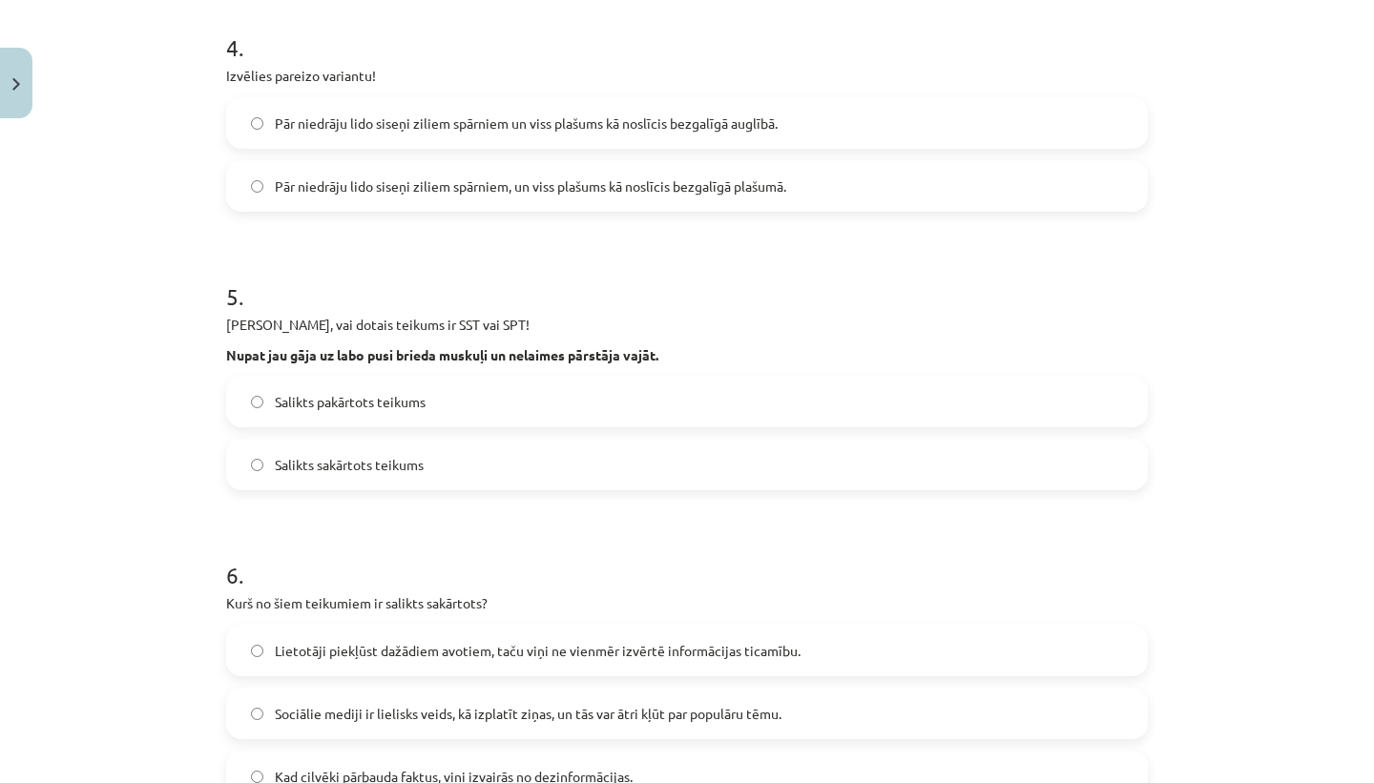
scroll to position [1154, 0]
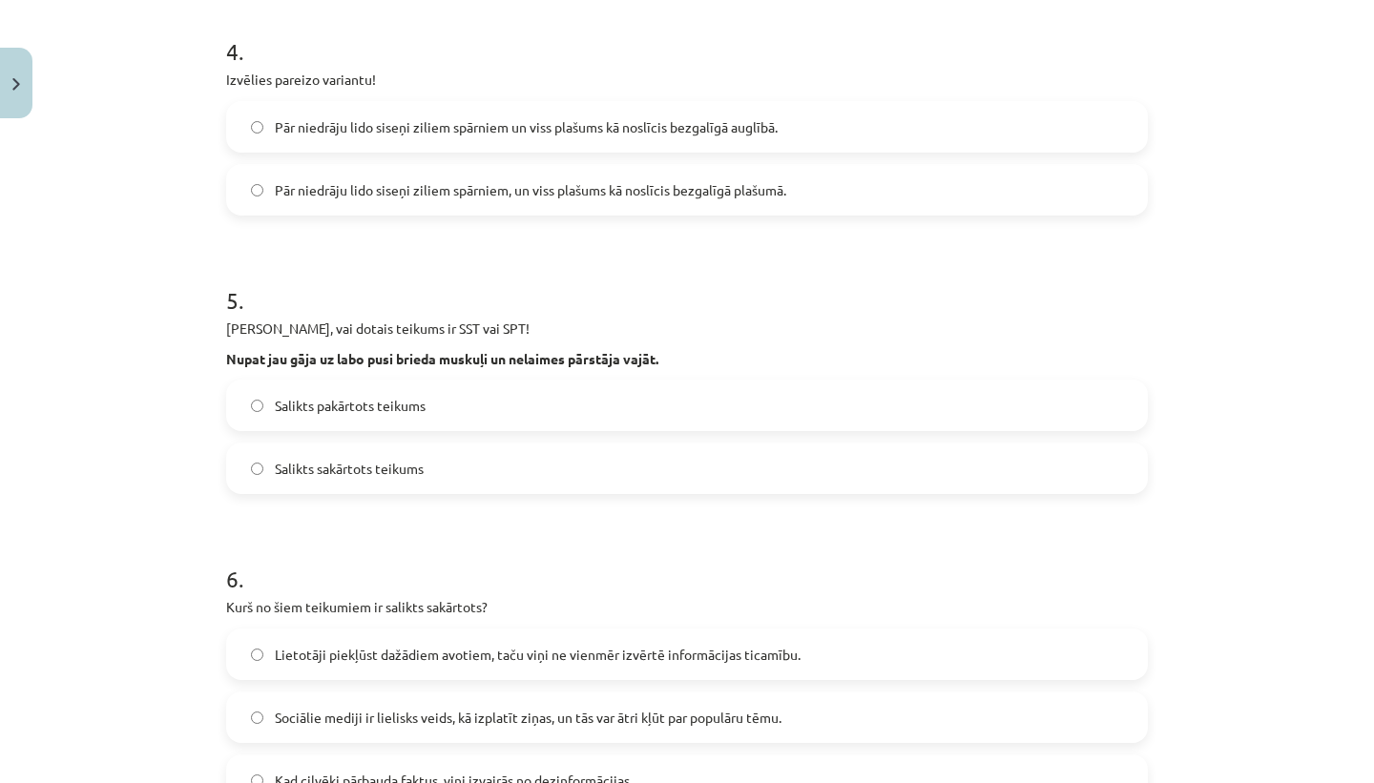
click at [552, 405] on label "Salikts pakārtots teikums" at bounding box center [687, 406] width 918 height 48
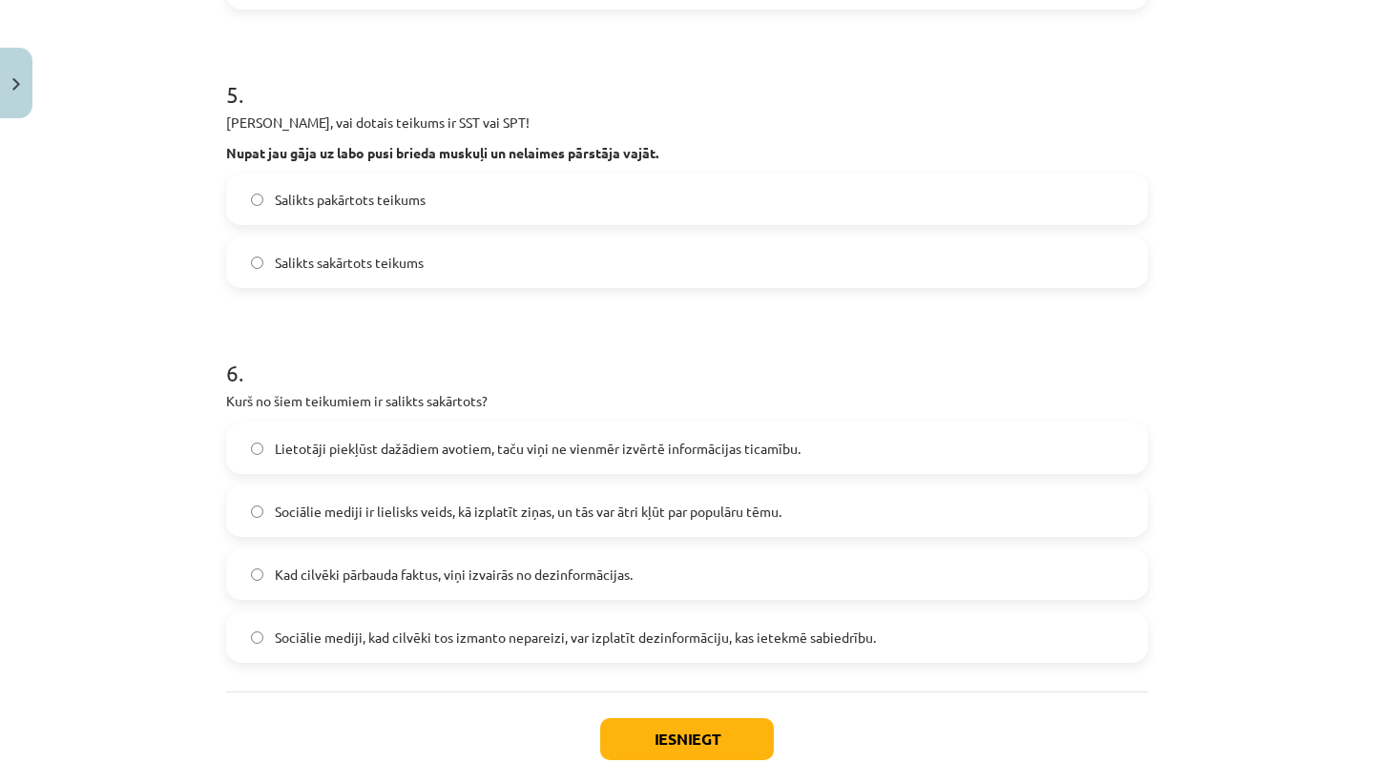
scroll to position [1365, 0]
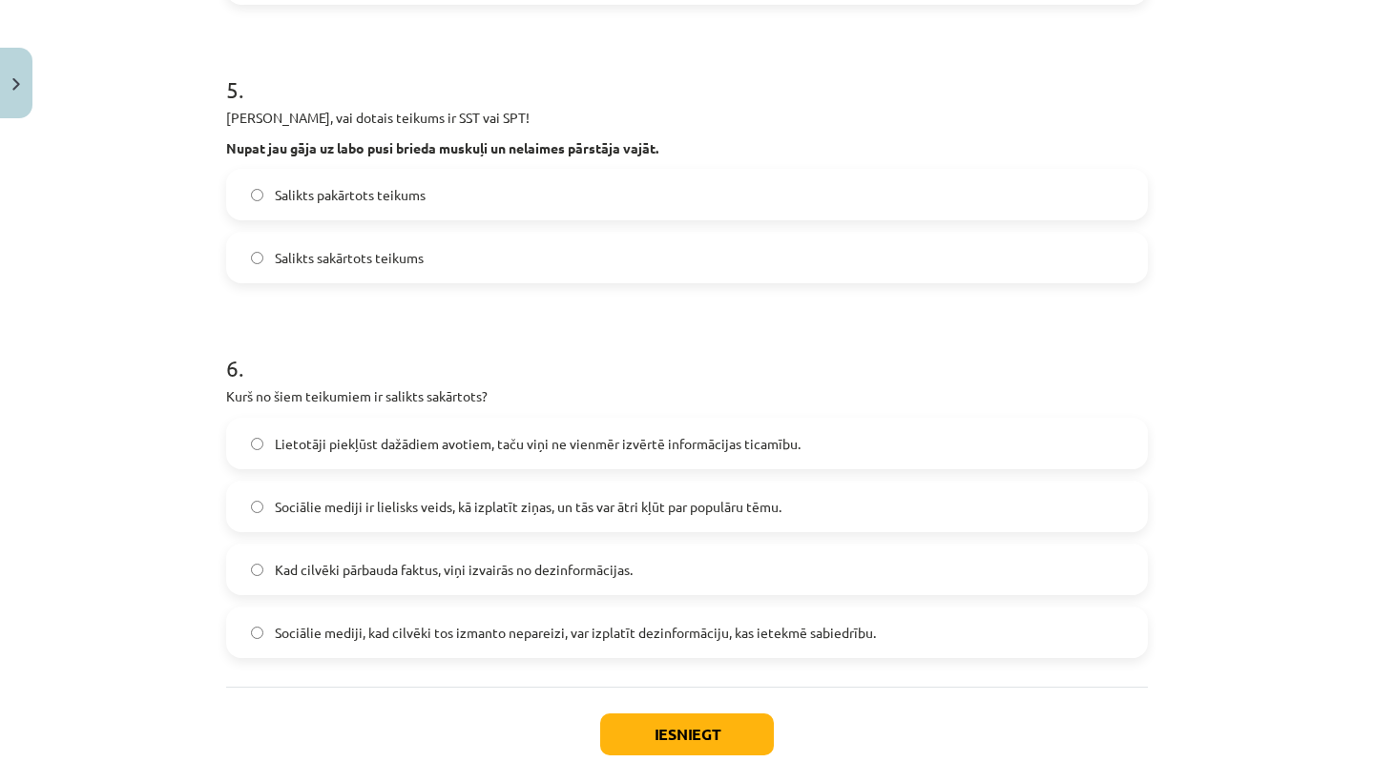
click at [553, 570] on span "Kad cilvēki pārbauda faktus, viņi izvairās no dezinformācijas." at bounding box center [454, 570] width 358 height 20
click at [532, 626] on span "Sociālie mediji, kad cilvēki tos izmanto nepareizi, var izplatīt dezinformāciju…" at bounding box center [575, 633] width 601 height 20
click at [626, 719] on button "Iesniegt" at bounding box center [687, 735] width 174 height 42
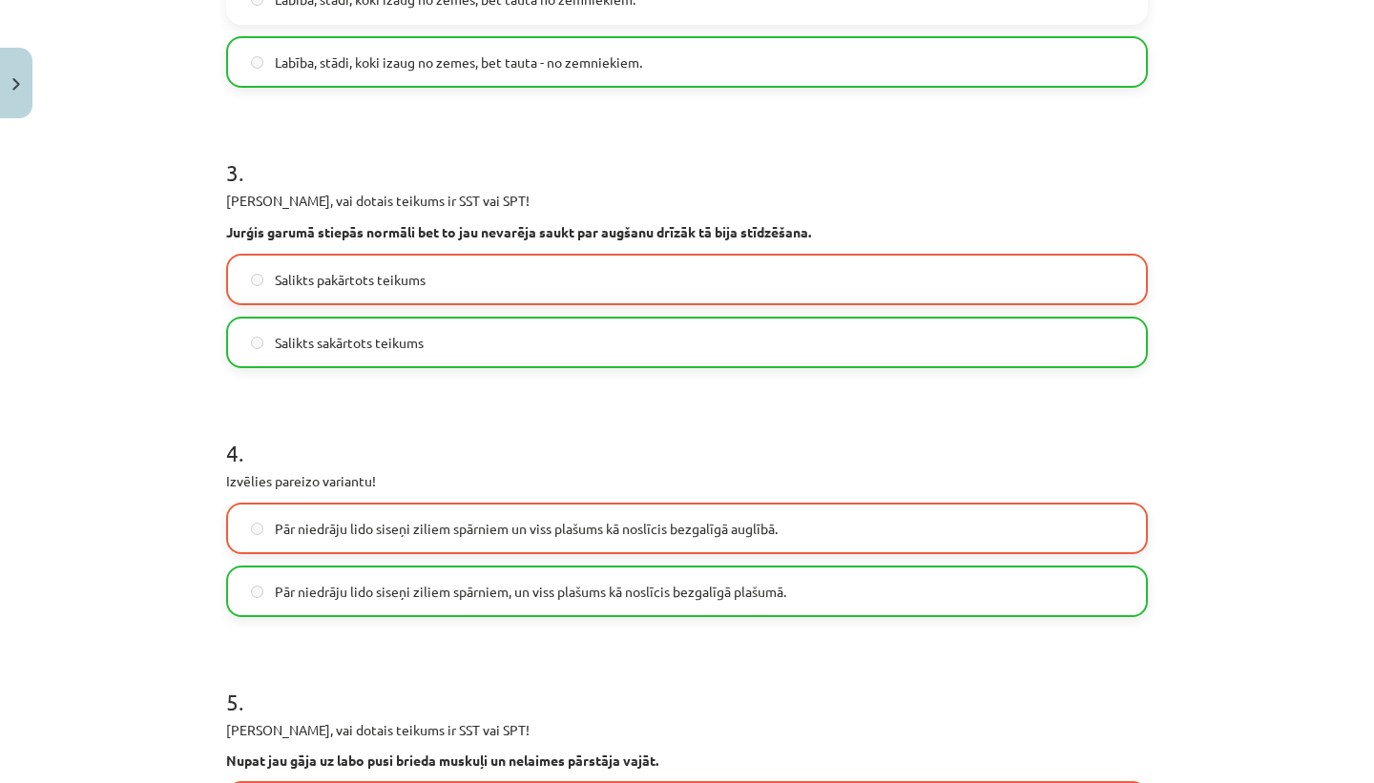
scroll to position [747, 0]
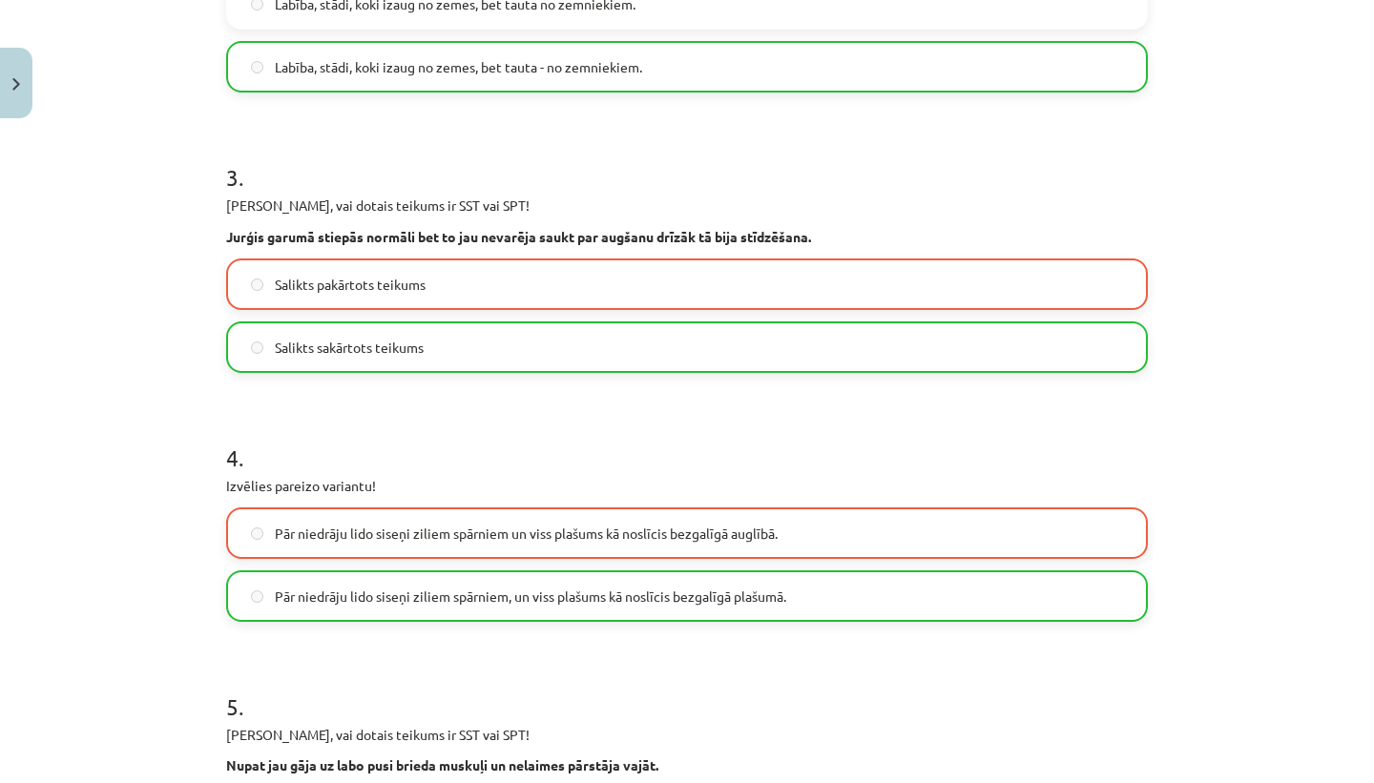
click at [540, 331] on label "Salikts sakārtots teikums" at bounding box center [687, 347] width 918 height 48
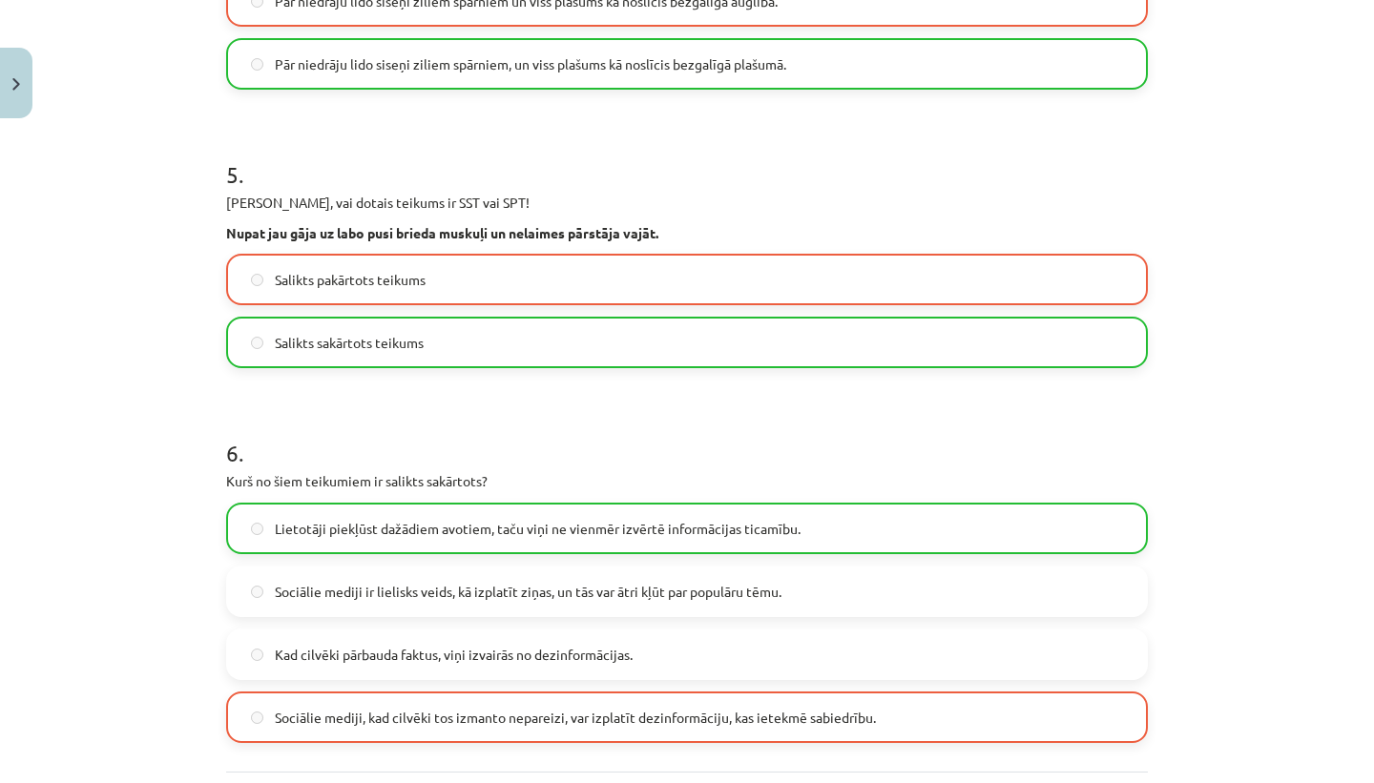
scroll to position [1522, 0]
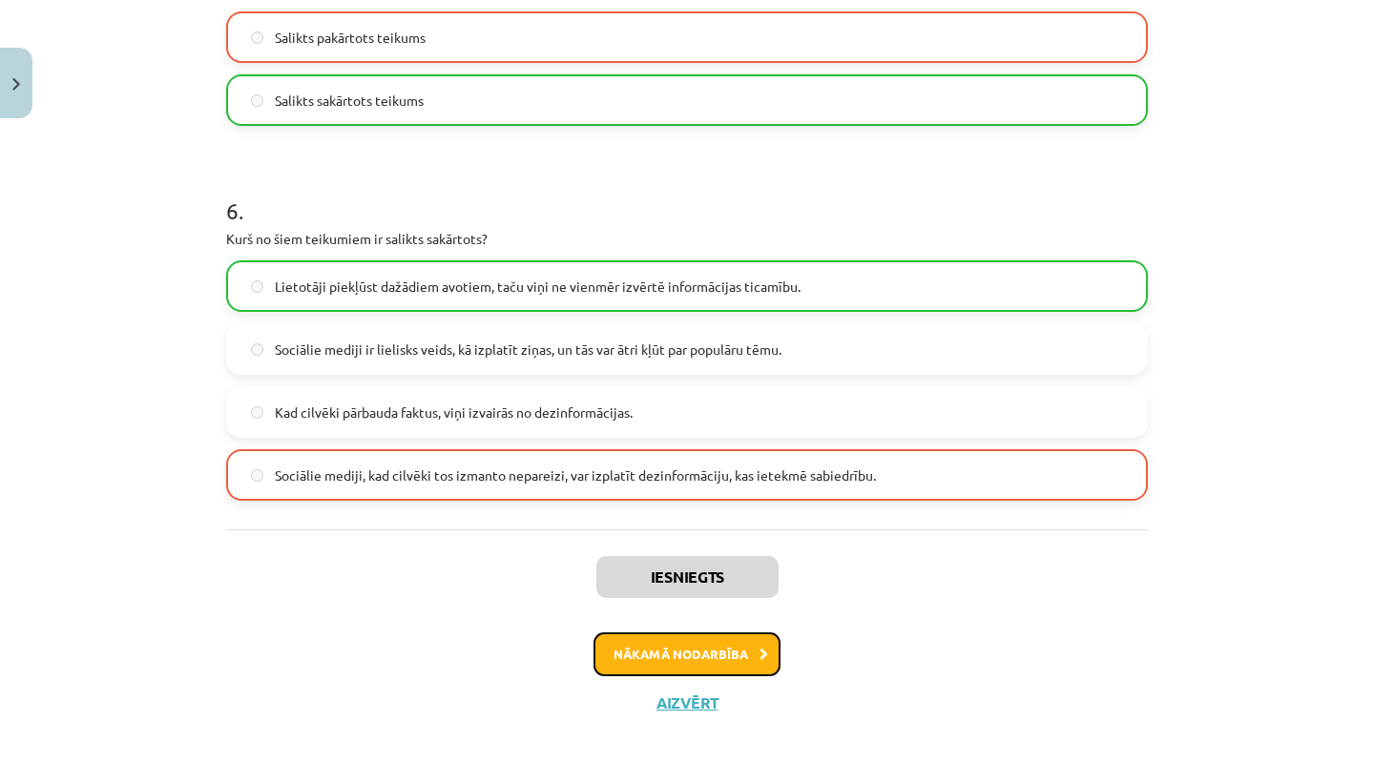
click at [741, 653] on button "Nākamā nodarbība" at bounding box center [687, 655] width 187 height 44
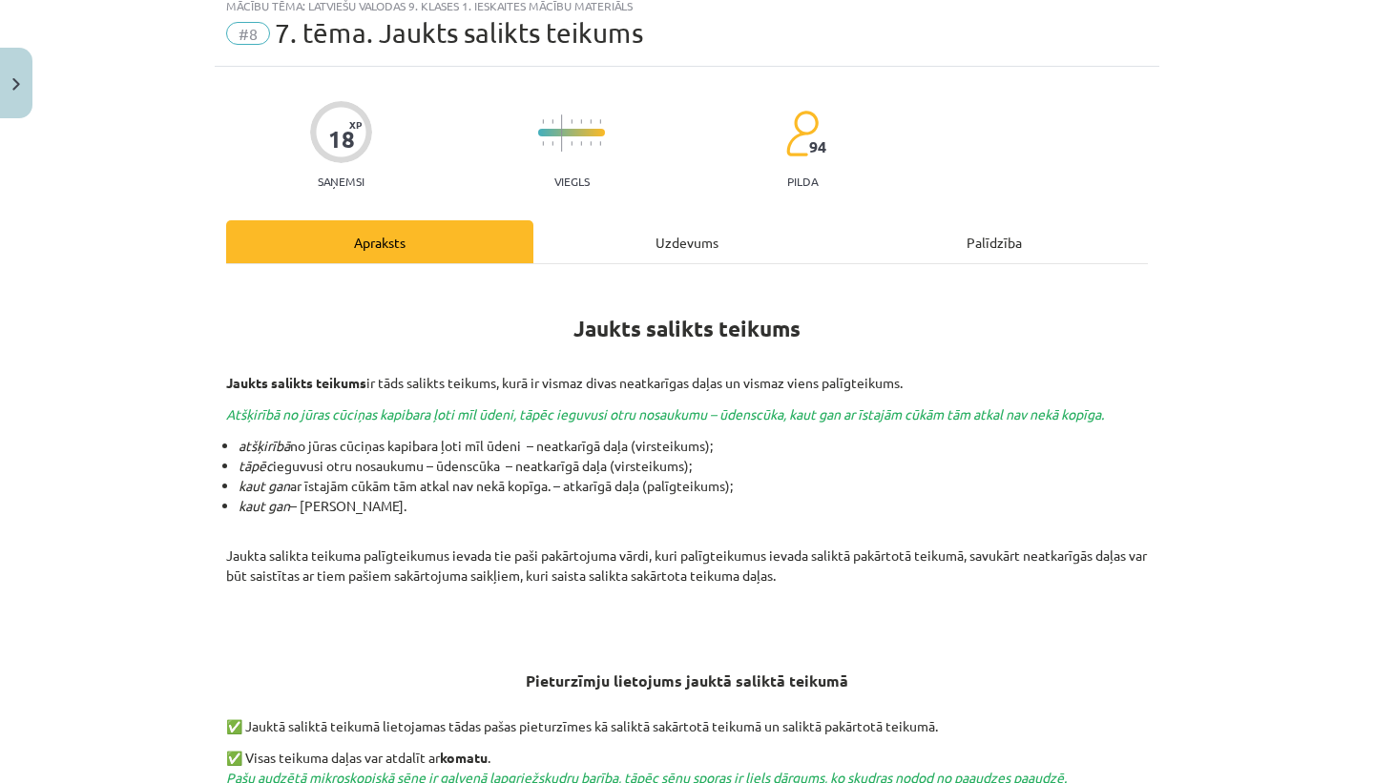
scroll to position [0, 0]
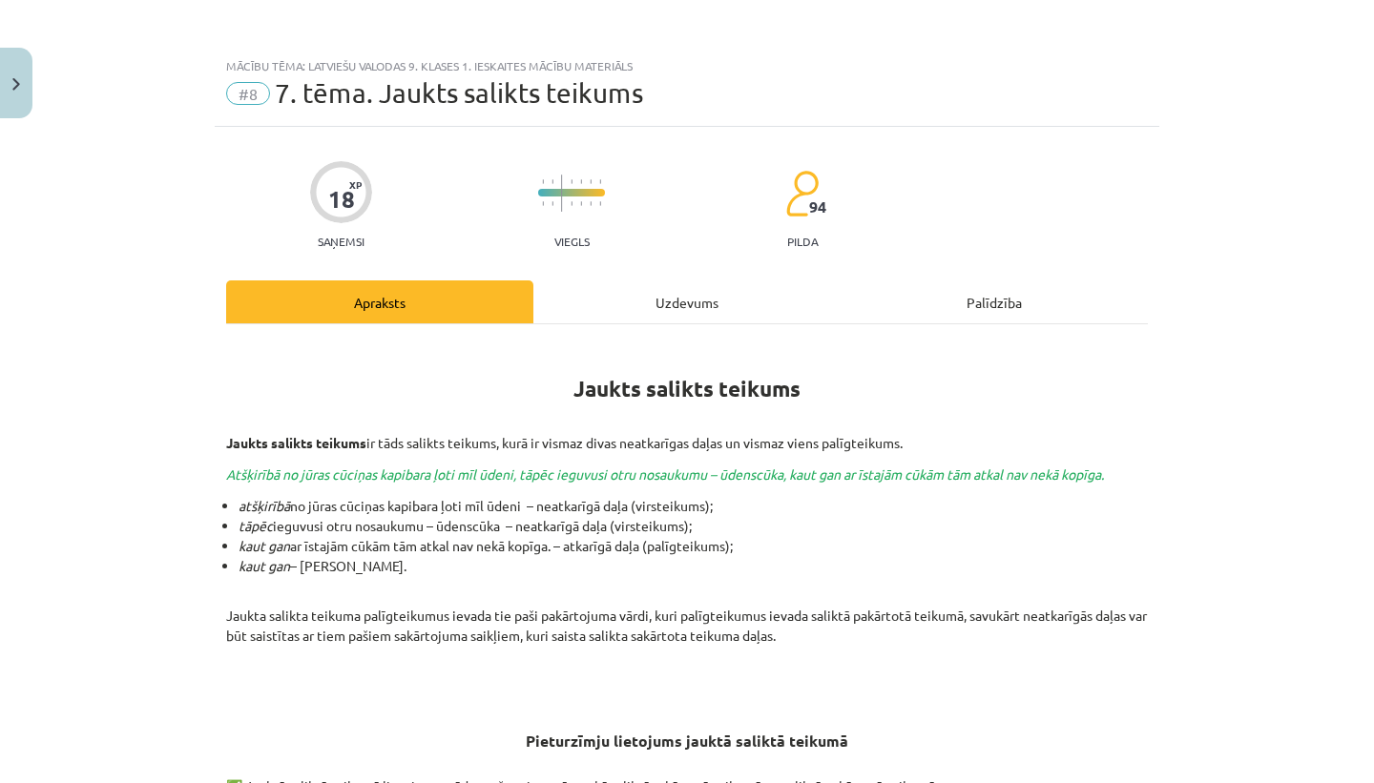
click at [704, 311] on div "Uzdevums" at bounding box center [686, 302] width 307 height 43
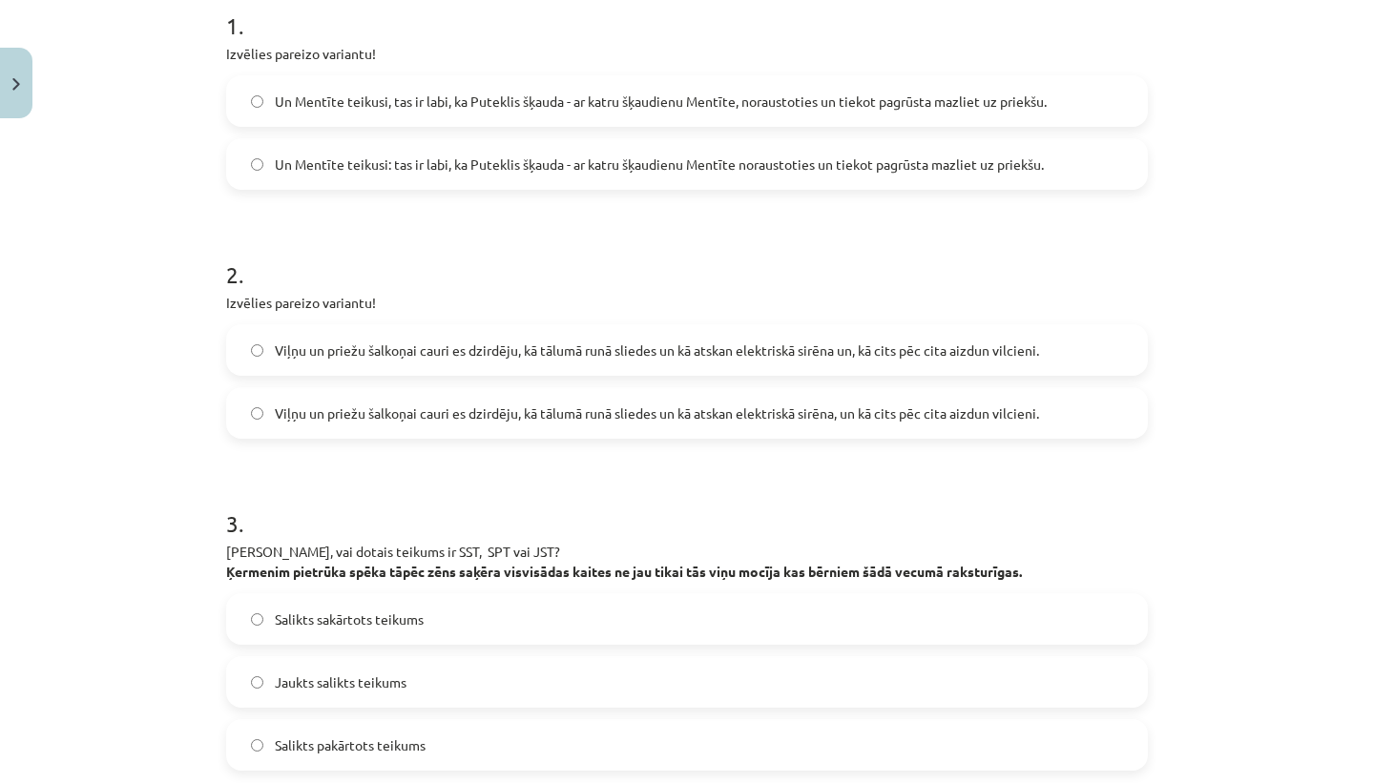
scroll to position [400, 0]
click at [976, 152] on label "Un Mentīte teikusi: tas ir labi, ka Puteklis šķauda - ar katru šķaudienu Mentīt…" at bounding box center [687, 165] width 918 height 48
click at [934, 396] on label "Viļņu un priežu šalkoņai cauri es dzirdēju, kā tālumā runā sliedes un kā atskan…" at bounding box center [687, 414] width 918 height 48
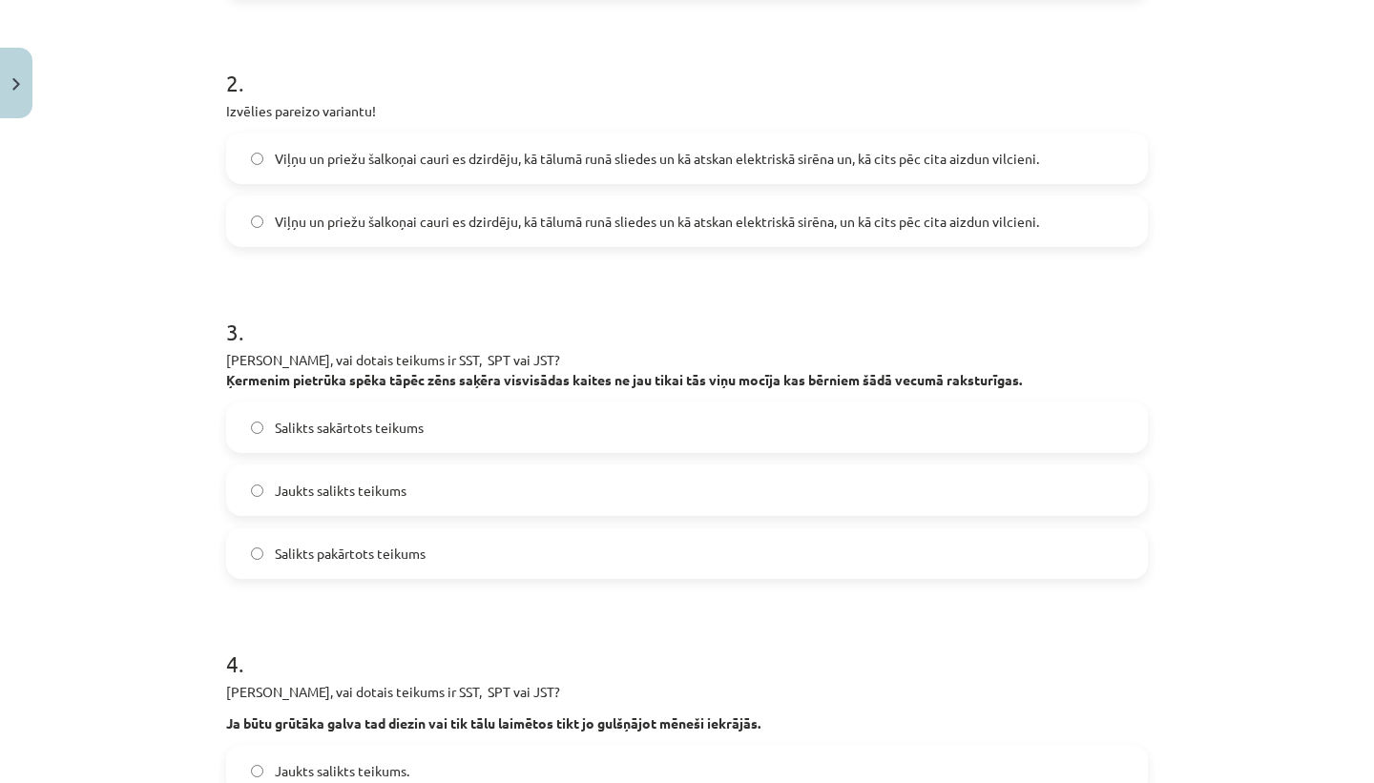
scroll to position [625, 0]
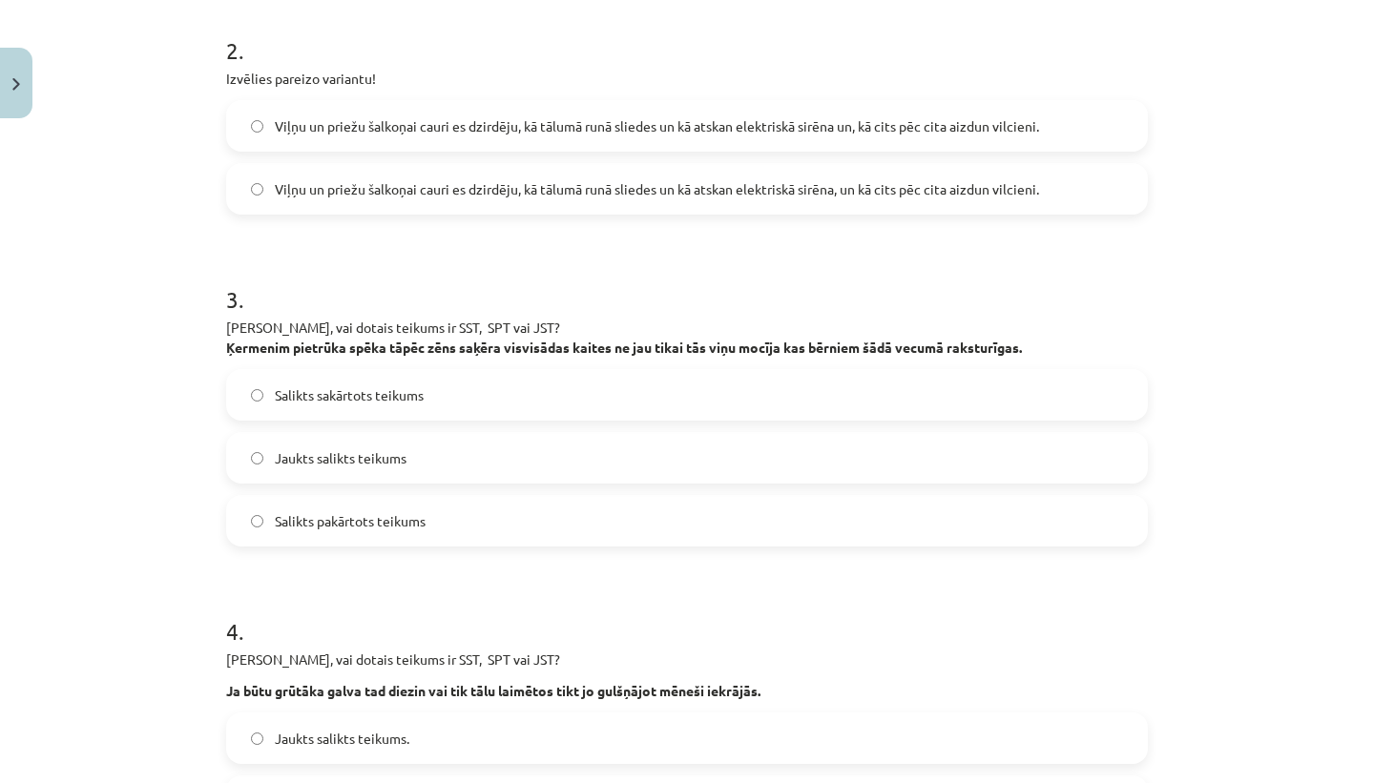
click at [867, 471] on label "Jaukts salikts teikums" at bounding box center [687, 458] width 918 height 48
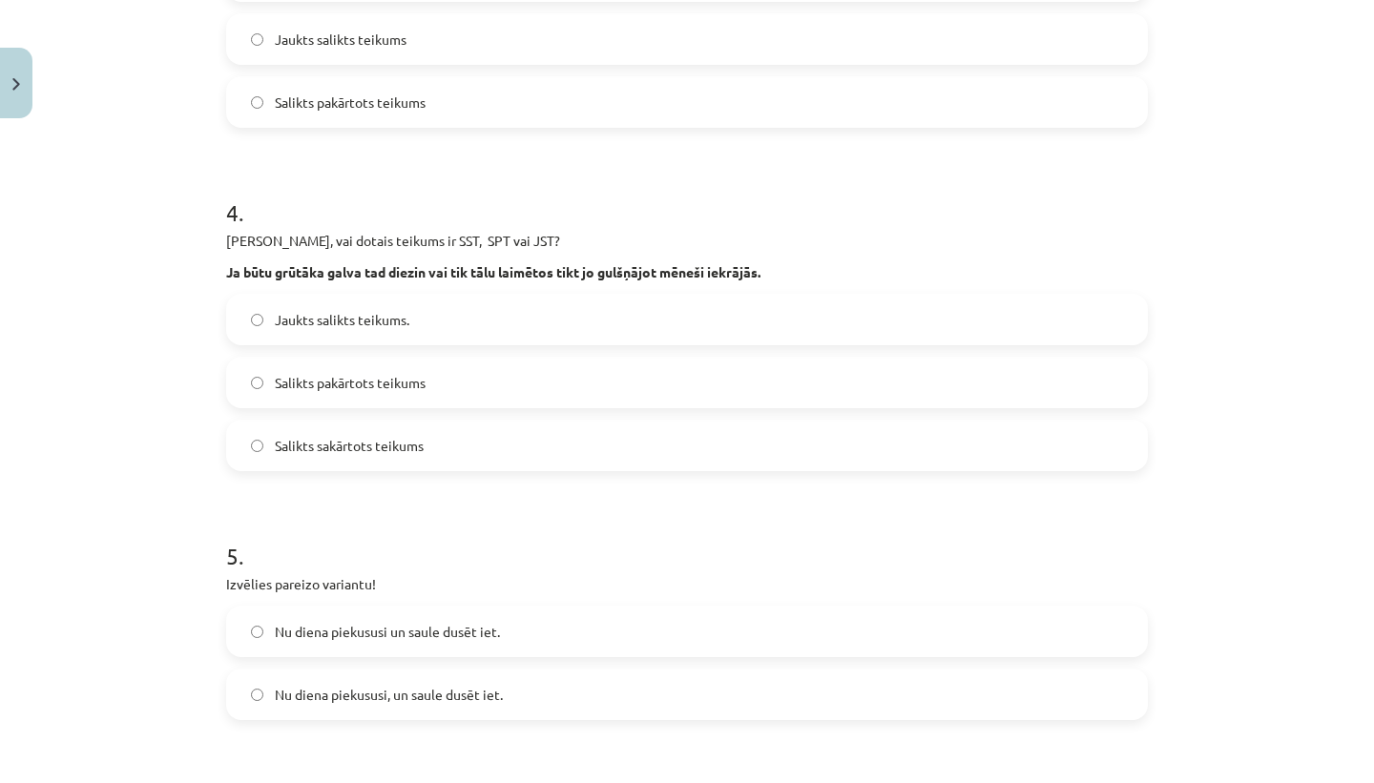
scroll to position [1052, 0]
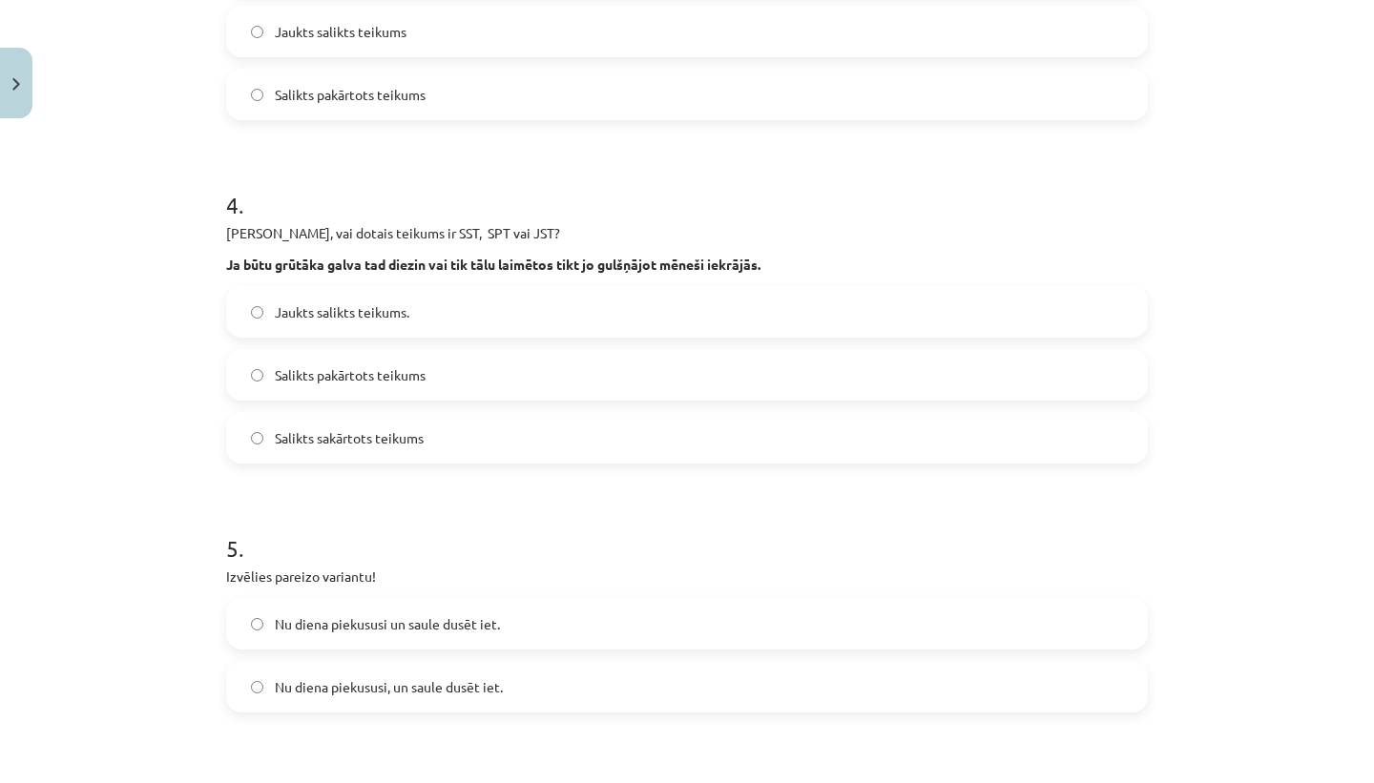
click at [697, 382] on label "Salikts pakārtots teikums" at bounding box center [687, 375] width 918 height 48
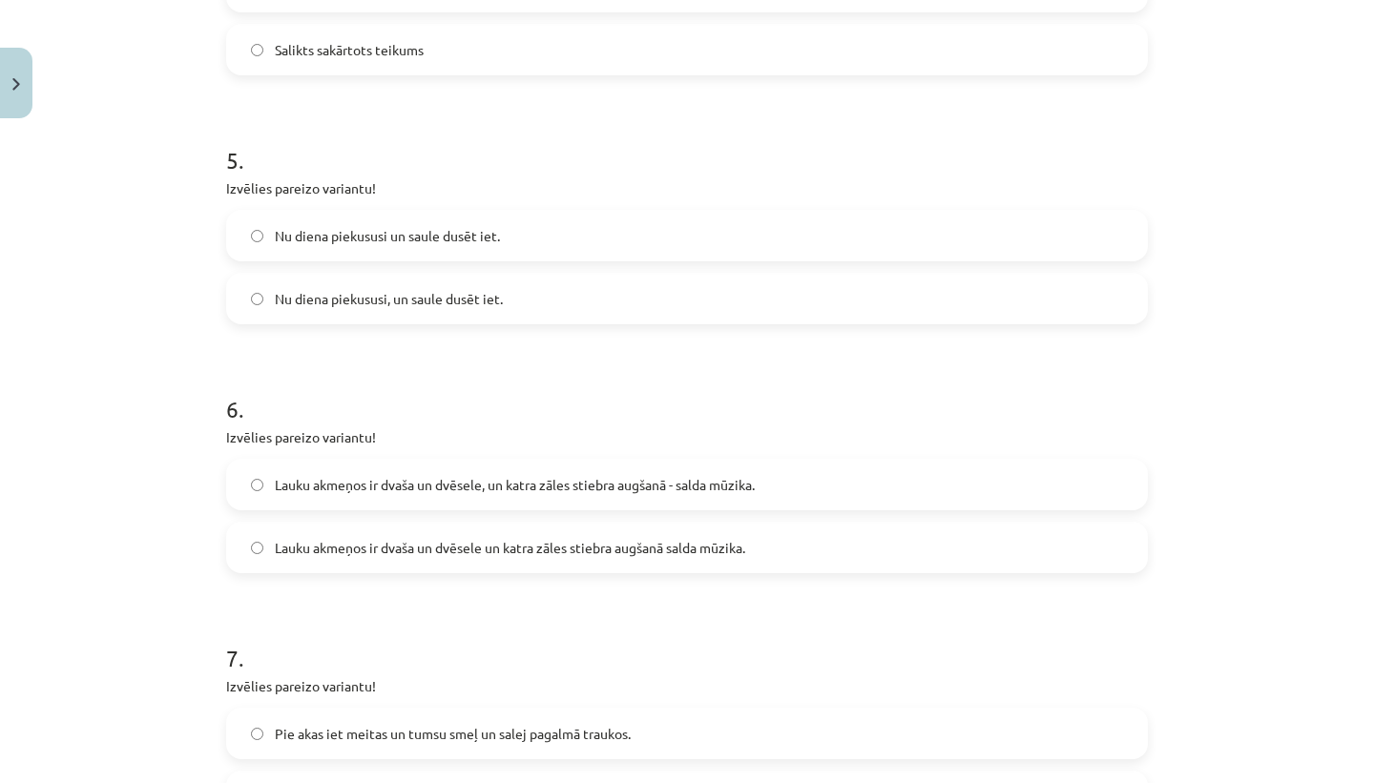
scroll to position [1438, 0]
click at [609, 222] on label "Nu diena piekususi un saule dusēt iet." at bounding box center [687, 238] width 918 height 48
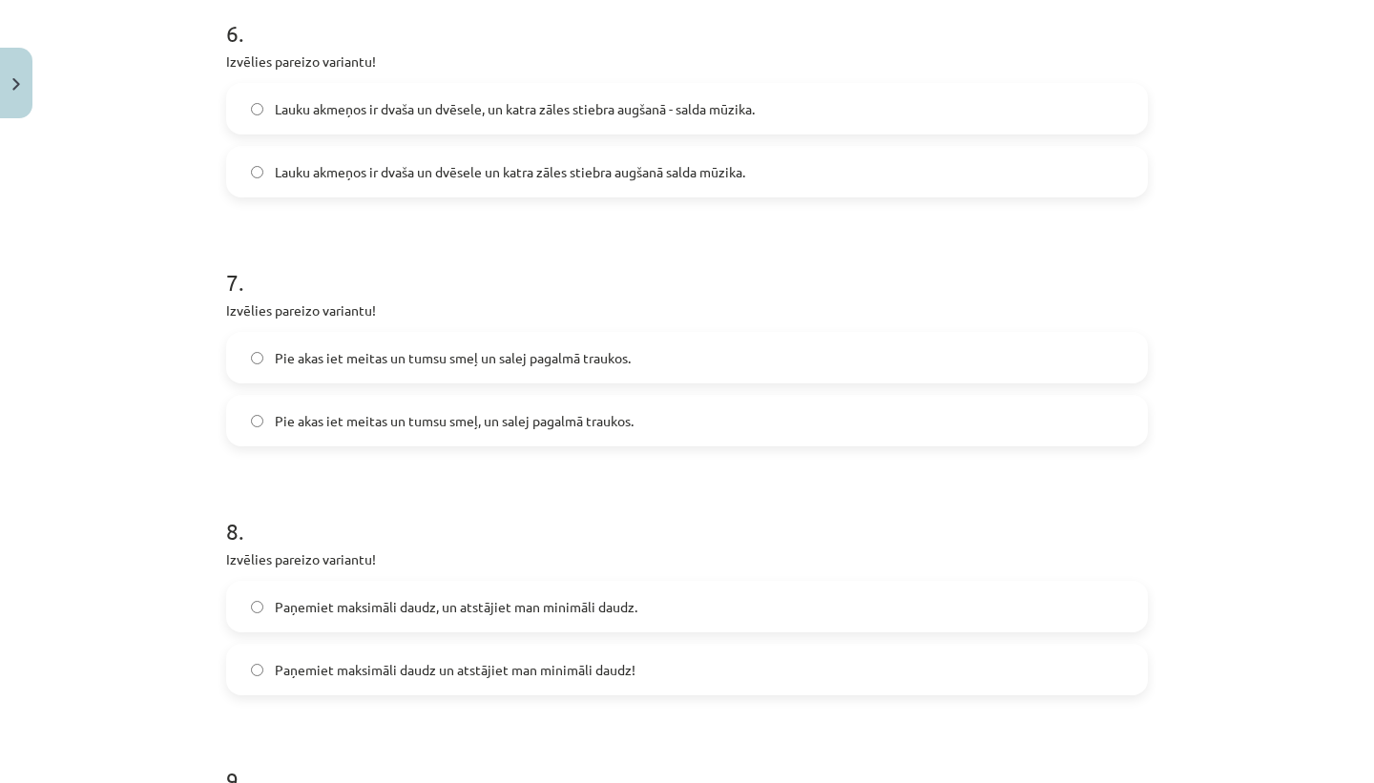
scroll to position [1811, 0]
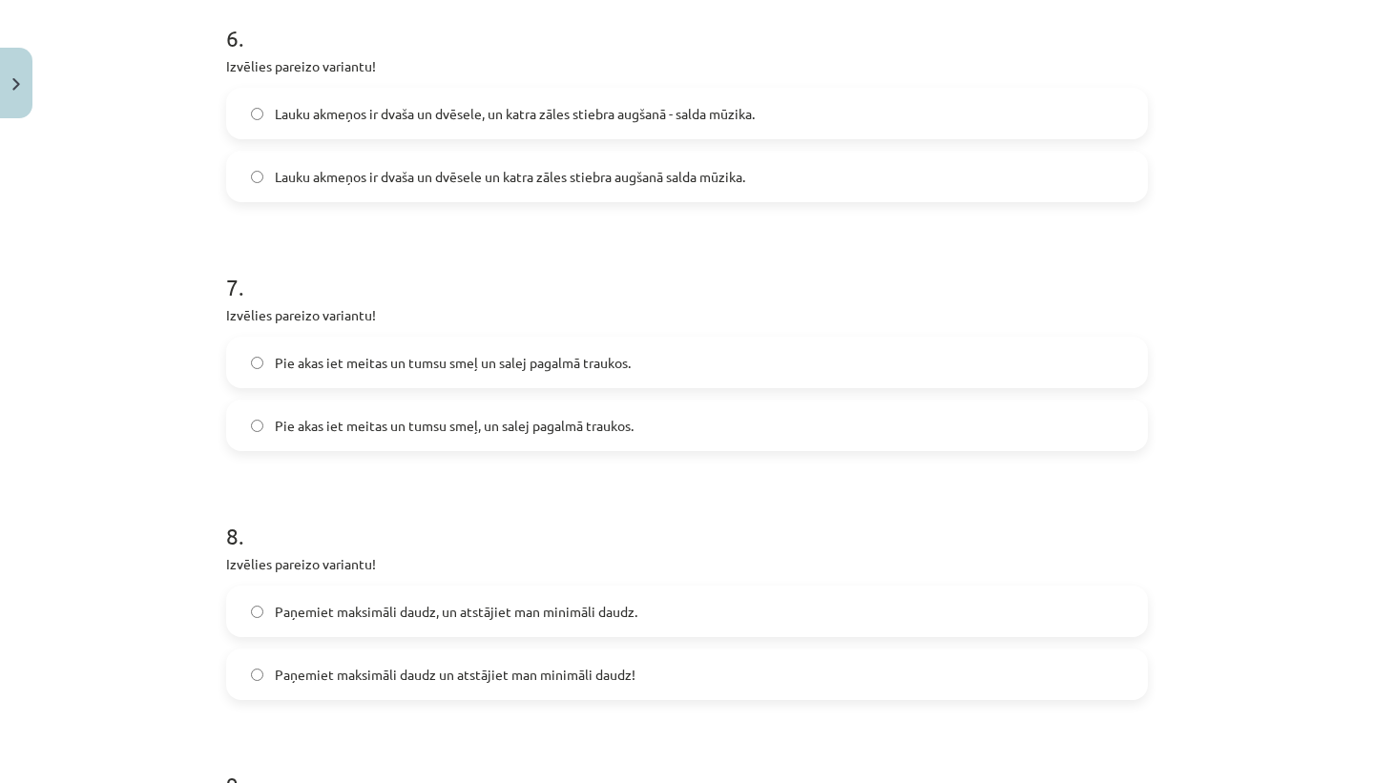
click at [612, 180] on span "Lauku akmeņos ir dvaša un dvēsele un katra zāles stiebra augšanā salda mūzika." at bounding box center [510, 177] width 470 height 20
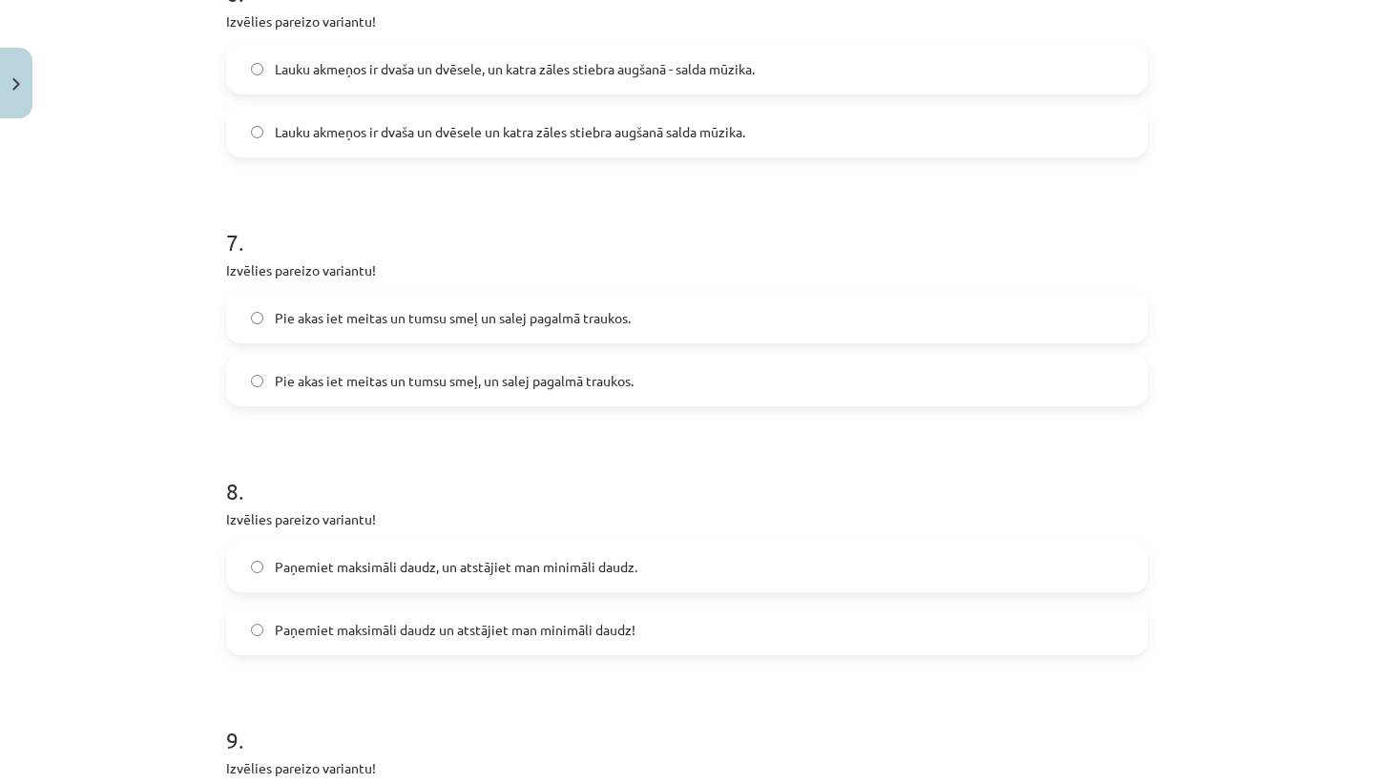
click at [625, 81] on label "Lauku akmeņos ir dvaša un dvēsele, un katra zāles stiebra augšanā - salda mūzik…" at bounding box center [687, 69] width 918 height 48
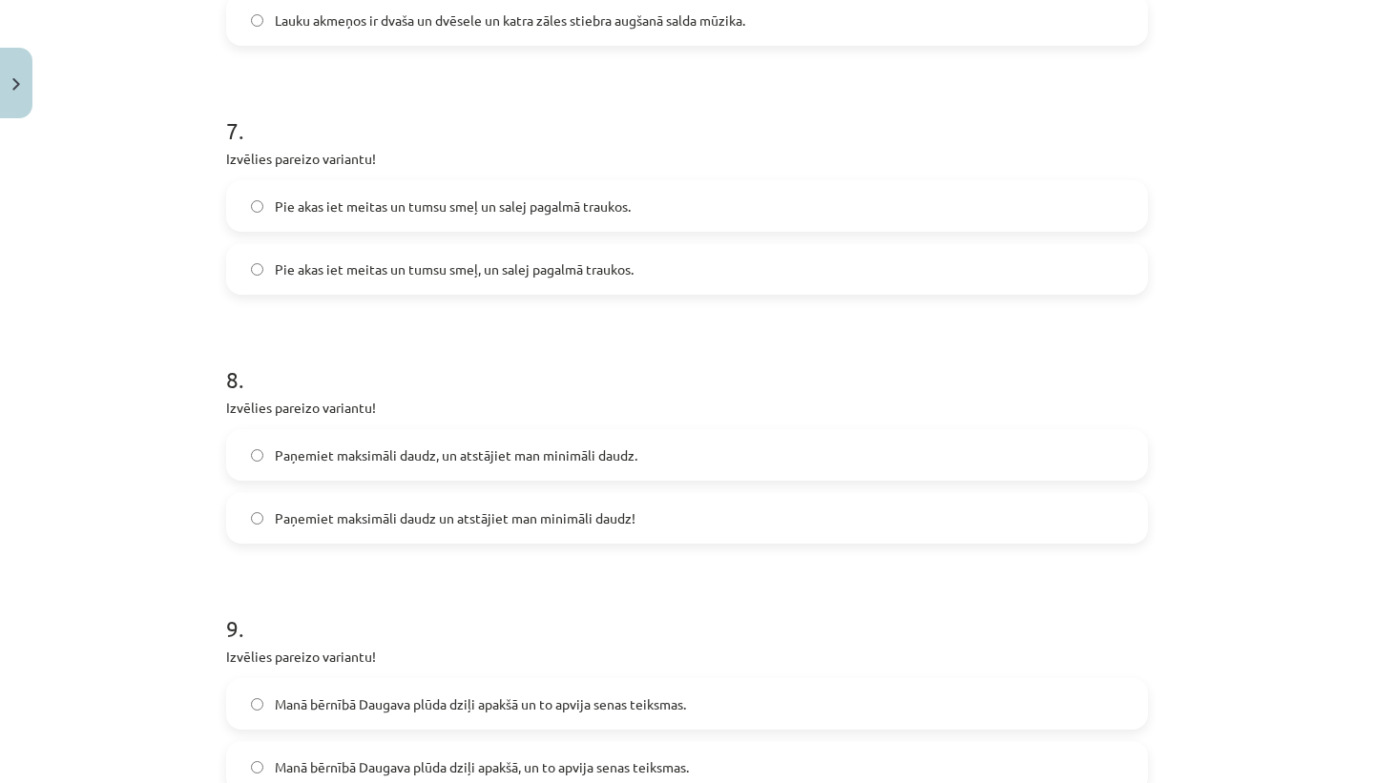
scroll to position [1995, 0]
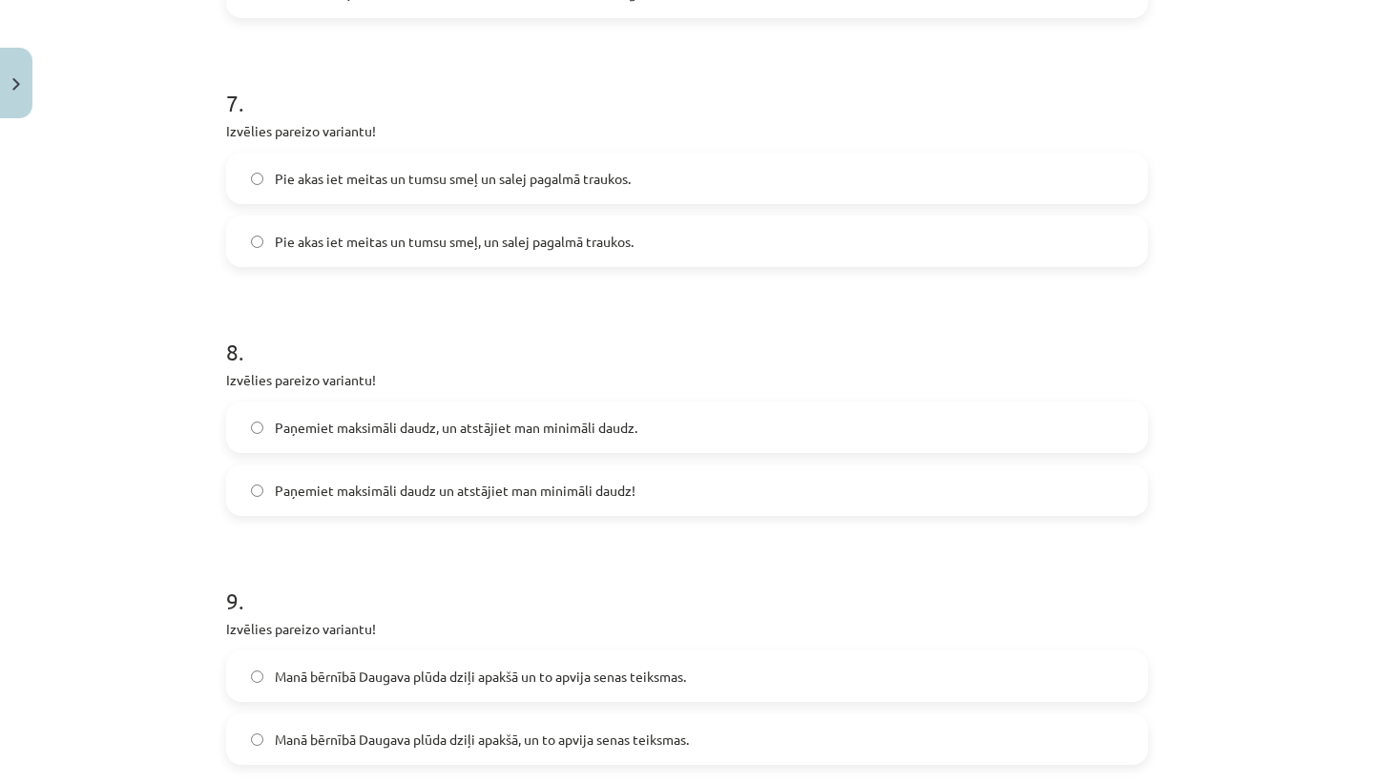
click at [668, 158] on label "Pie akas iet meitas un tumsu smeļ un salej pagalmā traukos." at bounding box center [687, 179] width 918 height 48
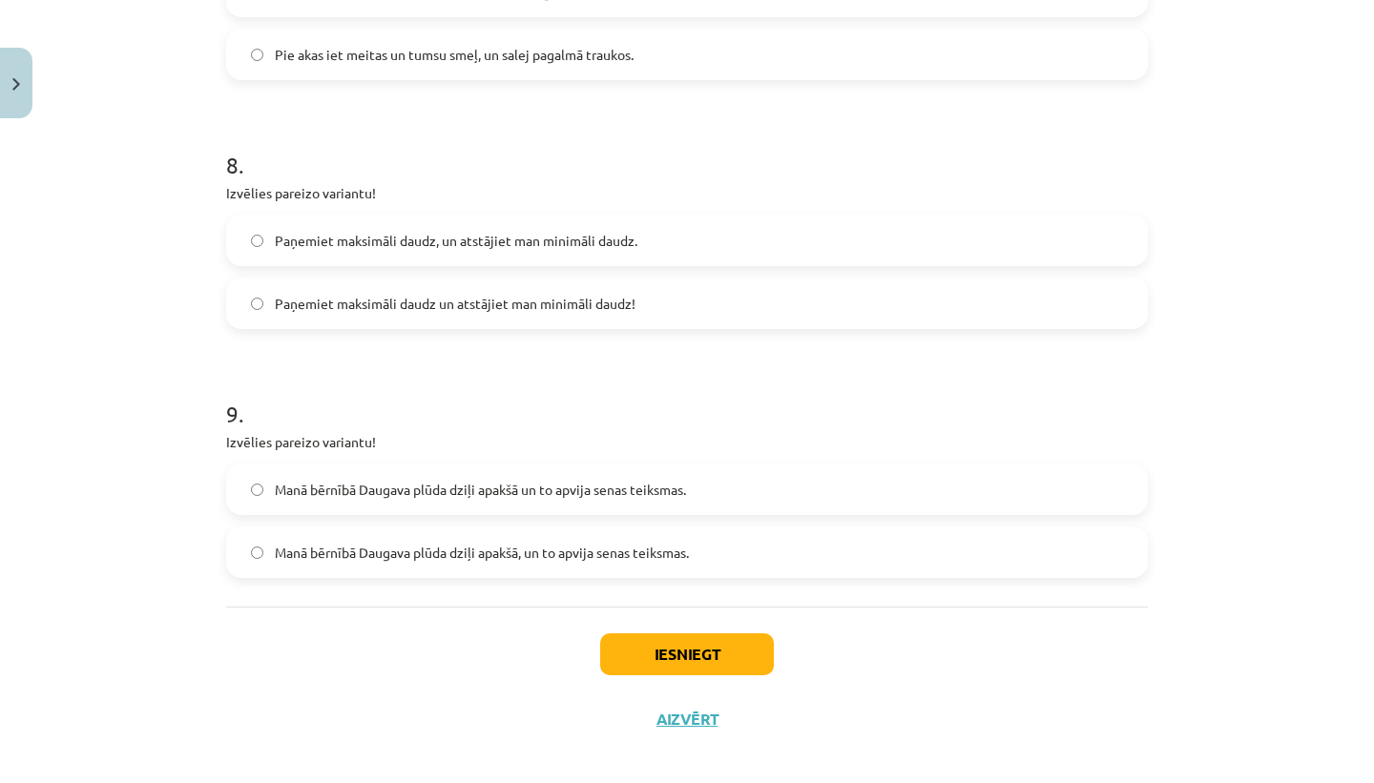
scroll to position [2199, 0]
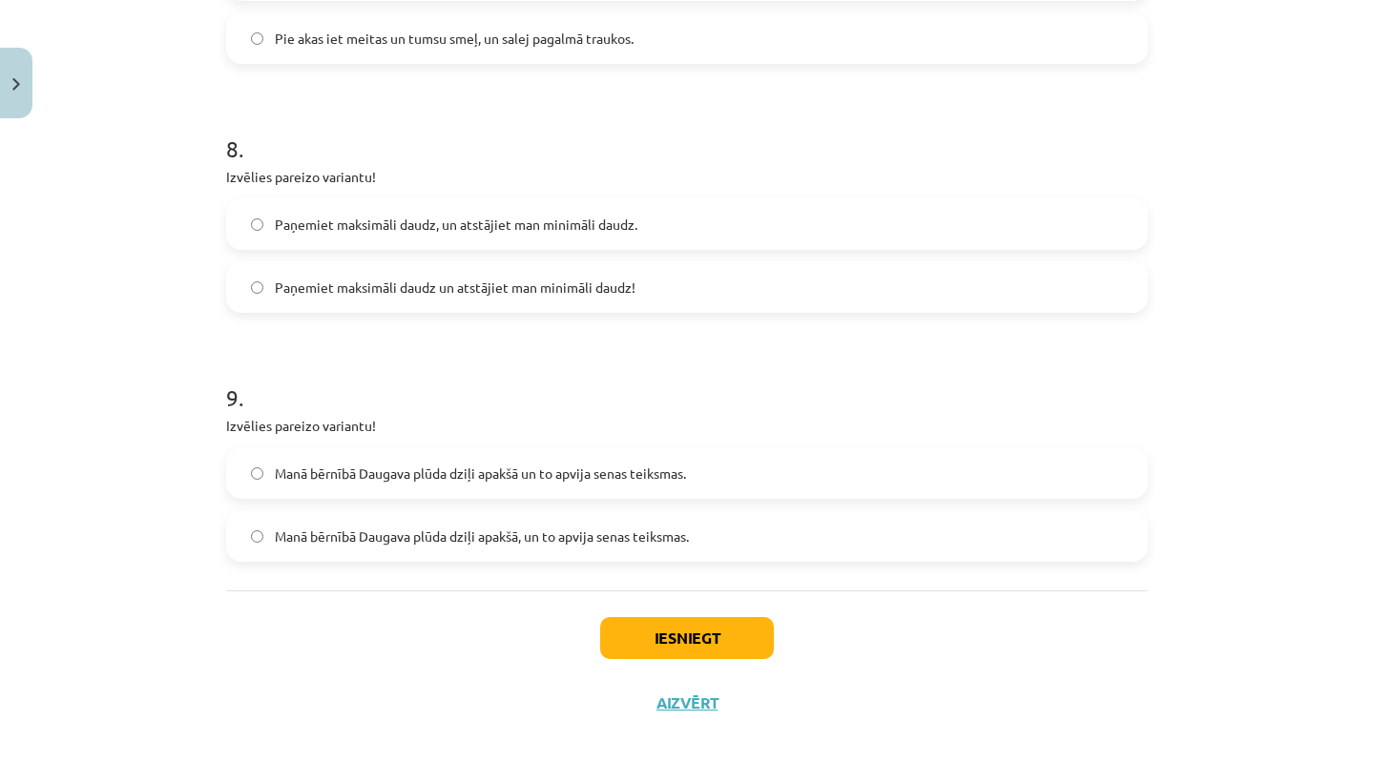
click at [606, 283] on span "Paņemiet maksimāli daudz un atstājiet man minimāli daudz!" at bounding box center [455, 288] width 361 height 20
click at [633, 480] on span "Manā bērnībā Daugava plūda dziļi apakšā un to apvija senas teiksmas." at bounding box center [480, 474] width 411 height 20
click at [670, 636] on button "Iesniegt" at bounding box center [687, 638] width 174 height 42
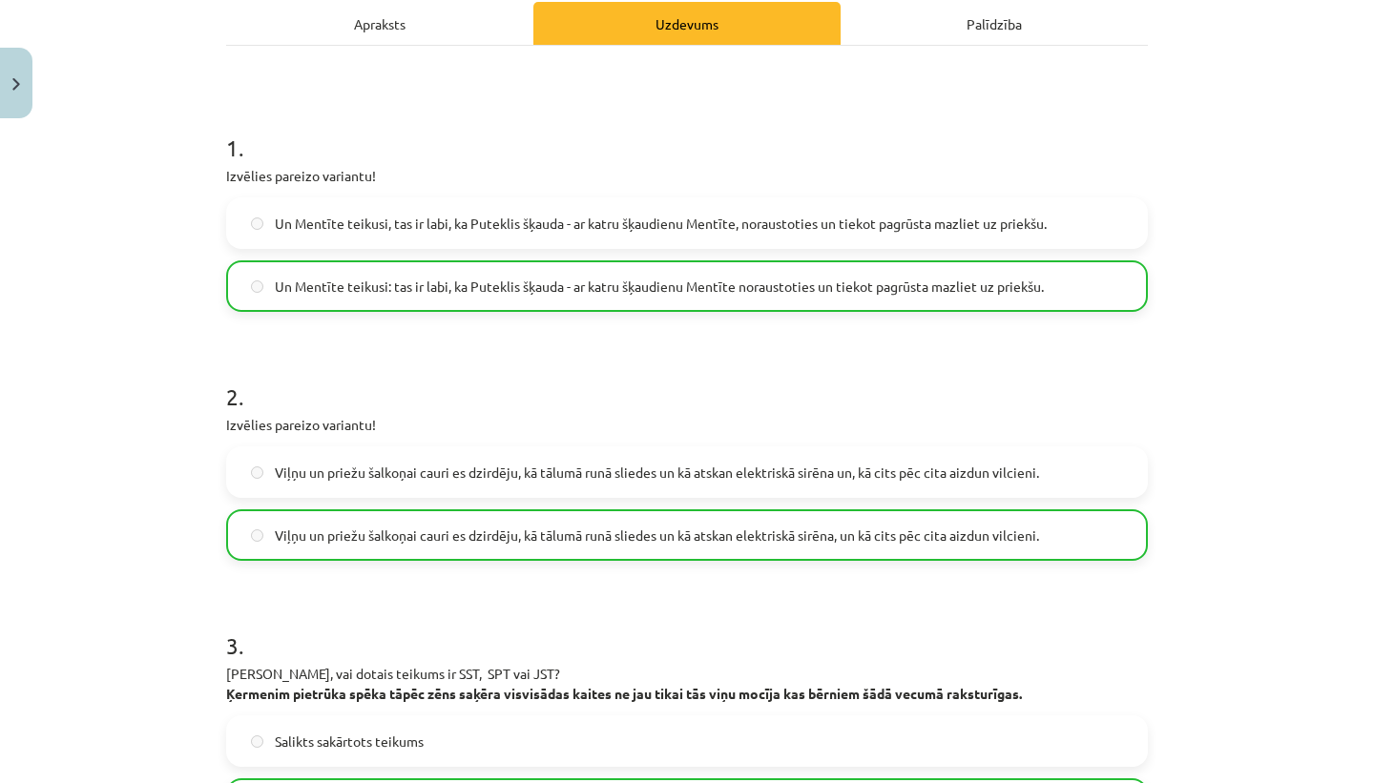
scroll to position [0, 0]
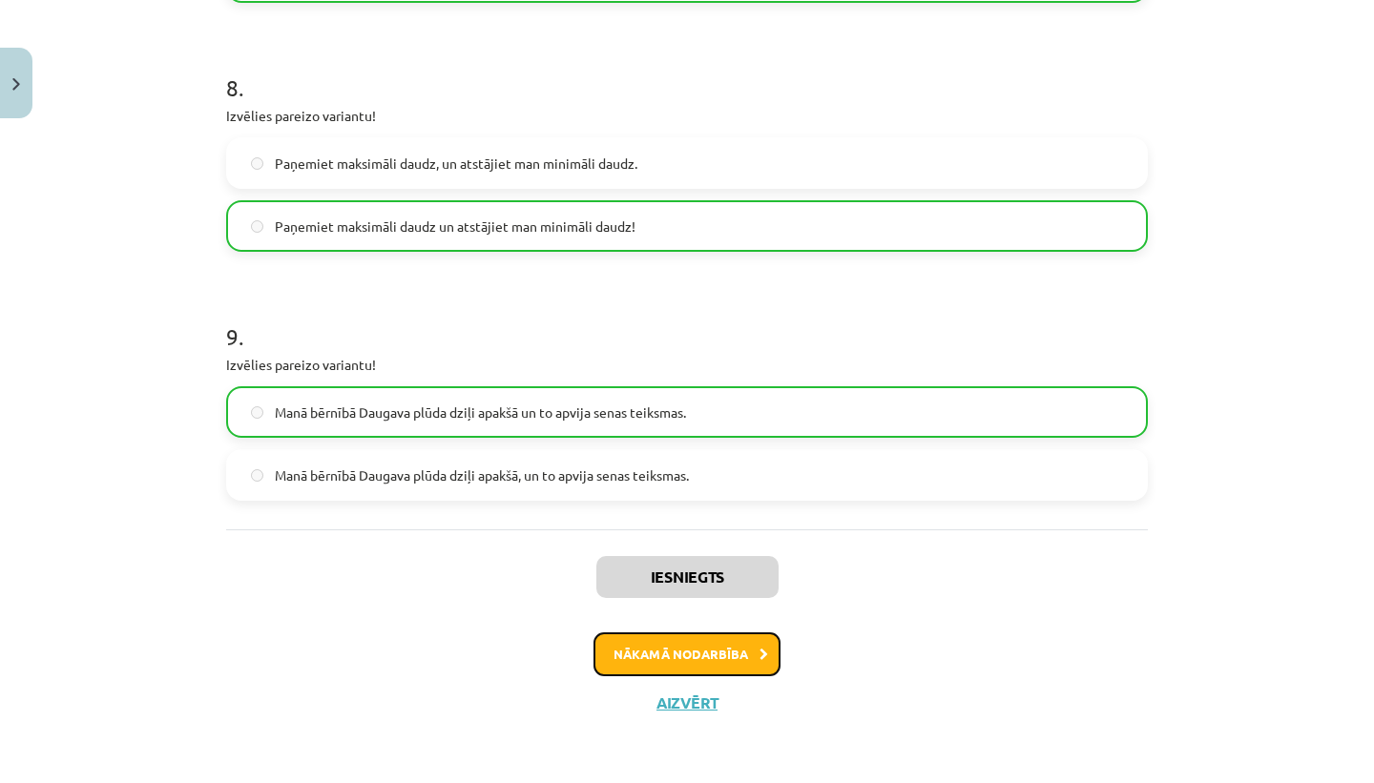
click at [752, 646] on button "Nākamā nodarbība" at bounding box center [687, 655] width 187 height 44
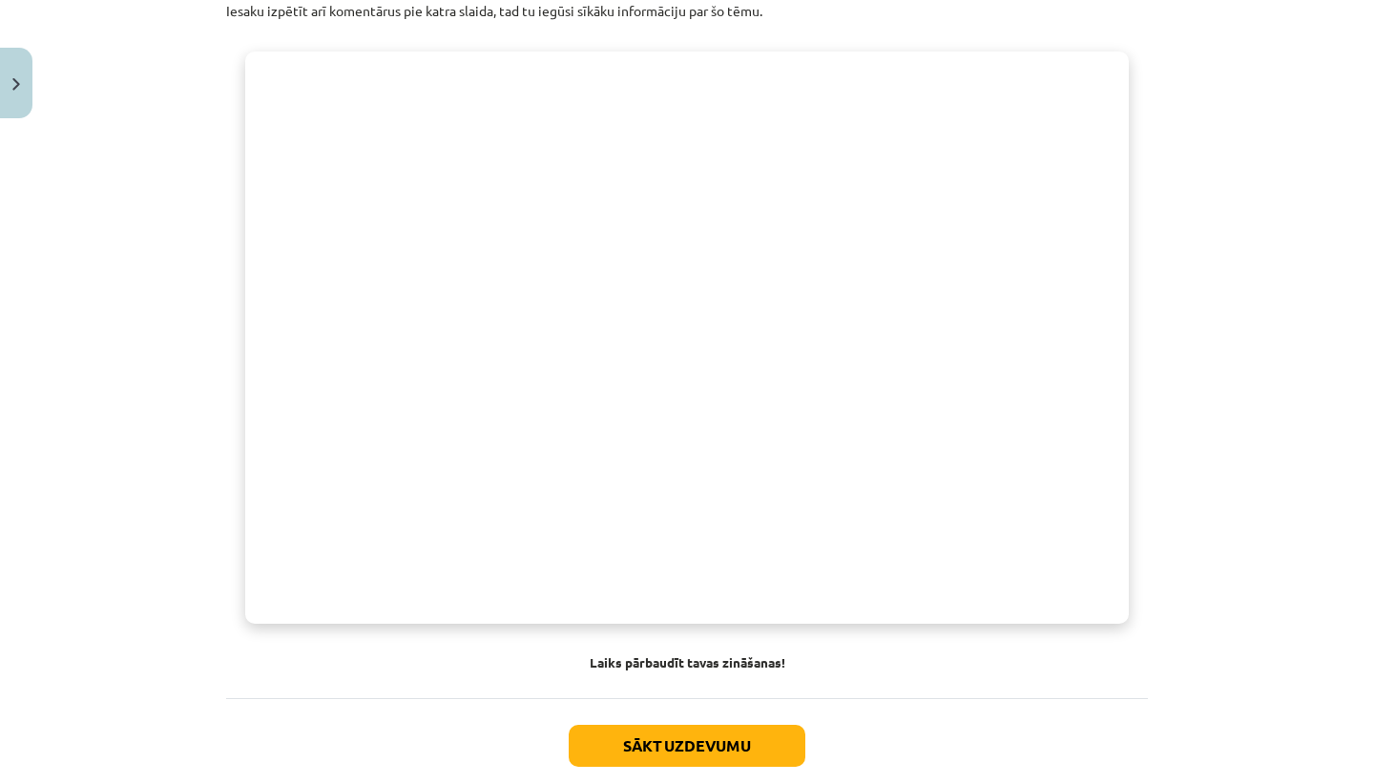
scroll to position [1363, 0]
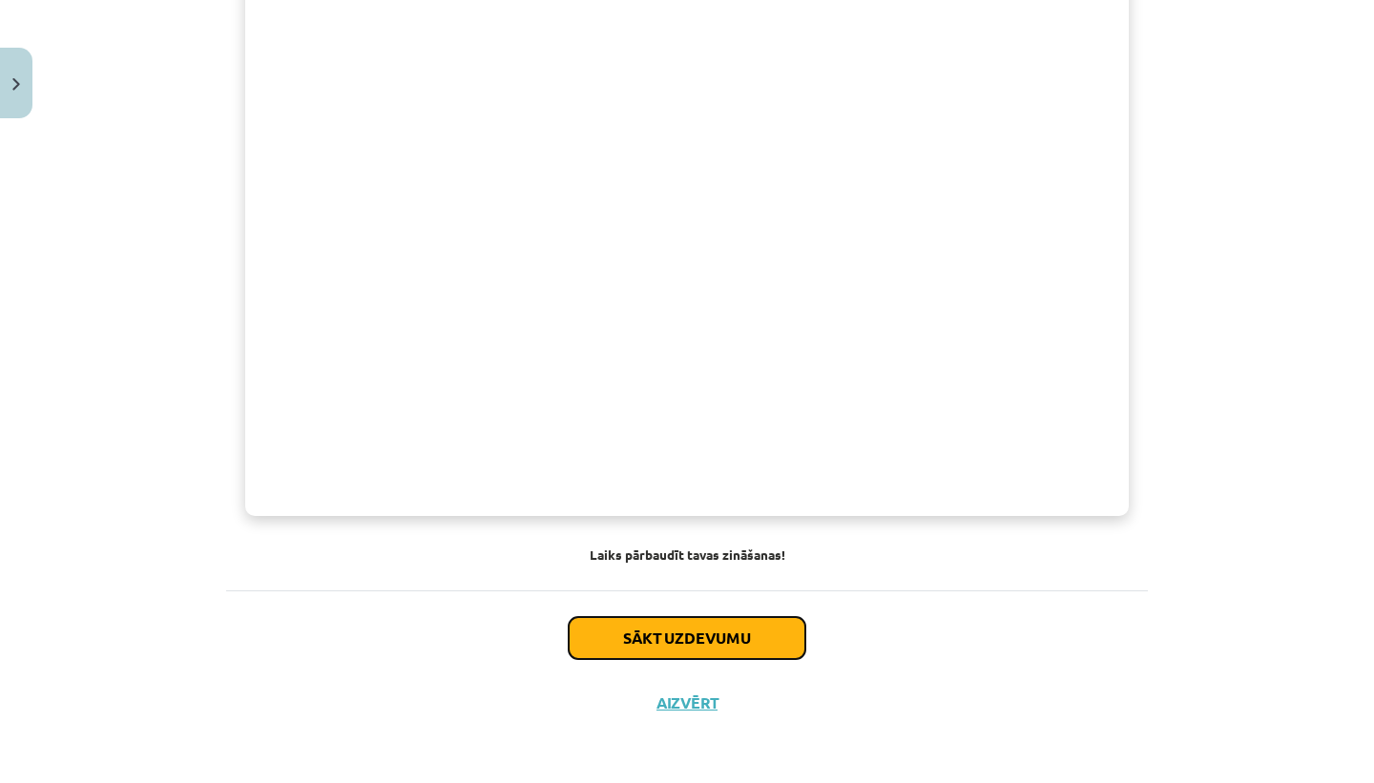
click at [766, 630] on button "Sākt uzdevumu" at bounding box center [687, 638] width 237 height 42
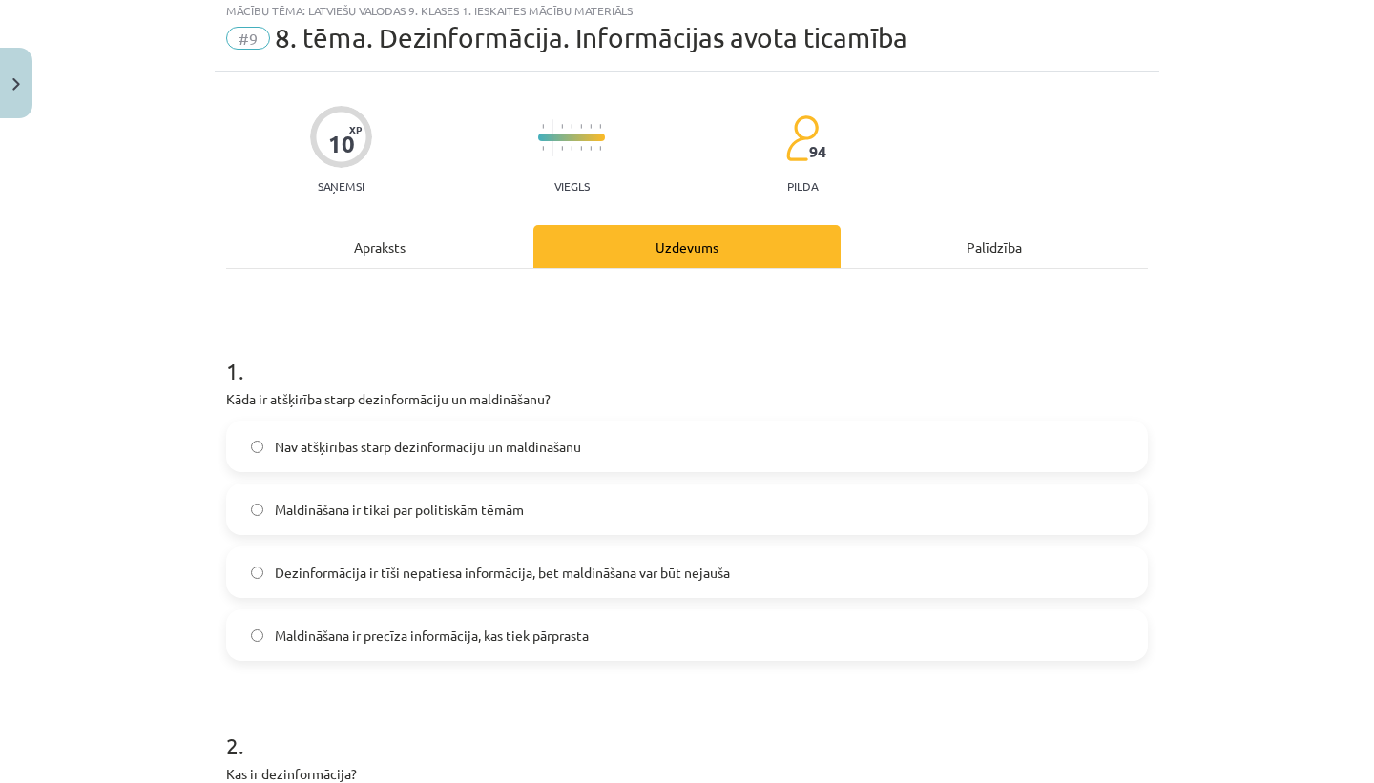
scroll to position [48, 0]
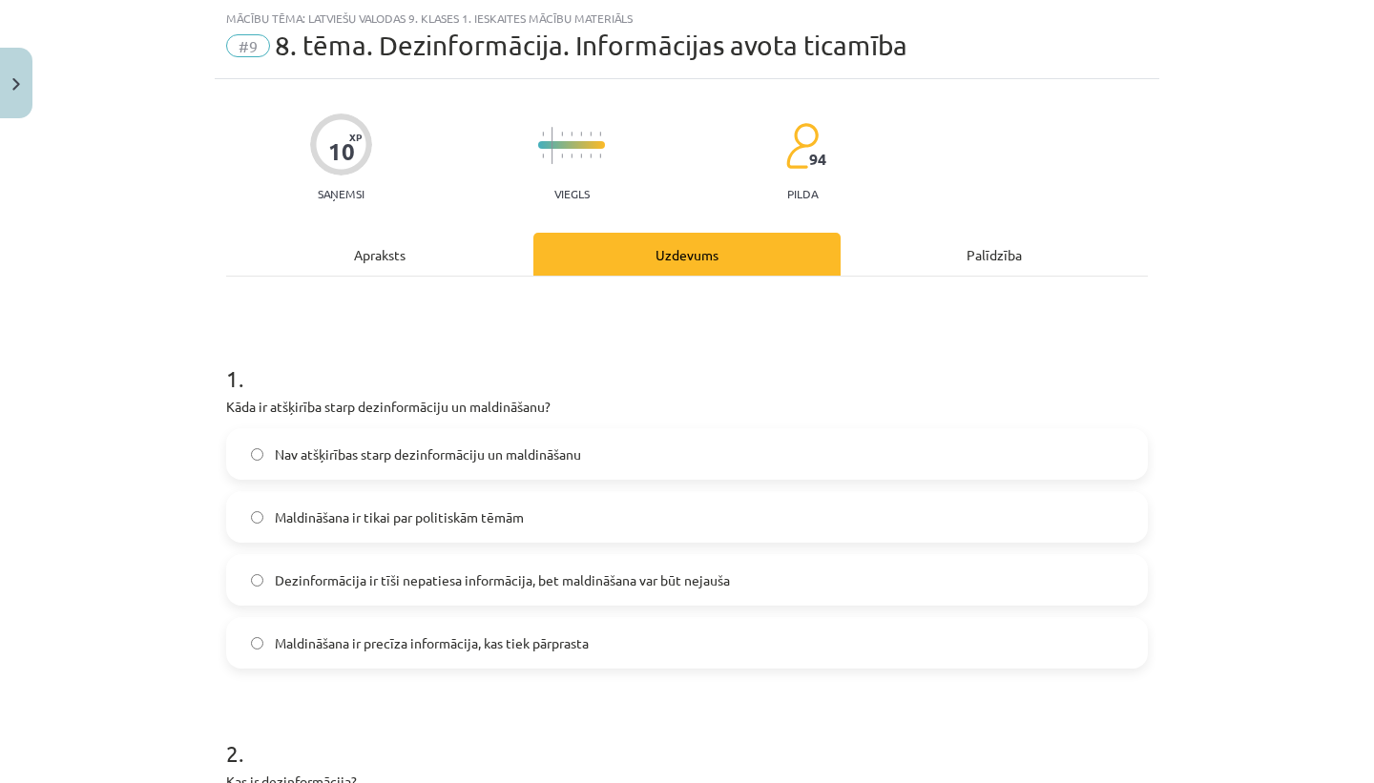
click at [385, 240] on div "Apraksts" at bounding box center [379, 254] width 307 height 43
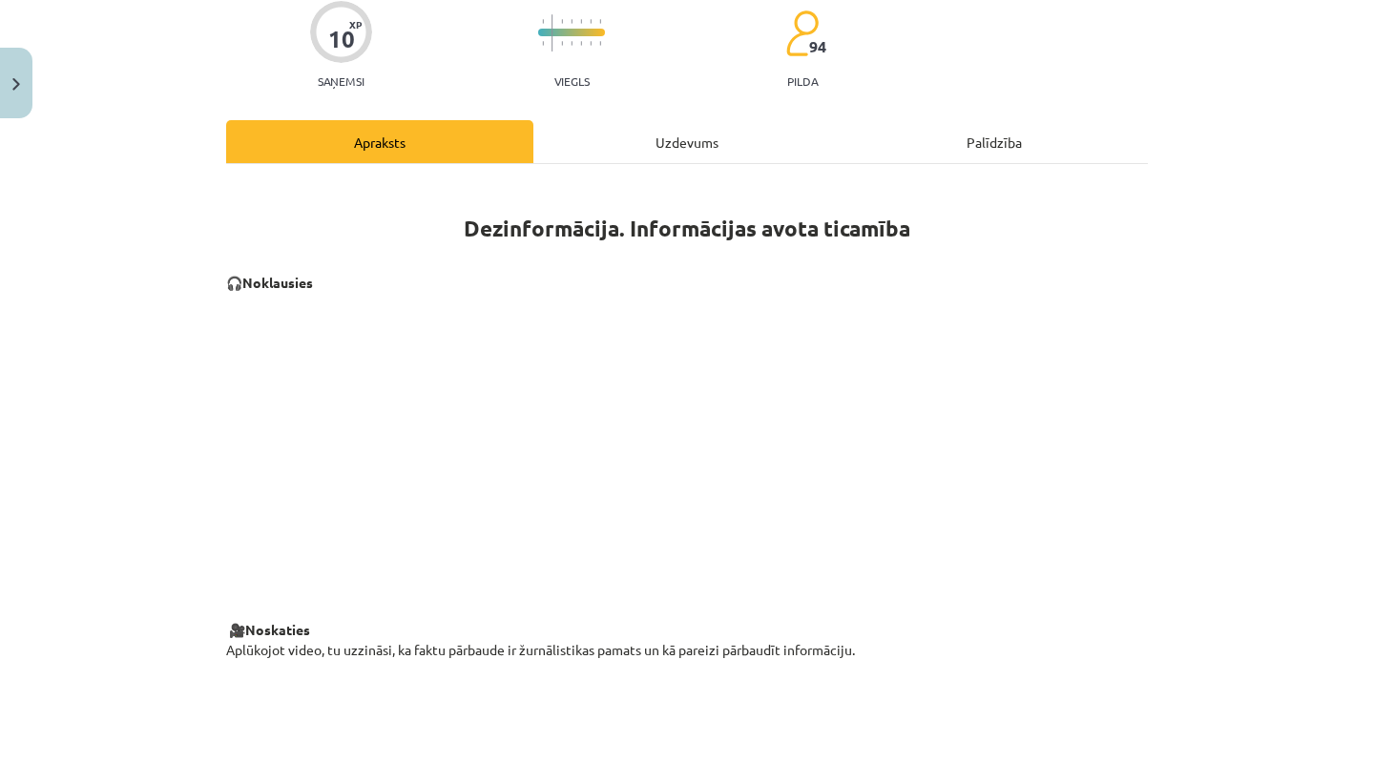
scroll to position [0, 0]
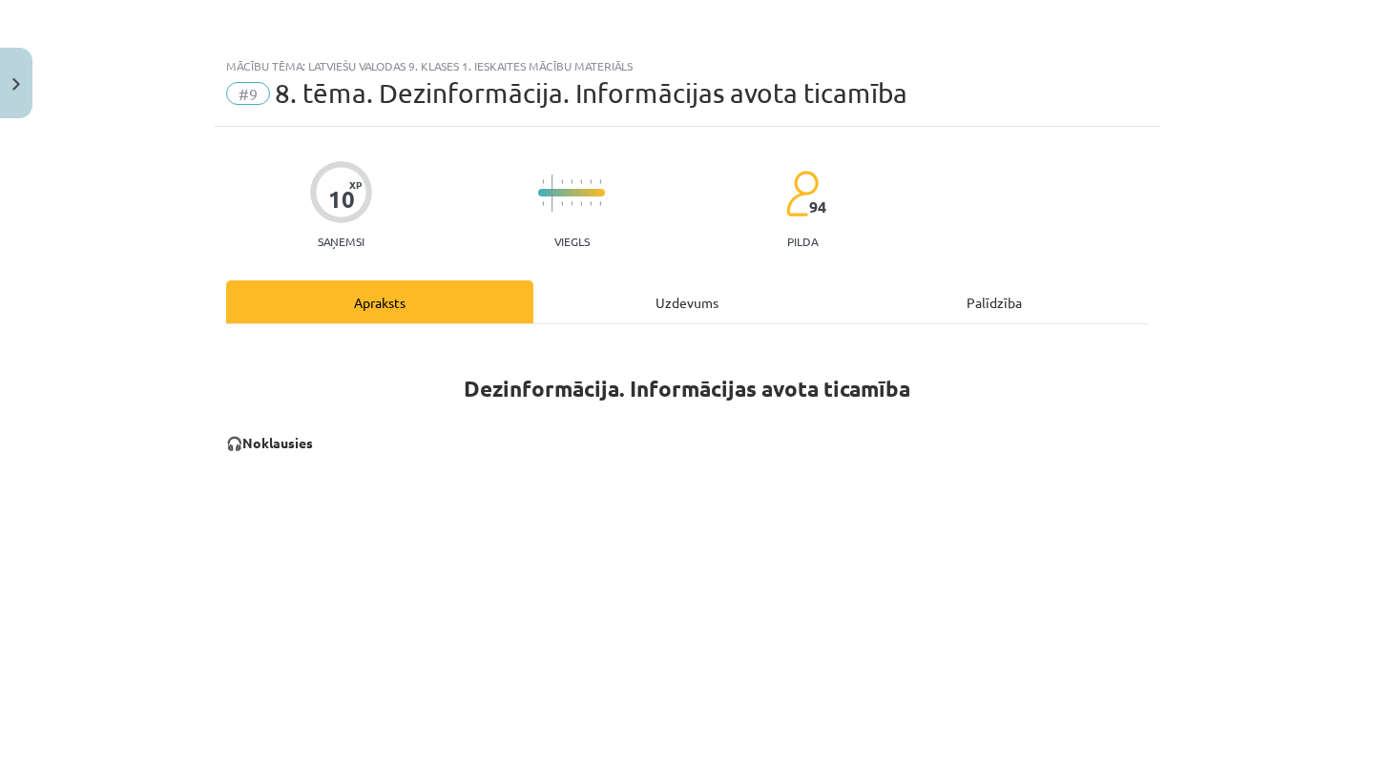
click at [689, 309] on div "Uzdevums" at bounding box center [686, 302] width 307 height 43
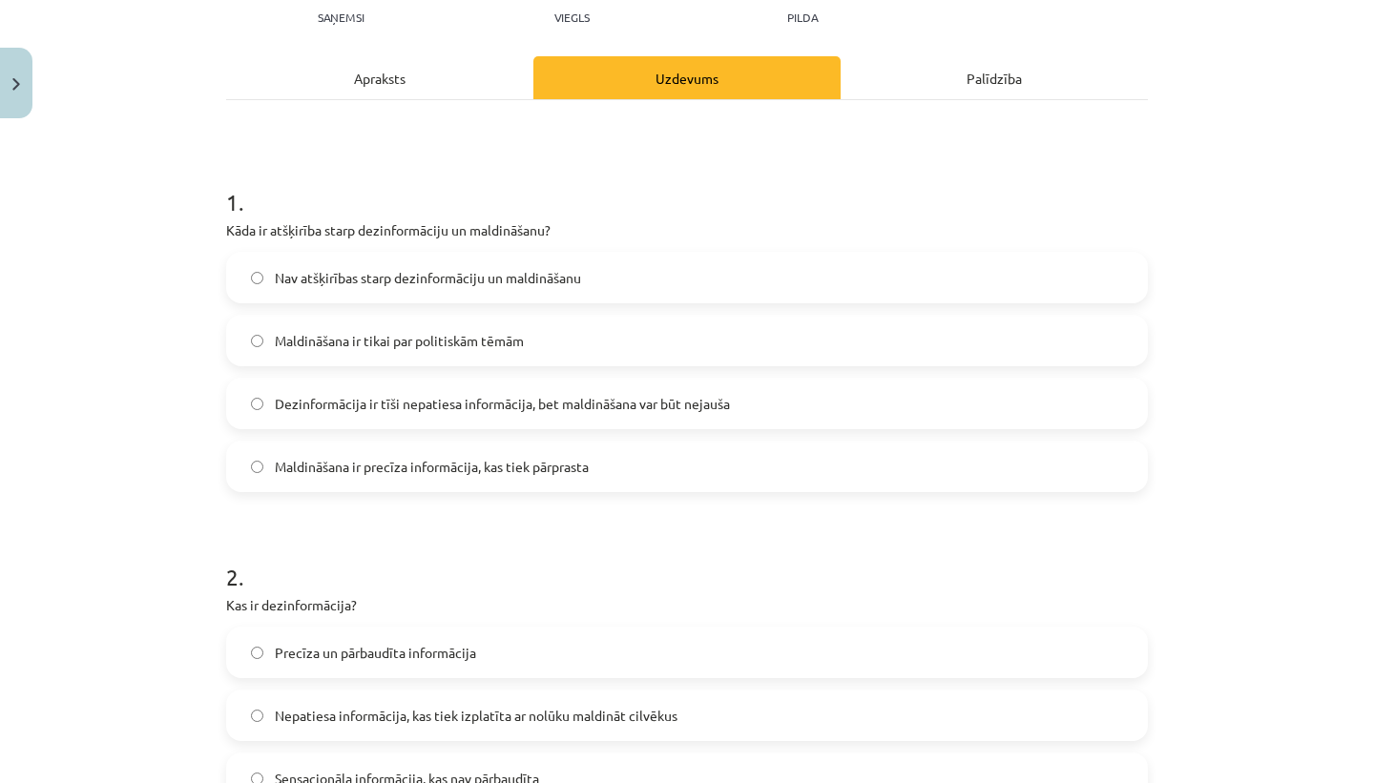
scroll to position [225, 0]
click at [813, 450] on label "Maldināšana ir precīza informācija, kas tiek pārprasta" at bounding box center [687, 466] width 918 height 48
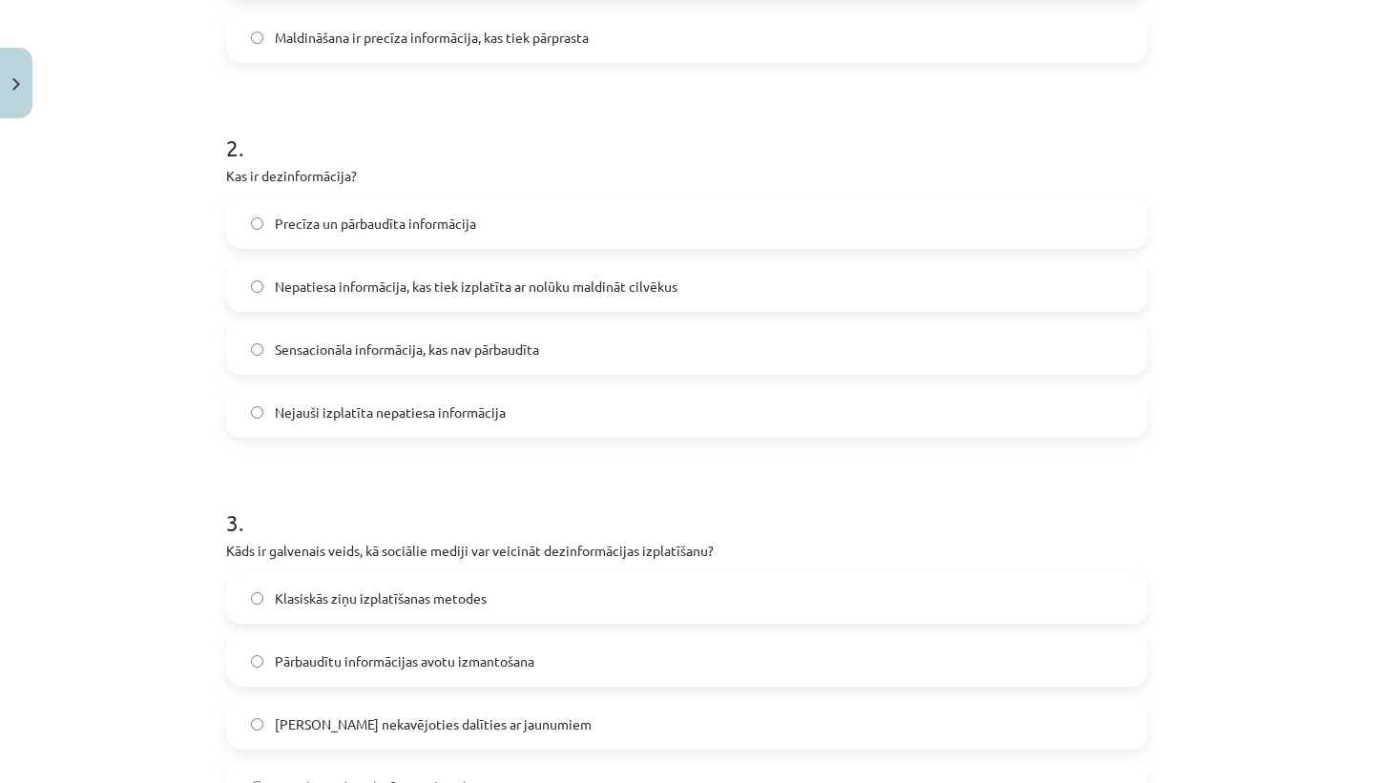
scroll to position [690, 0]
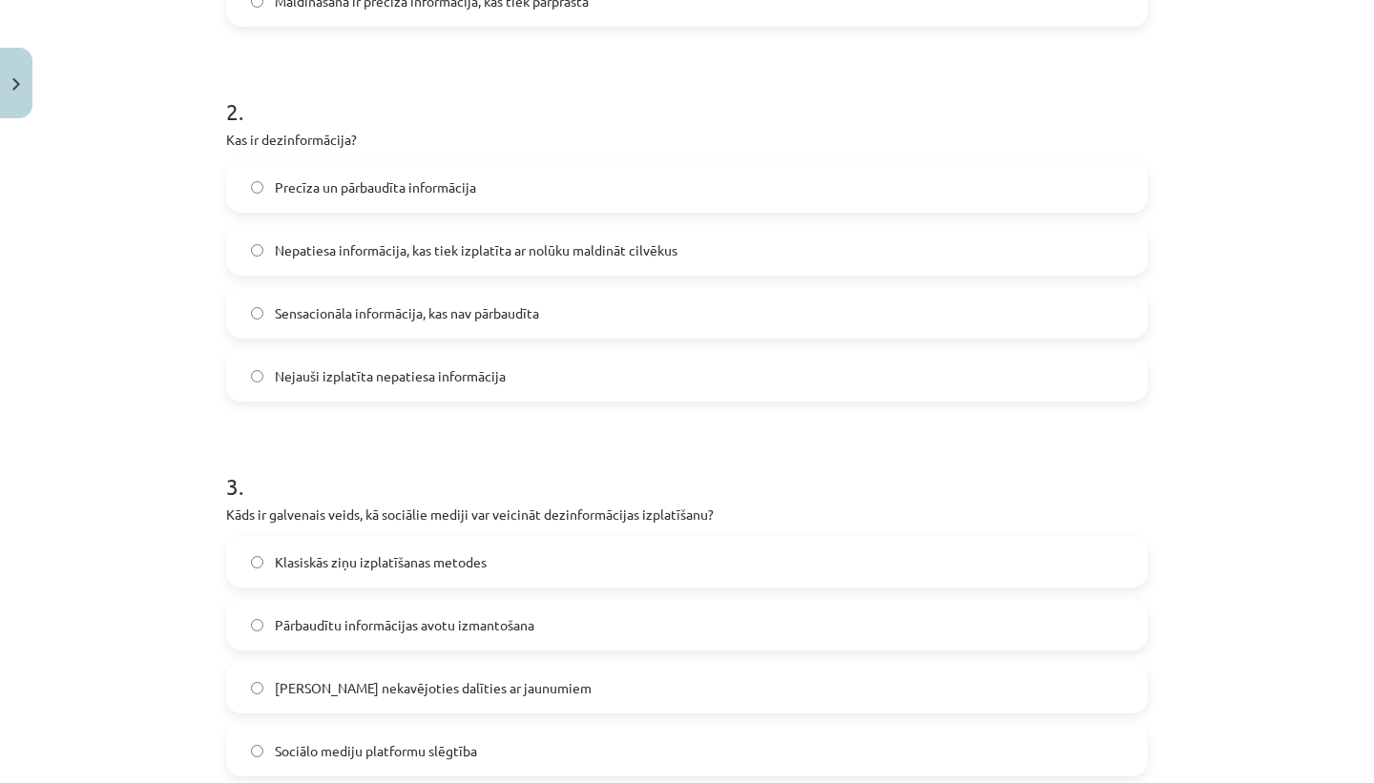
click at [863, 258] on label "Nepatiesa informācija, kas tiek izplatīta ar nolūku maldināt cilvēkus" at bounding box center [687, 250] width 918 height 48
click at [816, 314] on label "Sensacionāla informācija, kas nav pārbaudīta" at bounding box center [687, 313] width 918 height 48
click at [809, 247] on label "Nepatiesa informācija, kas tiek izplatīta ar nolūku maldināt cilvēkus" at bounding box center [687, 250] width 918 height 48
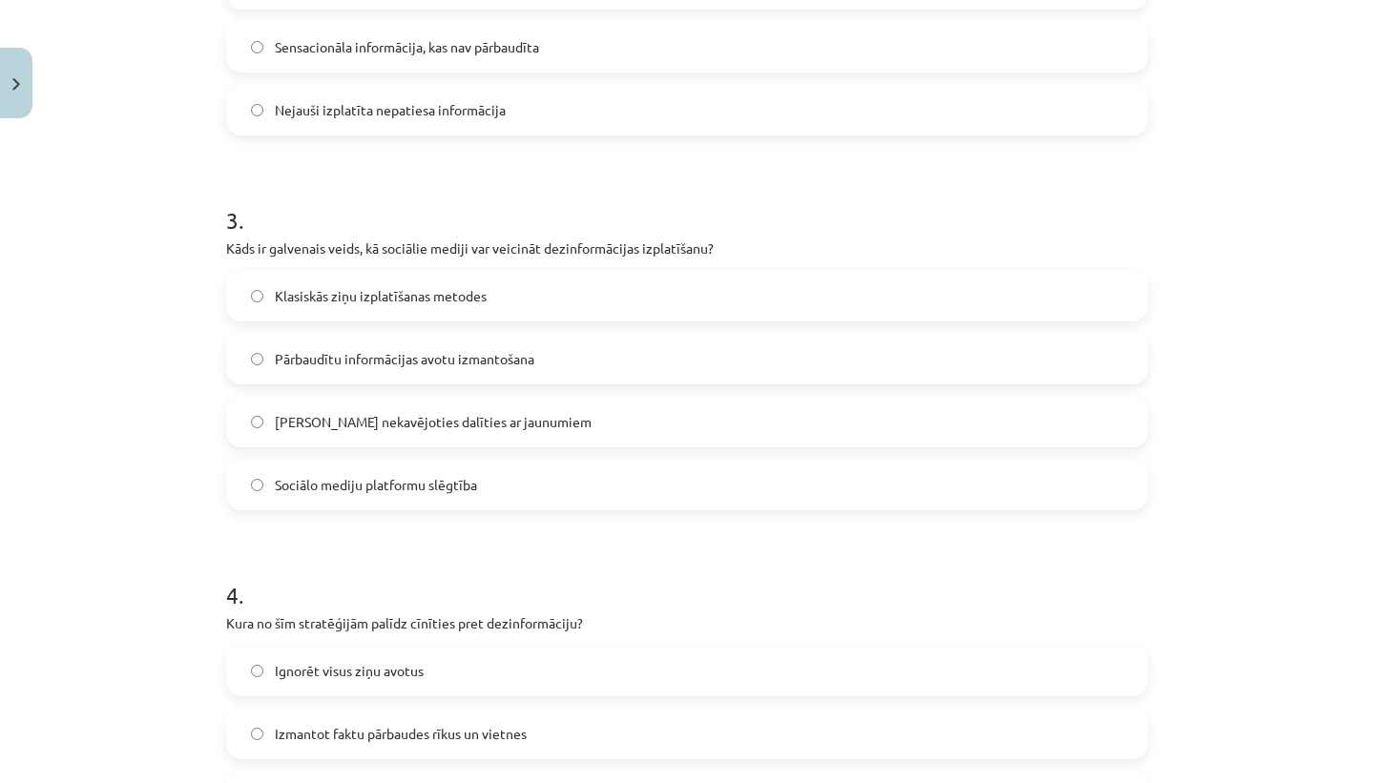
scroll to position [1004, 0]
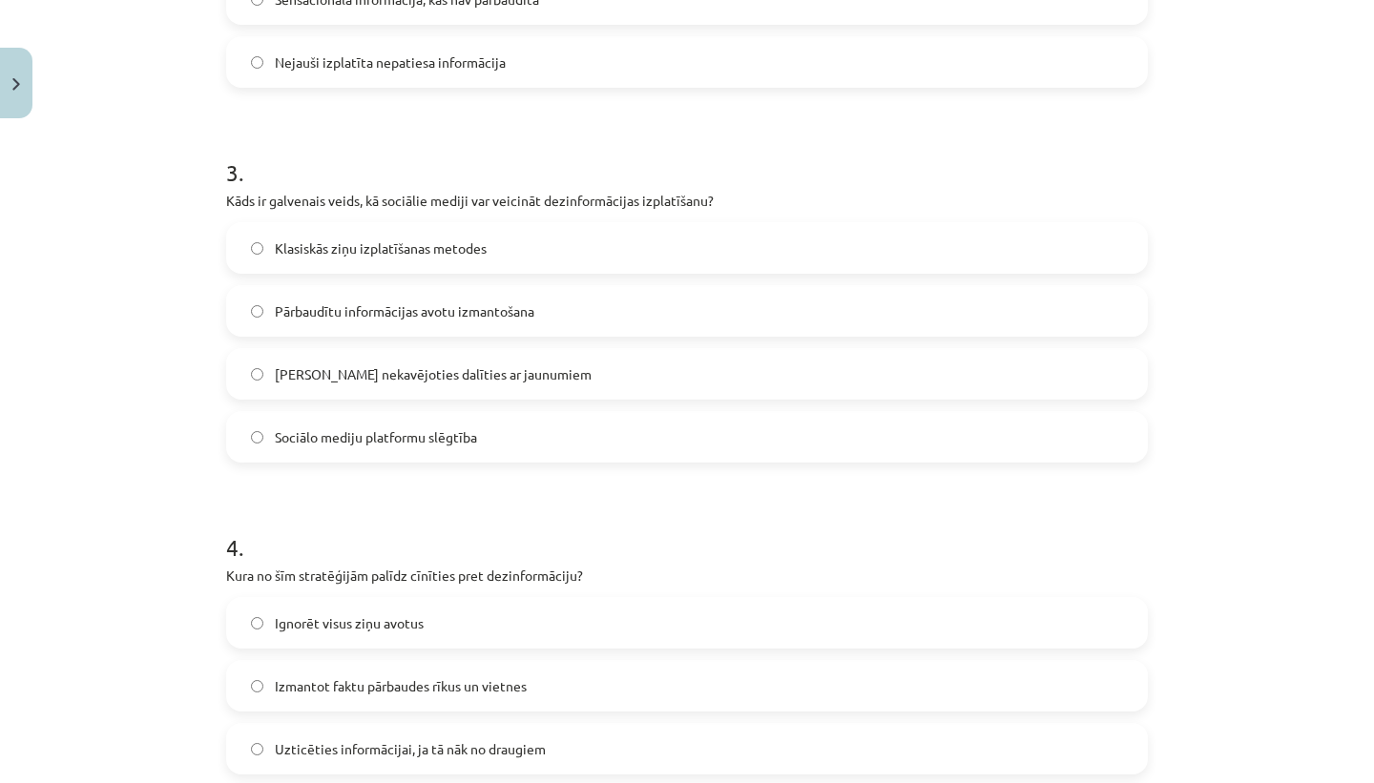
click at [632, 365] on label "Iespēja nekavējoties dalīties ar jaunumiem" at bounding box center [687, 374] width 918 height 48
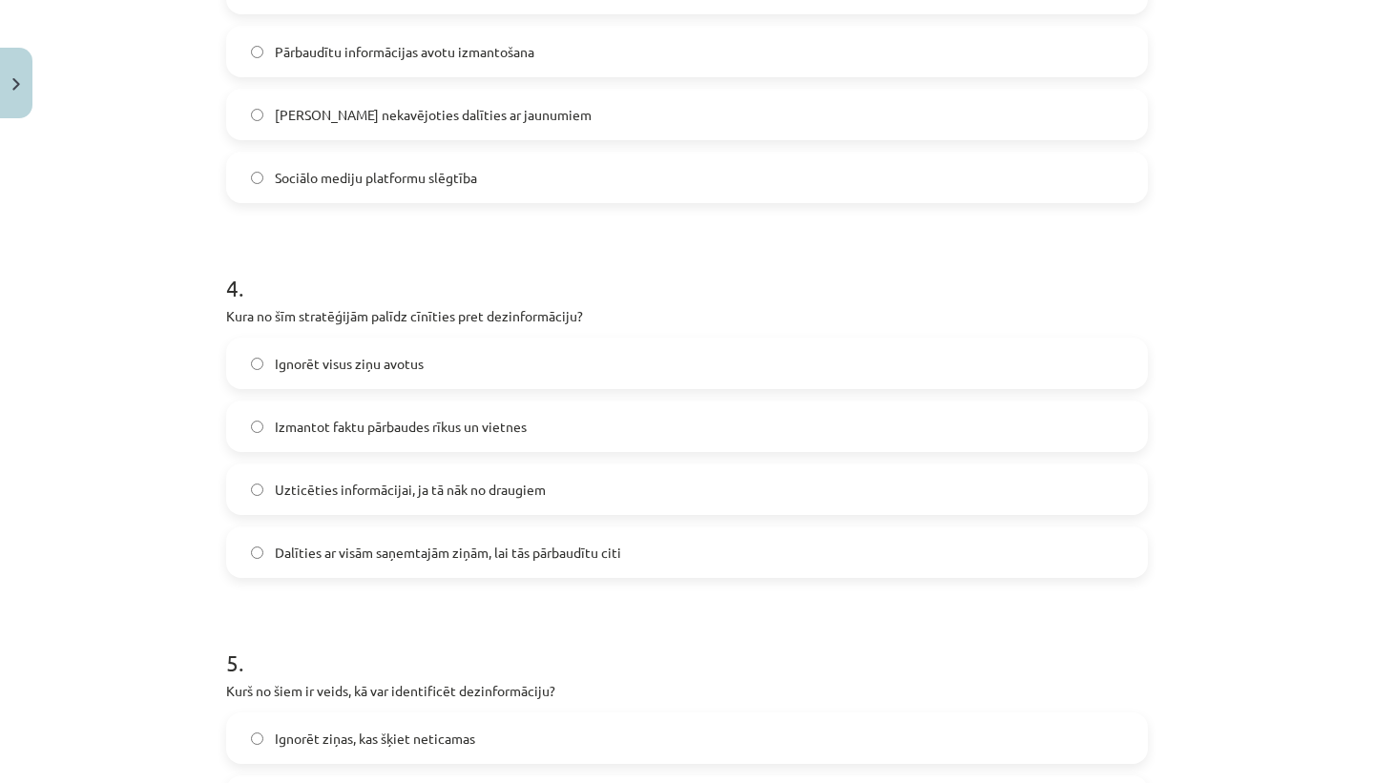
scroll to position [1268, 0]
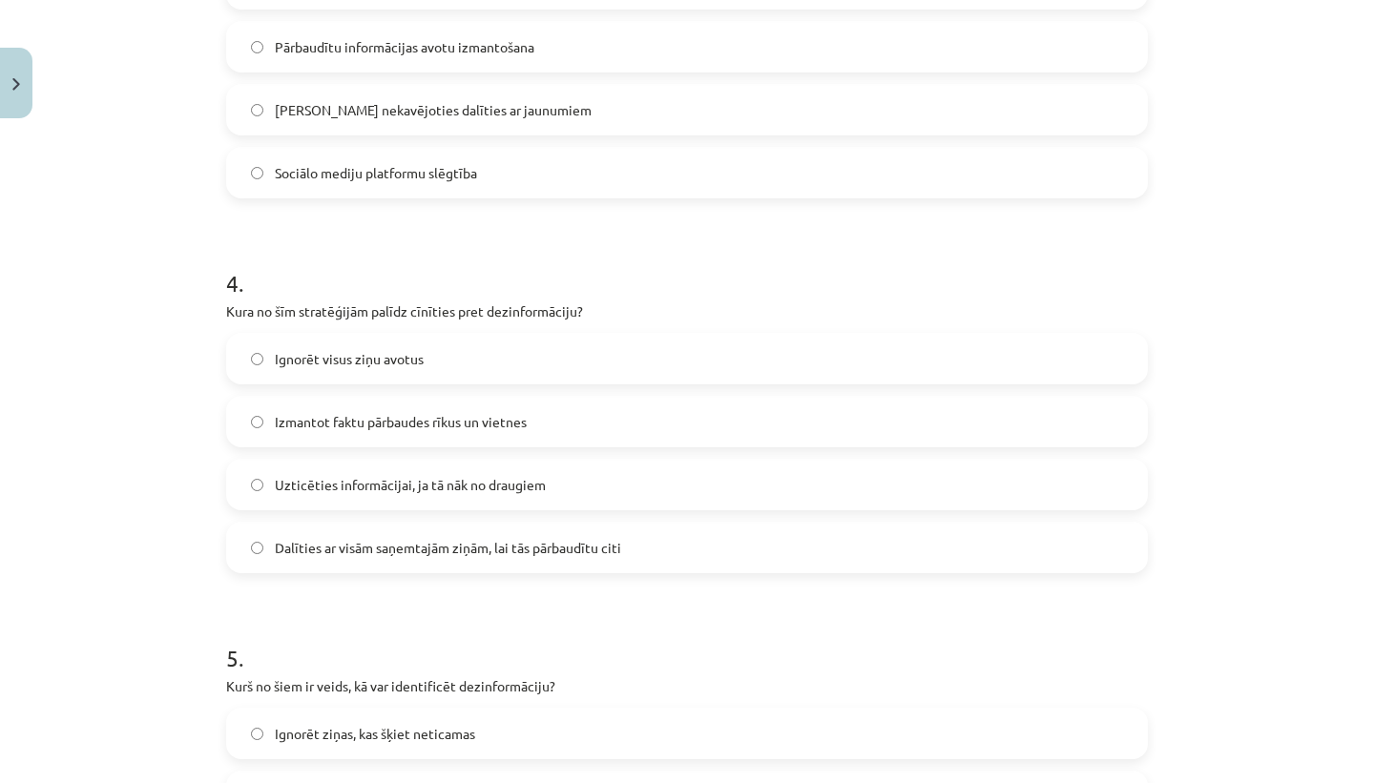
click at [334, 425] on span "Izmantot faktu pārbaudes rīkus un vietnes" at bounding box center [401, 422] width 252 height 20
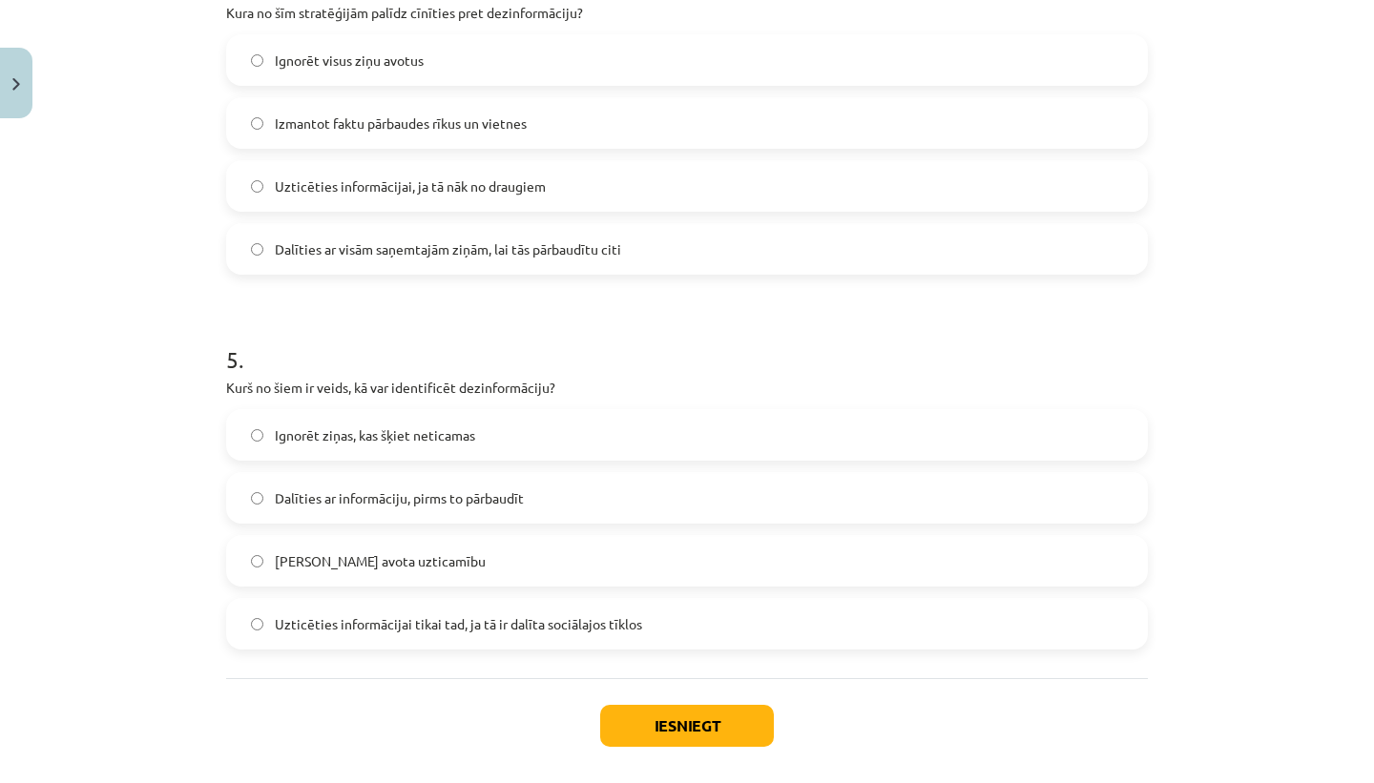
scroll to position [1655, 0]
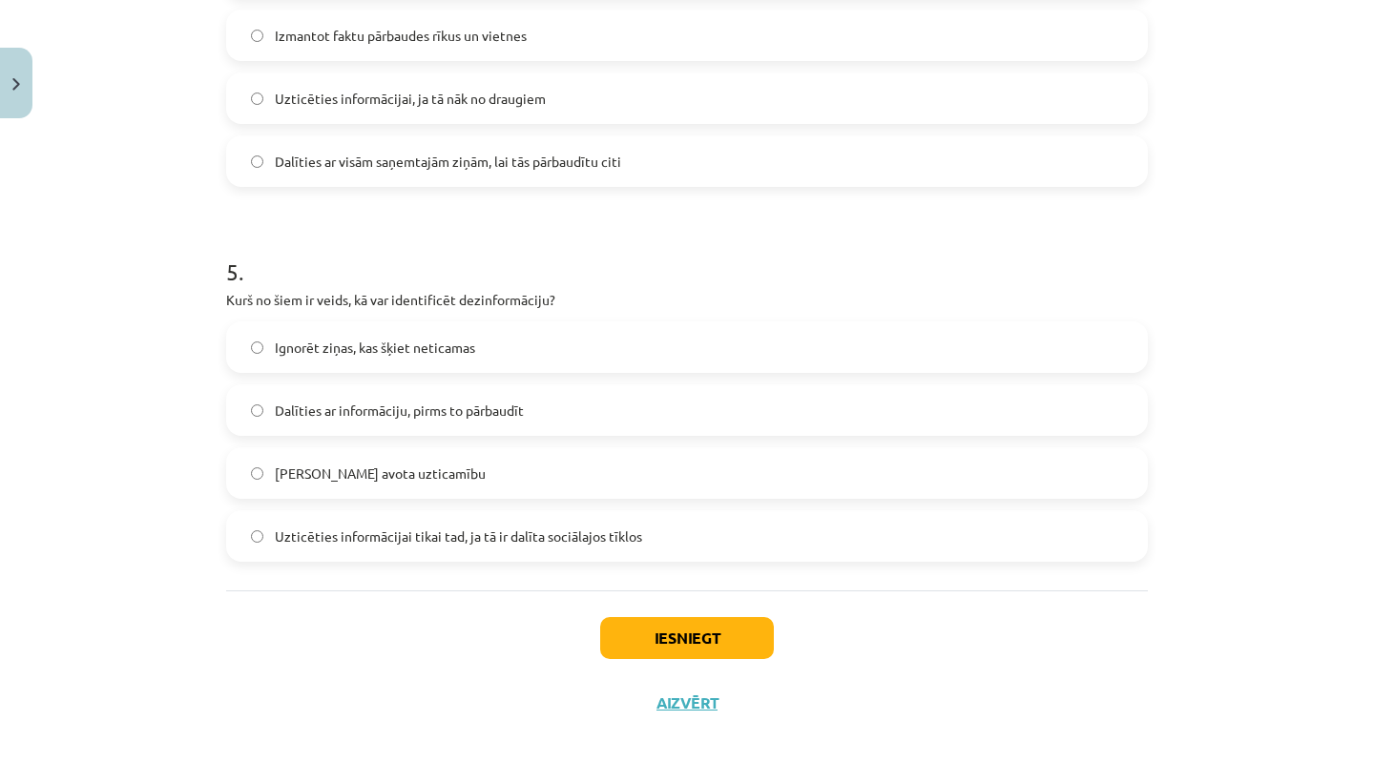
click at [618, 466] on label "Pārbaudīt avota uzticamību" at bounding box center [687, 473] width 918 height 48
click at [660, 642] on button "Iesniegt" at bounding box center [687, 638] width 174 height 42
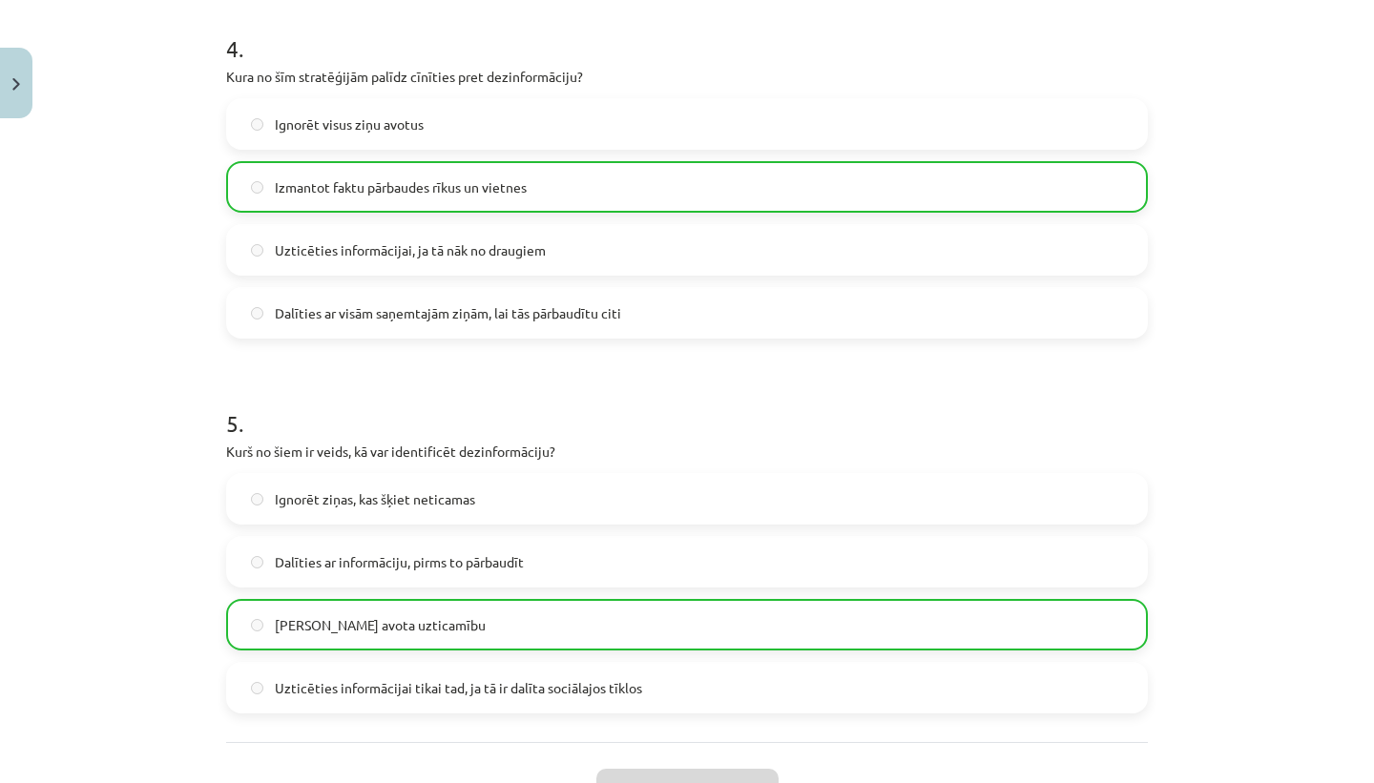
scroll to position [1706, 0]
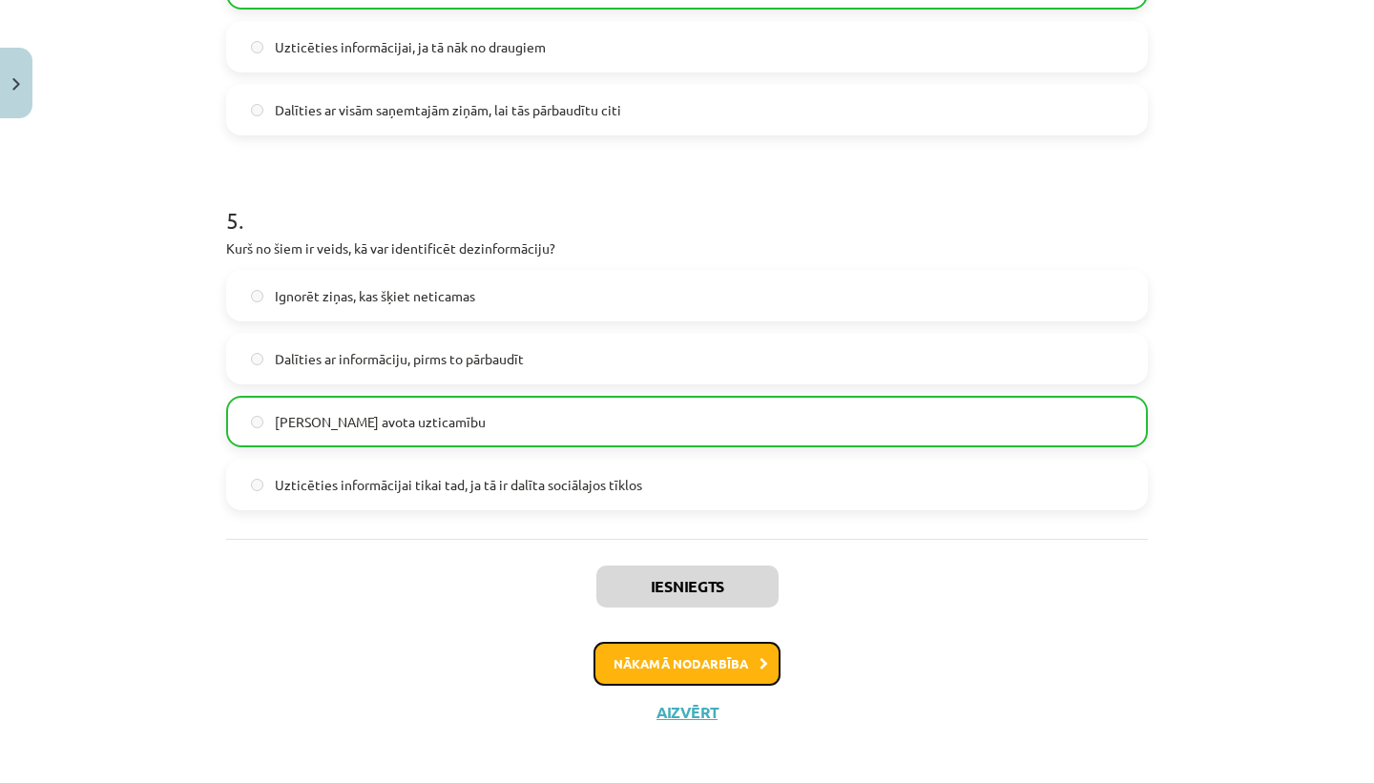
click at [732, 659] on button "Nākamā nodarbība" at bounding box center [687, 664] width 187 height 44
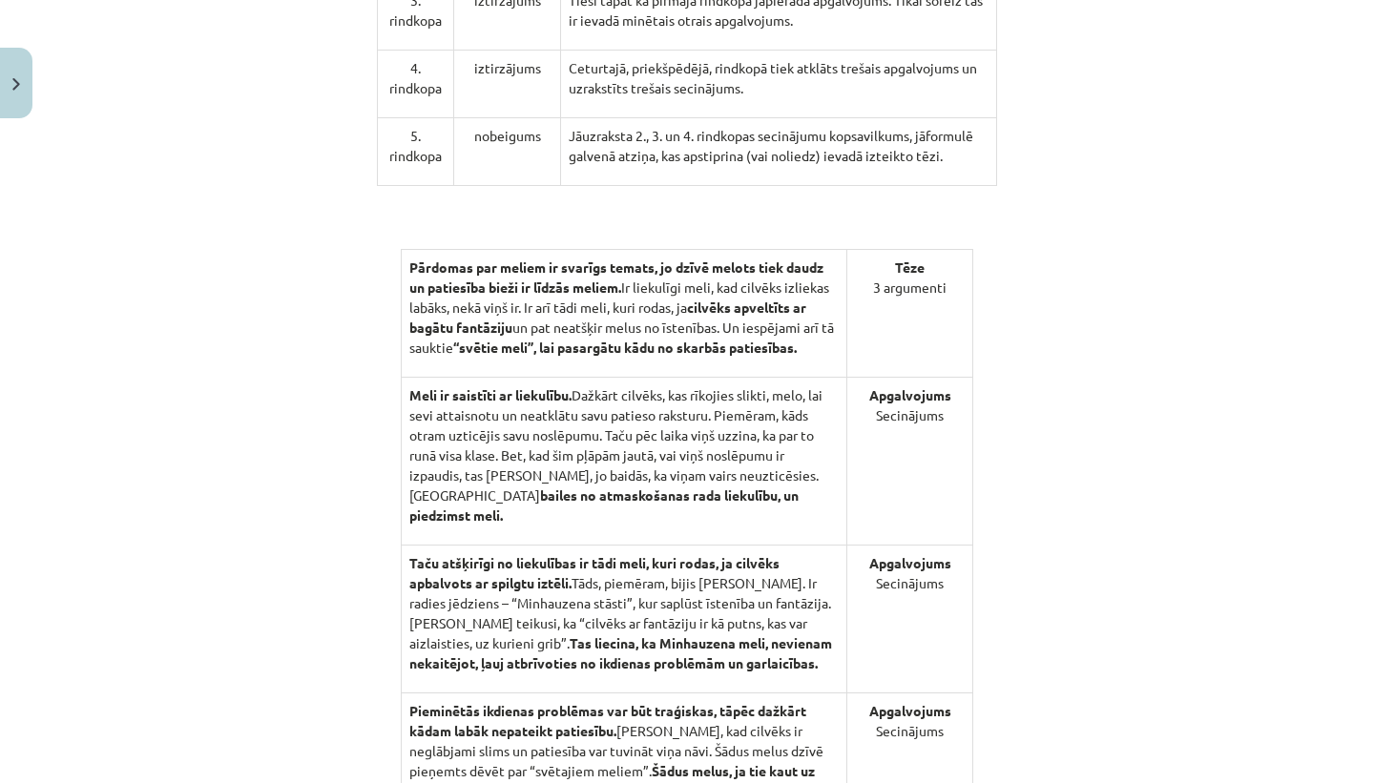
scroll to position [1939, 0]
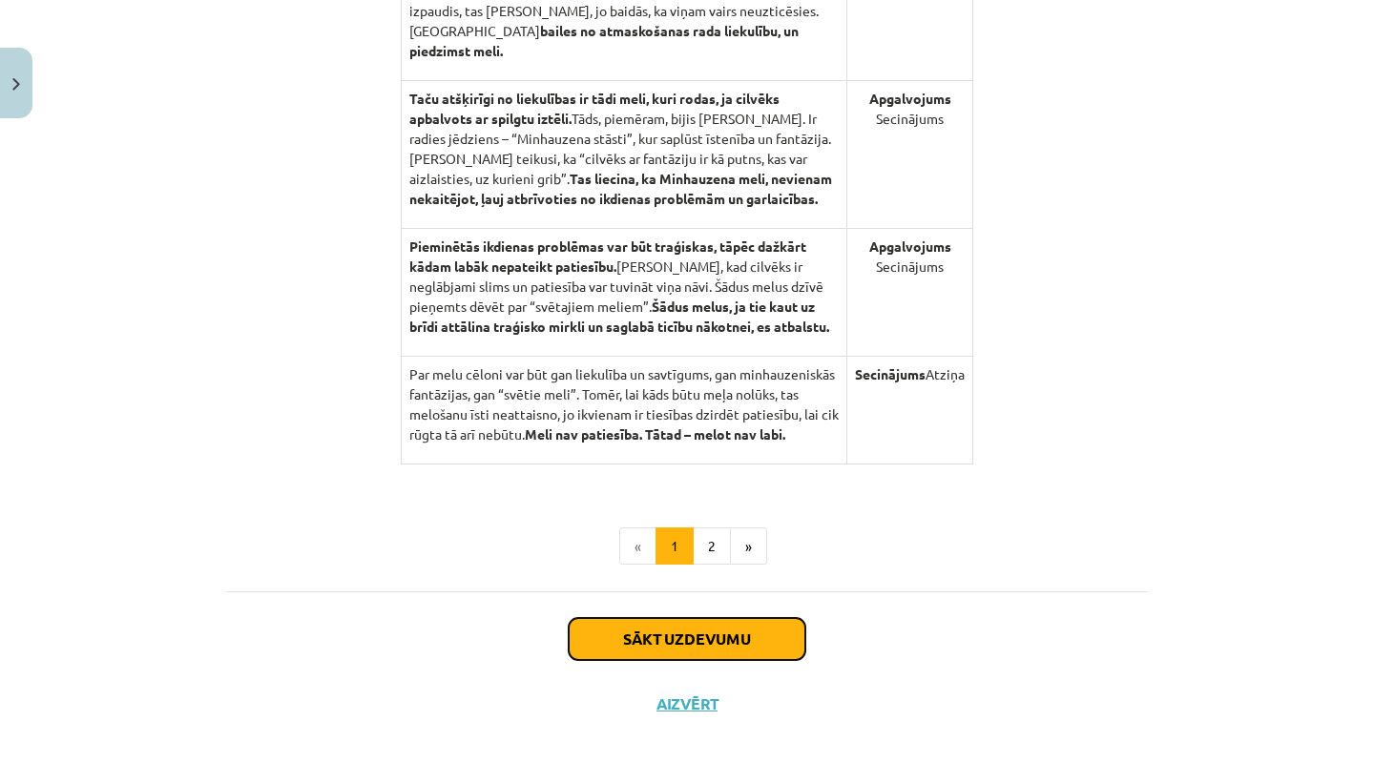
click at [728, 650] on button "Sākt uzdevumu" at bounding box center [687, 639] width 237 height 42
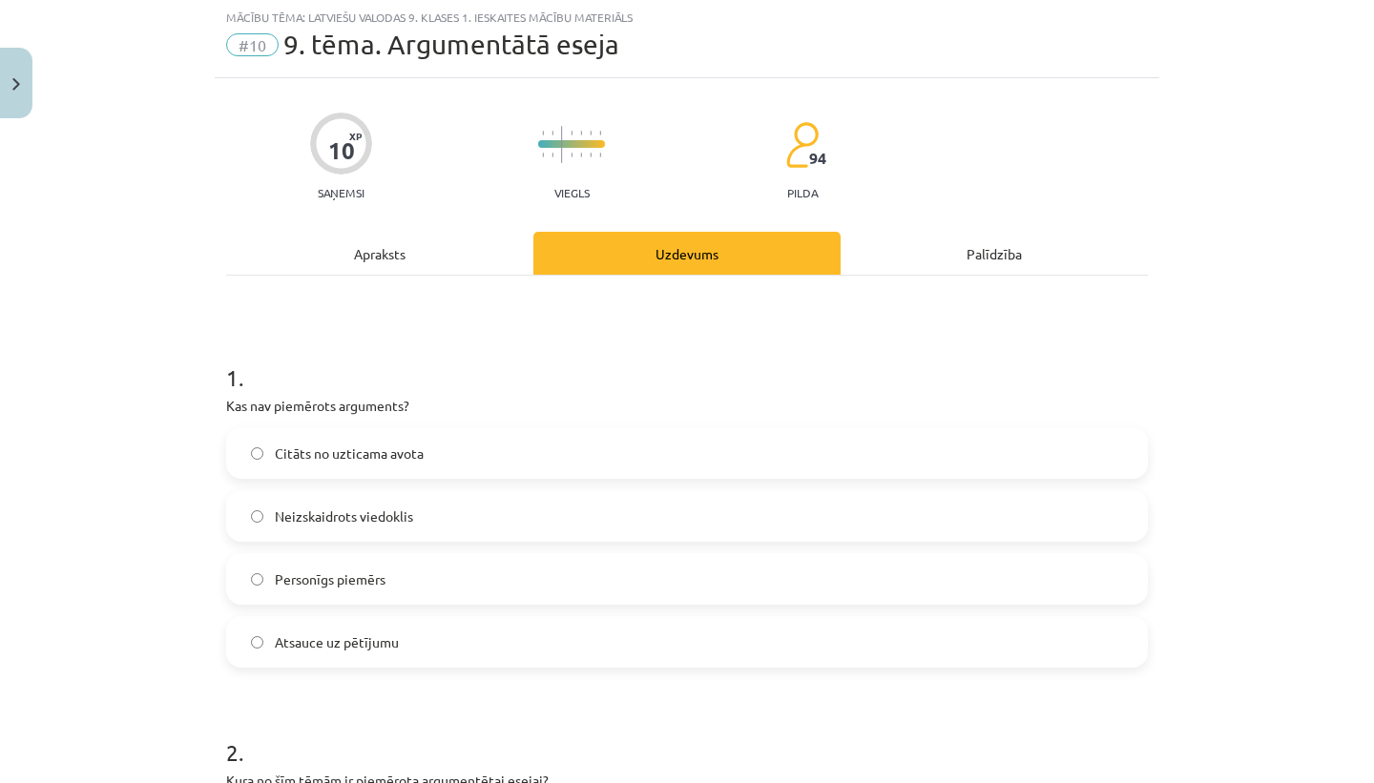
scroll to position [48, 0]
click at [448, 518] on label "Neizskaidrots viedoklis" at bounding box center [687, 517] width 918 height 48
click at [406, 591] on label "Personīgs piemērs" at bounding box center [687, 580] width 918 height 48
click at [446, 527] on label "Neizskaidrots viedoklis" at bounding box center [687, 517] width 918 height 48
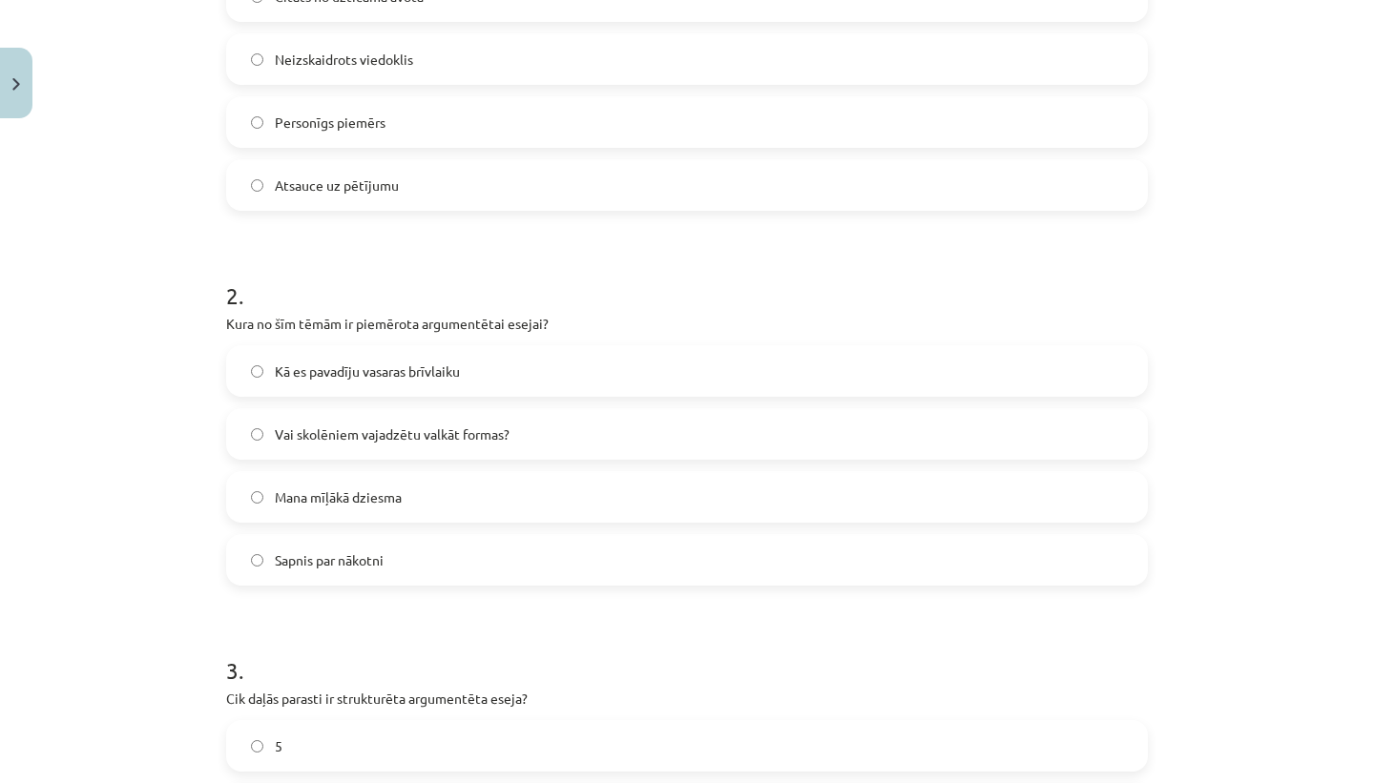
scroll to position [508, 0]
